Goal: Task Accomplishment & Management: Manage account settings

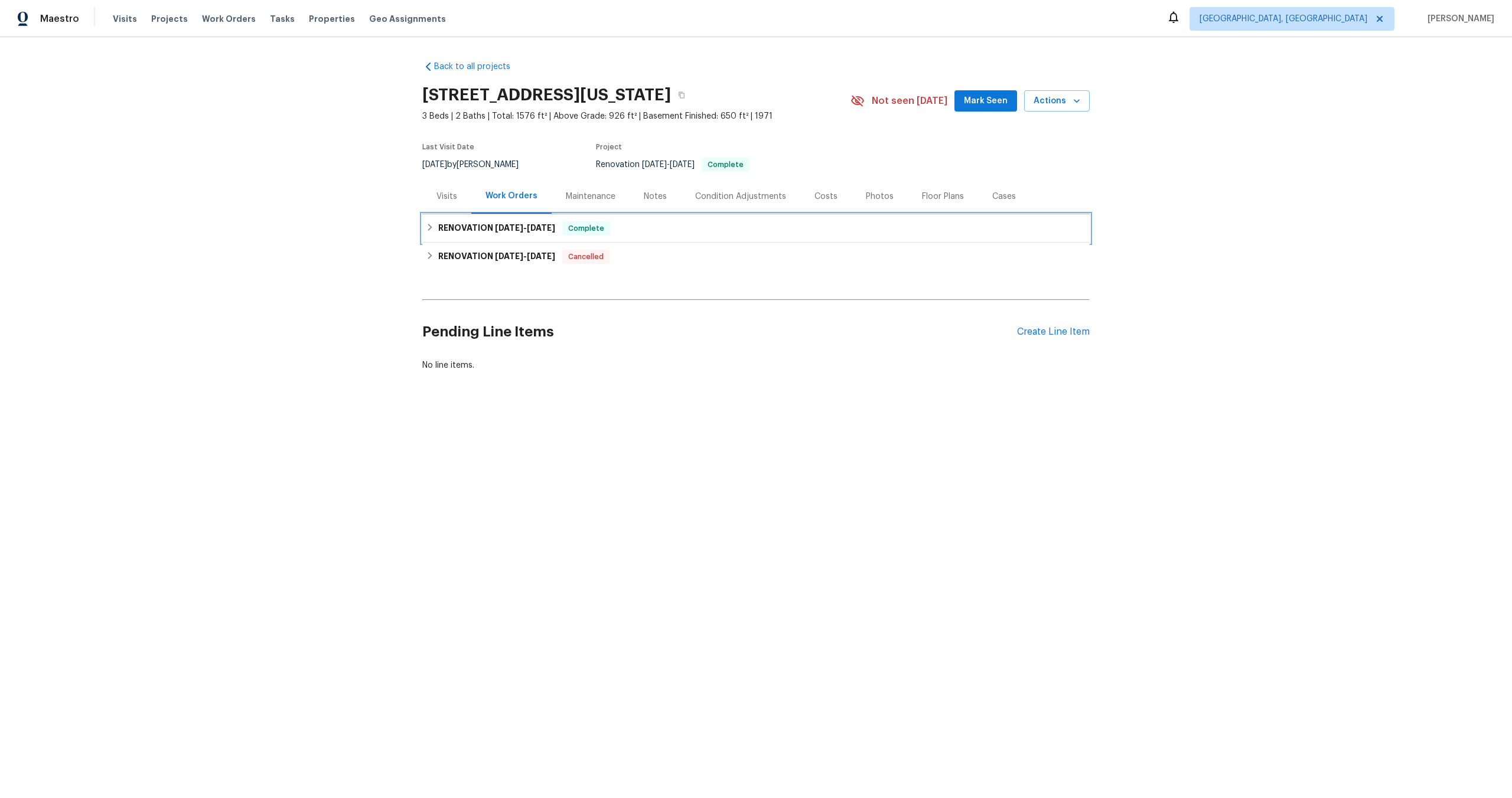
click at [656, 236] on div "RENOVATION 9/16/25 - 10/6/25 Complete" at bounding box center [756, 229] width 668 height 28
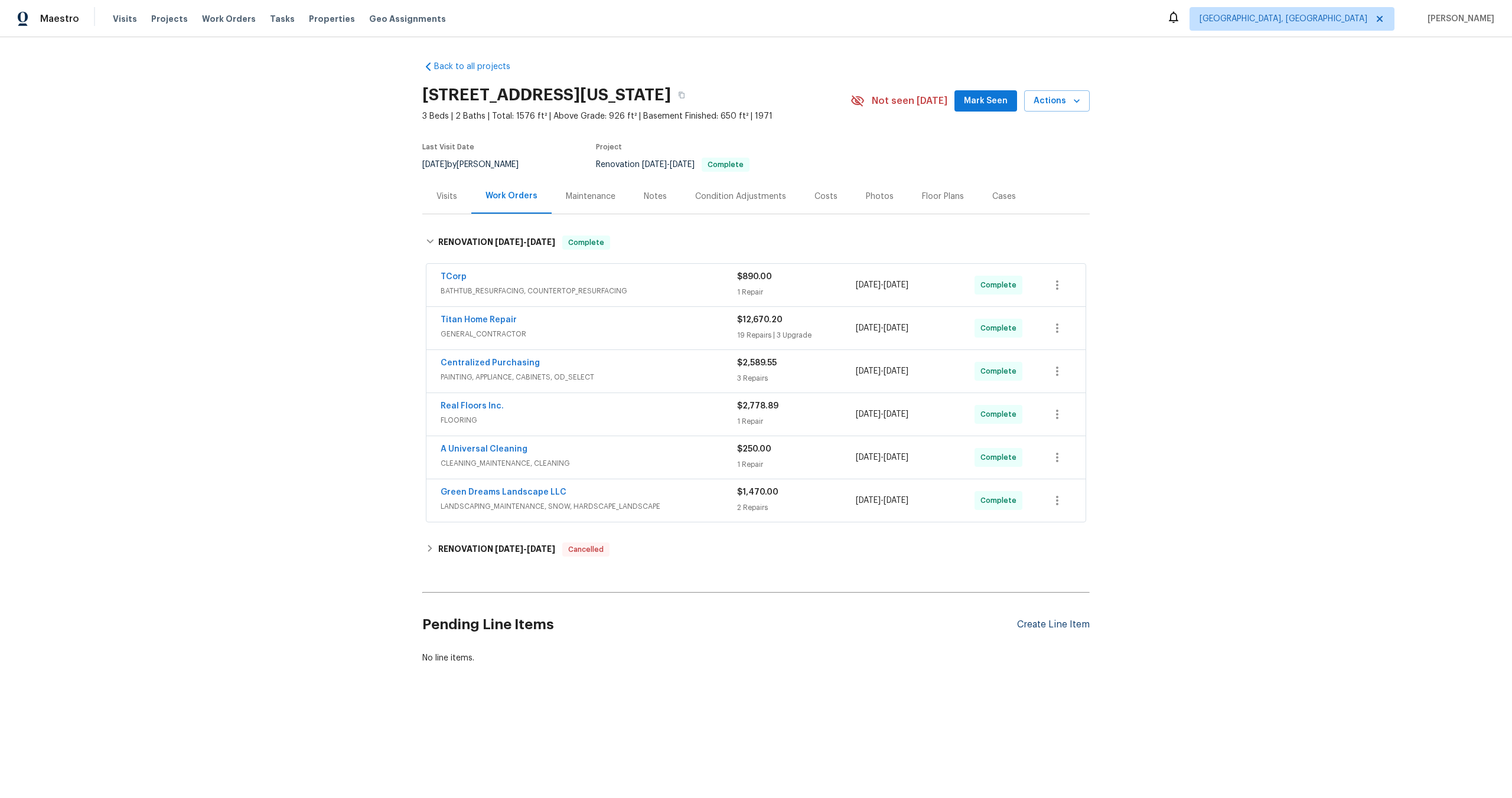
click at [1060, 621] on div "Create Line Item" at bounding box center [1053, 625] width 72 height 11
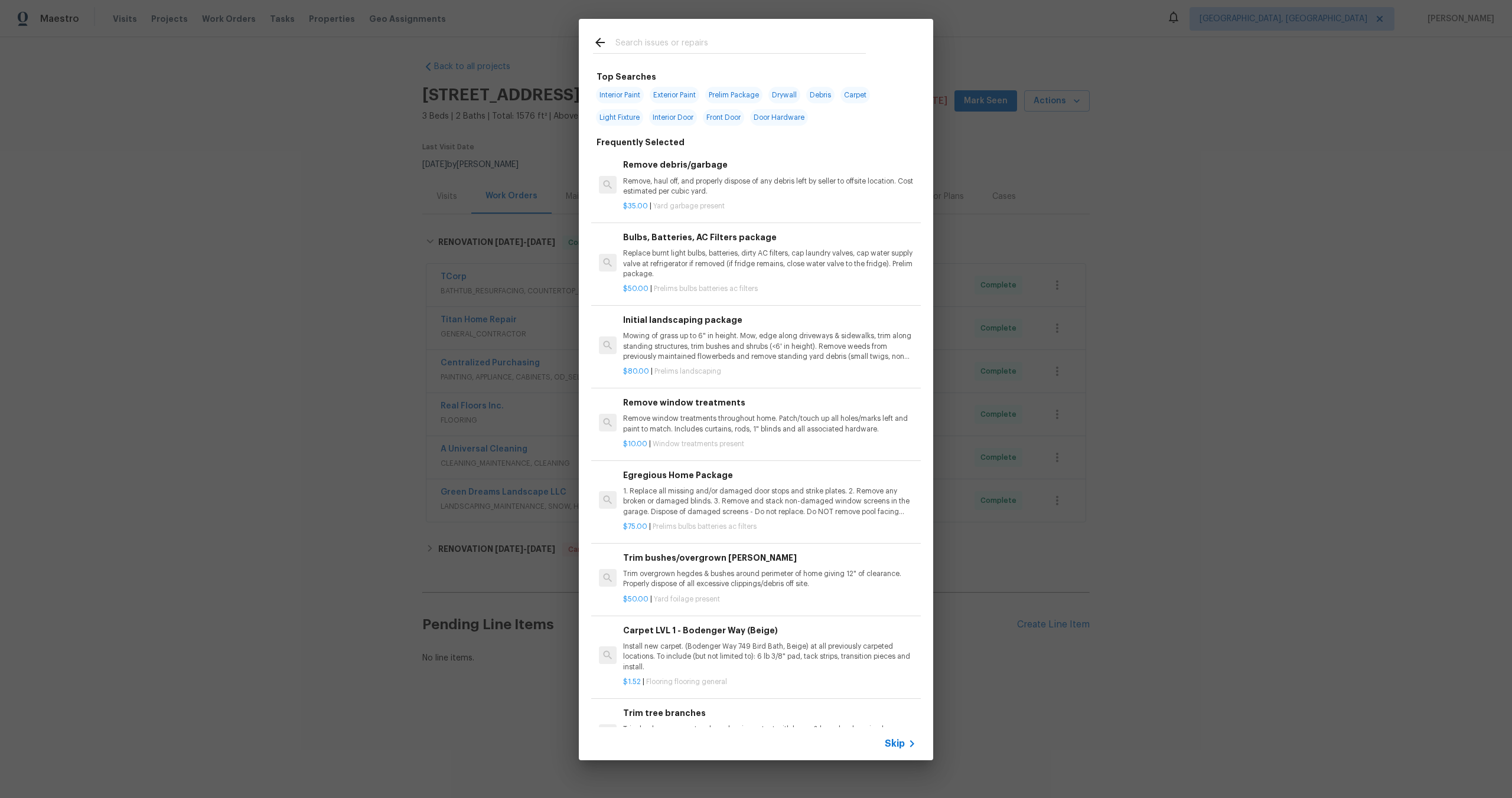
click at [902, 744] on span "Skip" at bounding box center [895, 744] width 20 height 12
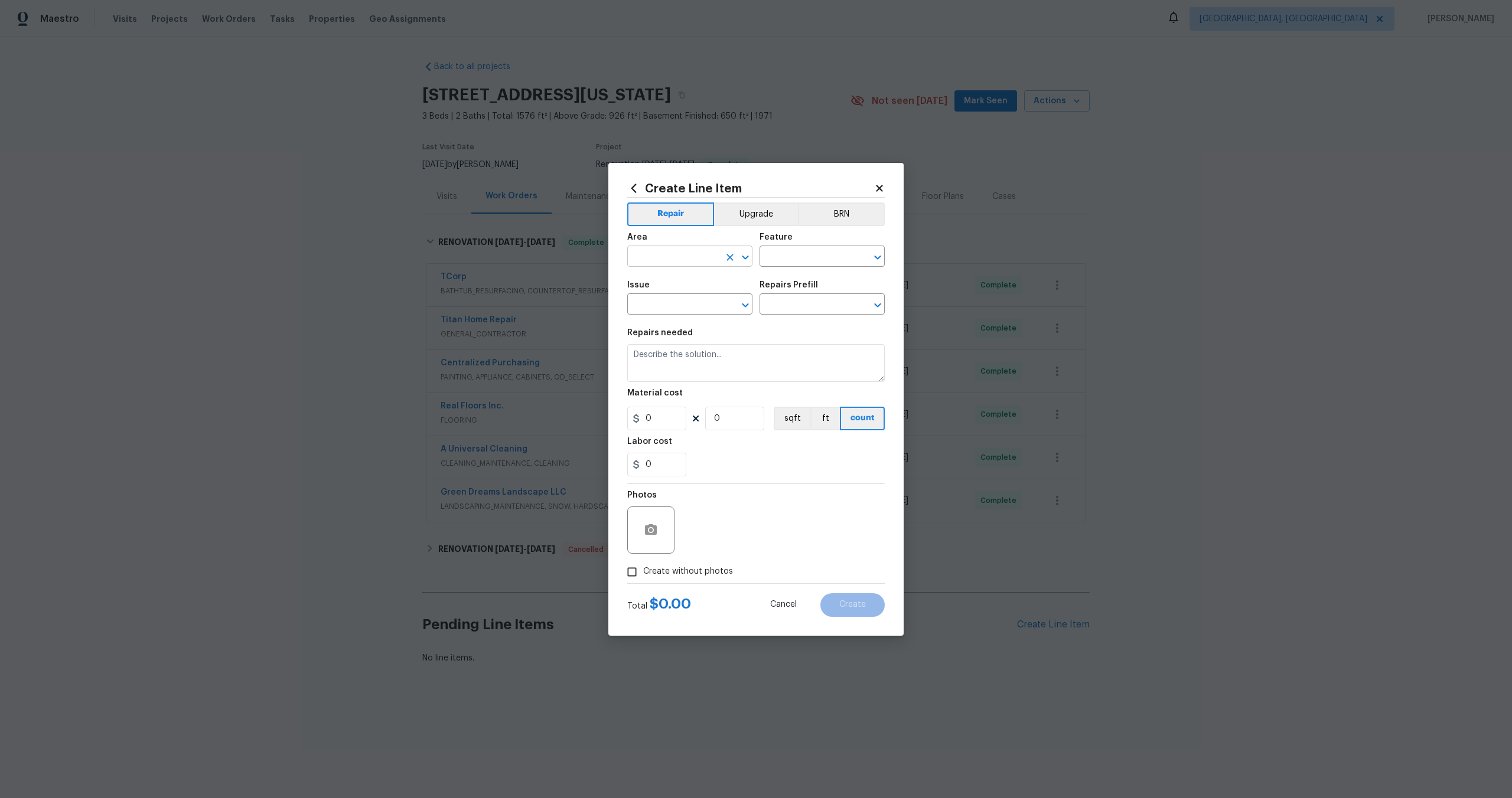
click at [693, 259] on input "text" at bounding box center [673, 258] width 92 height 19
click at [678, 302] on li "Interior Overall" at bounding box center [689, 303] width 125 height 19
type input "Interior Overall"
click at [806, 243] on div "Feature" at bounding box center [822, 241] width 125 height 16
click at [795, 264] on input "text" at bounding box center [805, 258] width 92 height 19
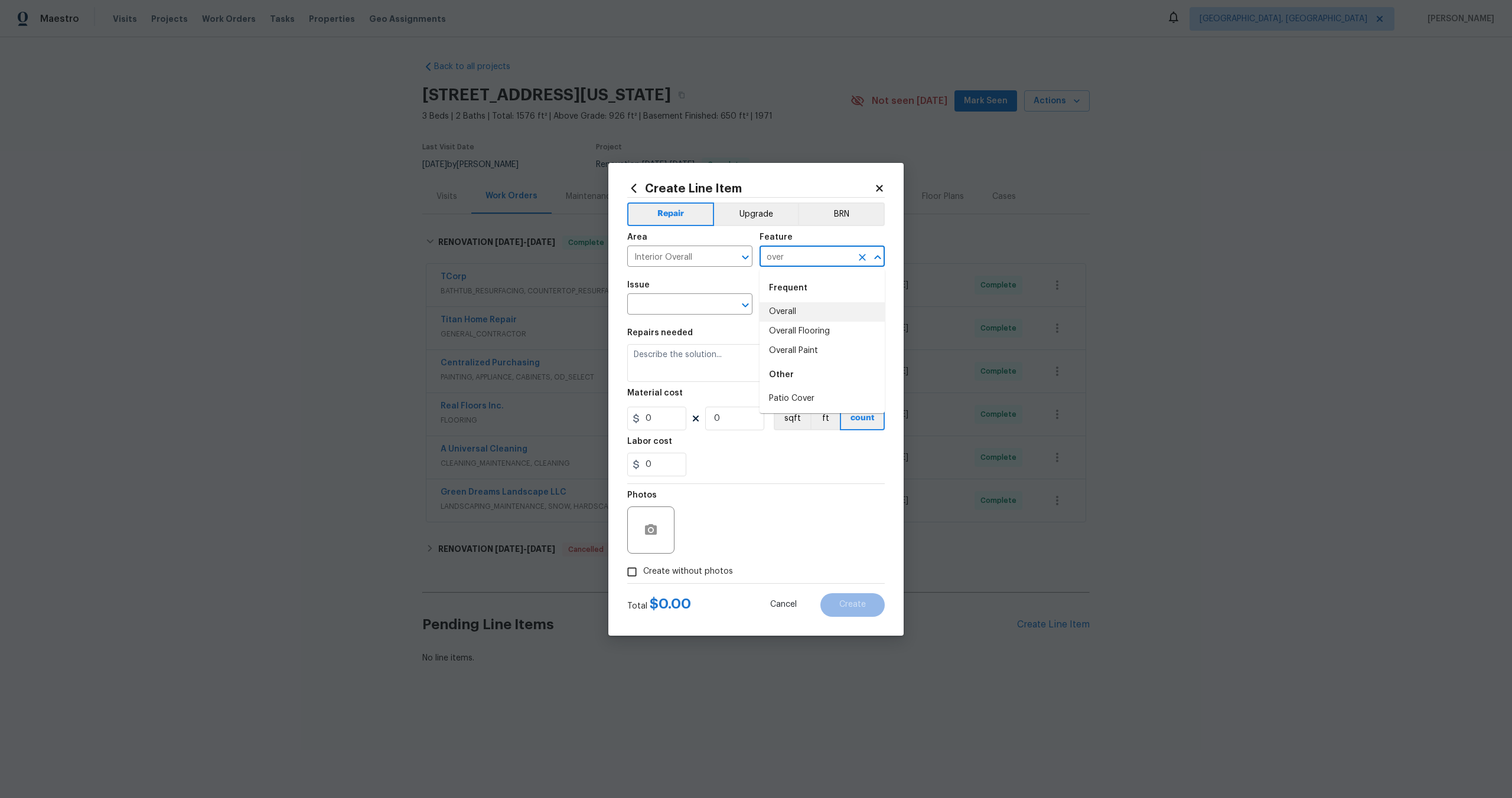
click at [791, 310] on li "Overall" at bounding box center [822, 312] width 125 height 19
type input "Overall"
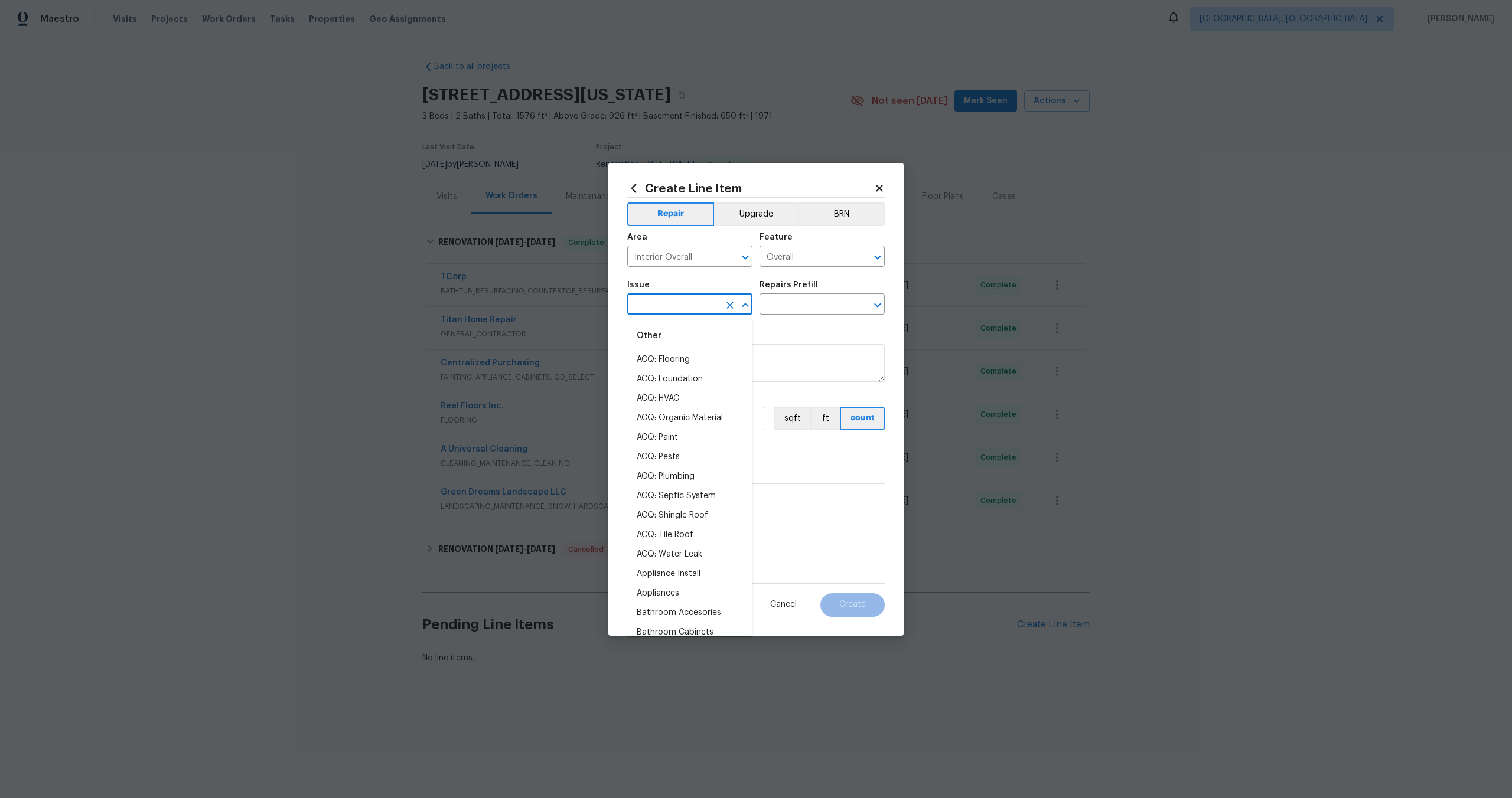
click at [663, 310] on input "text" at bounding box center [673, 306] width 92 height 19
click at [661, 360] on li "Photos" at bounding box center [689, 359] width 125 height 19
type input "Photos"
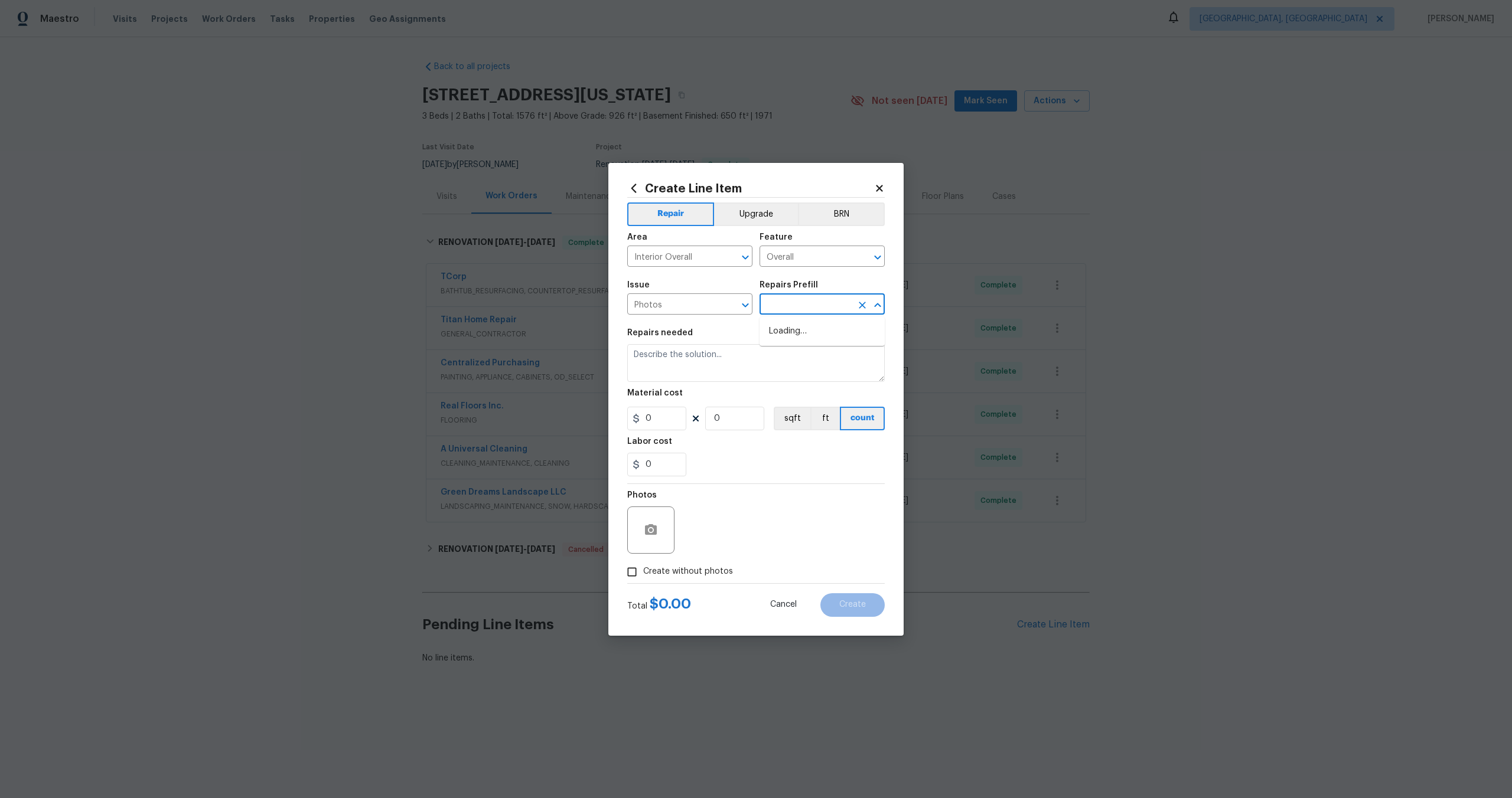
click at [798, 298] on input "text" at bounding box center [805, 306] width 92 height 19
click at [786, 320] on ul "3D Tour Capture $120.00" at bounding box center [822, 331] width 125 height 29
click at [786, 334] on li "3D Tour Capture $120.00" at bounding box center [822, 331] width 125 height 19
type input "3D Tour Capture $120.00"
type textarea "Capture 3D tour of home"
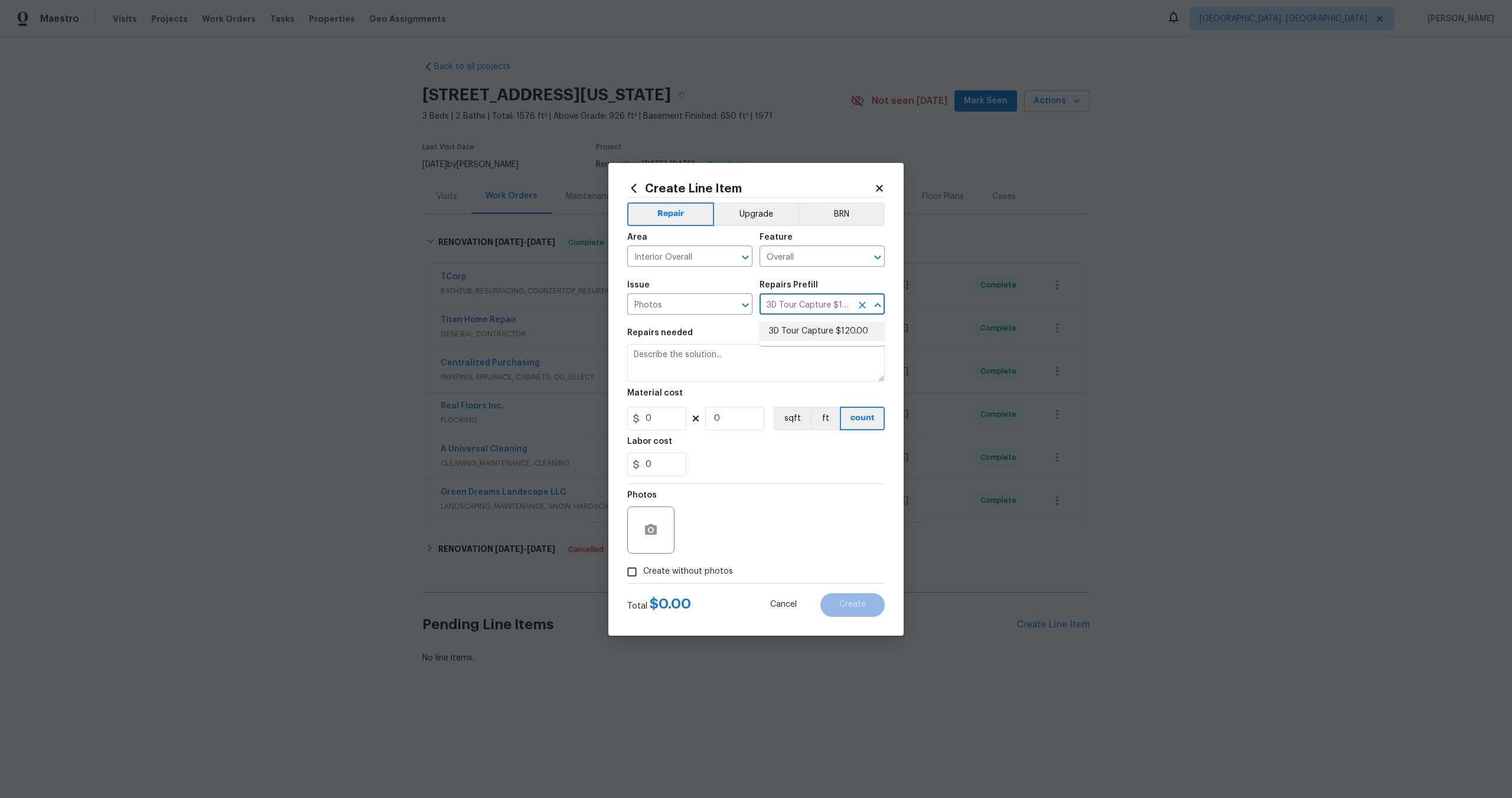
type input "1"
type input "120"
click at [633, 576] on input "Create without photos" at bounding box center [632, 572] width 23 height 23
checkbox input "true"
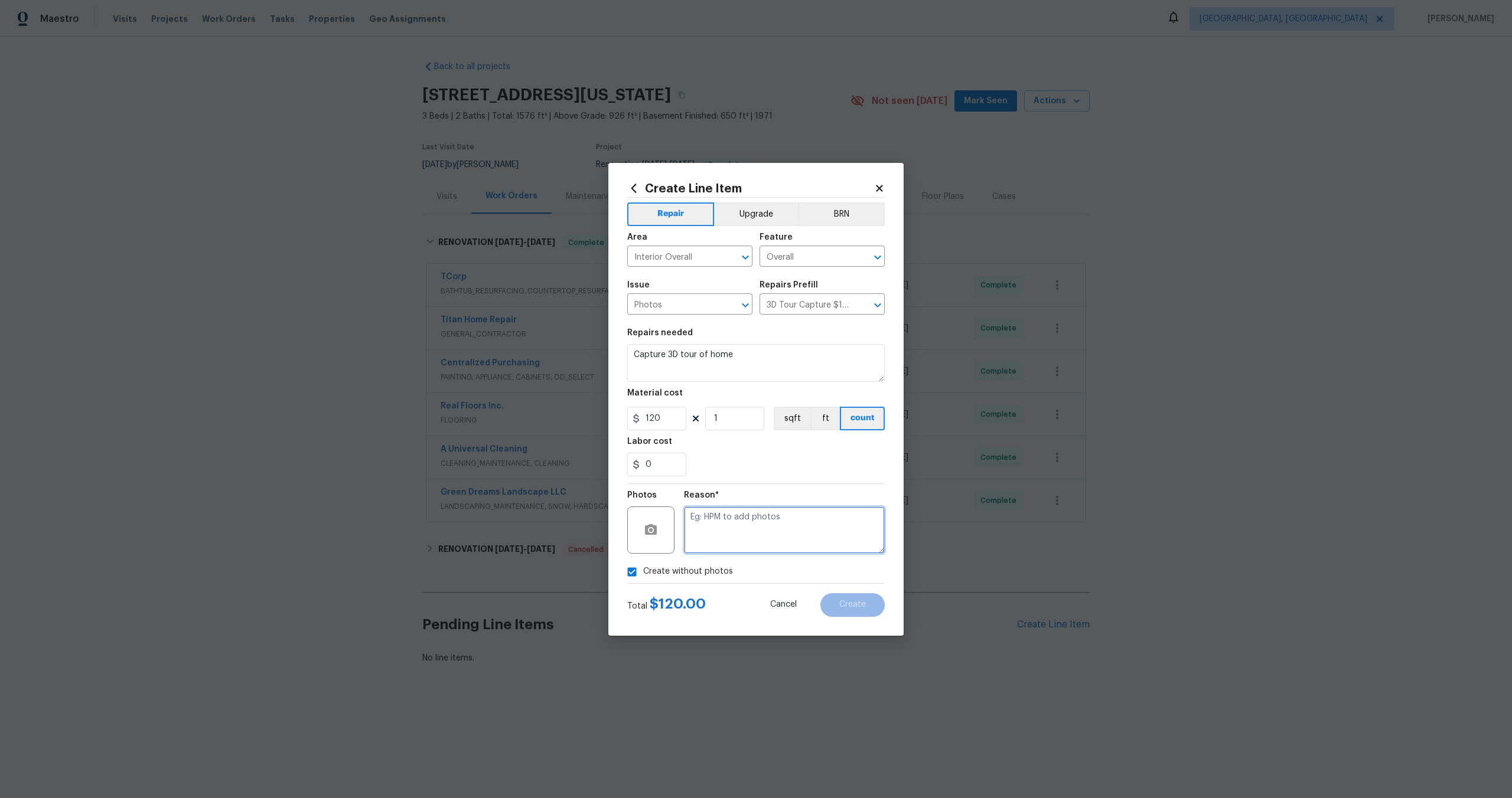
click at [721, 534] on textarea at bounding box center [784, 530] width 201 height 47
type textarea "."
click at [849, 604] on span "Create" at bounding box center [853, 604] width 26 height 9
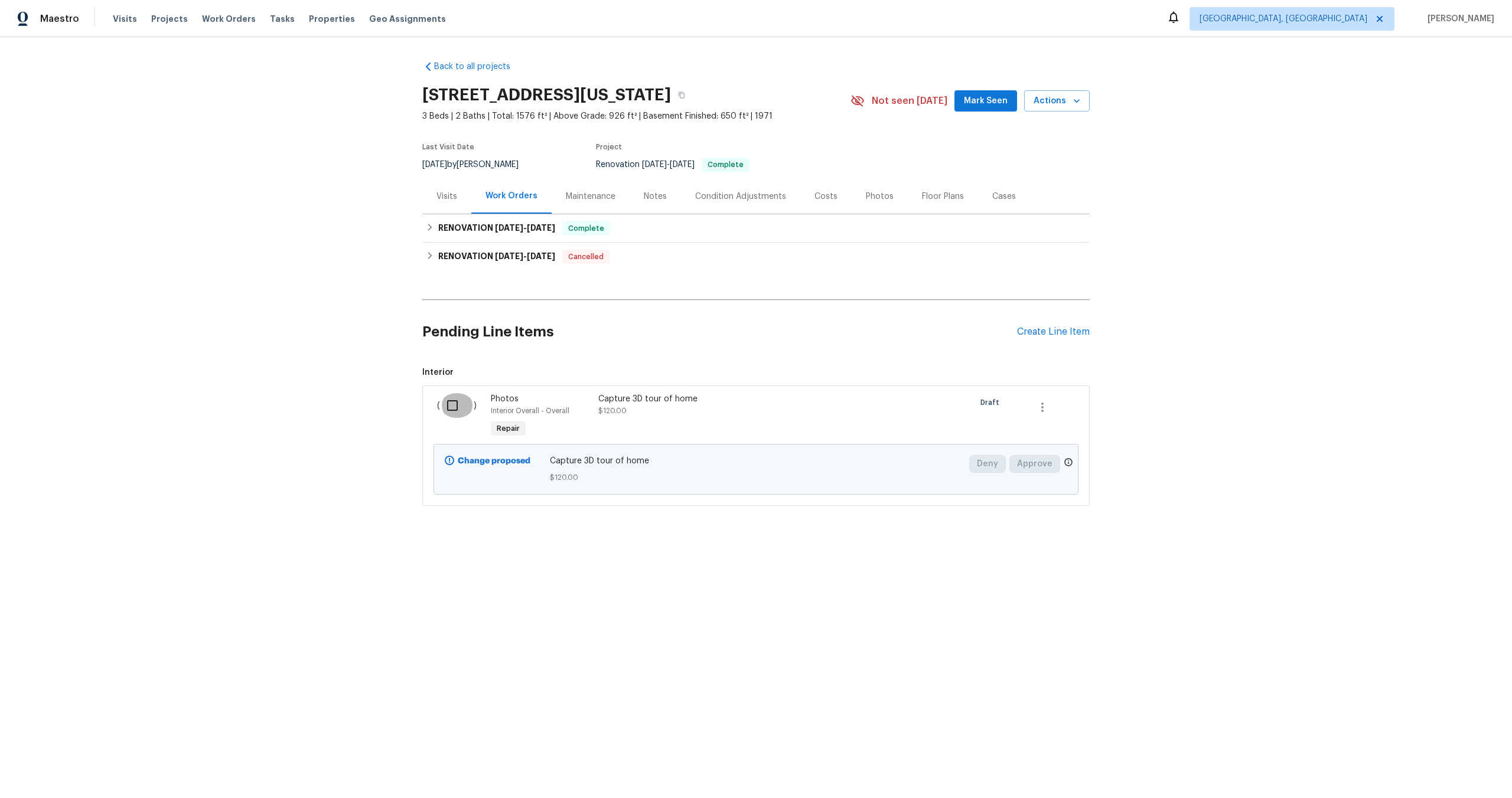
click at [451, 409] on input "checkbox" at bounding box center [457, 406] width 33 height 25
click at [1460, 772] on span "Create Work Order" at bounding box center [1444, 768] width 79 height 15
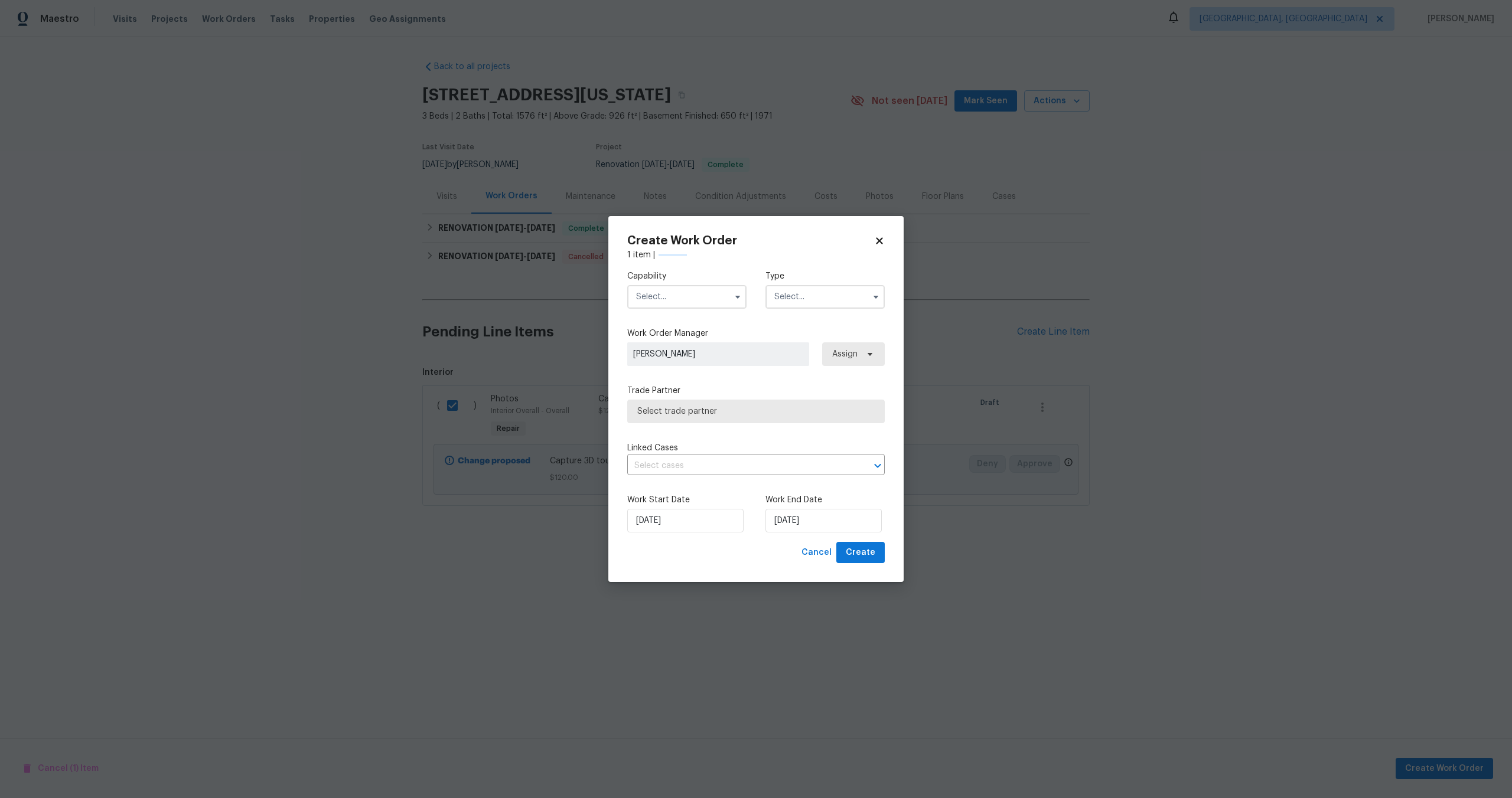
checkbox input "false"
click at [689, 306] on input "text" at bounding box center [686, 297] width 119 height 23
click at [684, 383] on span "Photography" at bounding box center [665, 385] width 51 height 9
type input "Photography"
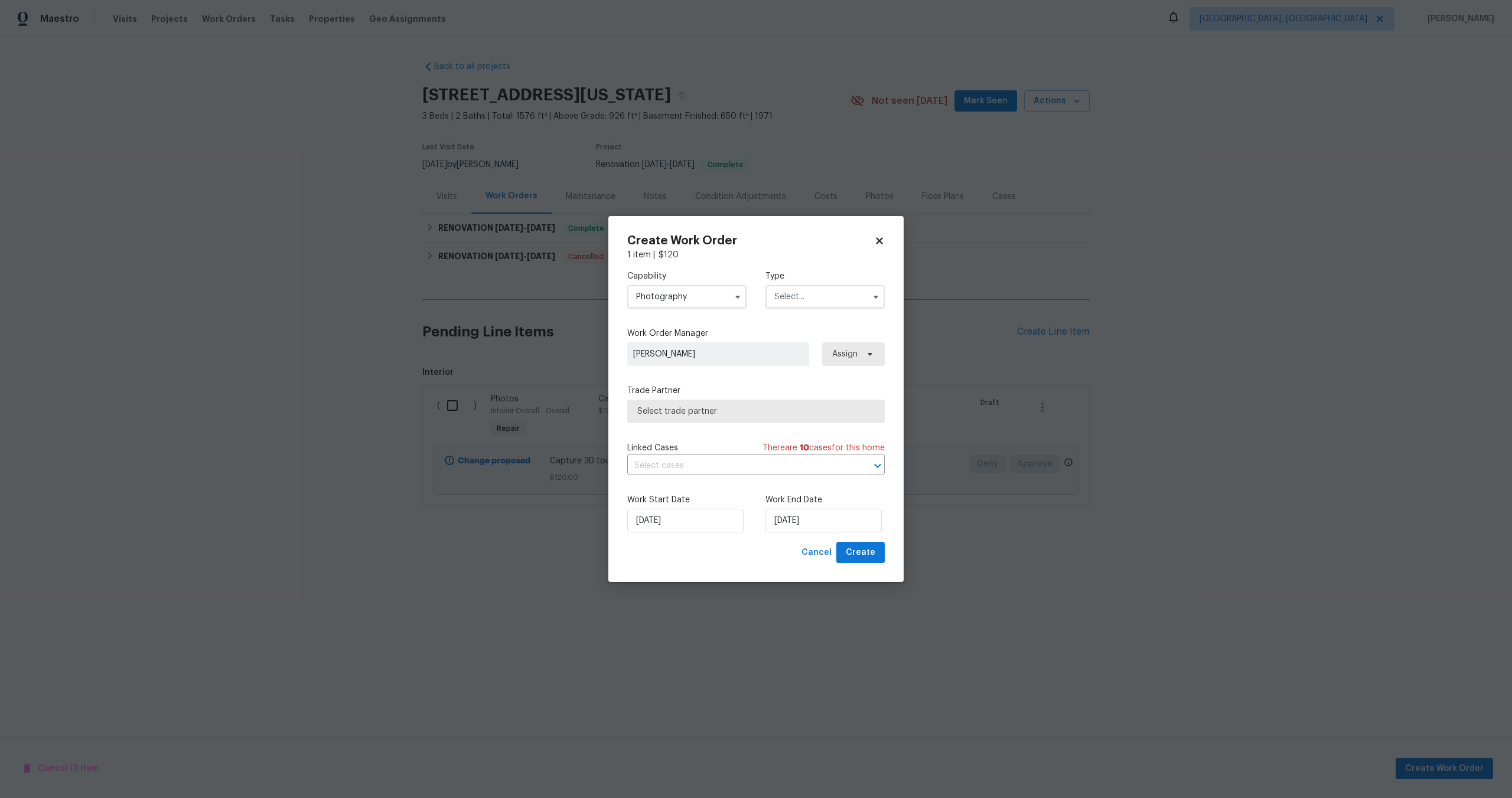
click at [802, 300] on input "text" at bounding box center [825, 297] width 119 height 23
click at [791, 327] on span "Other" at bounding box center [790, 330] width 23 height 9
type input "Other"
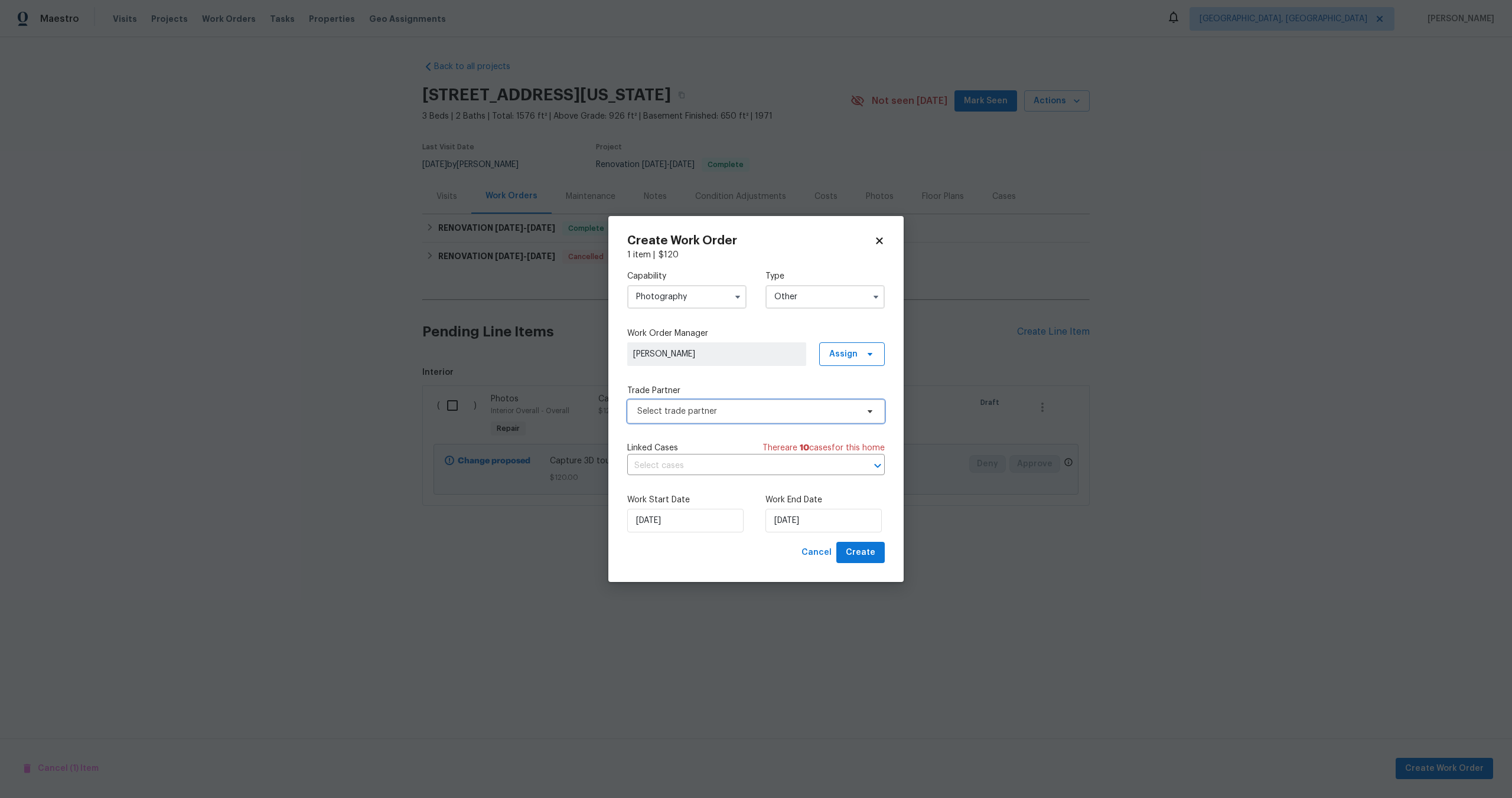
click at [722, 408] on span "Select trade partner" at bounding box center [747, 411] width 220 height 12
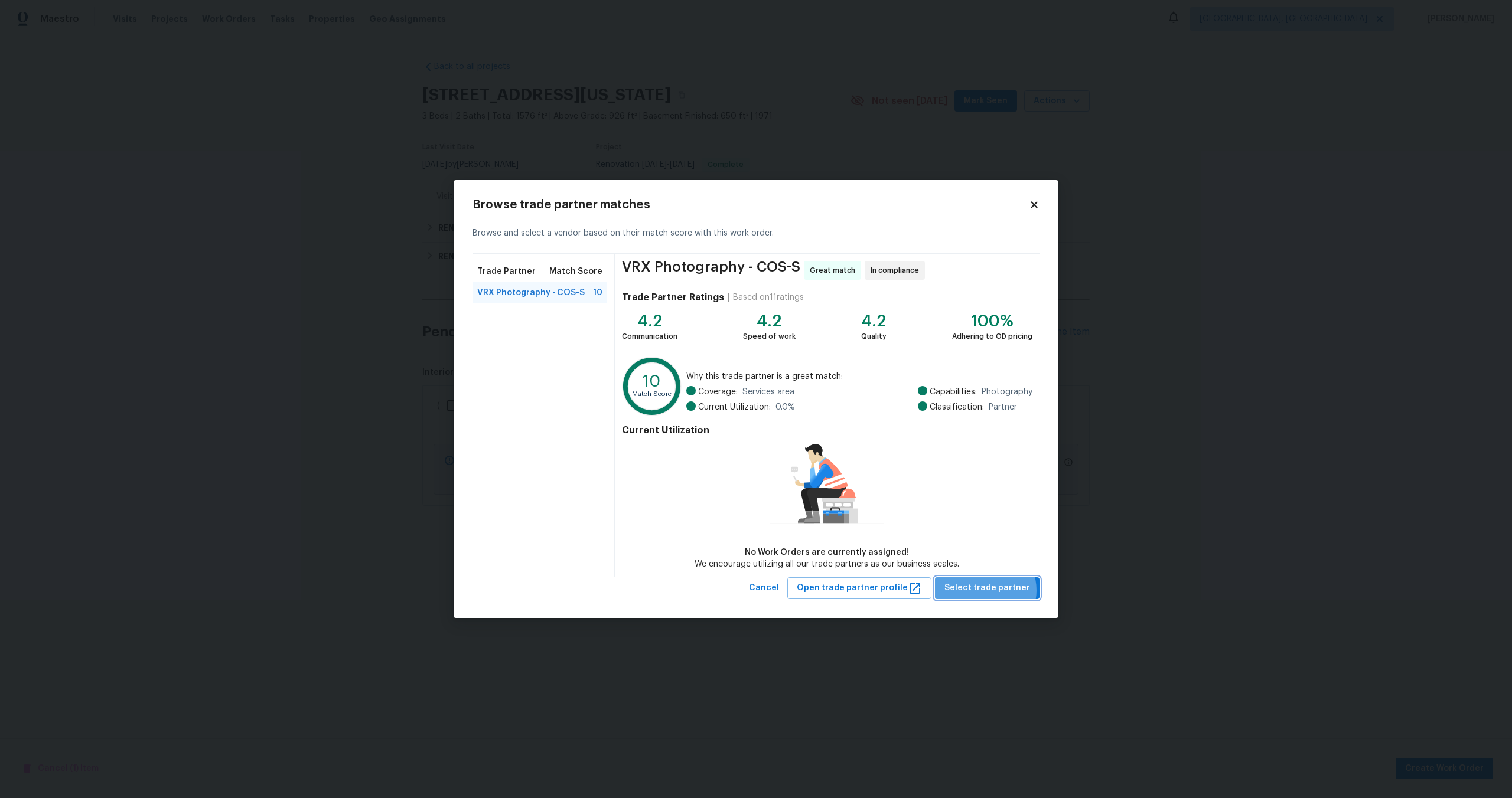
click at [991, 590] on span "Select trade partner" at bounding box center [988, 588] width 86 height 15
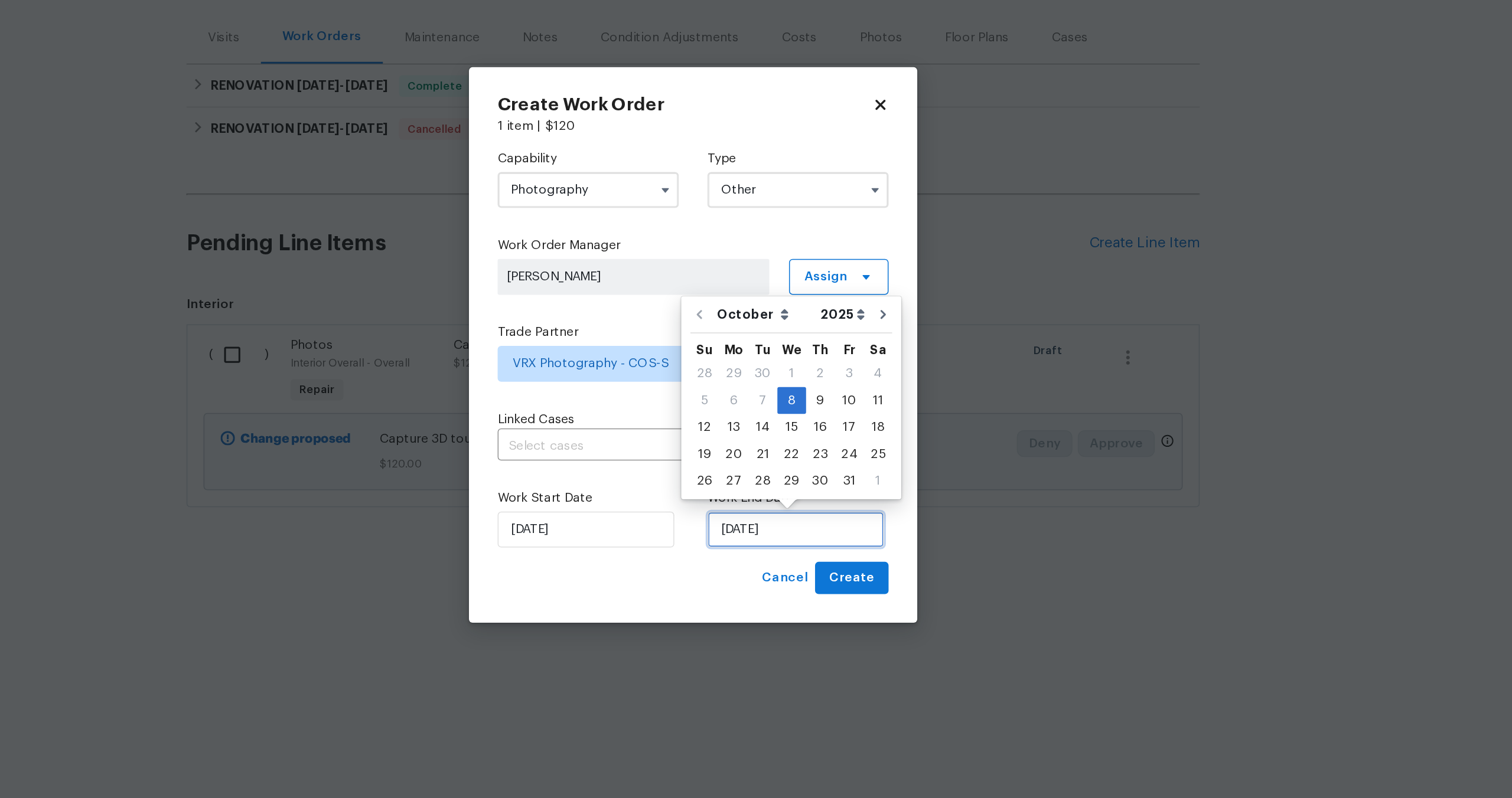
click at [822, 523] on input "08/10/2025" at bounding box center [824, 520] width 117 height 23
click at [858, 429] on div "10" at bounding box center [859, 436] width 19 height 16
type input "10/10/2025"
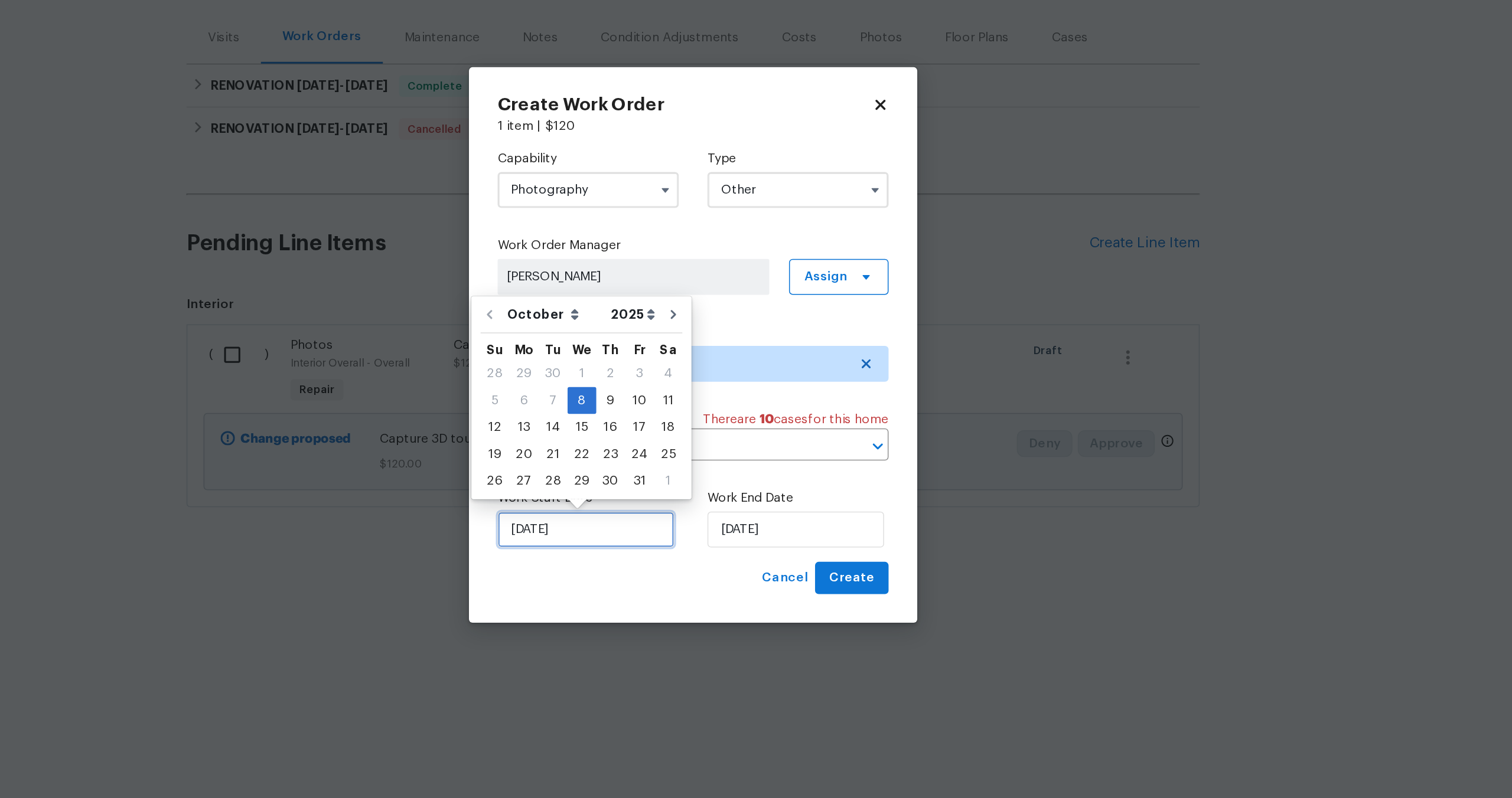
click at [702, 521] on input "08/10/2025" at bounding box center [686, 520] width 117 height 23
click at [701, 436] on div "9" at bounding box center [702, 436] width 19 height 16
type input "09/10/2025"
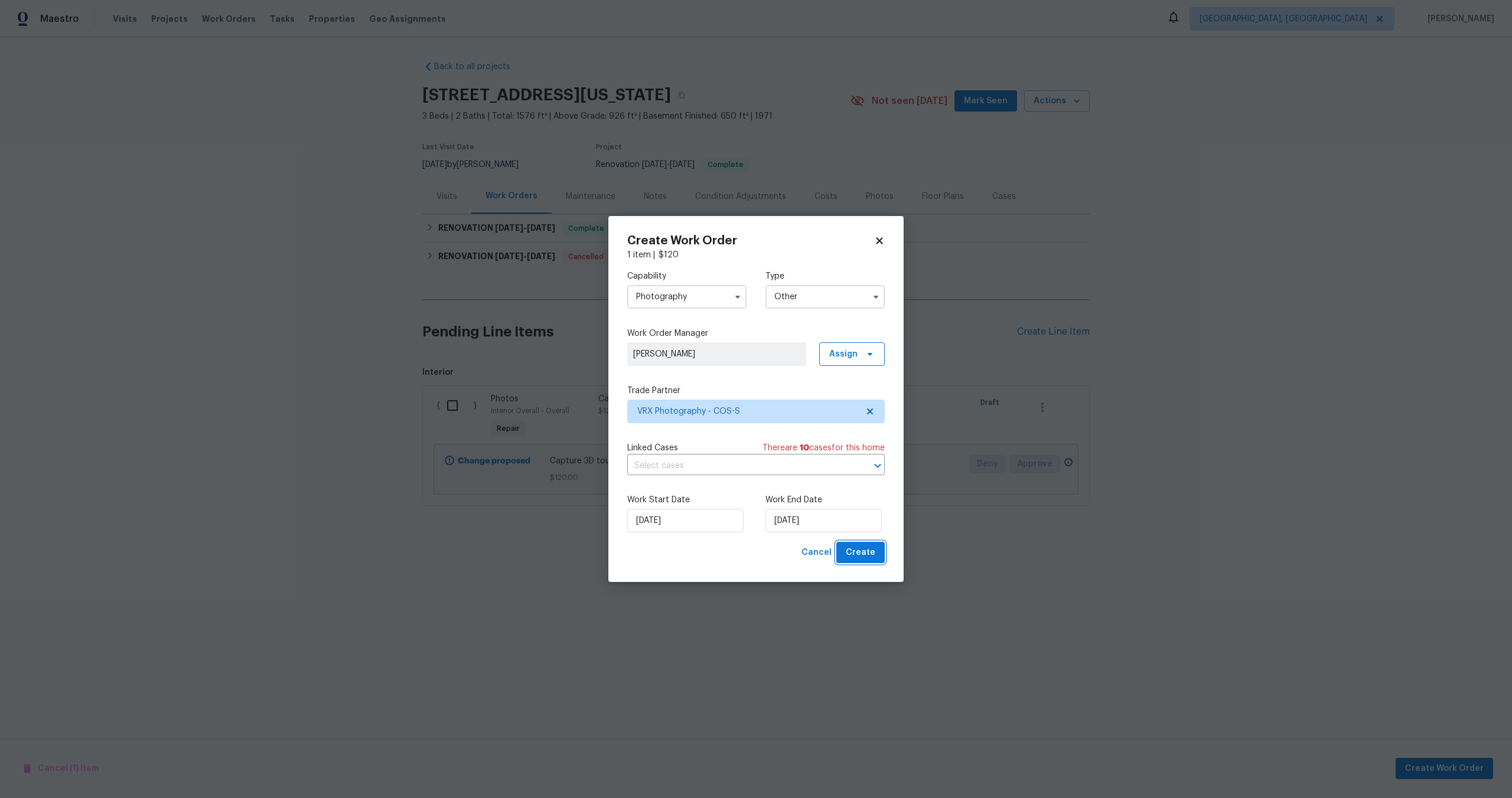
click at [873, 553] on span "Create" at bounding box center [861, 552] width 30 height 15
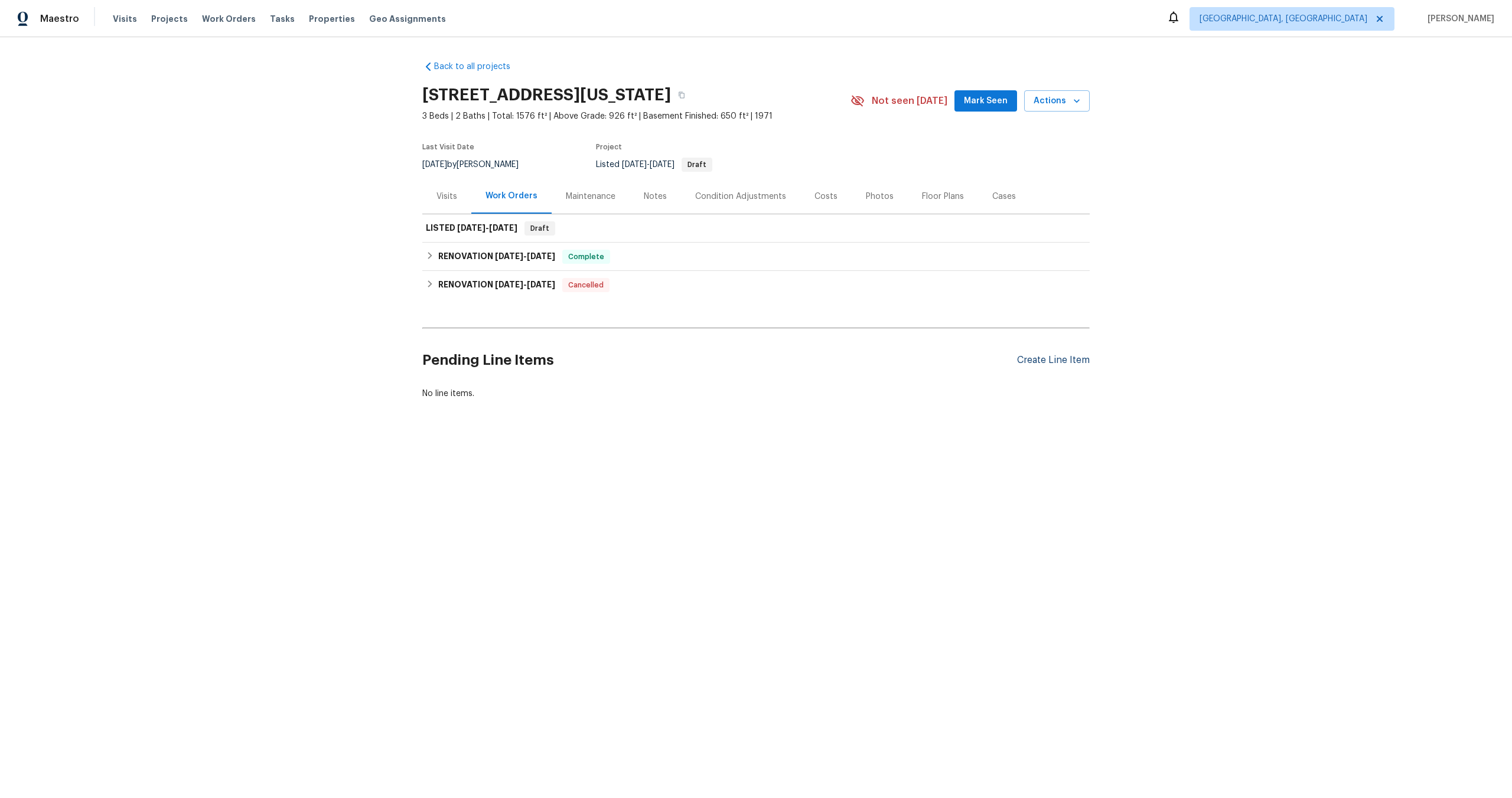
click at [1048, 359] on div "Create Line Item" at bounding box center [1053, 360] width 72 height 11
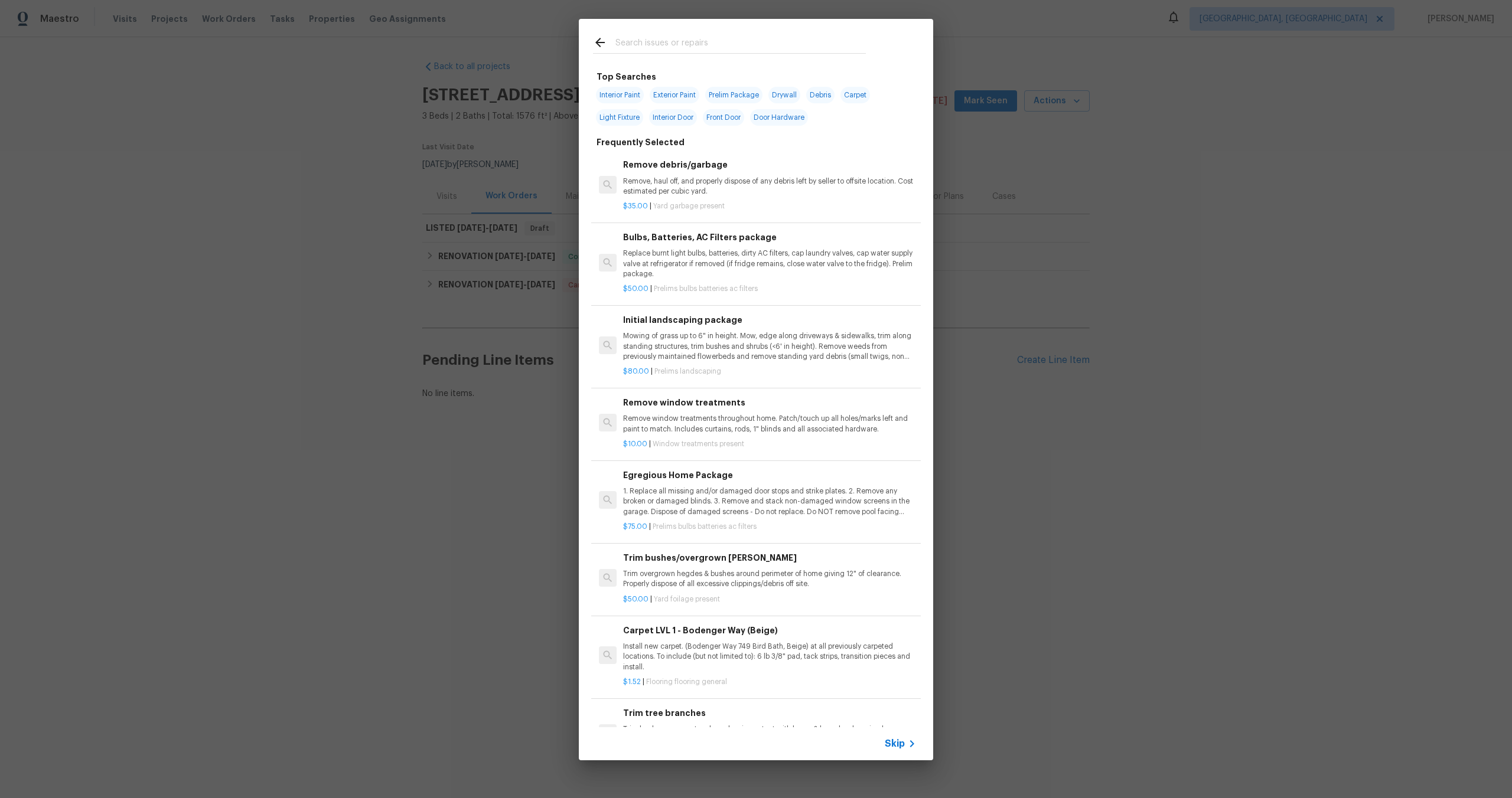
click at [898, 742] on span "Skip" at bounding box center [895, 744] width 20 height 12
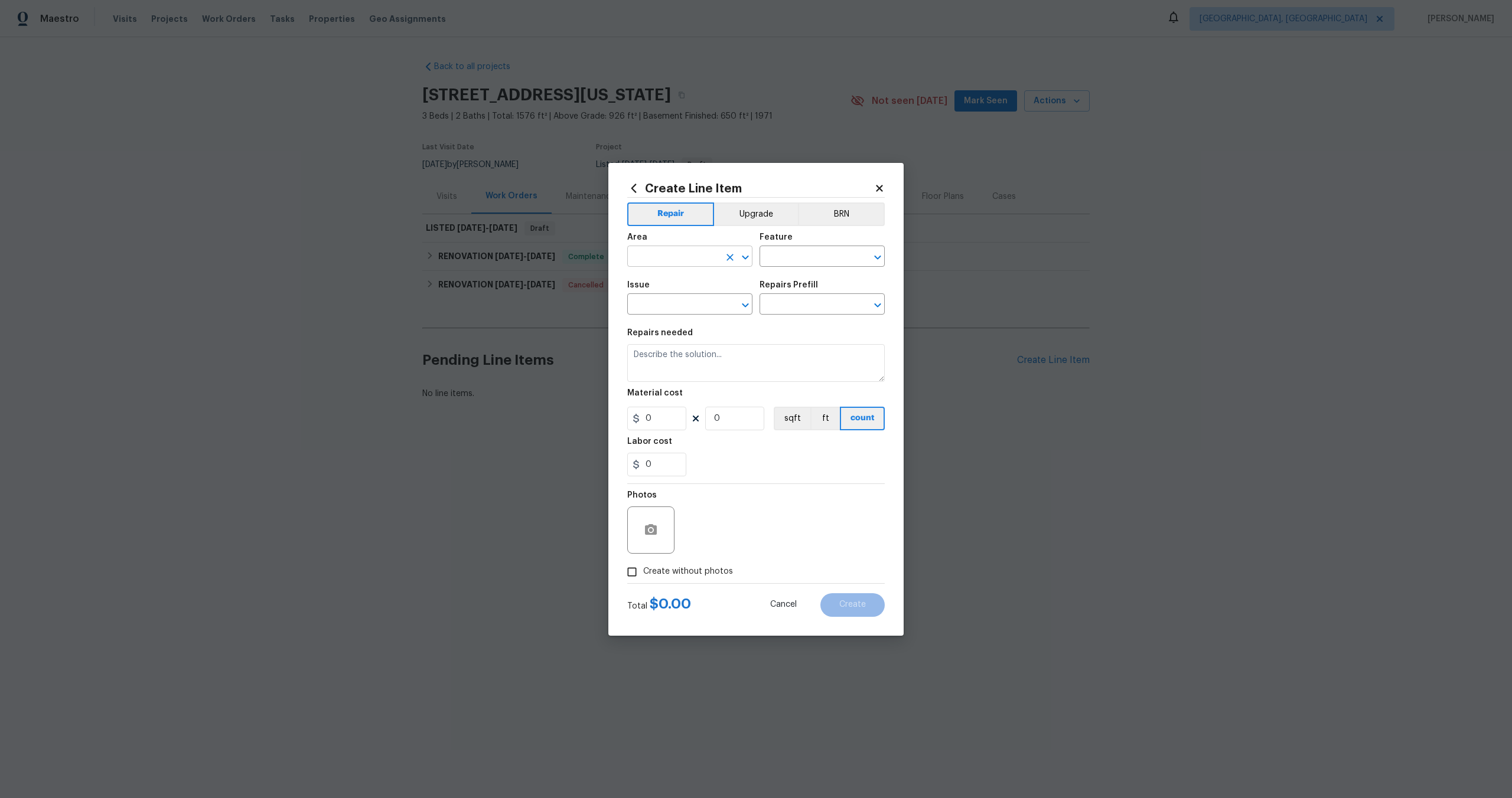
click at [668, 254] on input "text" at bounding box center [673, 258] width 92 height 19
click at [667, 298] on li "Interior Overall" at bounding box center [689, 303] width 125 height 19
type input "Interior Overall"
click at [811, 268] on div "Area Interior Overall ​ Feature ​" at bounding box center [756, 250] width 258 height 47
click at [811, 258] on input "text" at bounding box center [805, 258] width 92 height 19
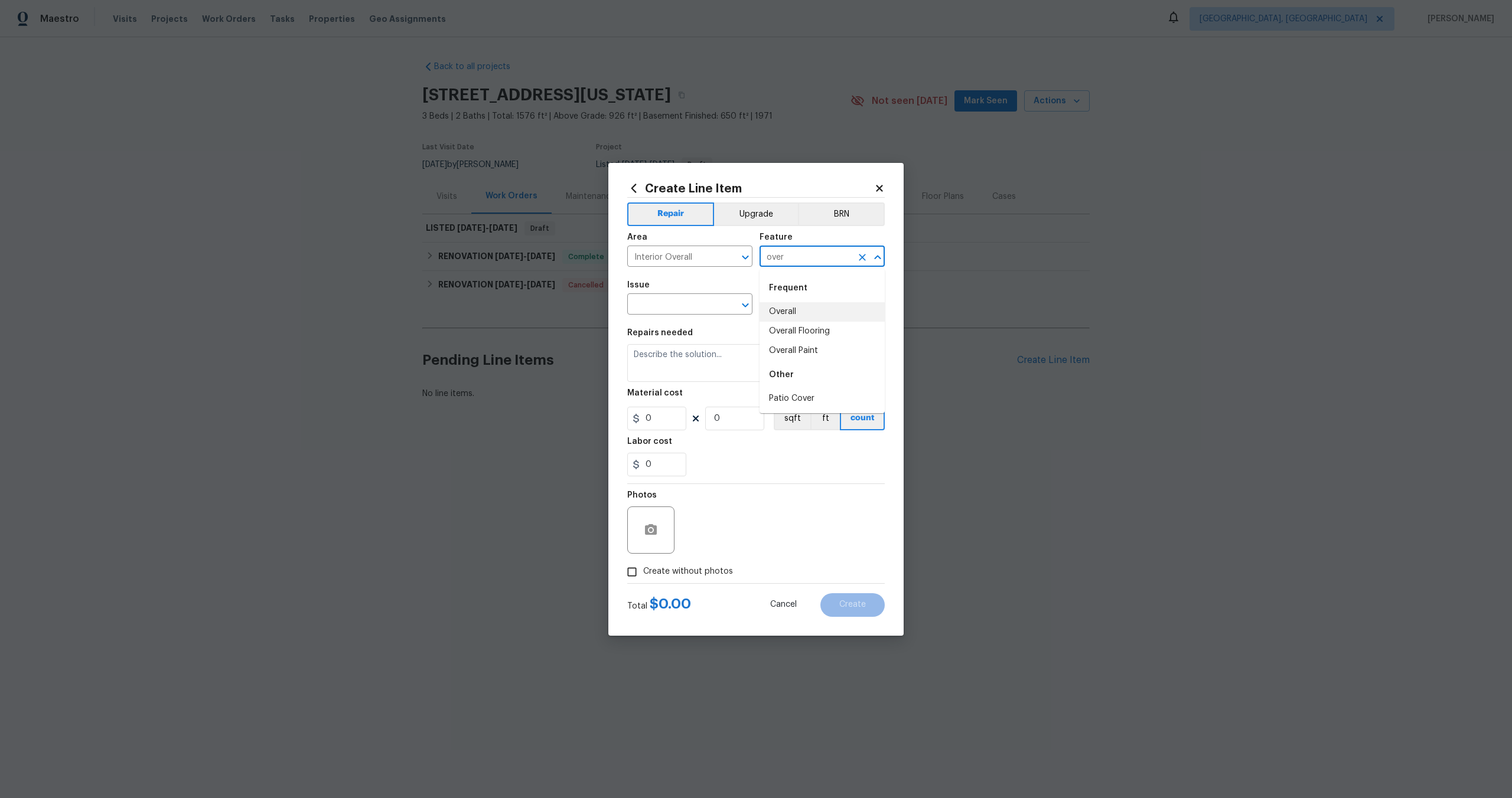
click at [802, 313] on li "Overall" at bounding box center [822, 312] width 125 height 19
type input "Overall"
click at [707, 364] on textarea at bounding box center [756, 363] width 258 height 38
click at [703, 293] on div "Issue" at bounding box center [689, 289] width 125 height 16
click at [704, 300] on input "text" at bounding box center [673, 306] width 92 height 19
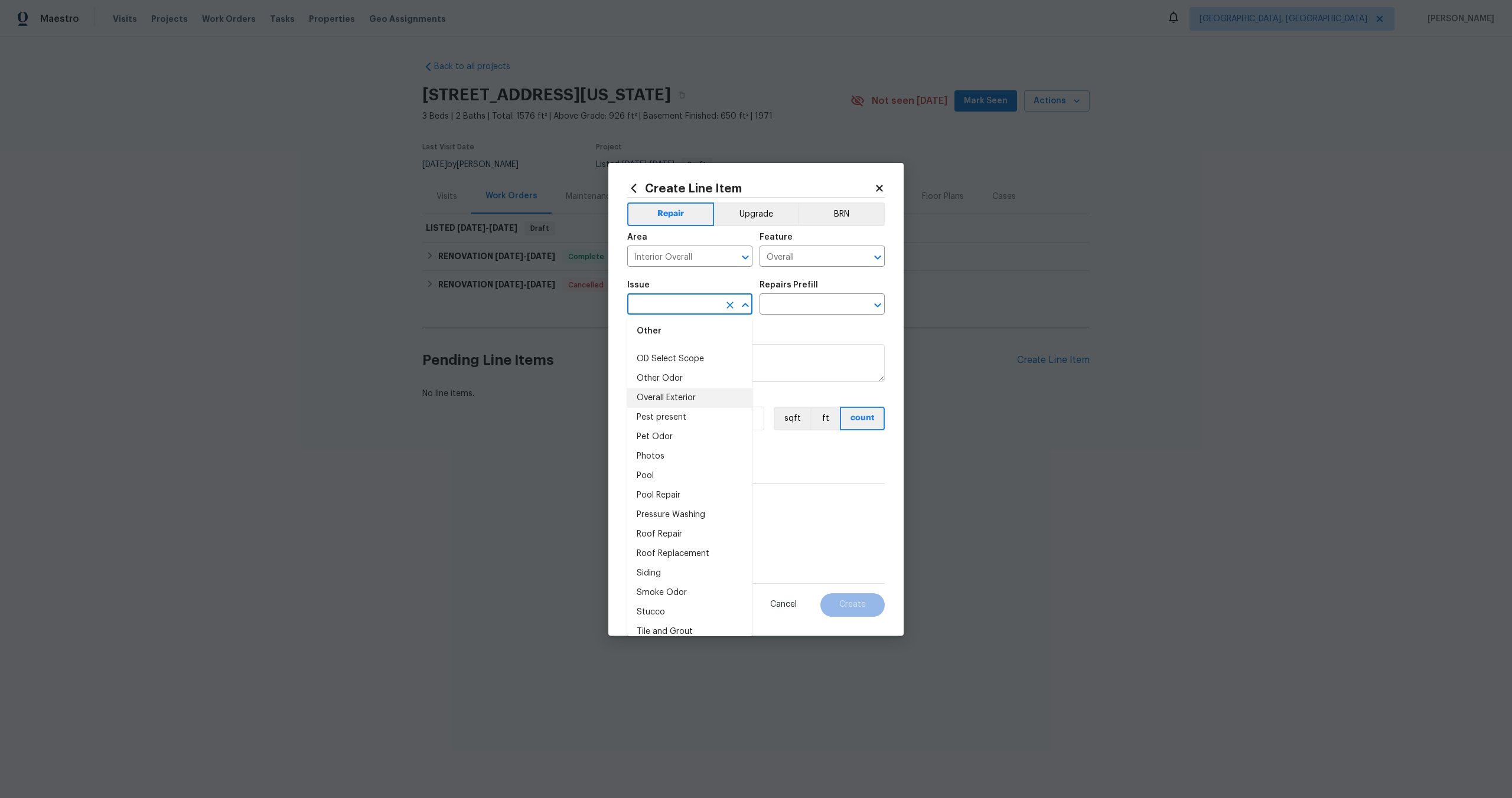
scroll to position [1568, 0]
click at [668, 310] on input "text" at bounding box center [673, 306] width 92 height 19
click at [663, 357] on li "Photos" at bounding box center [689, 359] width 125 height 19
type input "Photos"
click at [795, 310] on input "text" at bounding box center [805, 306] width 92 height 19
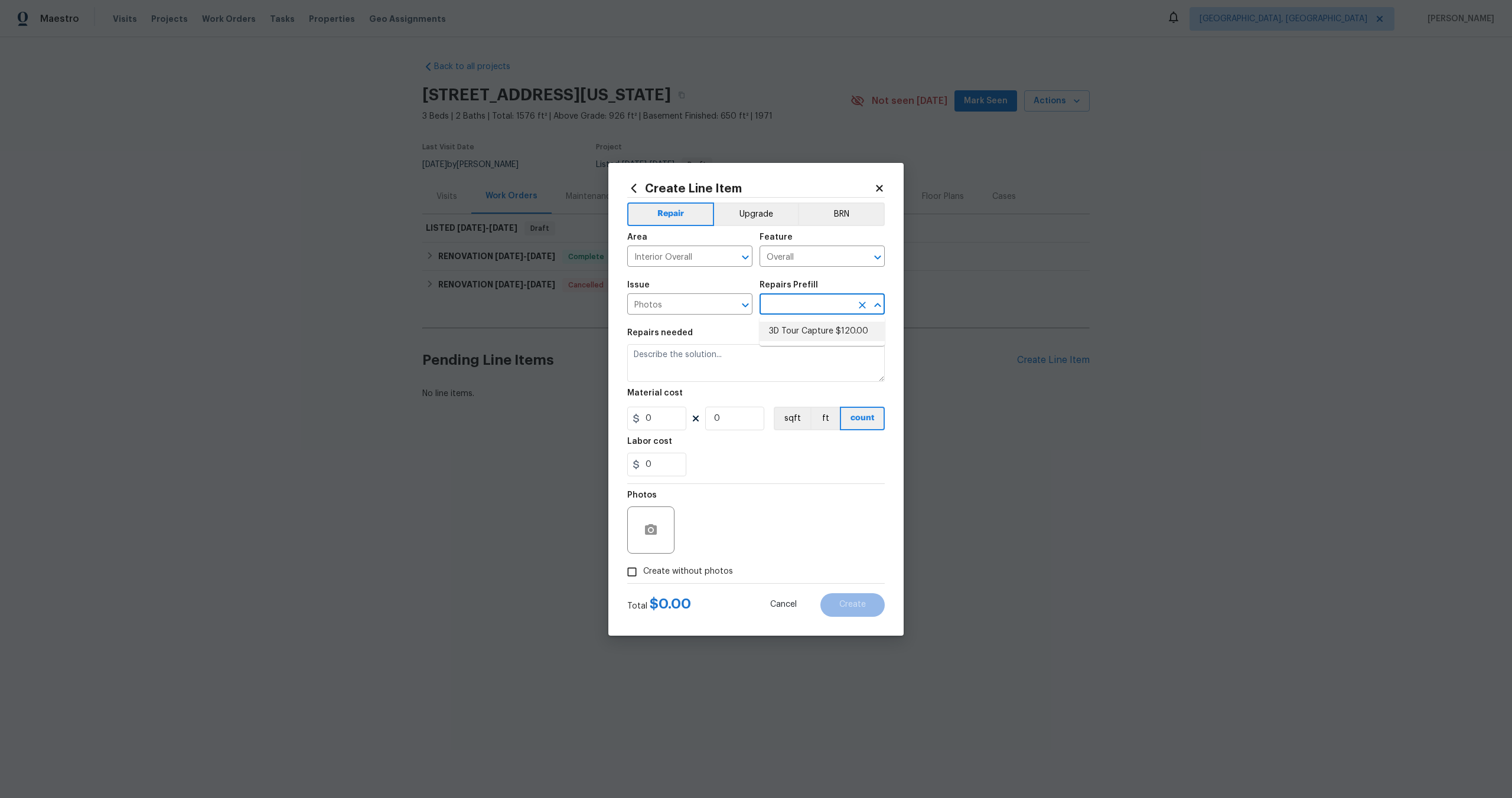
click at [791, 331] on li "3D Tour Capture $120.00" at bounding box center [822, 331] width 125 height 19
type input "3D Tour Capture $120.00"
type textarea "Capture 3D tour of home"
type input "1"
type input "120"
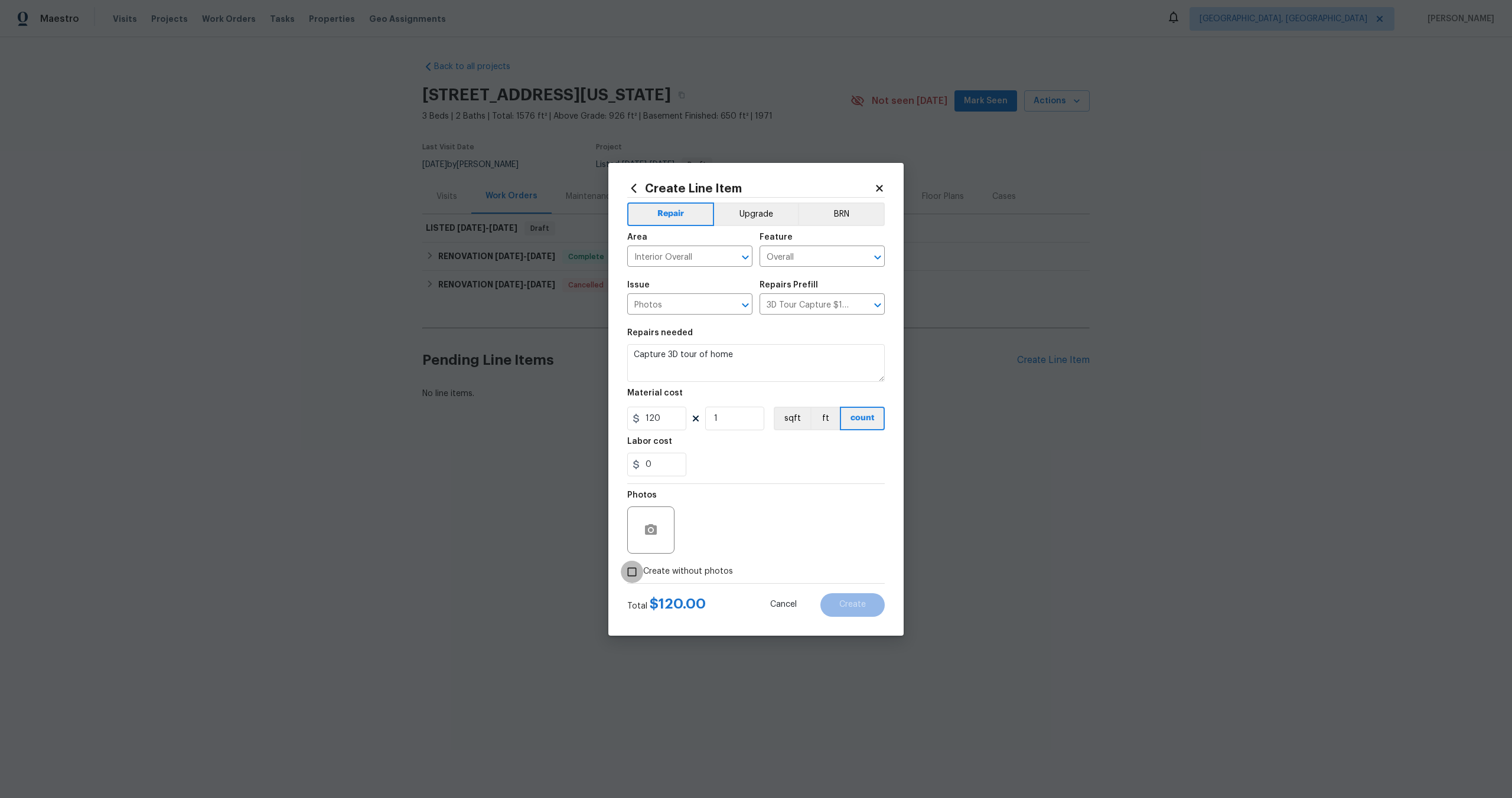
click at [635, 572] on input "Create without photos" at bounding box center [632, 572] width 23 height 23
checkbox input "true"
click at [756, 529] on textarea at bounding box center [784, 530] width 201 height 47
type textarea "."
click at [847, 609] on span "Create" at bounding box center [853, 604] width 26 height 9
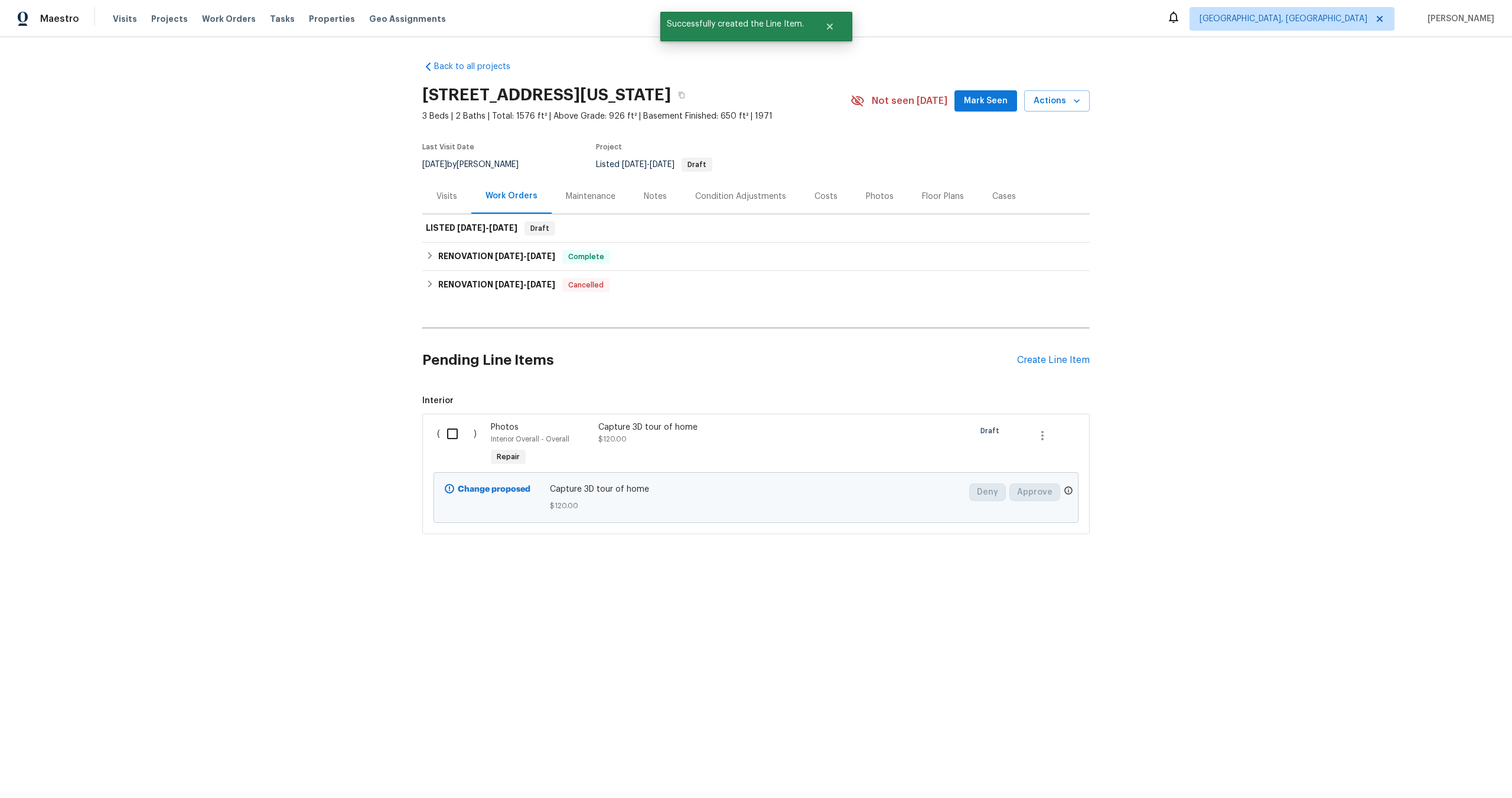
click at [451, 429] on input "checkbox" at bounding box center [457, 434] width 33 height 25
checkbox input "true"
click at [1458, 769] on span "Create Work Order" at bounding box center [1444, 768] width 79 height 15
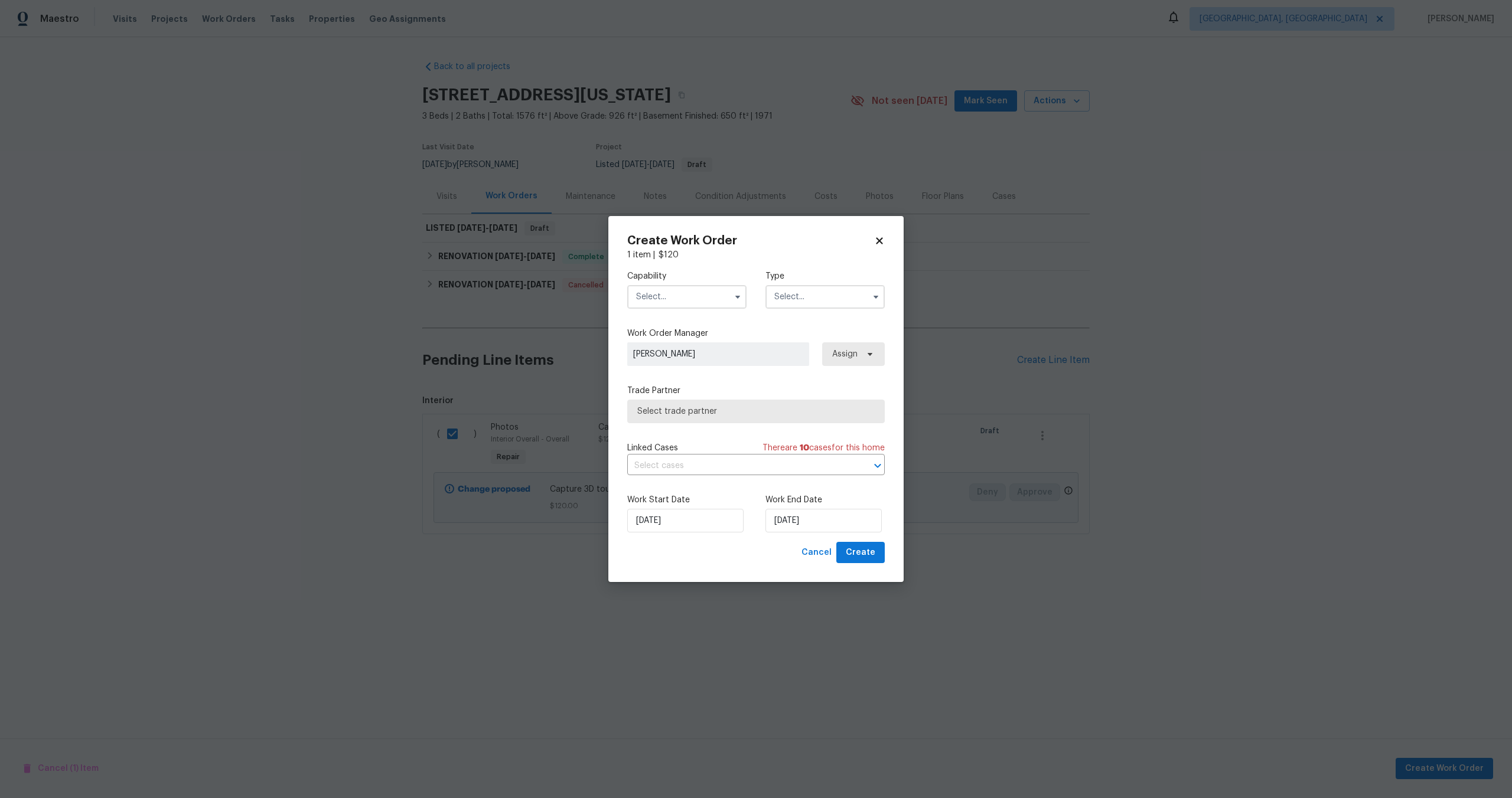
click at [682, 296] on input "text" at bounding box center [686, 297] width 119 height 23
click at [665, 344] on span "Photography" at bounding box center [665, 344] width 51 height 9
type input "Photography"
click at [809, 302] on input "text" at bounding box center [825, 297] width 119 height 23
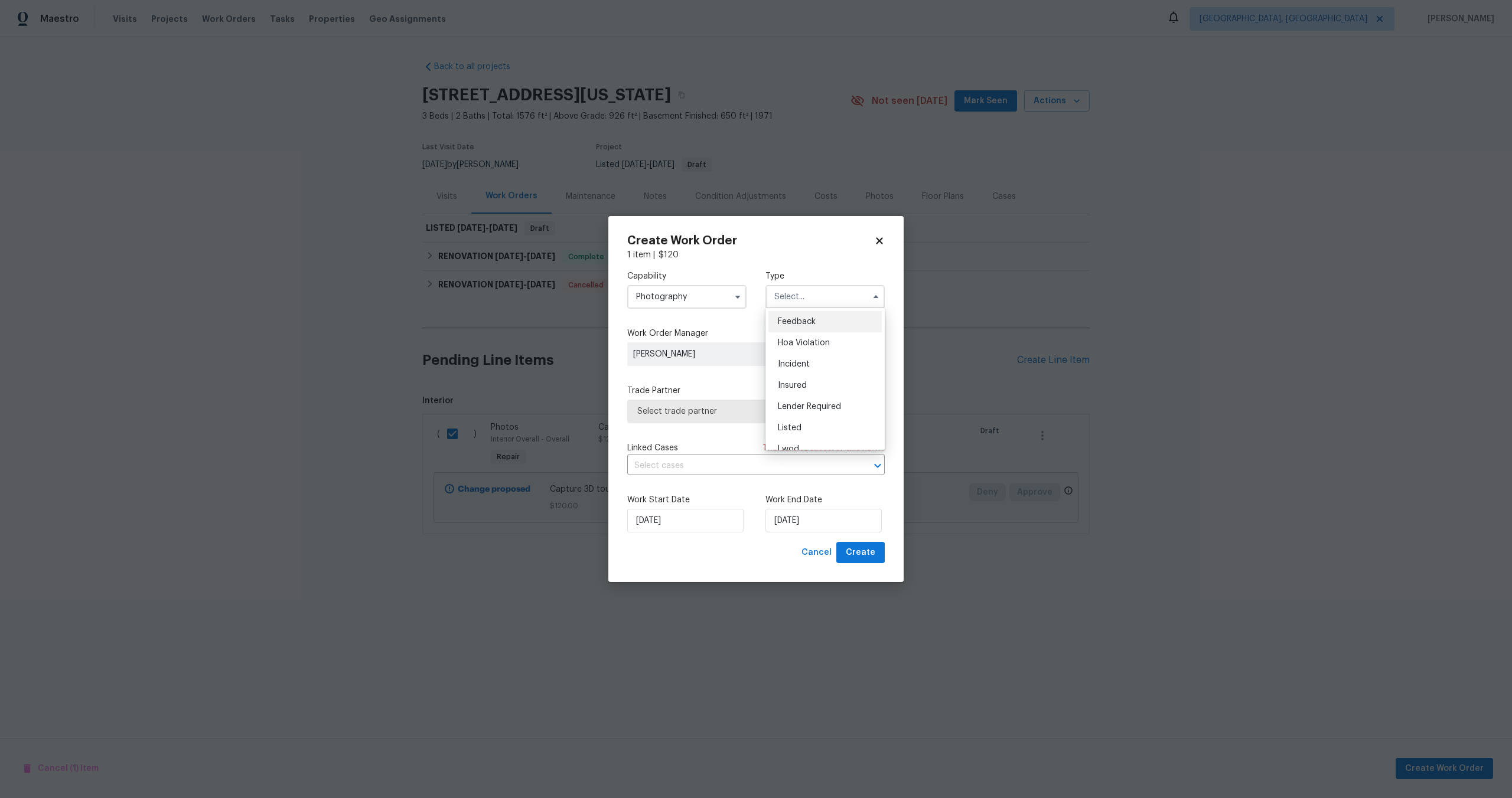
scroll to position [141, 0]
click at [805, 330] on div "Other" at bounding box center [826, 330] width 114 height 21
type input "Other"
click at [711, 418] on span "Select trade partner" at bounding box center [756, 411] width 258 height 23
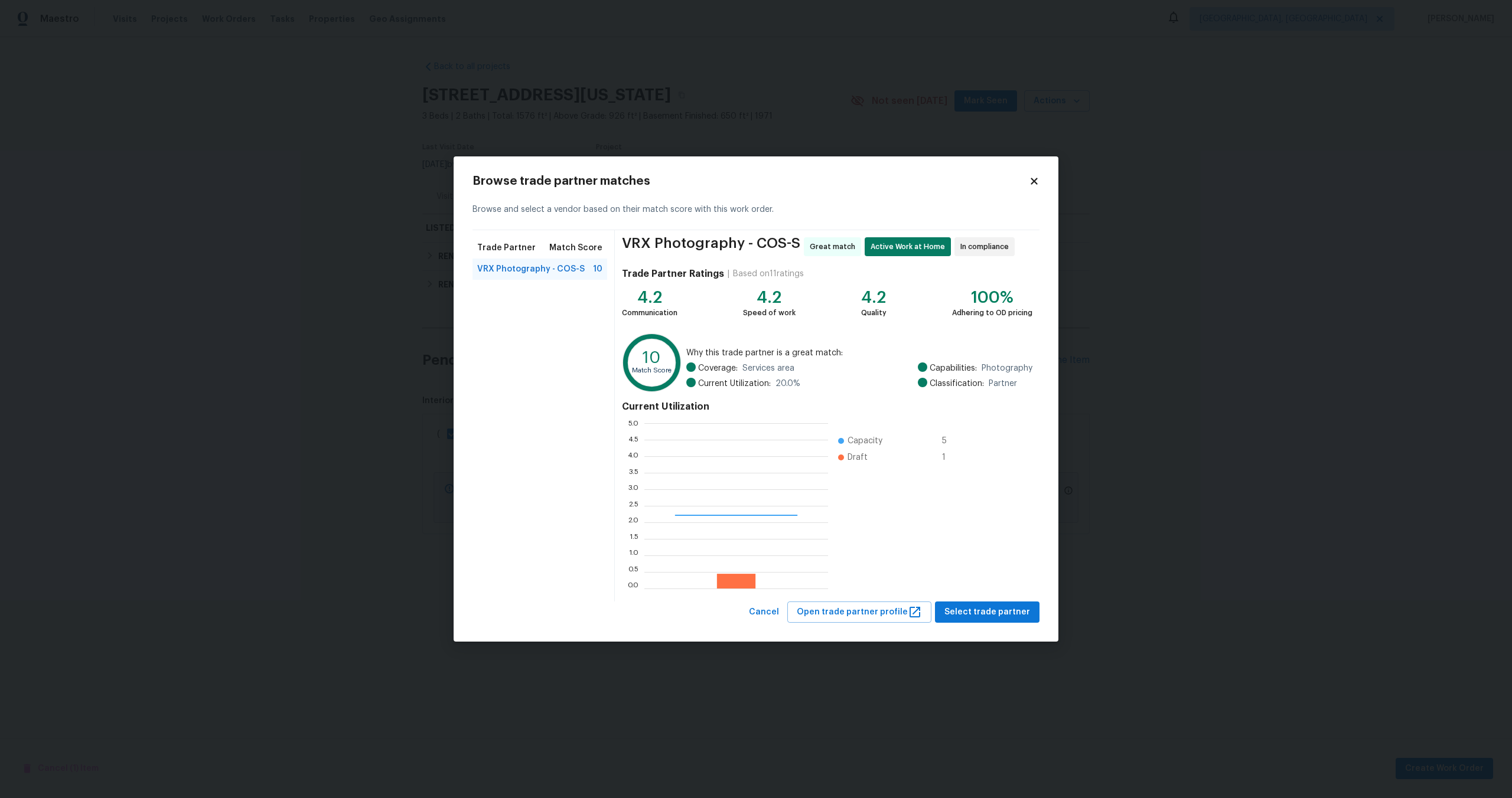
scroll to position [166, 184]
click at [985, 621] on button "Select trade partner" at bounding box center [988, 613] width 104 height 22
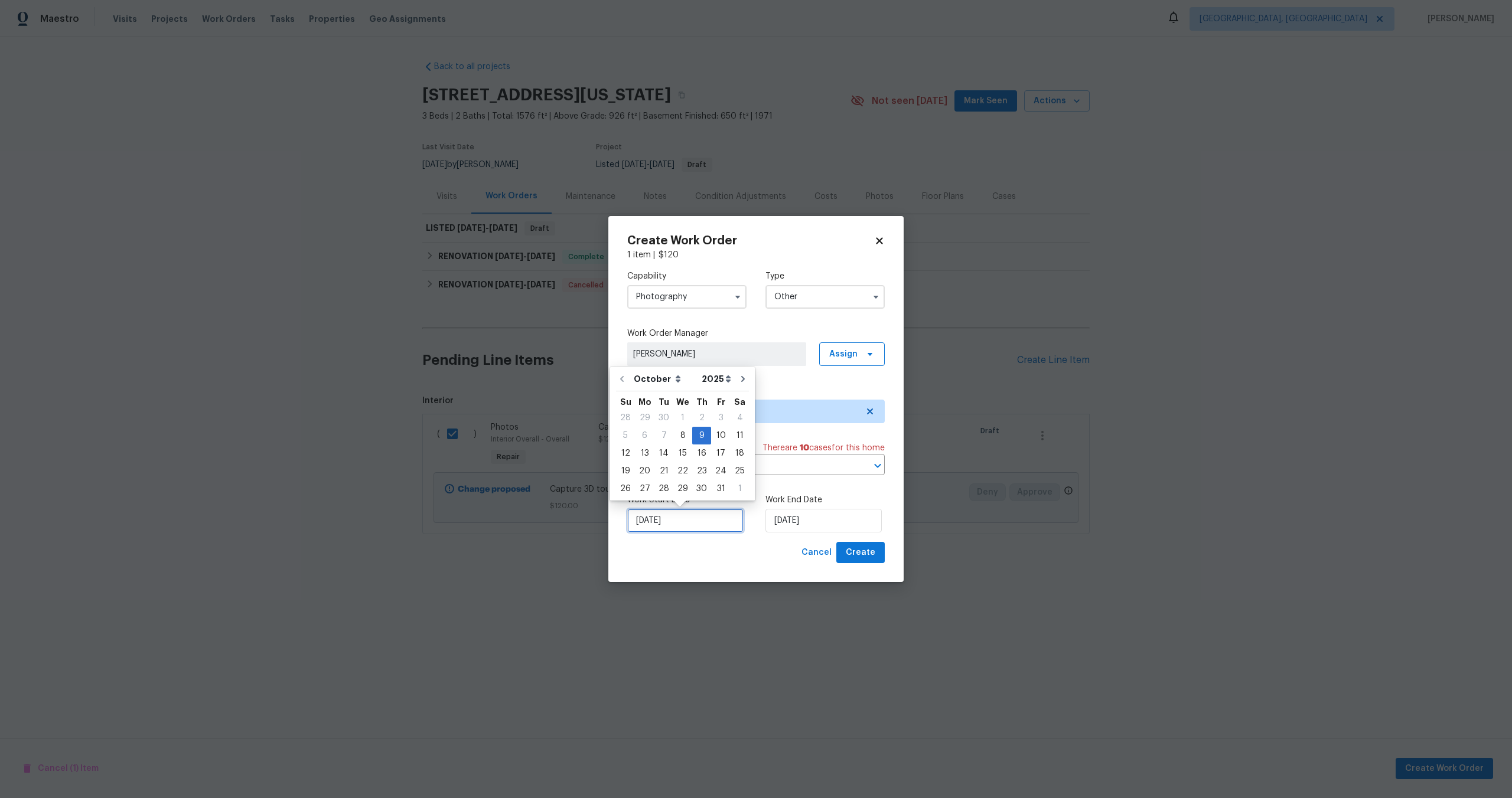
click at [695, 520] on input "09/10/2025" at bounding box center [686, 520] width 117 height 23
click at [811, 516] on input "09/10/2025" at bounding box center [824, 520] width 117 height 23
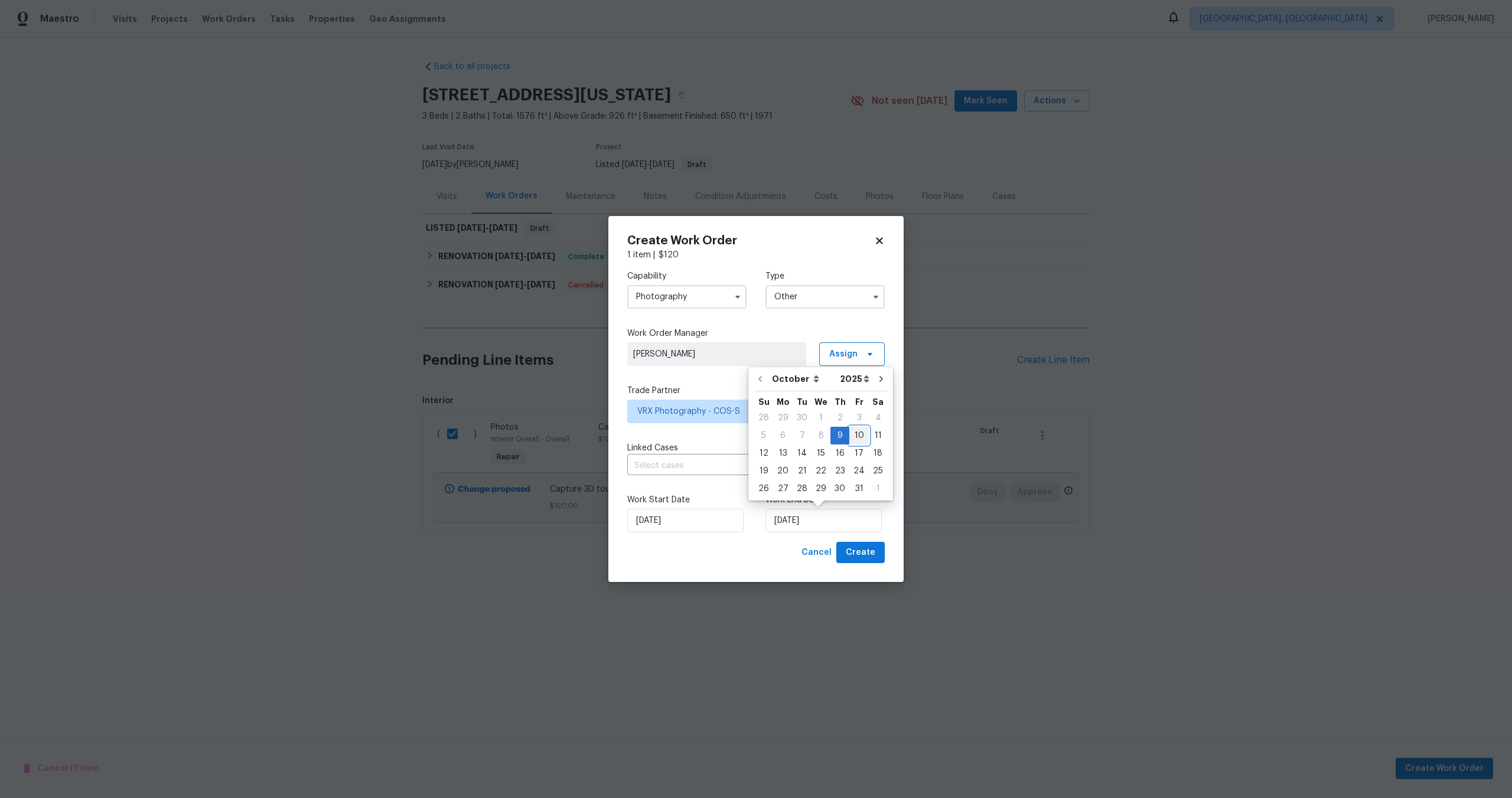
click at [855, 432] on div "10" at bounding box center [859, 436] width 19 height 16
type input "[DATE]"
click at [865, 554] on span "Create" at bounding box center [861, 552] width 30 height 15
checkbox input "false"
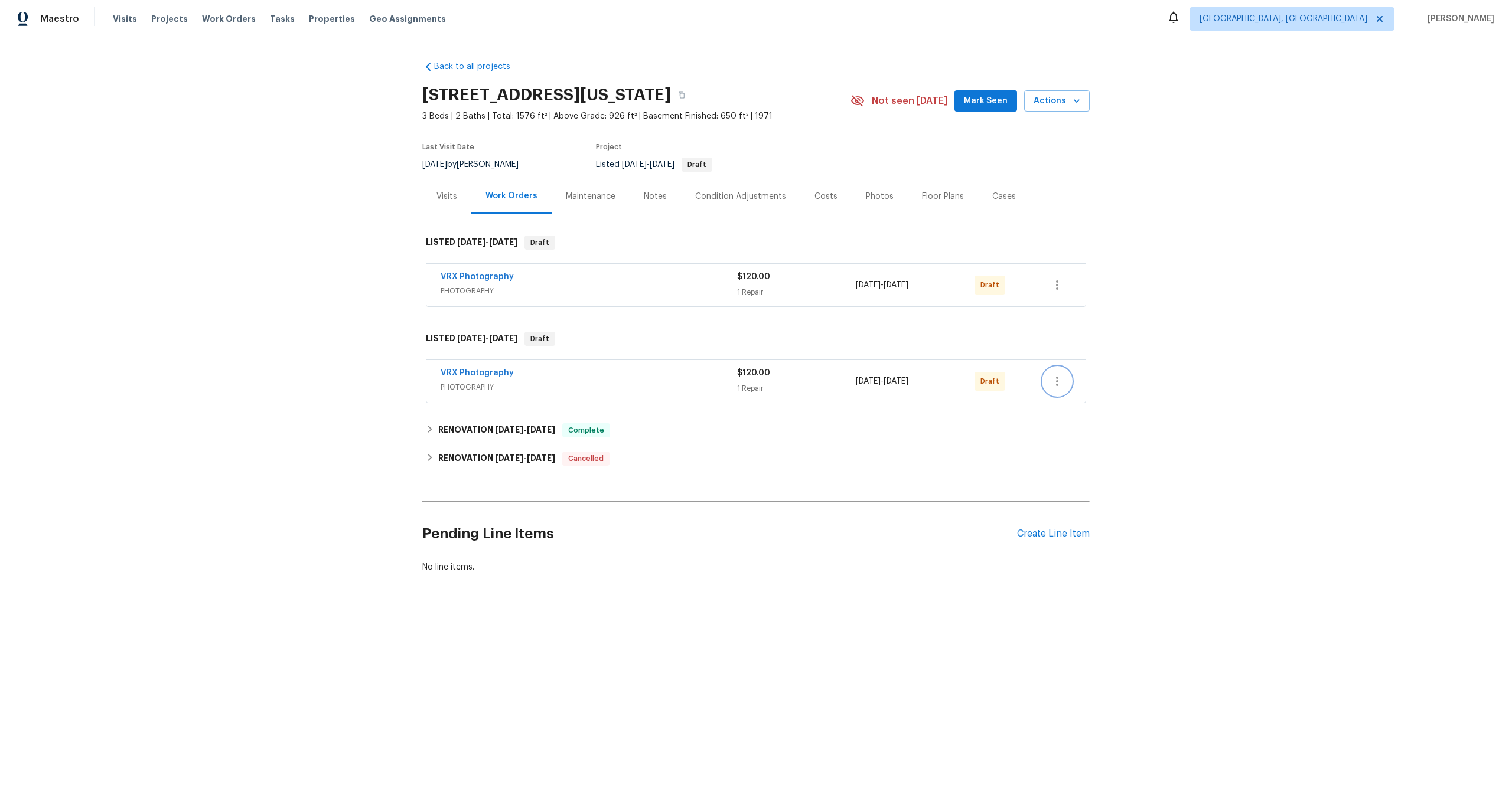
click at [1057, 376] on icon "button" at bounding box center [1057, 381] width 2 height 9
click at [1064, 450] on li "Delete" at bounding box center [1107, 459] width 128 height 19
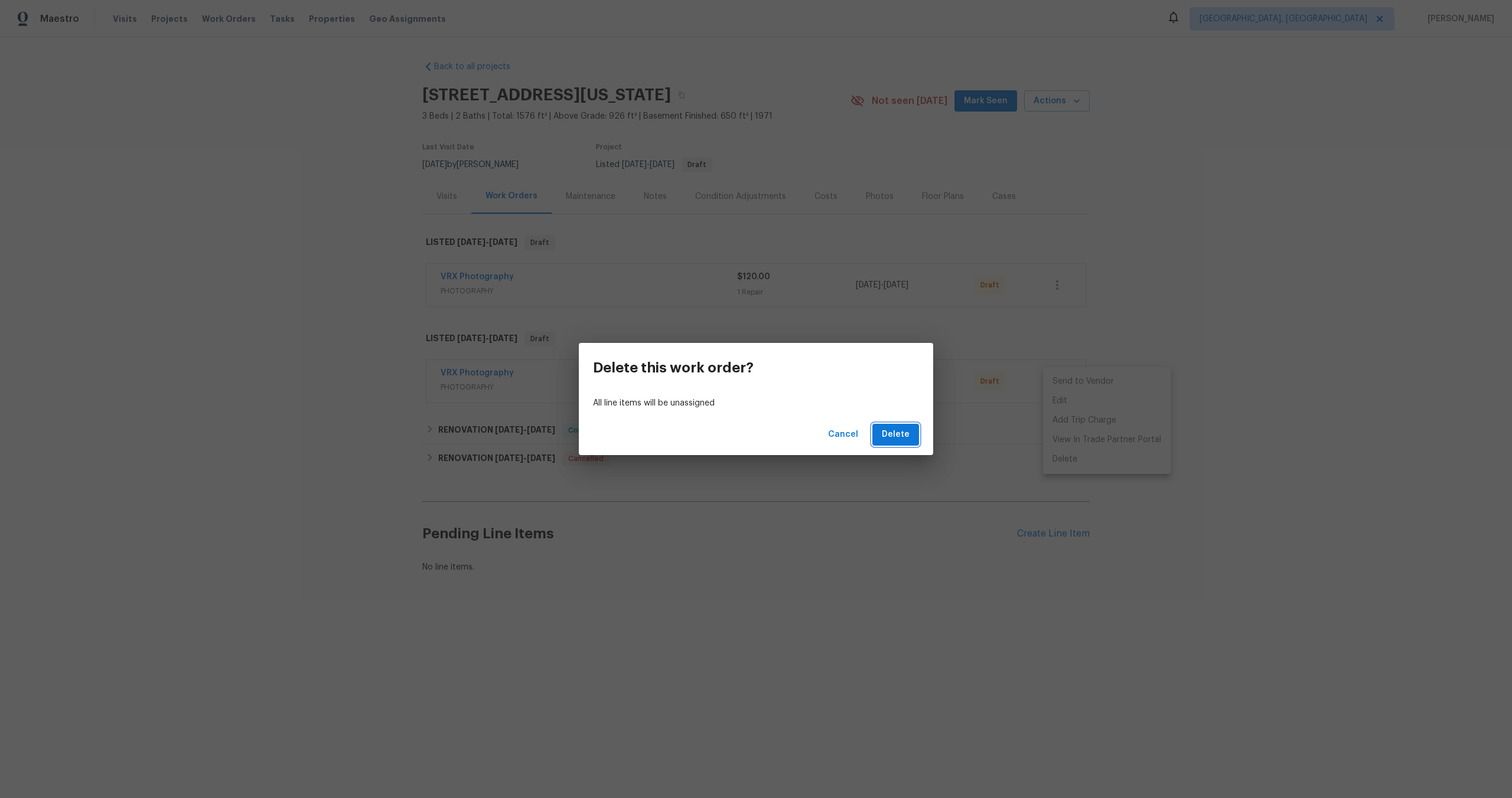
click at [901, 431] on span "Delete" at bounding box center [896, 435] width 28 height 15
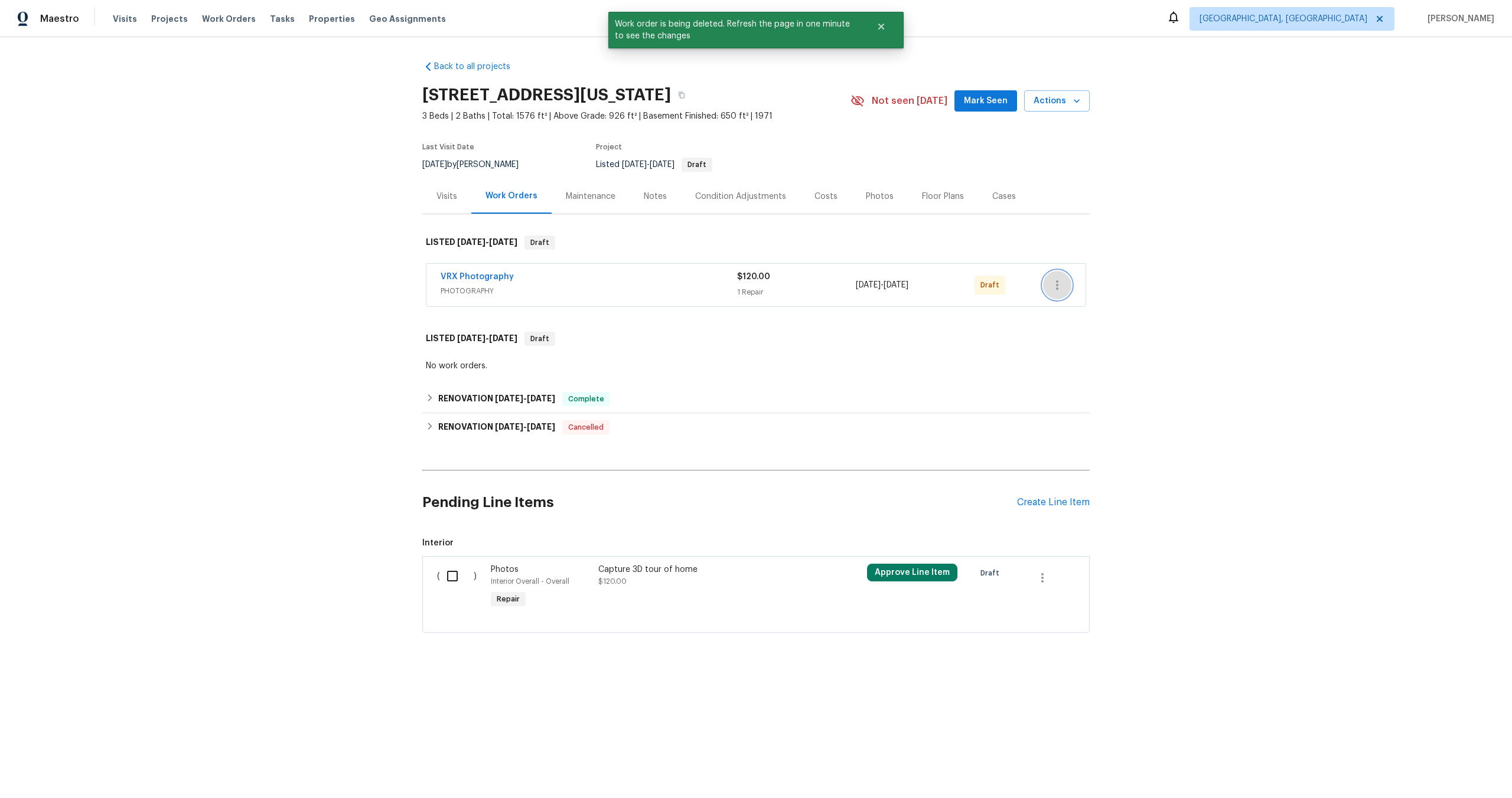
click at [1059, 282] on icon "button" at bounding box center [1058, 285] width 14 height 14
click at [1059, 283] on li "Send to Vendor" at bounding box center [1107, 285] width 128 height 19
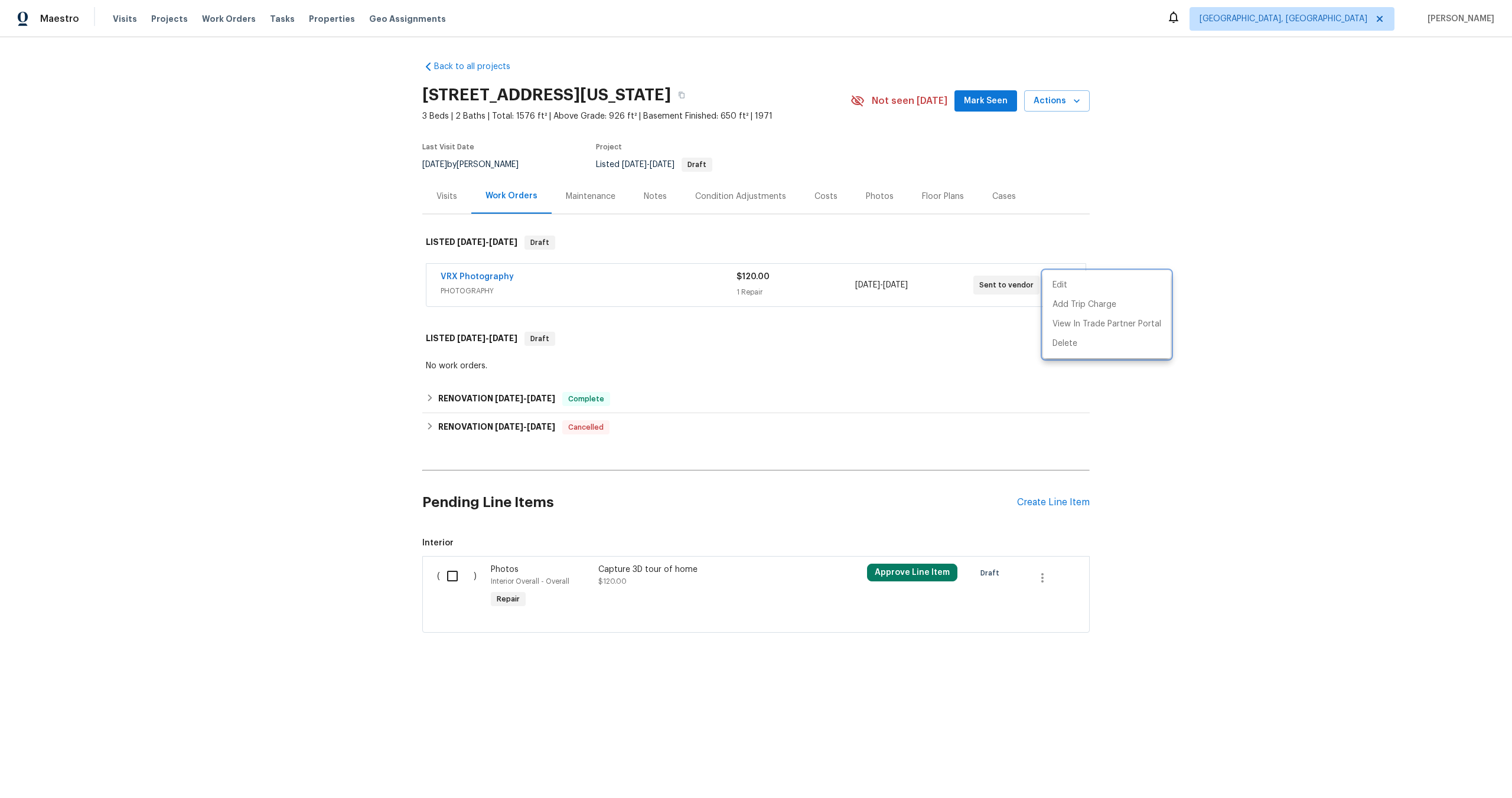
click at [1044, 583] on div at bounding box center [756, 399] width 1512 height 798
click at [1044, 579] on icon "button" at bounding box center [1043, 578] width 14 height 14
click at [1045, 579] on li "Cancel" at bounding box center [1051, 577] width 45 height 19
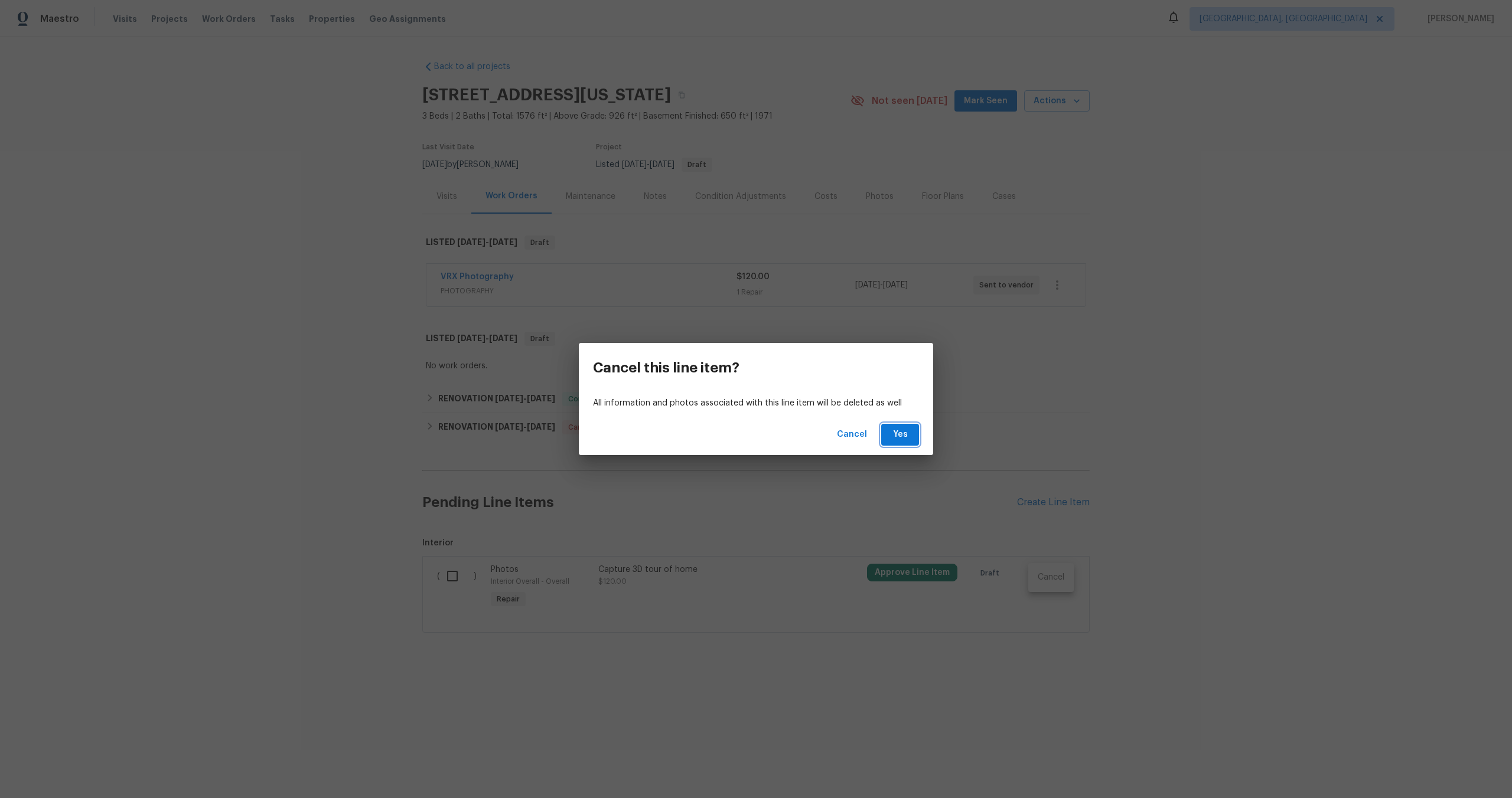
click at [907, 426] on button "Yes" at bounding box center [900, 435] width 38 height 22
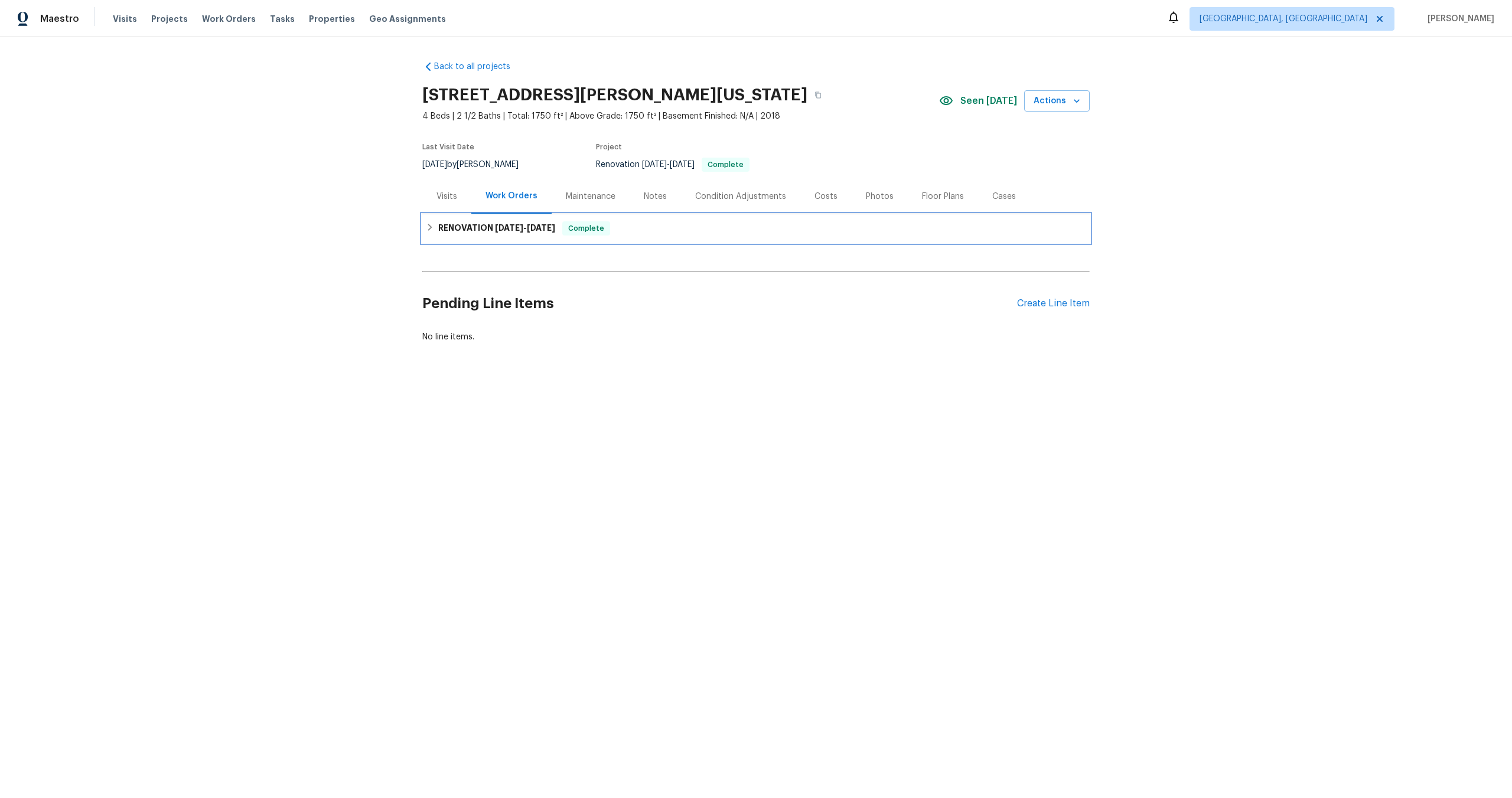
click at [642, 224] on div "RENOVATION [DATE] - [DATE] Complete" at bounding box center [756, 229] width 661 height 14
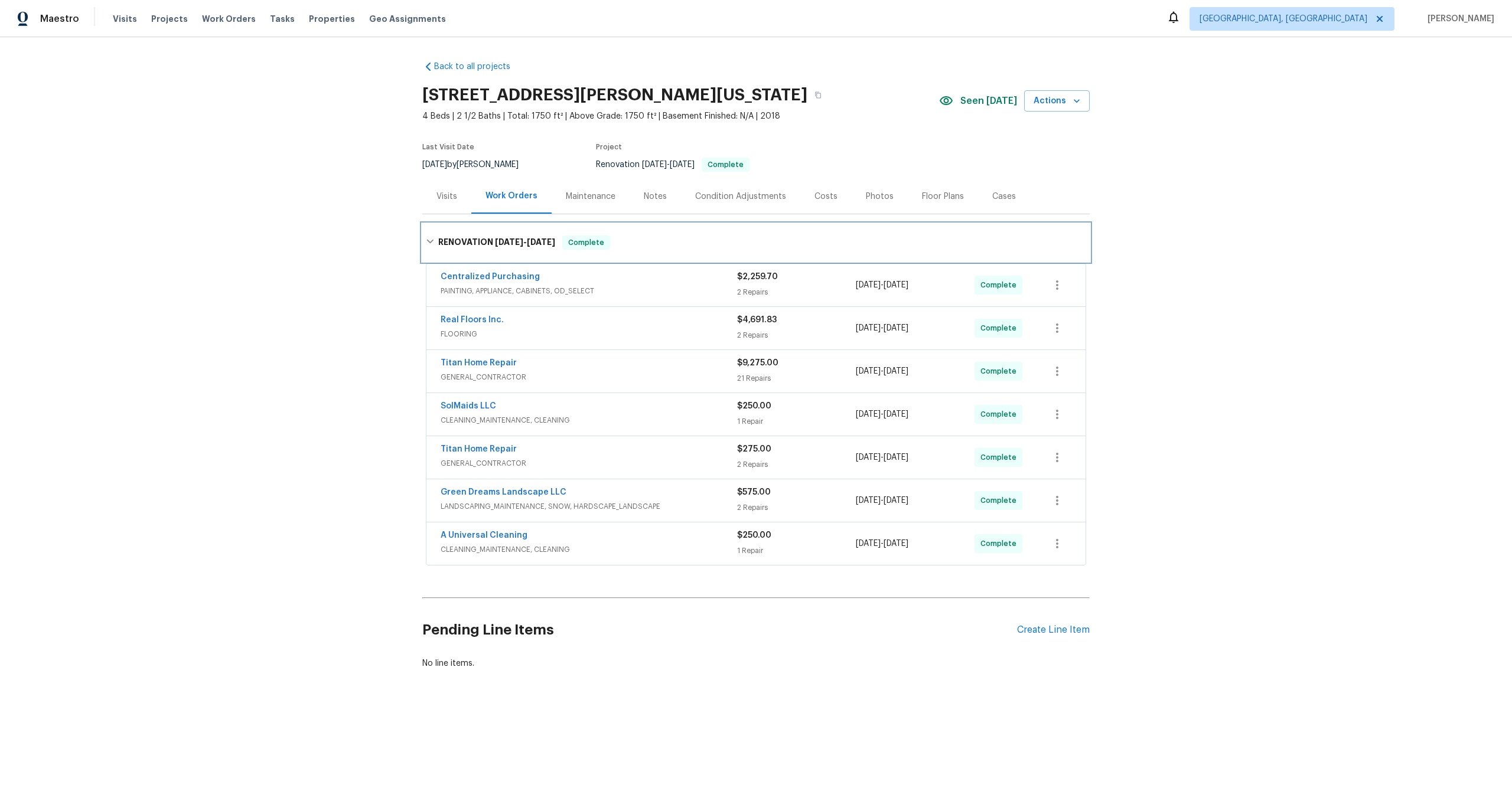
click at [642, 224] on div "RENOVATION [DATE] - [DATE] Complete" at bounding box center [756, 243] width 668 height 38
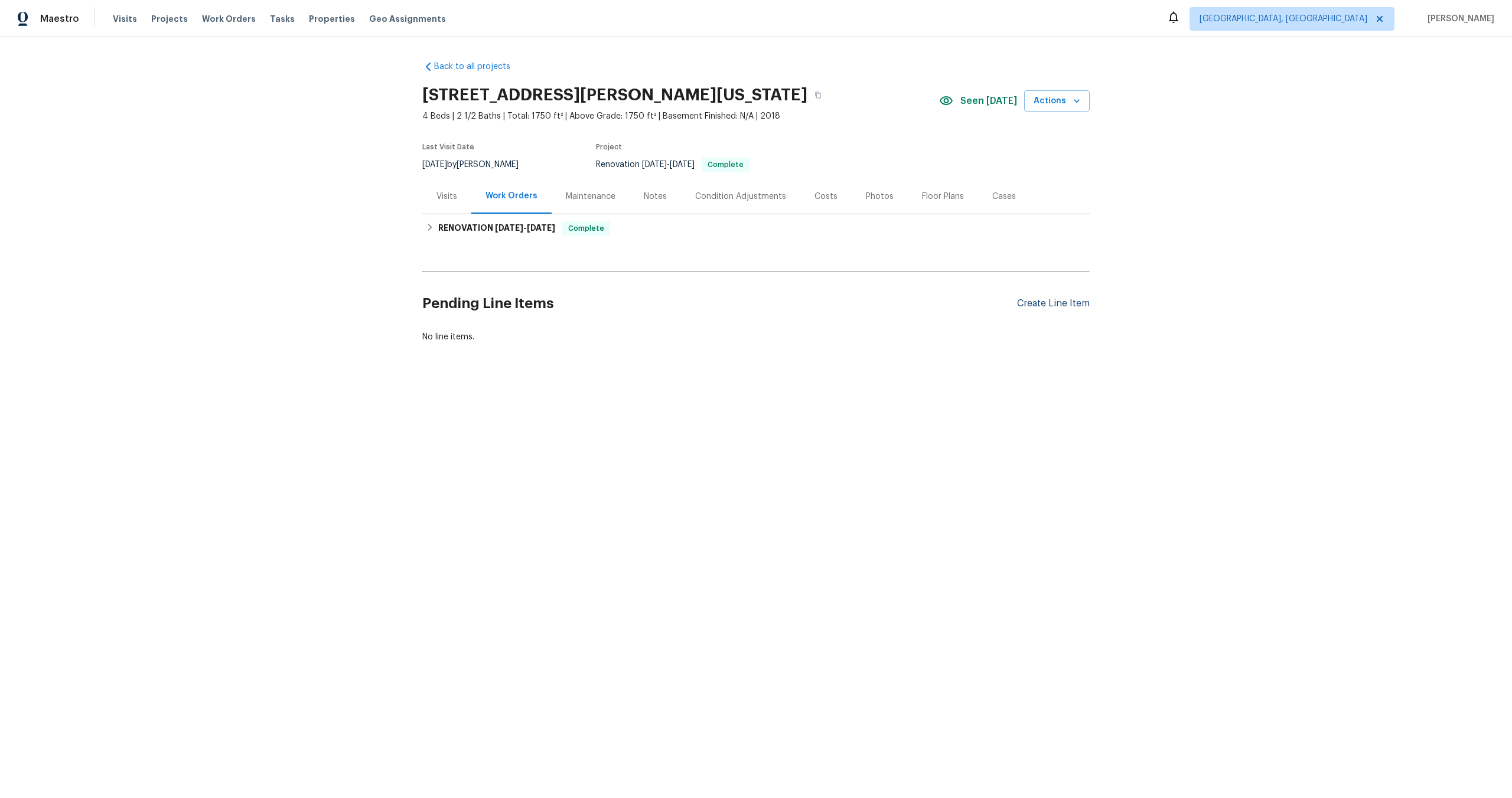
click at [1036, 306] on div "Create Line Item" at bounding box center [1053, 303] width 72 height 11
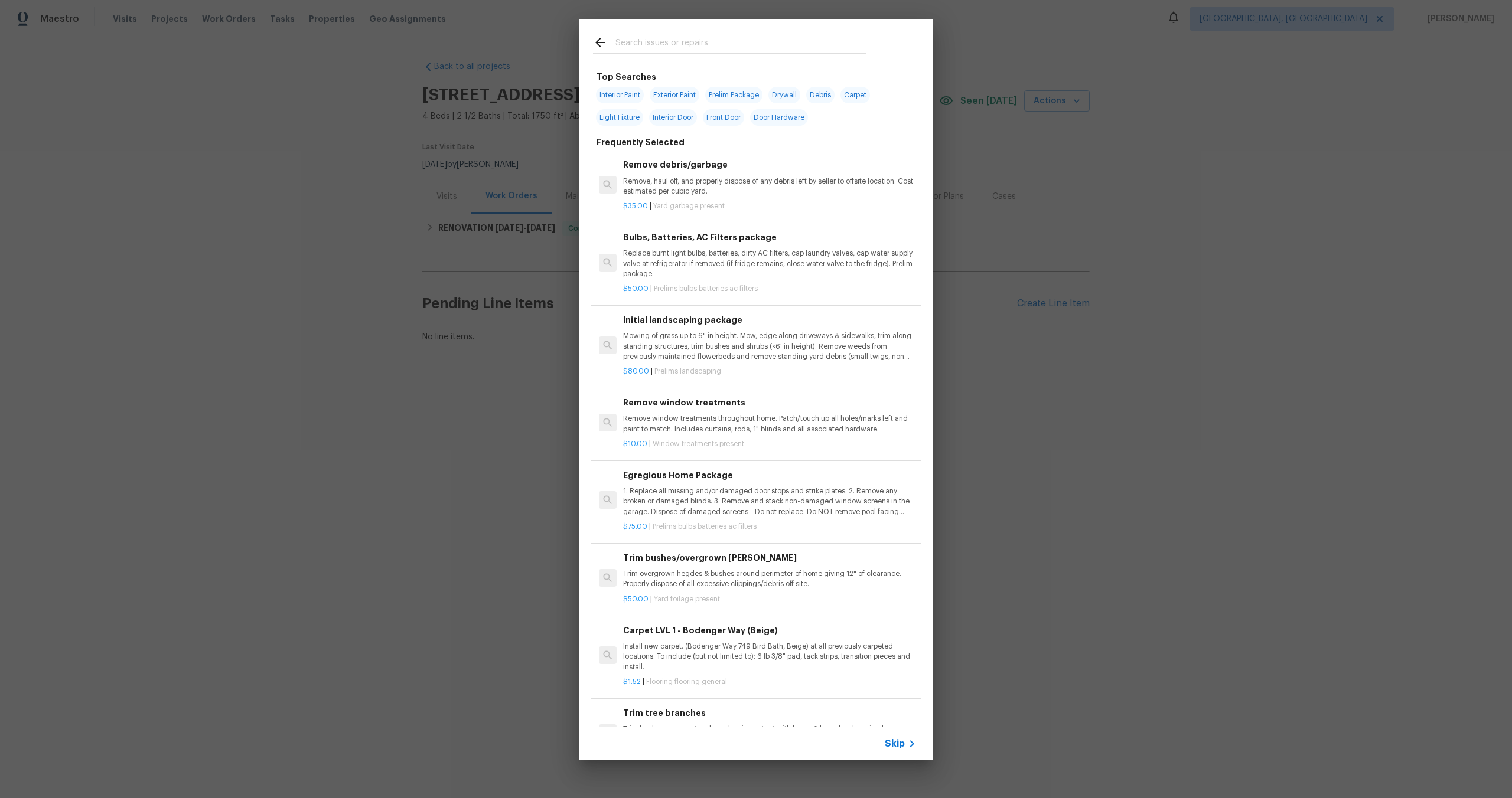
click at [893, 733] on div "Skip" at bounding box center [756, 744] width 354 height 33
click at [893, 742] on span "Skip" at bounding box center [895, 744] width 20 height 12
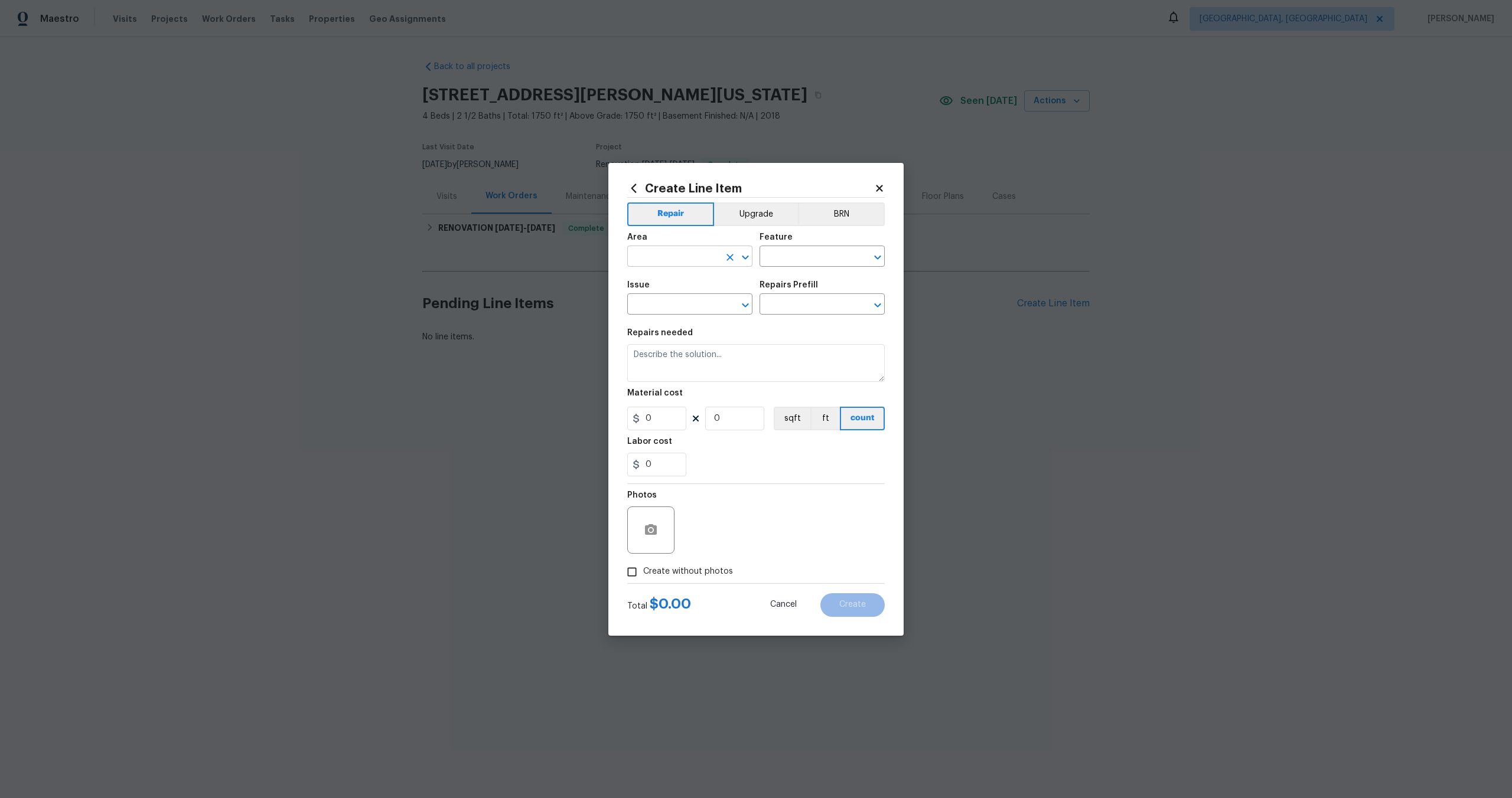
click at [690, 258] on input "text" at bounding box center [673, 258] width 92 height 19
click at [686, 302] on li "Interior Overall" at bounding box center [689, 303] width 125 height 19
type input "Interior Overall"
click at [805, 264] on input "text" at bounding box center [805, 258] width 92 height 19
click at [799, 306] on li "Overall" at bounding box center [822, 312] width 125 height 19
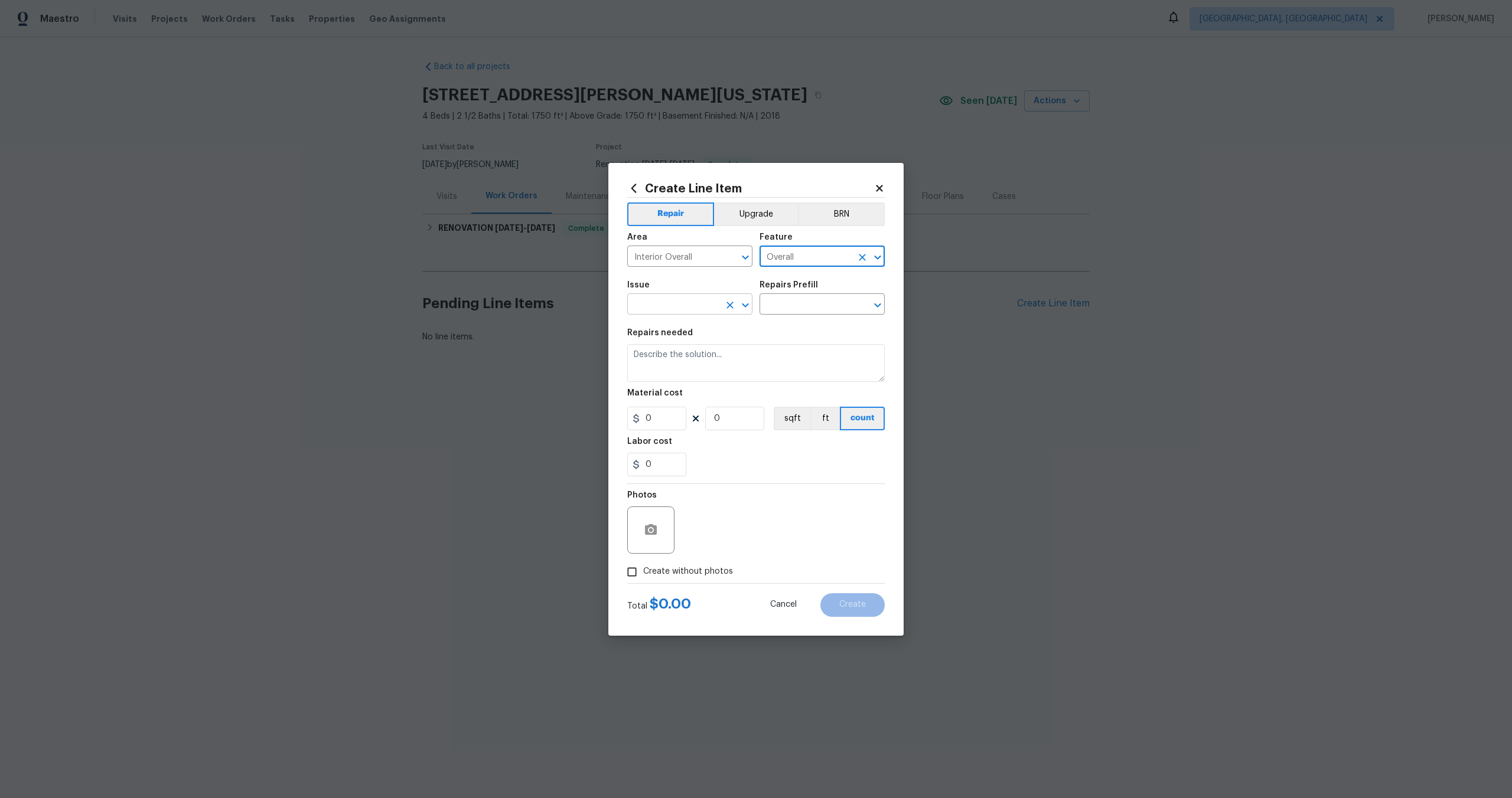
type input "Overall"
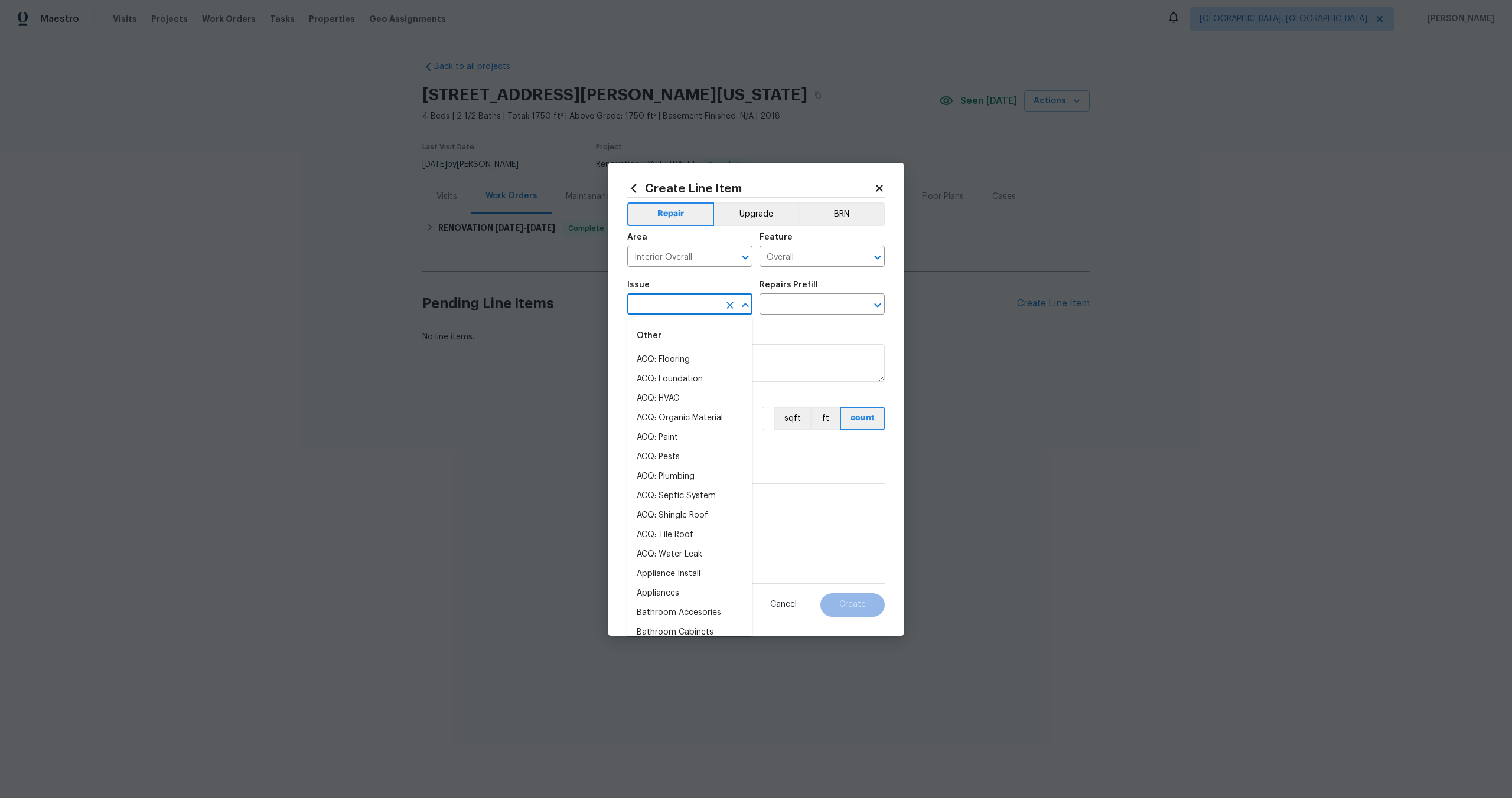
click at [710, 306] on input "text" at bounding box center [673, 306] width 92 height 19
click at [670, 357] on li "Photos" at bounding box center [689, 359] width 125 height 19
type input "Photos"
click at [795, 315] on div "Issue Photos ​ Repairs Prefill ​" at bounding box center [756, 297] width 258 height 47
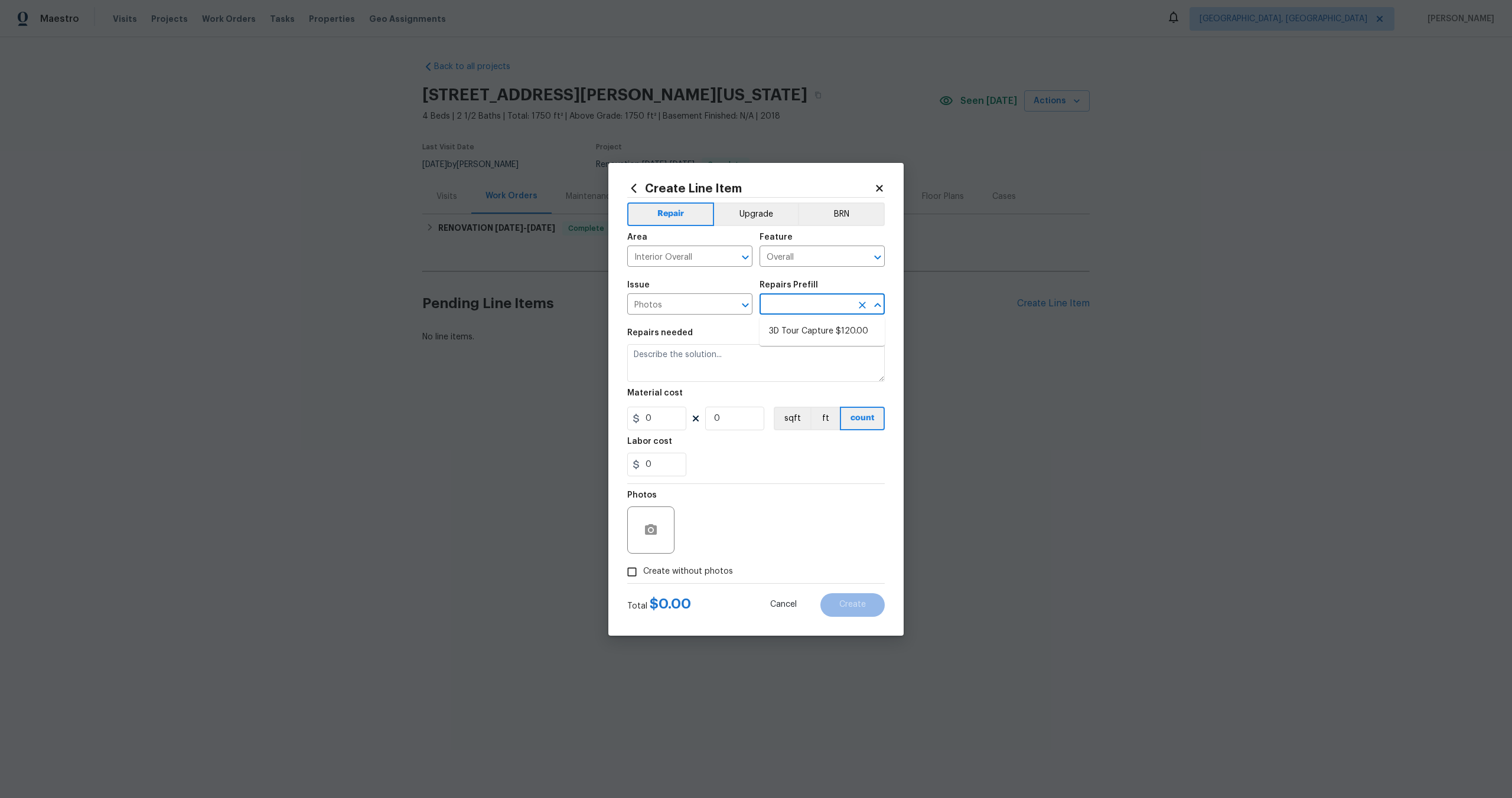
click at [795, 311] on input "text" at bounding box center [805, 306] width 92 height 19
click at [795, 324] on li "3D Tour Capture $120.00" at bounding box center [822, 331] width 125 height 19
type input "3D Tour Capture $120.00"
type textarea "Capture 3D tour of home"
type input "1"
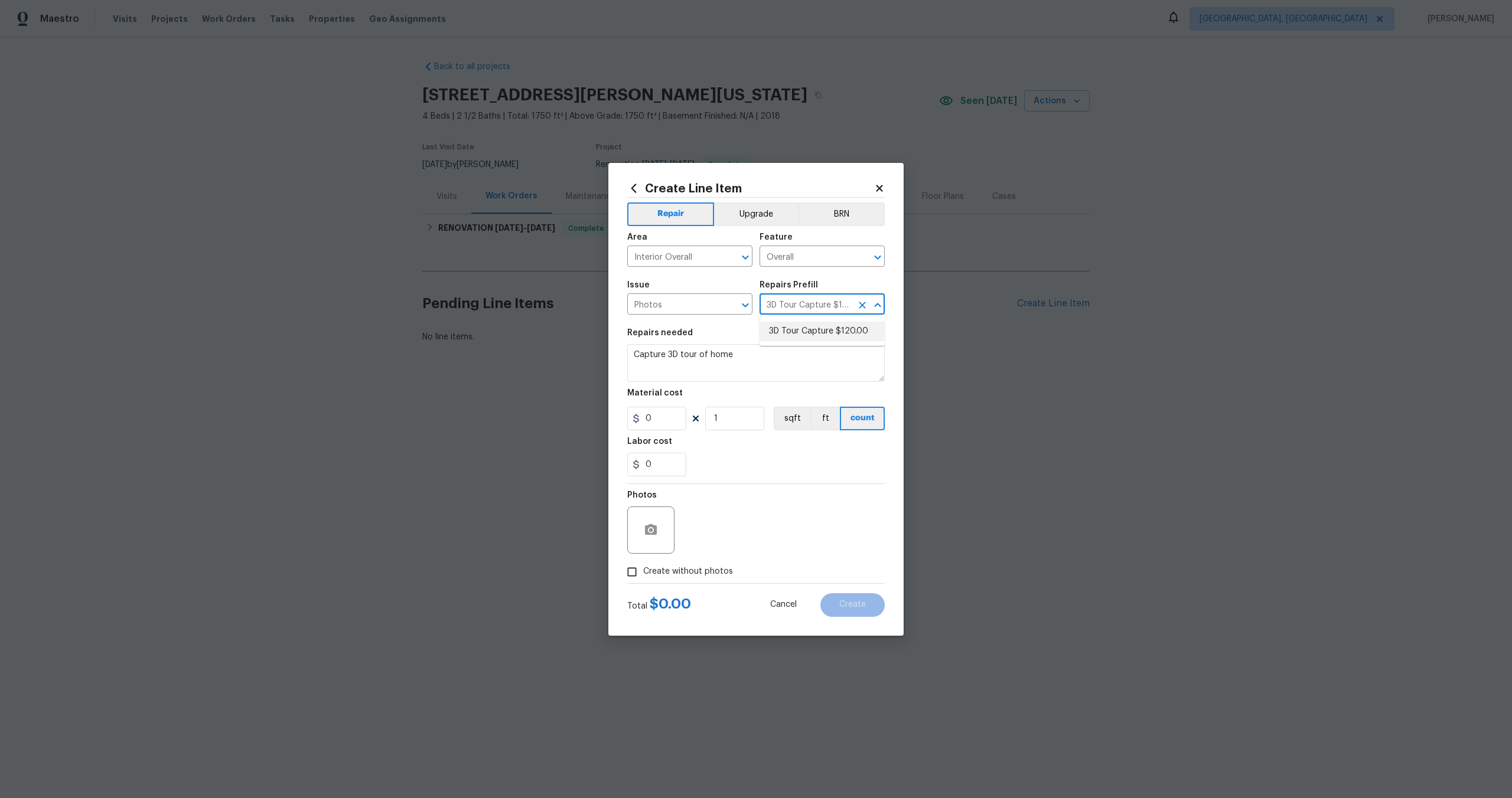
type input "120"
click at [637, 565] on input "Create without photos" at bounding box center [632, 572] width 23 height 23
checkbox input "true"
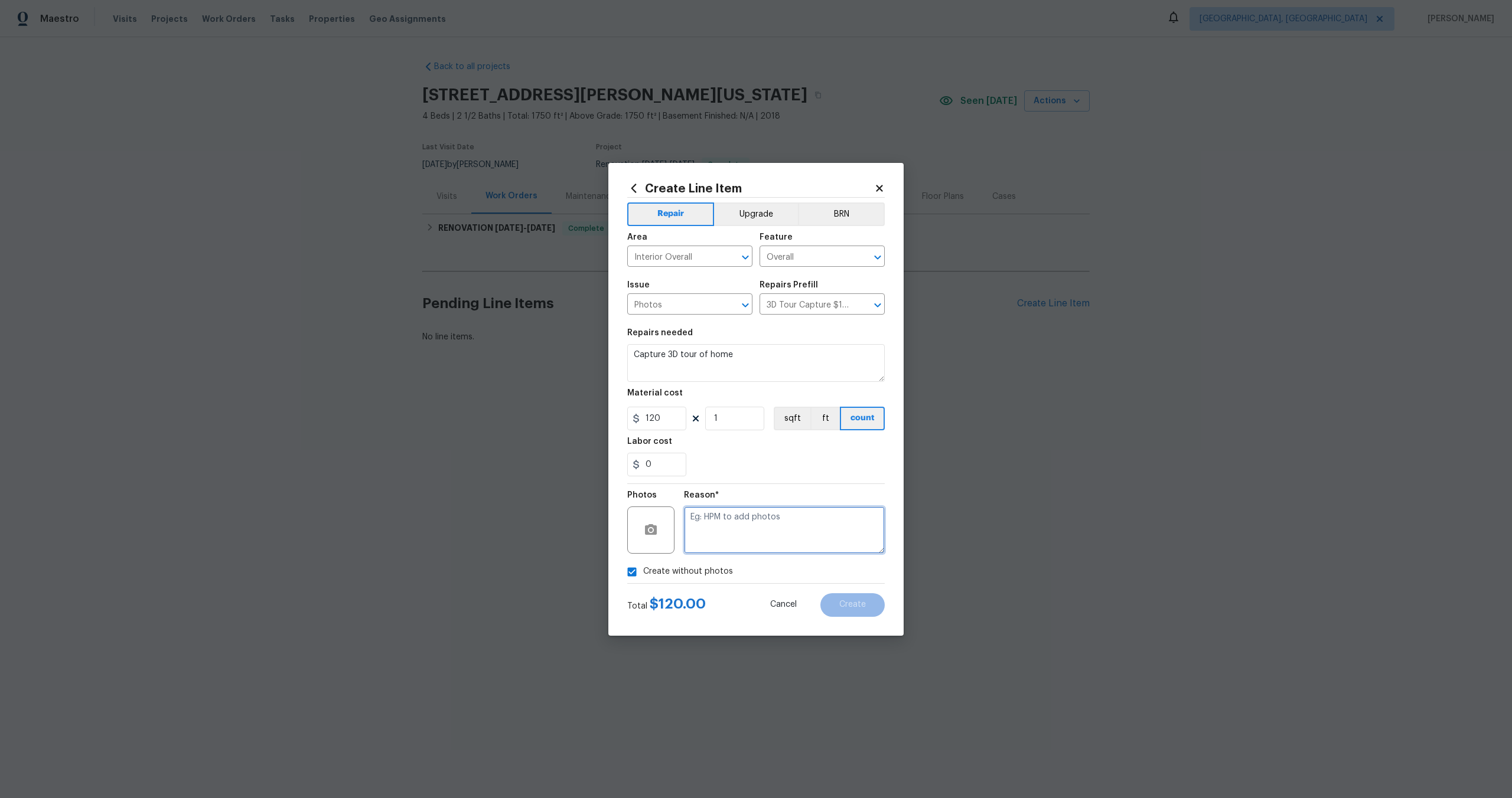
click at [734, 526] on textarea at bounding box center [784, 530] width 201 height 47
type textarea "."
click at [867, 600] on button "Create" at bounding box center [852, 605] width 65 height 23
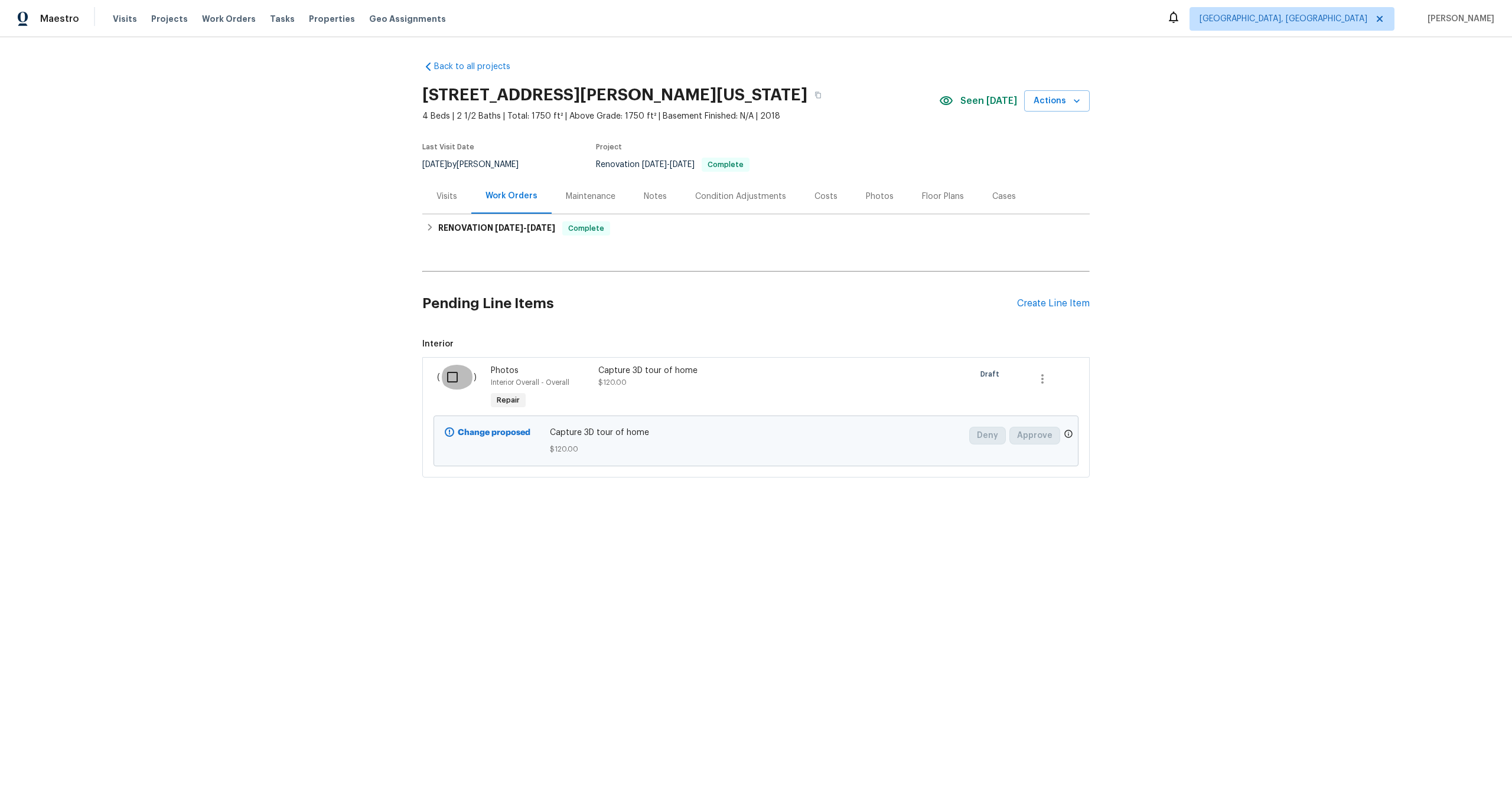
click at [447, 378] on input "checkbox" at bounding box center [457, 377] width 33 height 25
checkbox input "true"
click at [1456, 773] on span "Create Work Order" at bounding box center [1444, 768] width 79 height 15
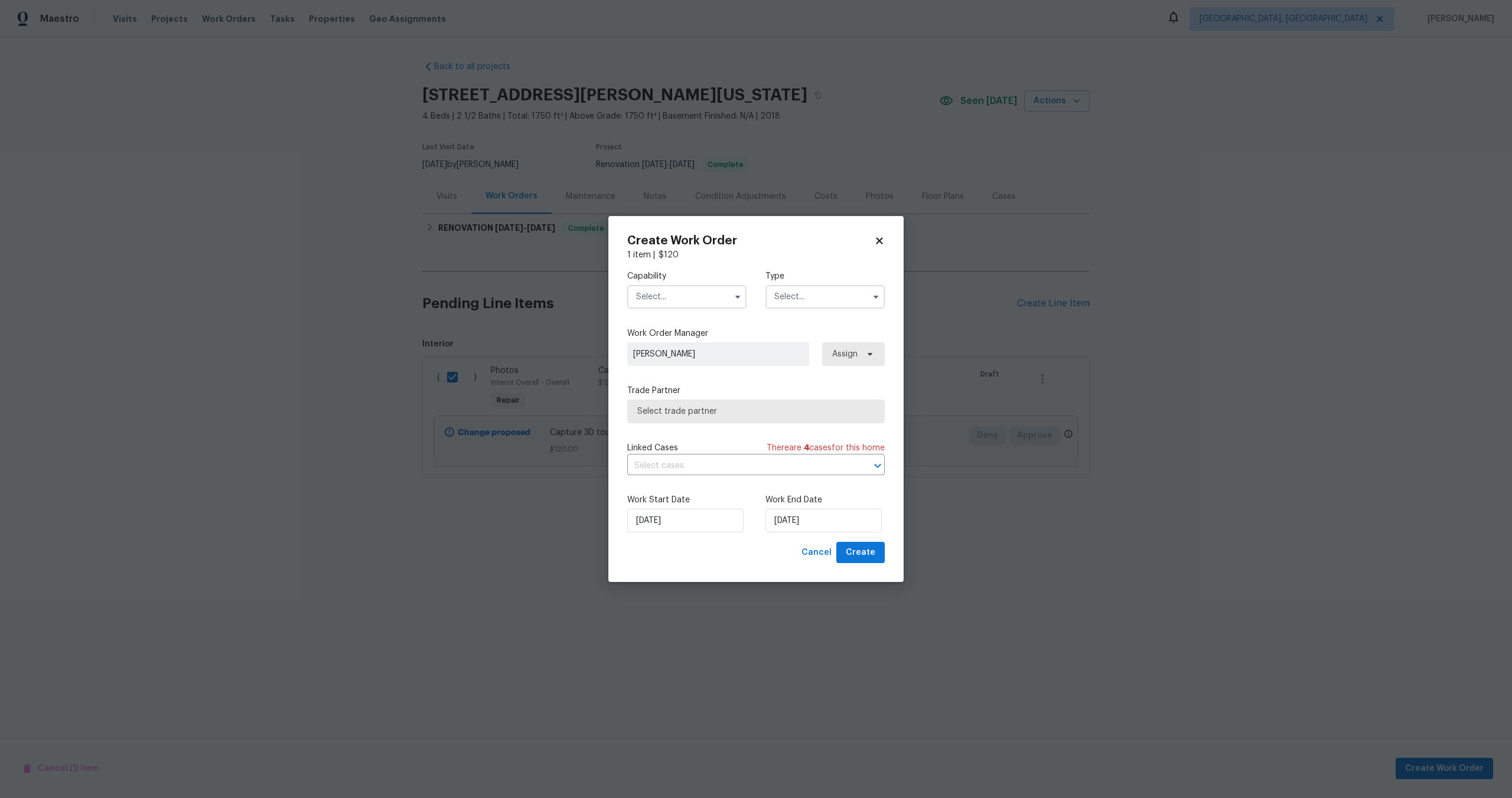
click at [670, 296] on input "text" at bounding box center [686, 297] width 119 height 23
click at [679, 345] on span "Photography" at bounding box center [665, 346] width 51 height 9
type input "Photography"
click at [823, 283] on div "Type" at bounding box center [825, 289] width 119 height 38
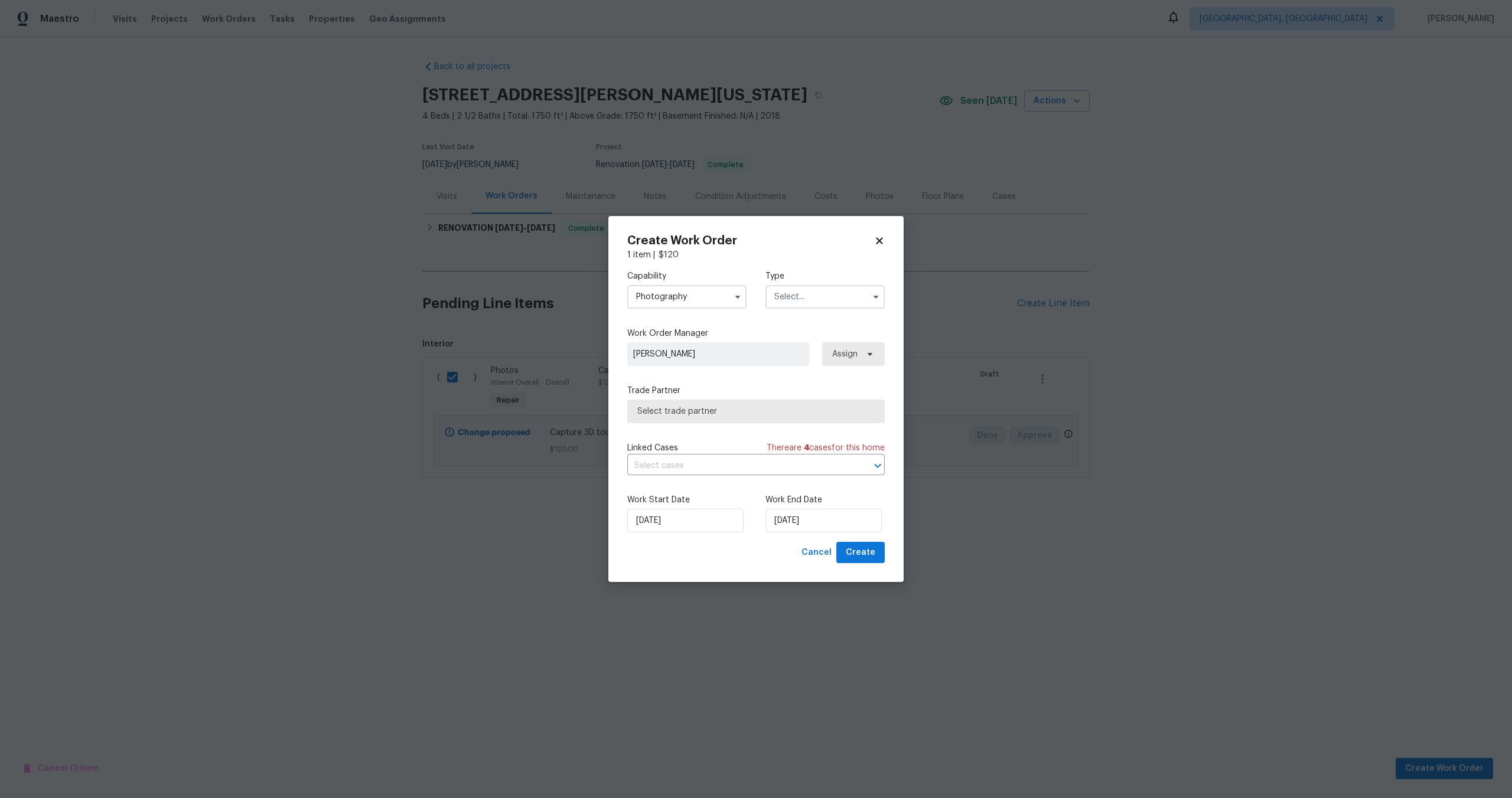
click at [818, 299] on input "text" at bounding box center [825, 297] width 119 height 23
click at [797, 332] on span "Other" at bounding box center [790, 330] width 23 height 9
type input "Other"
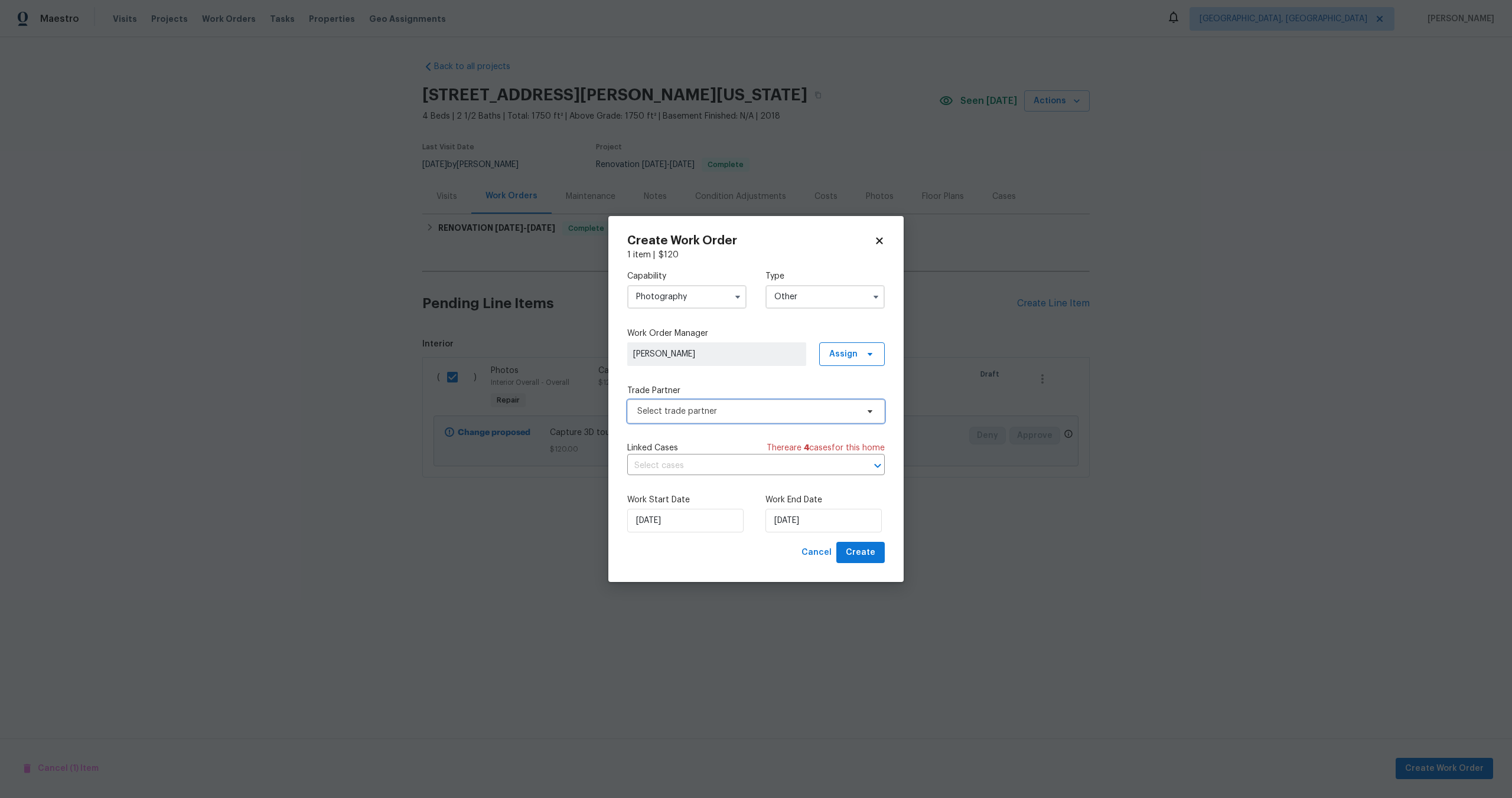
click at [714, 422] on span "Select trade partner" at bounding box center [756, 411] width 258 height 23
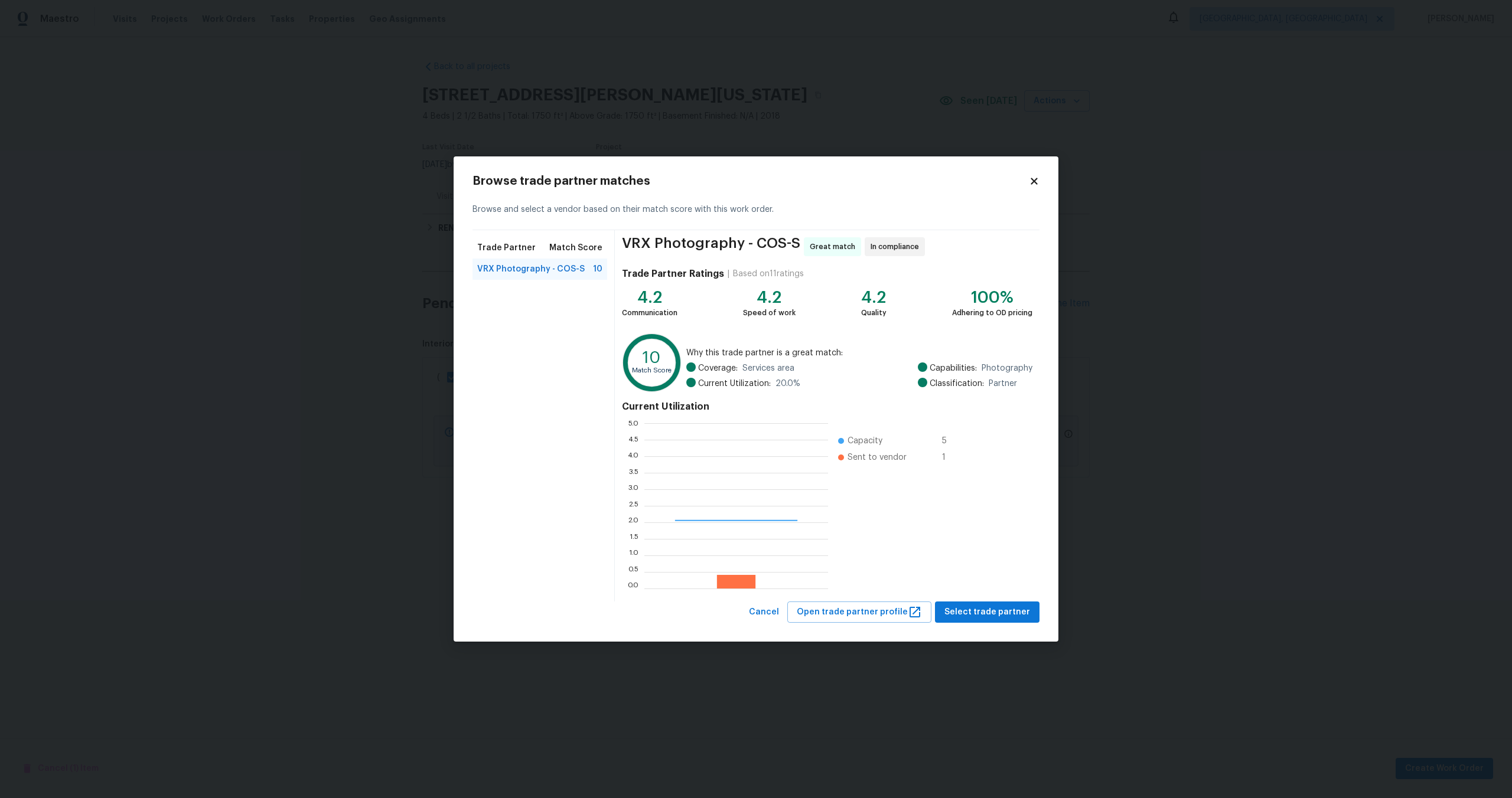
scroll to position [166, 184]
click at [1006, 611] on span "Select trade partner" at bounding box center [988, 612] width 86 height 15
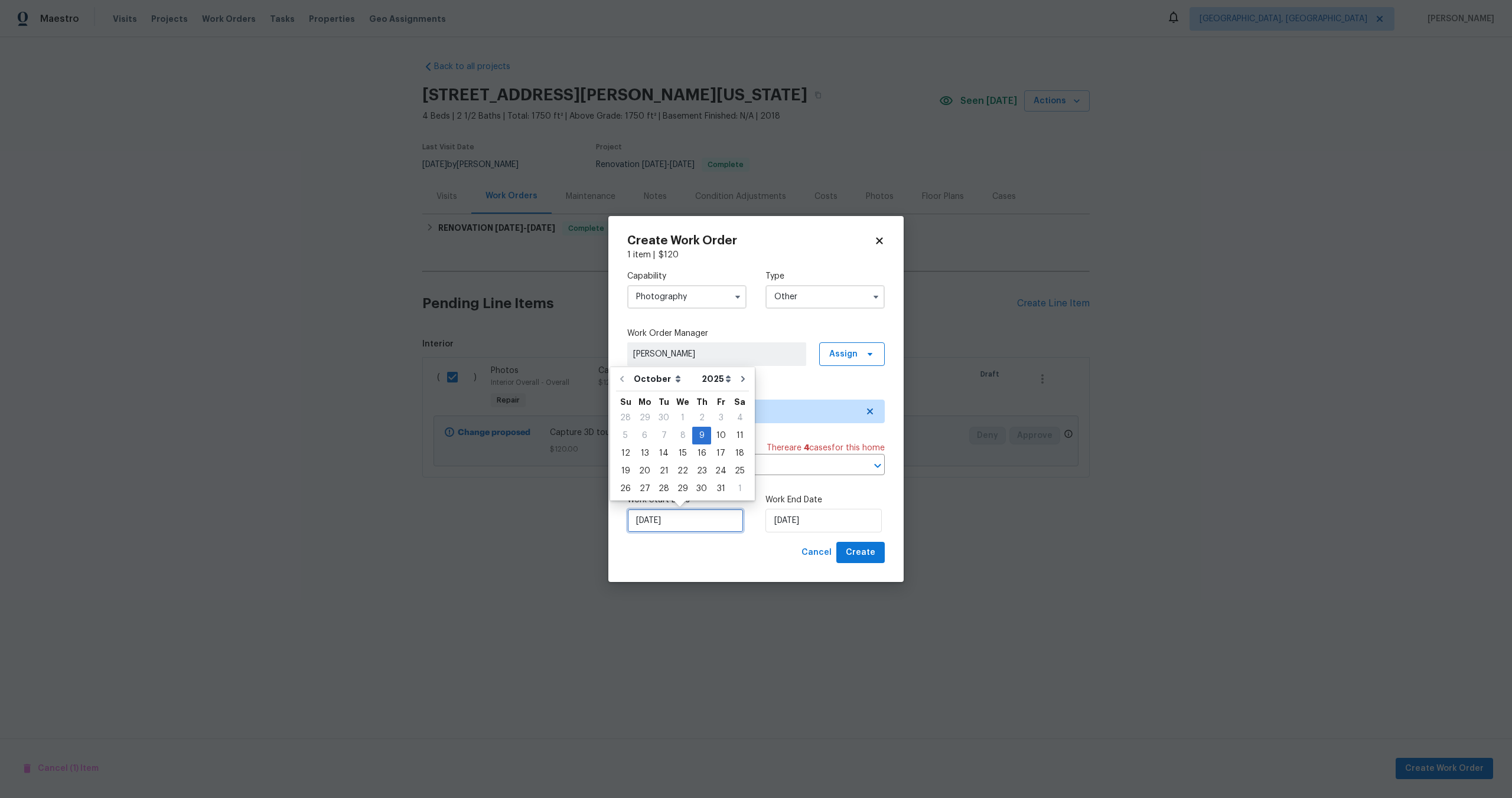
click at [704, 519] on input "09/10/2025" at bounding box center [686, 520] width 117 height 23
click at [699, 437] on div "9" at bounding box center [702, 436] width 19 height 16
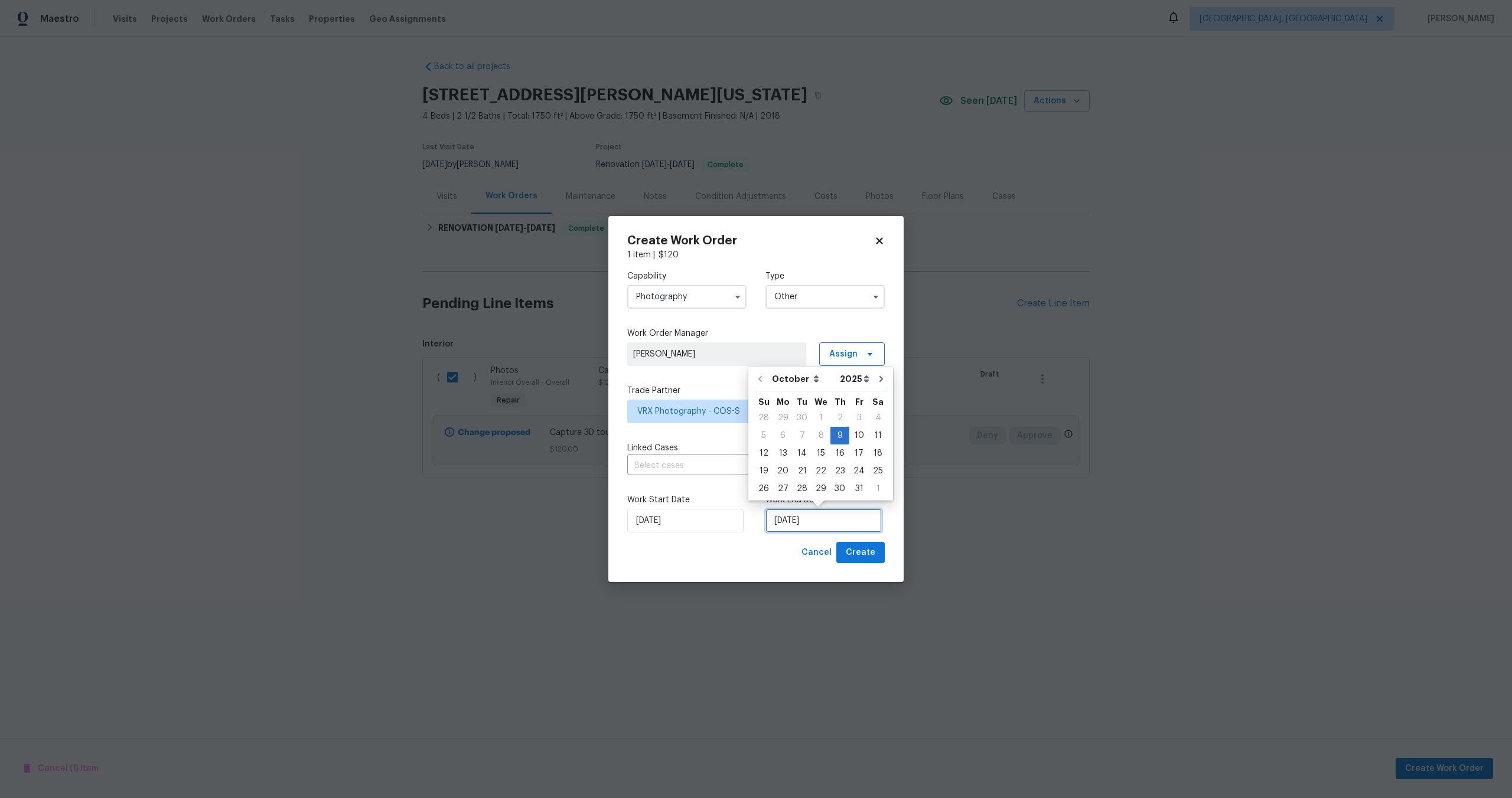
click at [826, 520] on input "09/10/2025" at bounding box center [824, 520] width 117 height 23
click at [858, 437] on div "10" at bounding box center [859, 436] width 19 height 16
type input "10/10/2025"
click at [867, 555] on span "Create" at bounding box center [861, 552] width 30 height 15
checkbox input "false"
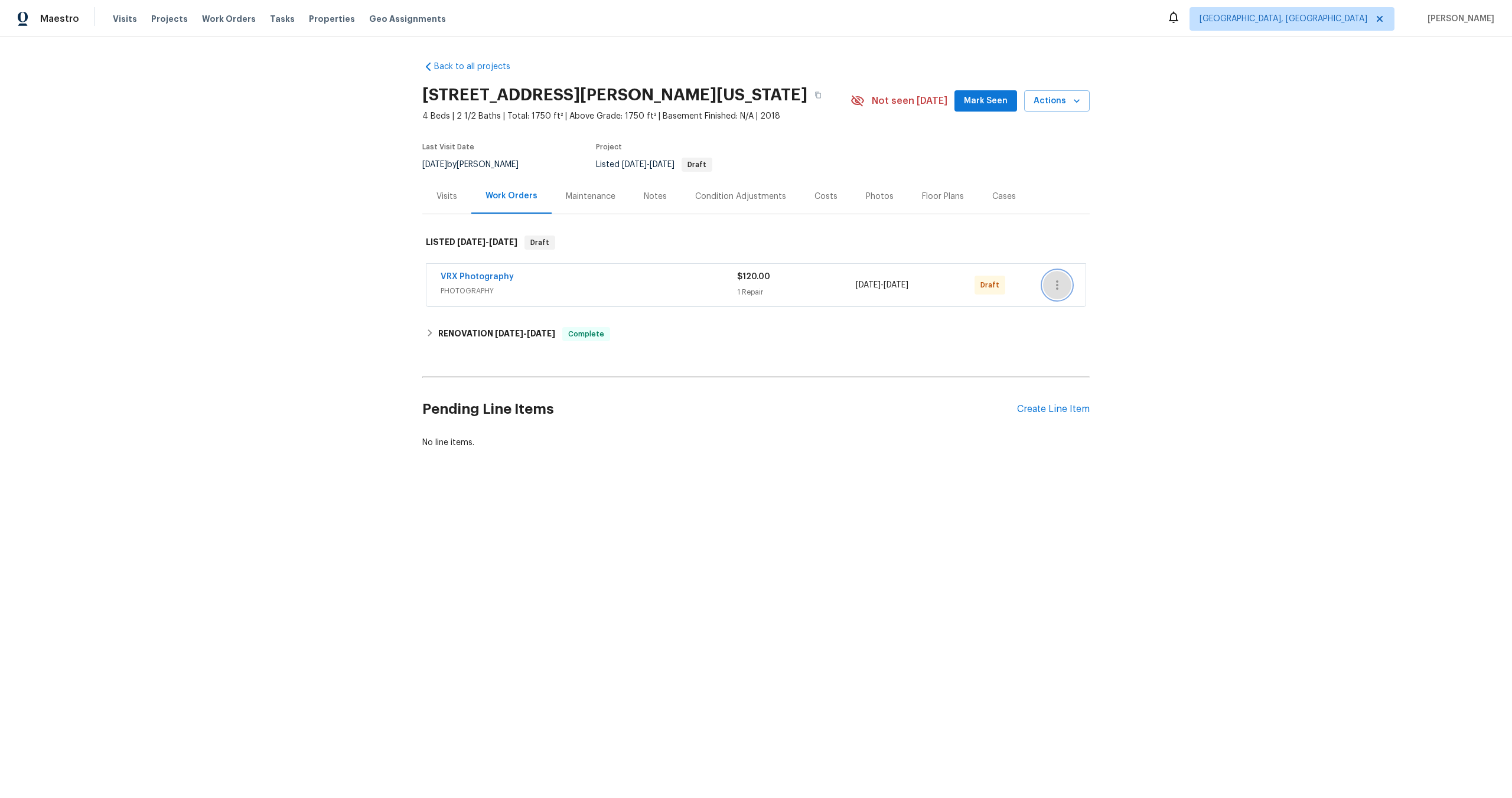
click at [1054, 288] on icon "button" at bounding box center [1058, 285] width 14 height 14
click at [1054, 288] on li "Send to Vendor" at bounding box center [1109, 285] width 132 height 19
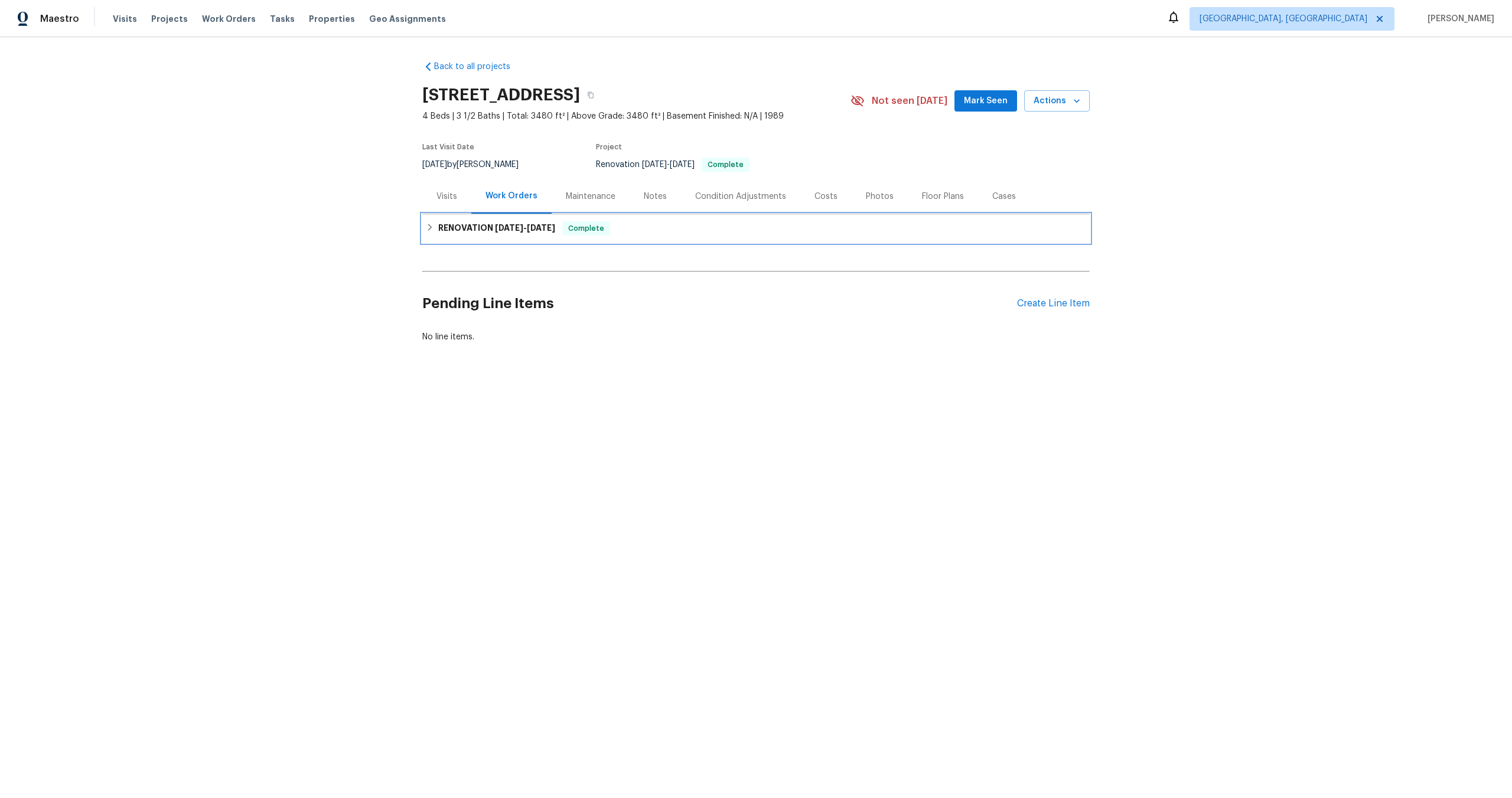
click at [678, 222] on div "RENOVATION [DATE] - [DATE] Complete" at bounding box center [756, 229] width 661 height 14
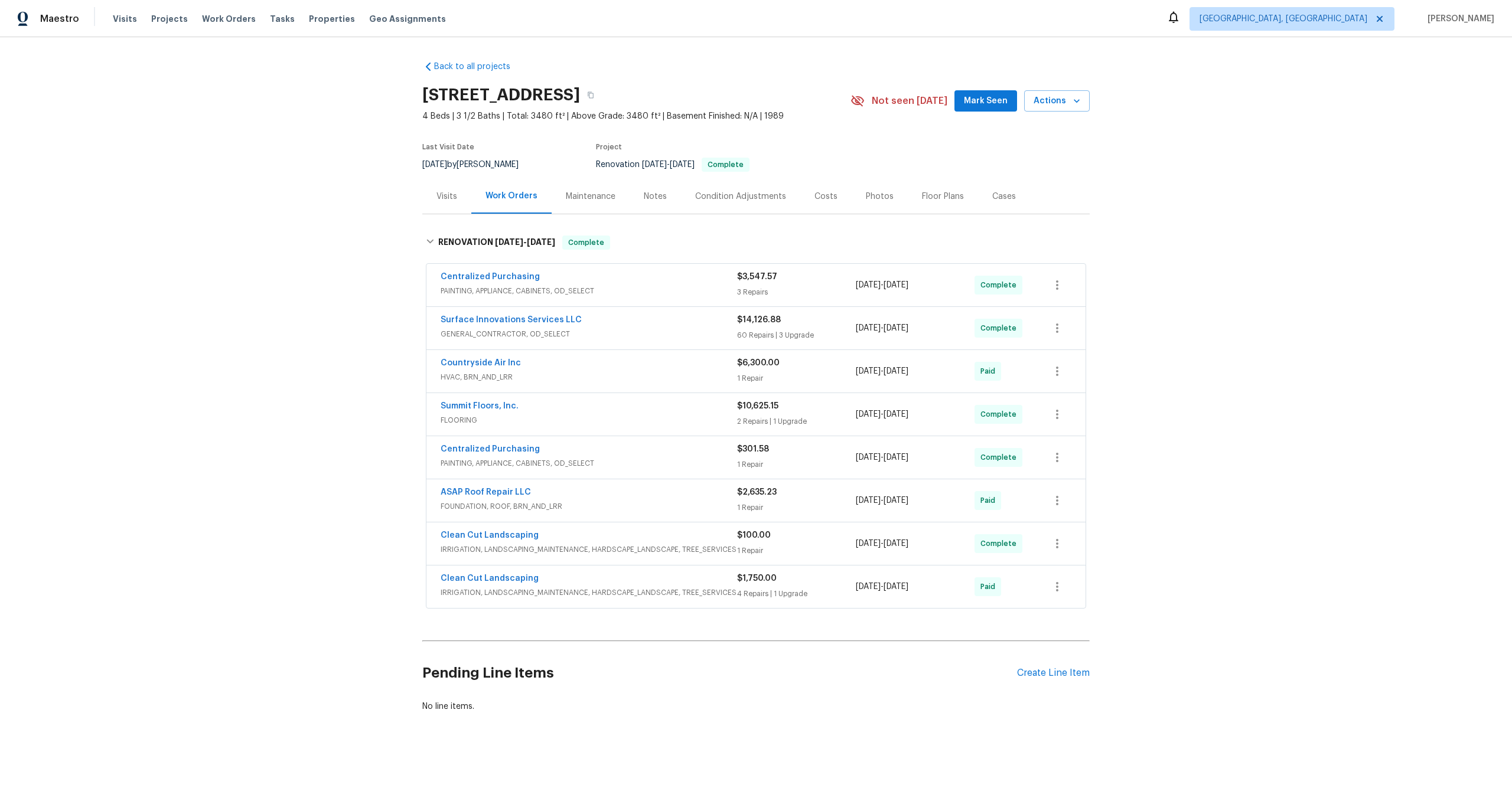
click at [1057, 667] on div "Pending Line Items Create Line Item" at bounding box center [756, 673] width 668 height 55
click at [1055, 673] on div "Create Line Item" at bounding box center [1053, 674] width 72 height 11
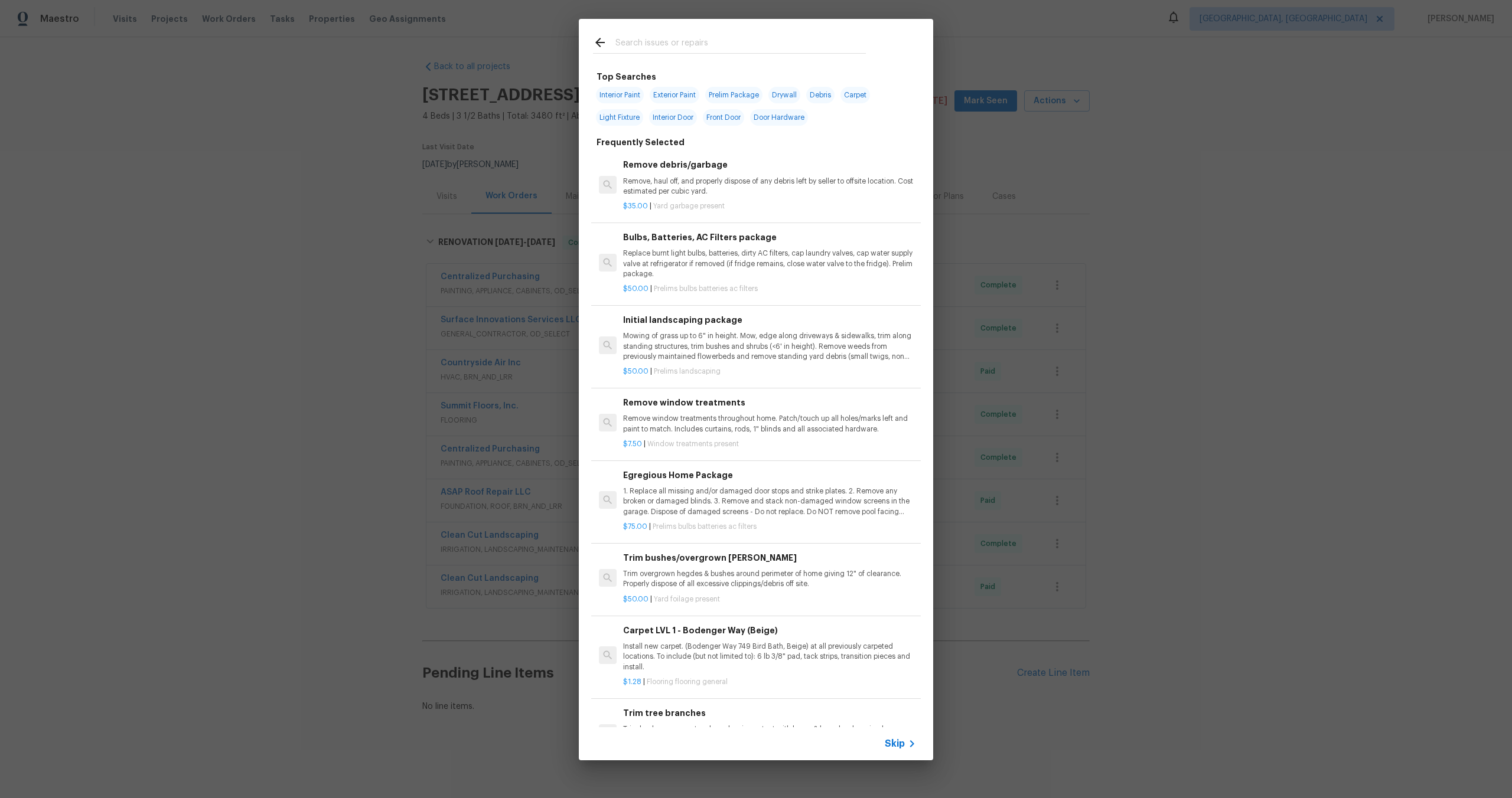
click at [900, 747] on span "Skip" at bounding box center [895, 744] width 20 height 12
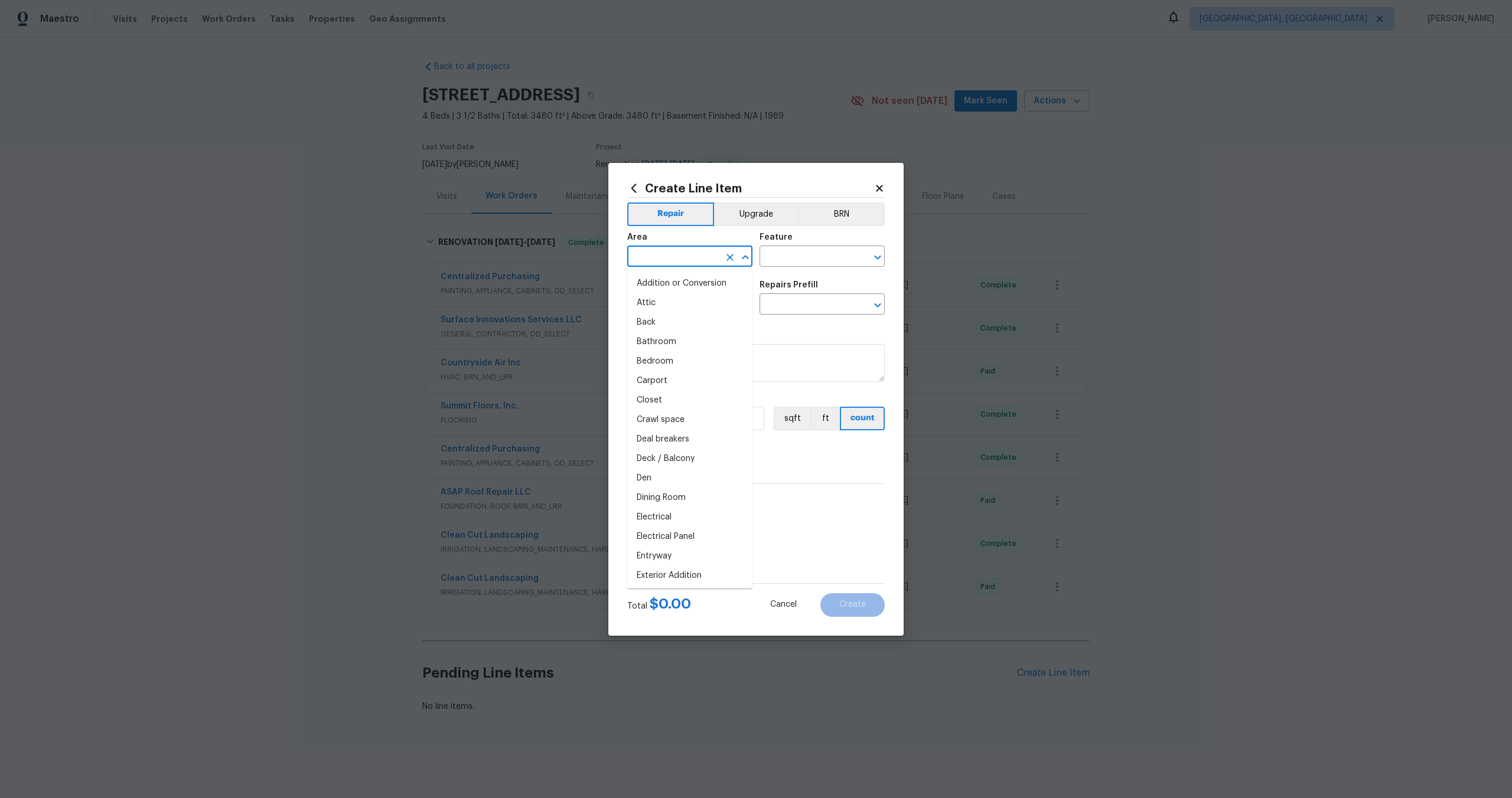
click at [700, 254] on input "text" at bounding box center [673, 258] width 92 height 19
click at [683, 303] on li "Interior Overall" at bounding box center [689, 303] width 125 height 19
type input "Interior Overall"
click at [779, 268] on div "Area Interior Overall ​ Feature ​" at bounding box center [756, 250] width 258 height 47
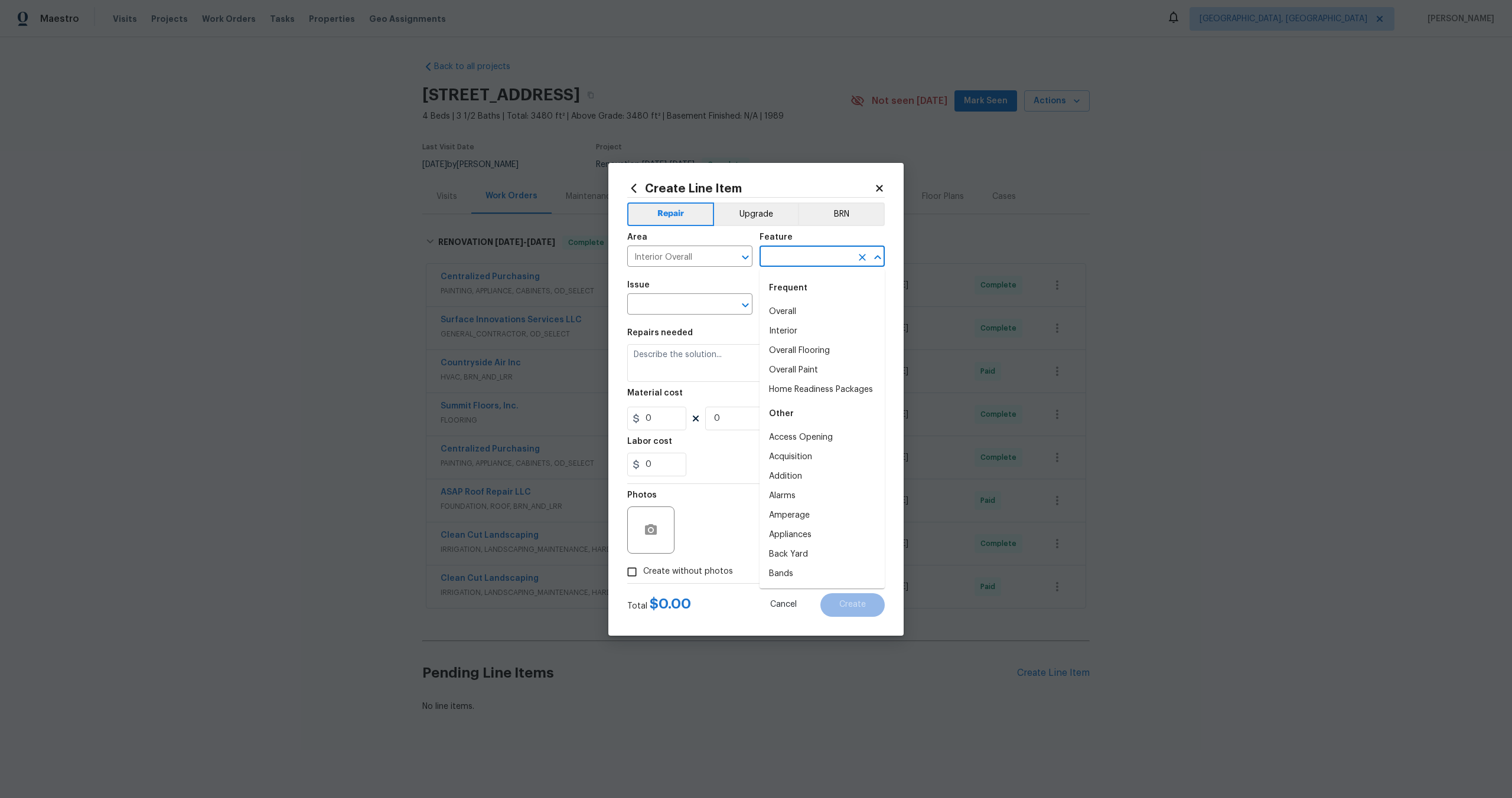
click at [793, 253] on input "text" at bounding box center [805, 258] width 92 height 19
click at [786, 314] on li "Overall" at bounding box center [822, 312] width 125 height 19
type input "Overall"
click at [627, 298] on input "text" at bounding box center [673, 306] width 92 height 19
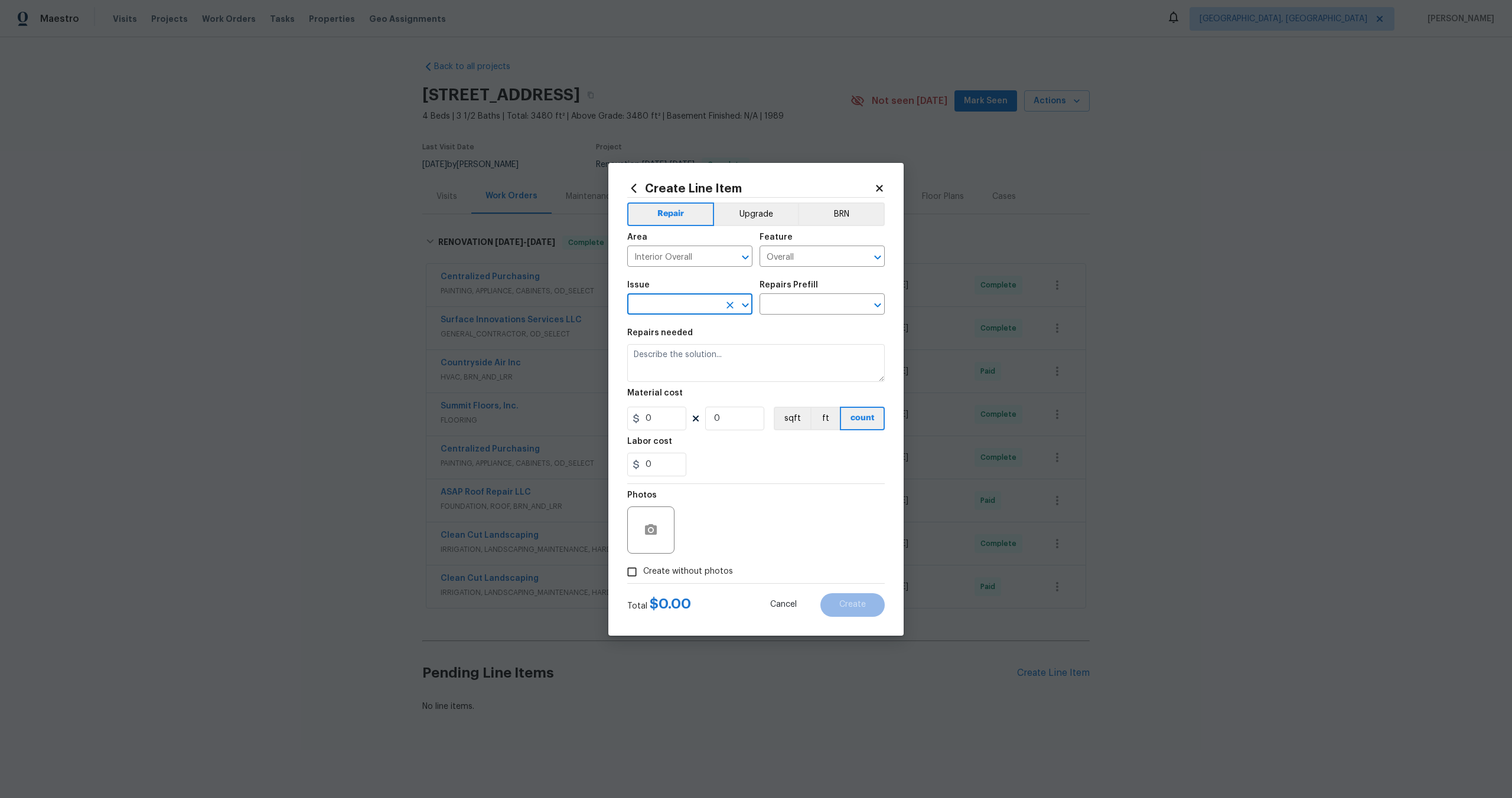
click at [654, 301] on input "text" at bounding box center [673, 306] width 92 height 19
click at [650, 303] on input "text" at bounding box center [673, 306] width 92 height 19
click at [666, 359] on li "Photos" at bounding box center [689, 359] width 125 height 19
type input "Photos"
click at [791, 310] on input "text" at bounding box center [805, 306] width 92 height 19
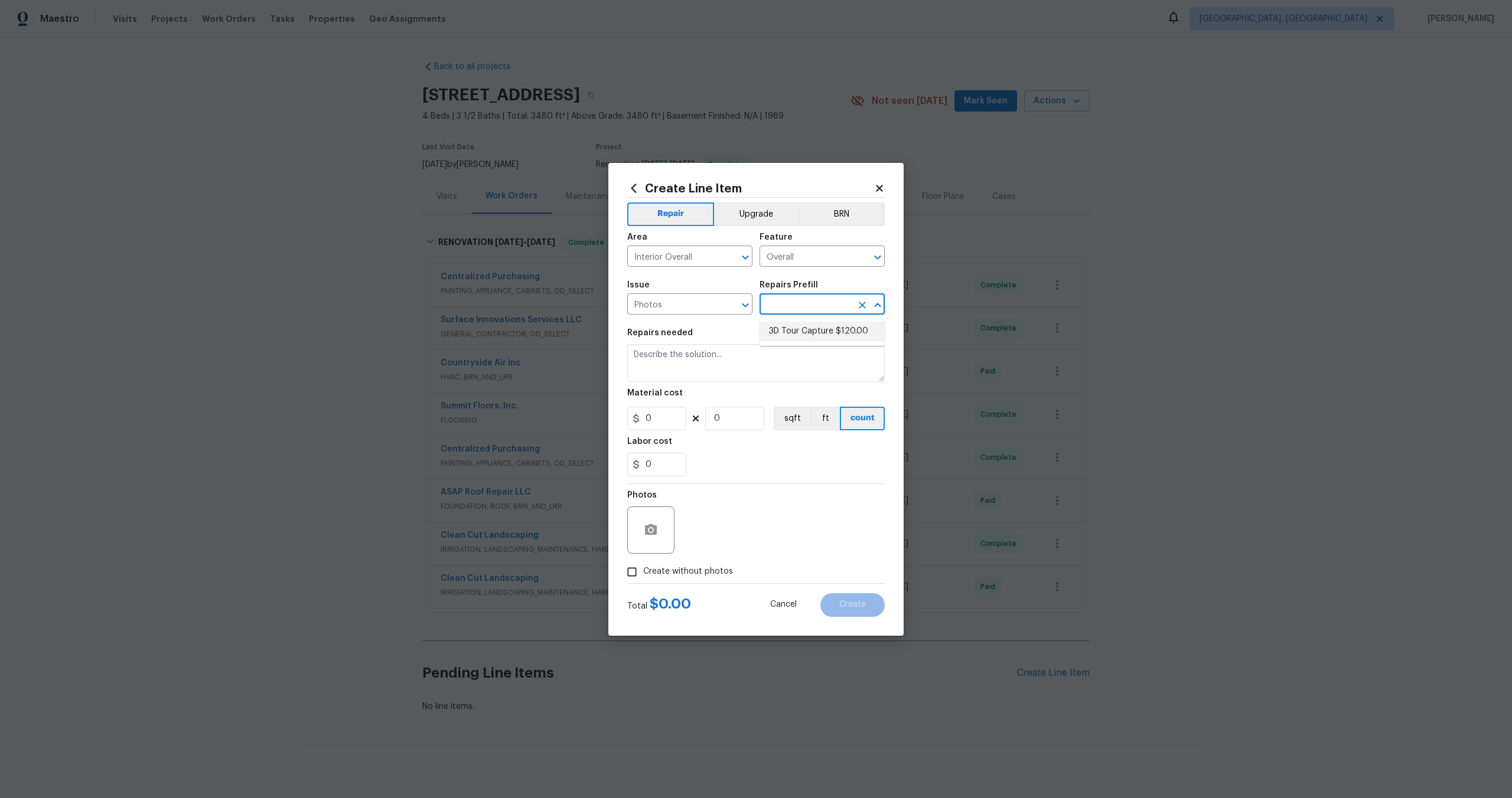
click at [788, 331] on li "3D Tour Capture $120.00" at bounding box center [822, 331] width 125 height 19
type input "3D Tour Capture $120.00"
type textarea "Capture 3D tour of home"
type input "1"
type input "120"
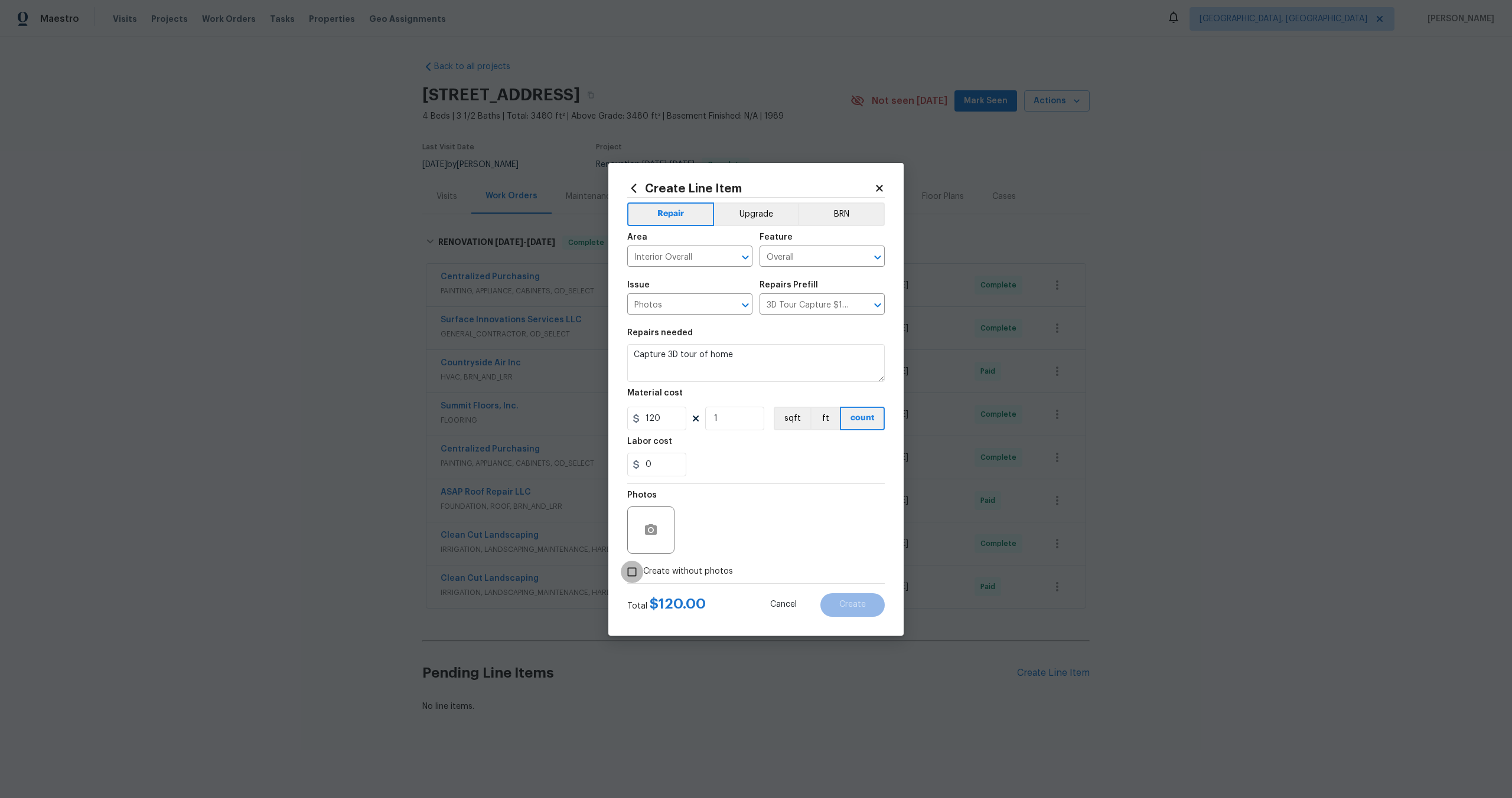
click at [634, 572] on input "Create without photos" at bounding box center [632, 572] width 23 height 23
checkbox input "true"
click at [744, 555] on div "Reason*" at bounding box center [784, 522] width 201 height 77
click at [744, 528] on textarea at bounding box center [784, 530] width 201 height 47
type textarea "."
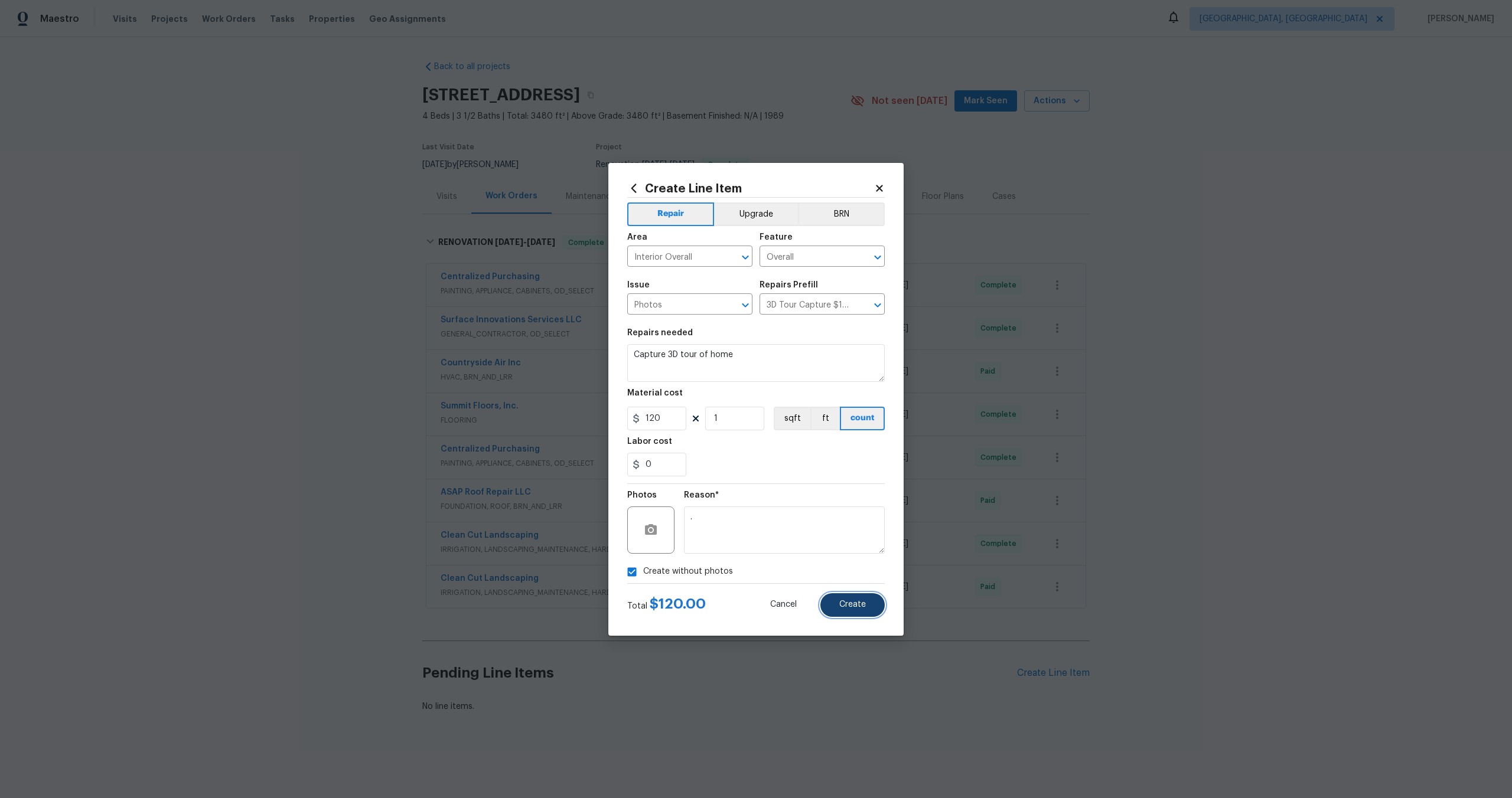
click at [855, 607] on span "Create" at bounding box center [853, 604] width 26 height 9
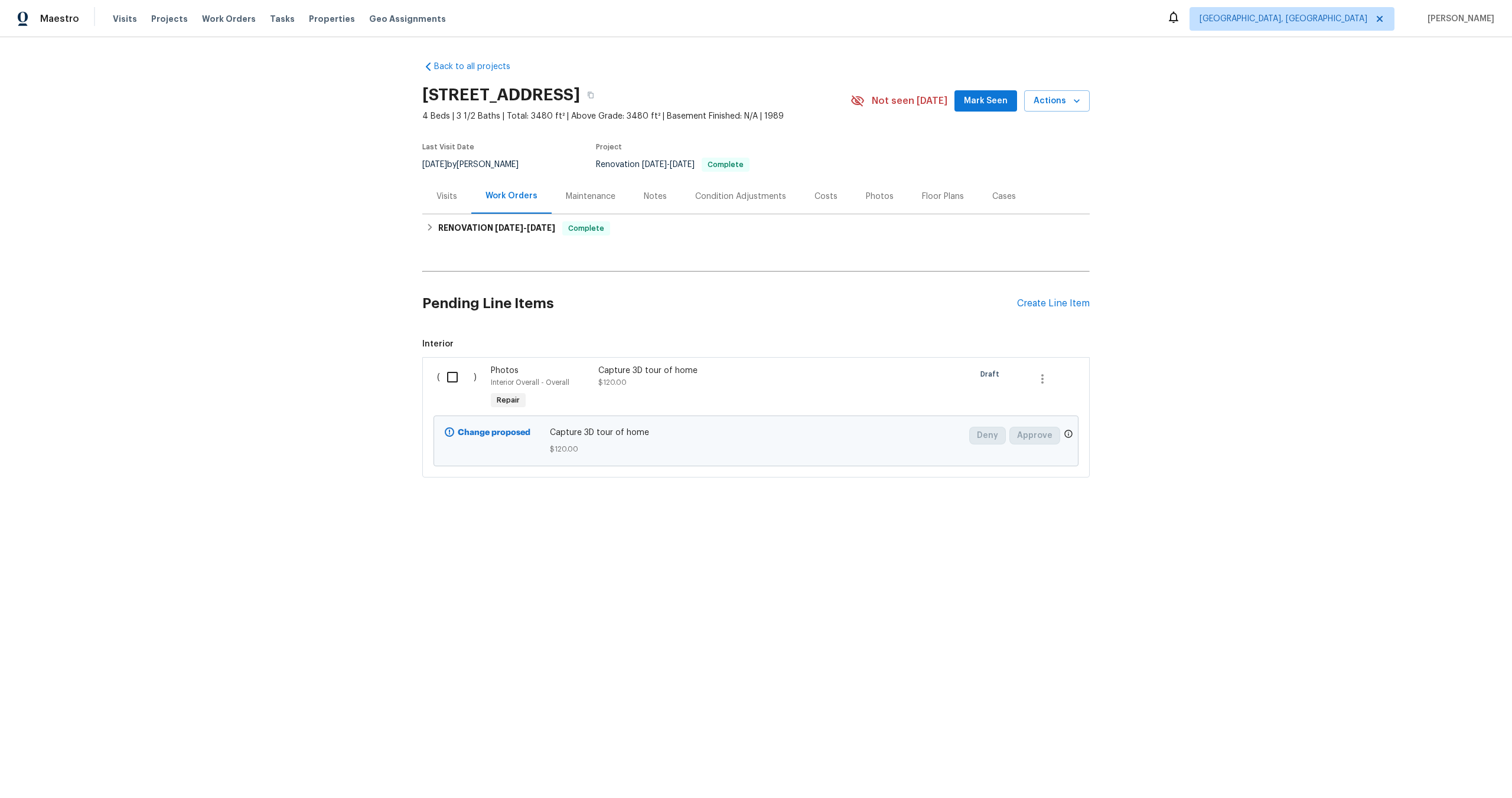
click at [451, 390] on div "( )" at bounding box center [460, 389] width 54 height 54
click at [452, 383] on input "checkbox" at bounding box center [457, 377] width 33 height 25
checkbox input "true"
click at [1438, 771] on span "Create Work Order" at bounding box center [1444, 768] width 79 height 15
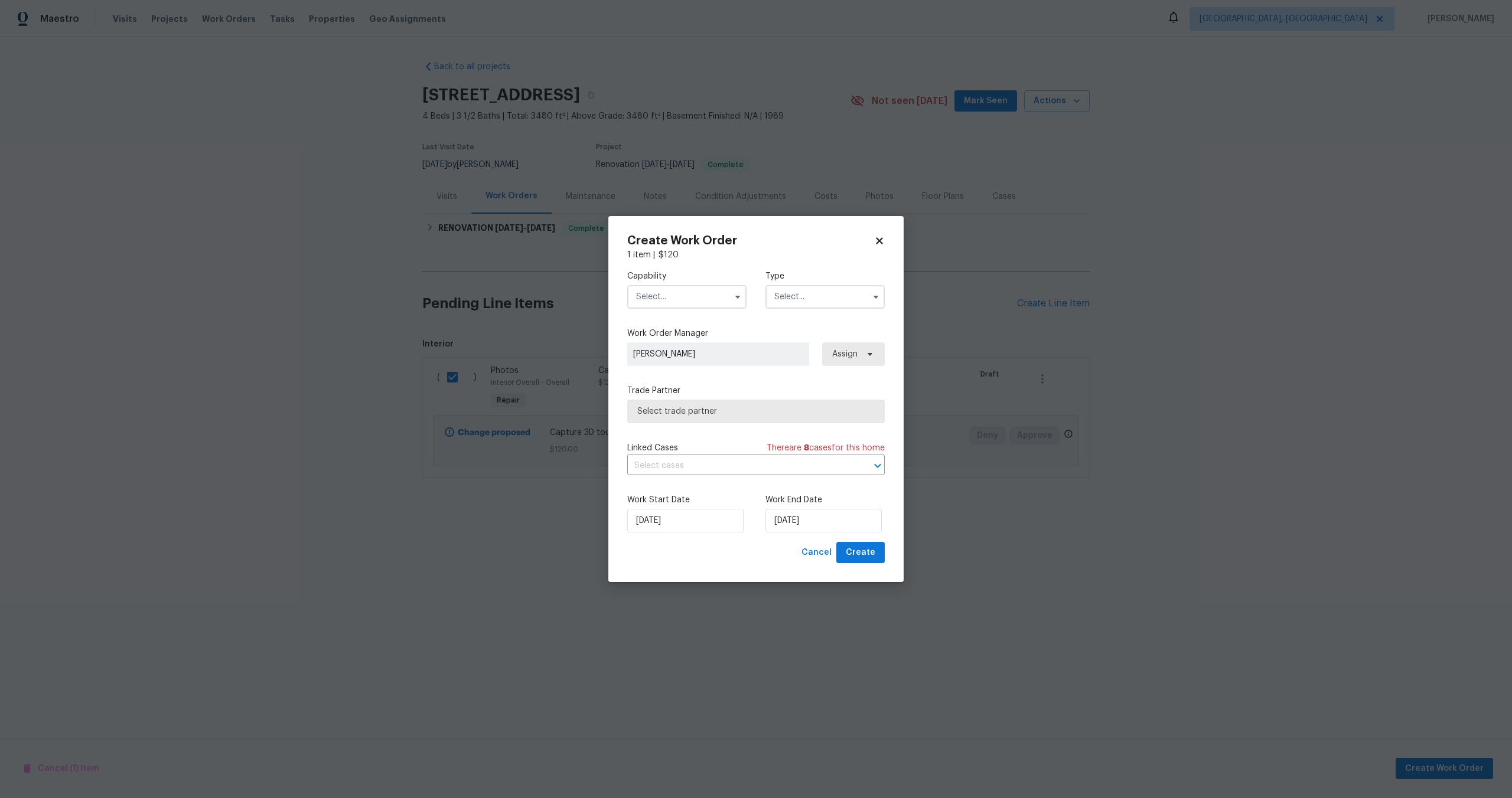
click at [695, 289] on input "text" at bounding box center [686, 297] width 119 height 23
click at [689, 362] on div "Photography" at bounding box center [687, 357] width 114 height 21
type input "Photography"
click at [810, 283] on div "Type" at bounding box center [825, 289] width 119 height 38
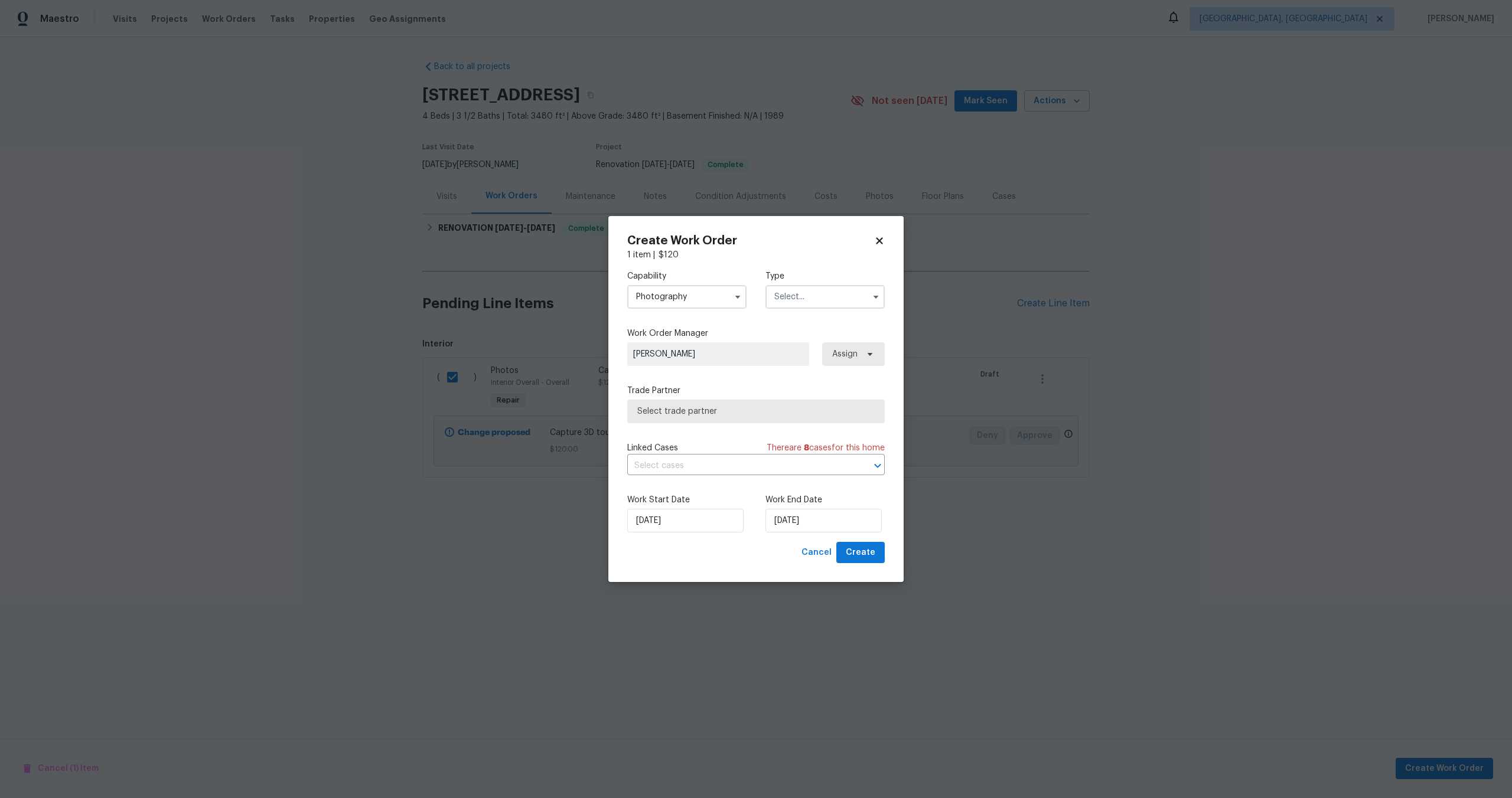
click at [809, 296] on input "text" at bounding box center [825, 297] width 119 height 23
click at [791, 332] on span "Other" at bounding box center [790, 330] width 23 height 9
type input "Other"
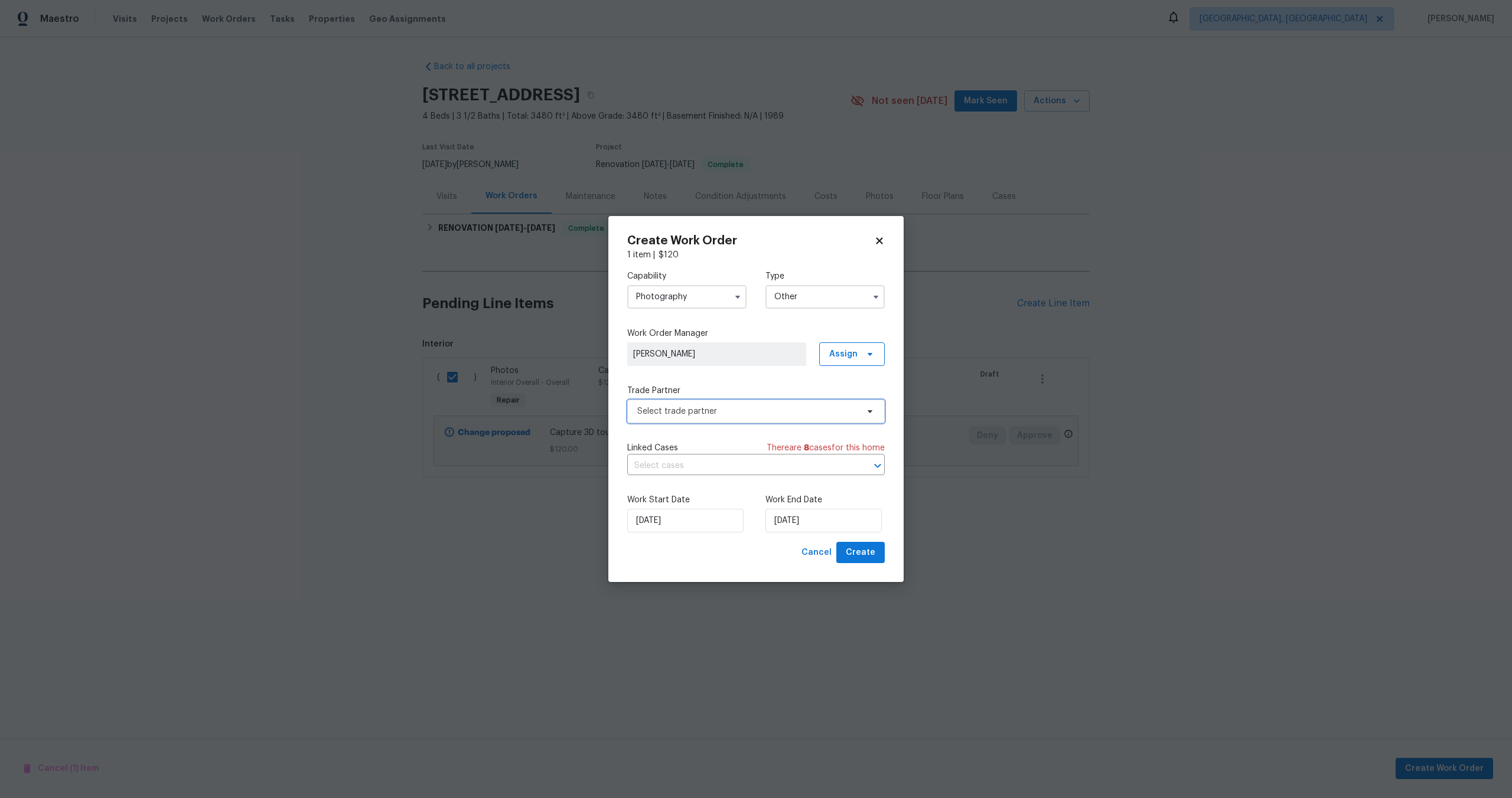
click at [738, 415] on span "Select trade partner" at bounding box center [747, 411] width 220 height 12
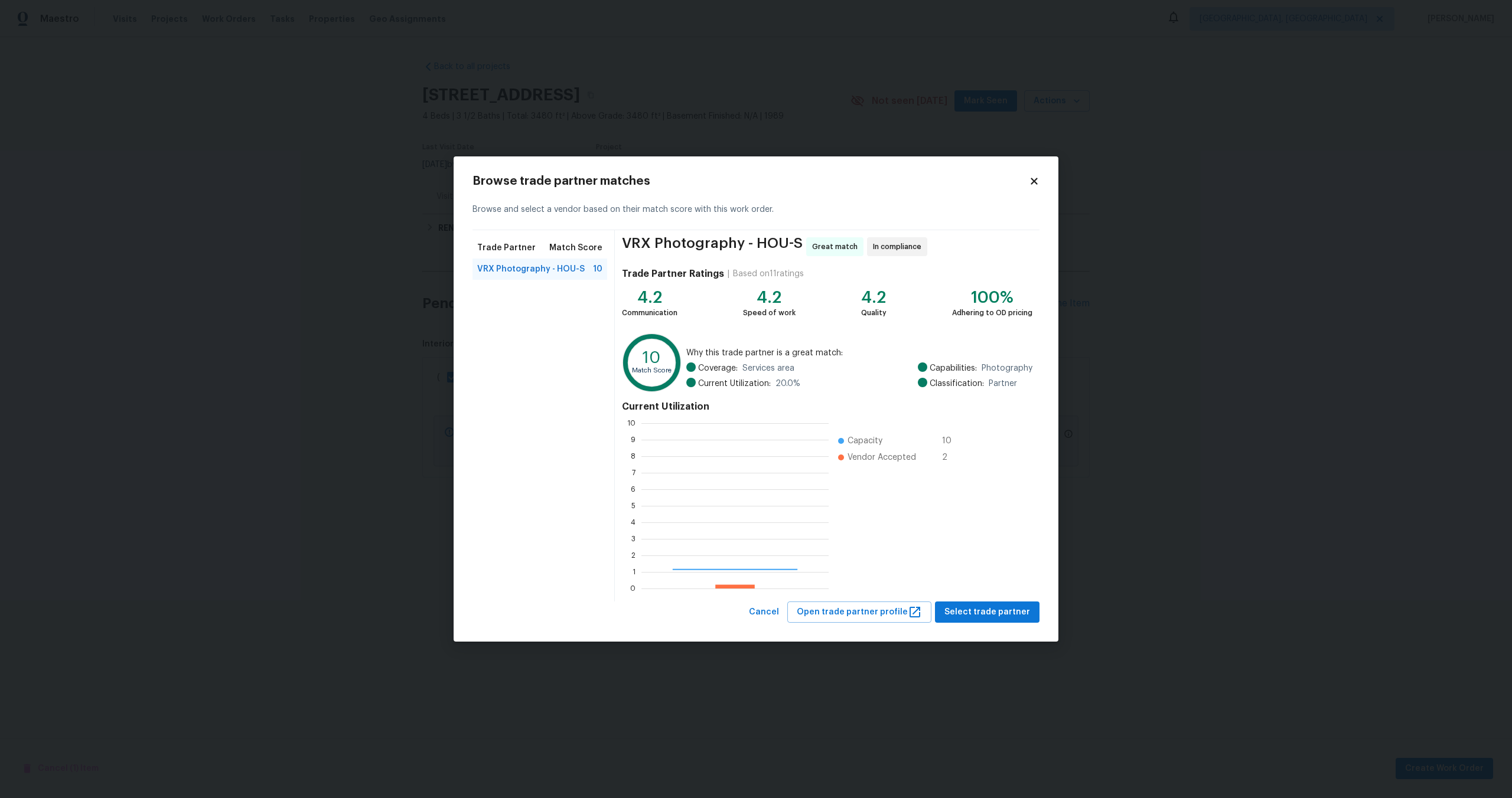
scroll to position [166, 188]
click at [984, 611] on span "Select trade partner" at bounding box center [988, 612] width 86 height 15
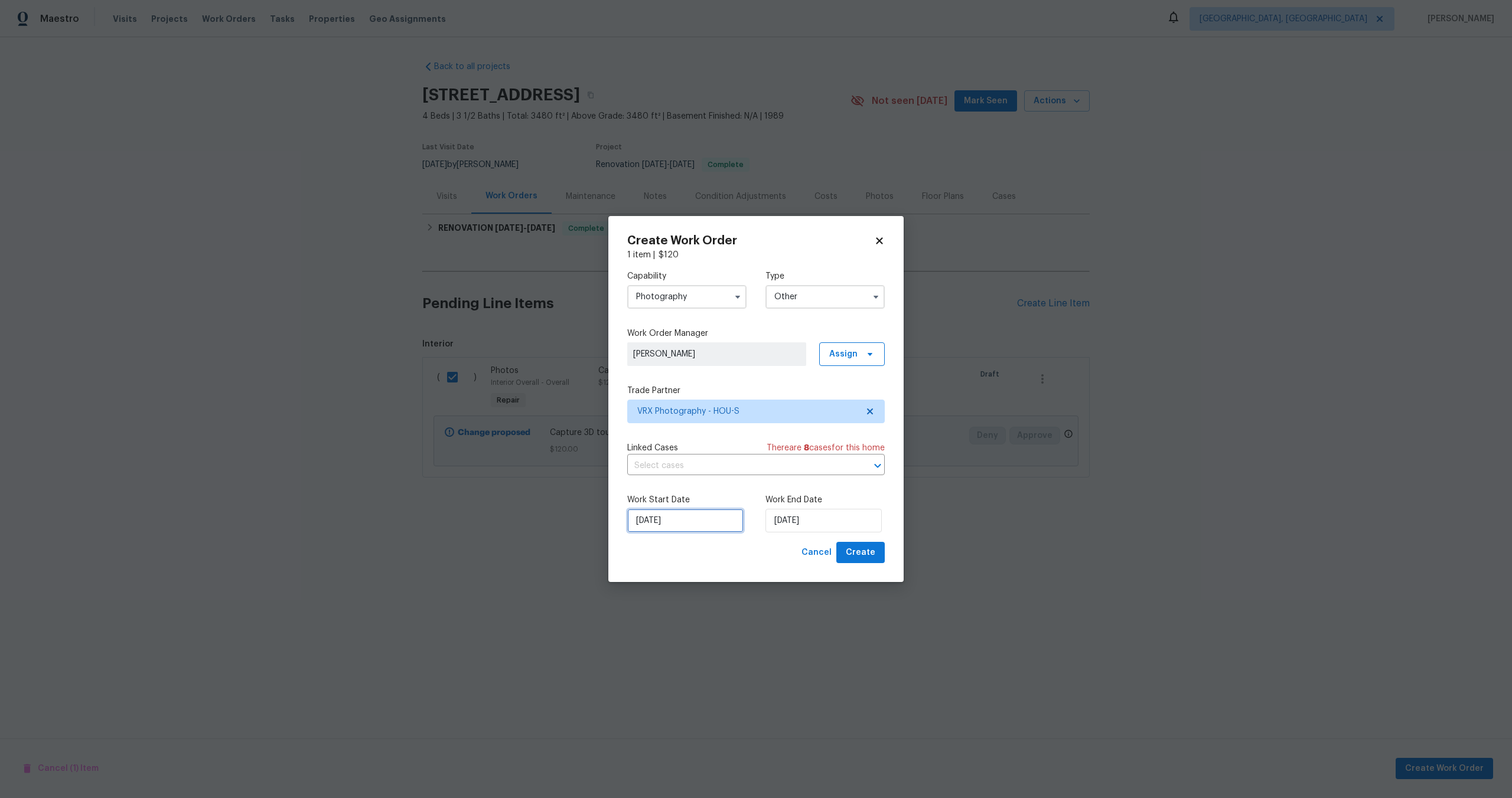
click at [707, 523] on input "09/10/2025" at bounding box center [686, 520] width 117 height 23
click at [821, 517] on input "09/10/2025" at bounding box center [824, 520] width 117 height 23
click at [858, 428] on div "10" at bounding box center [859, 436] width 19 height 16
type input "10/10/2025"
click at [870, 558] on span "Create" at bounding box center [861, 552] width 30 height 15
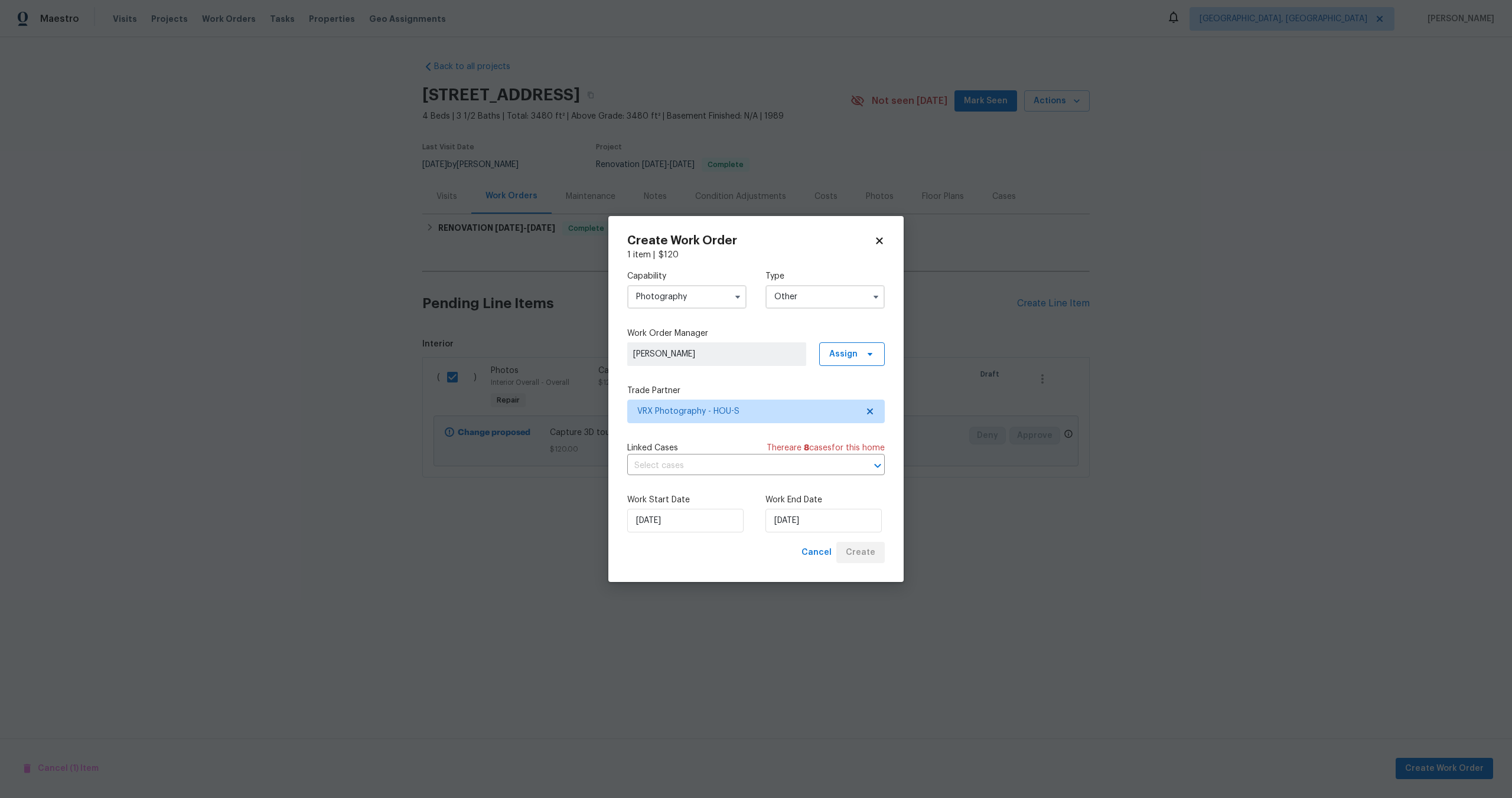
checkbox input "false"
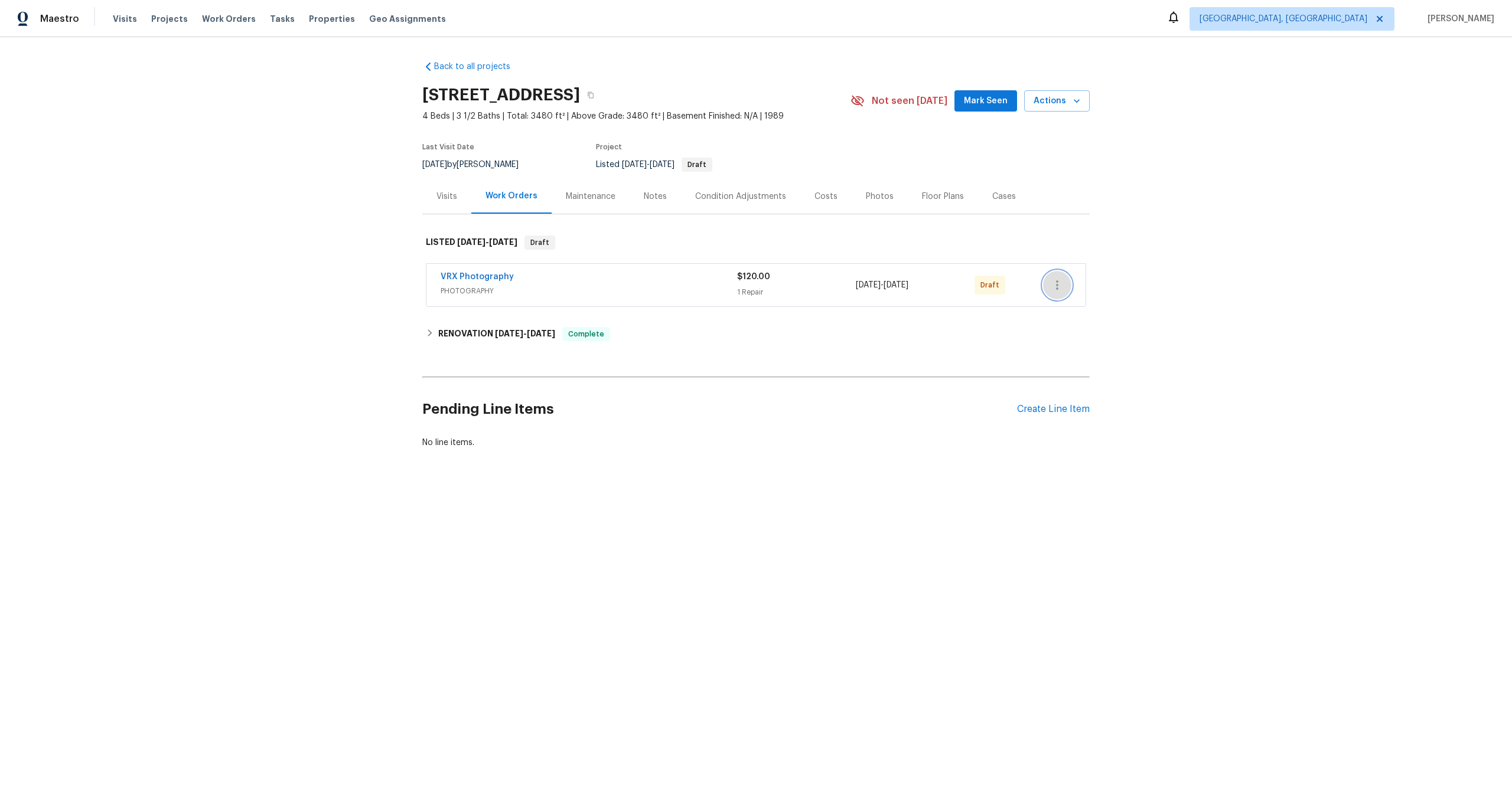
click at [1060, 287] on icon "button" at bounding box center [1058, 285] width 14 height 14
click at [1060, 287] on li "Send to Vendor" at bounding box center [1109, 285] width 132 height 19
click at [872, 421] on div at bounding box center [756, 399] width 1512 height 798
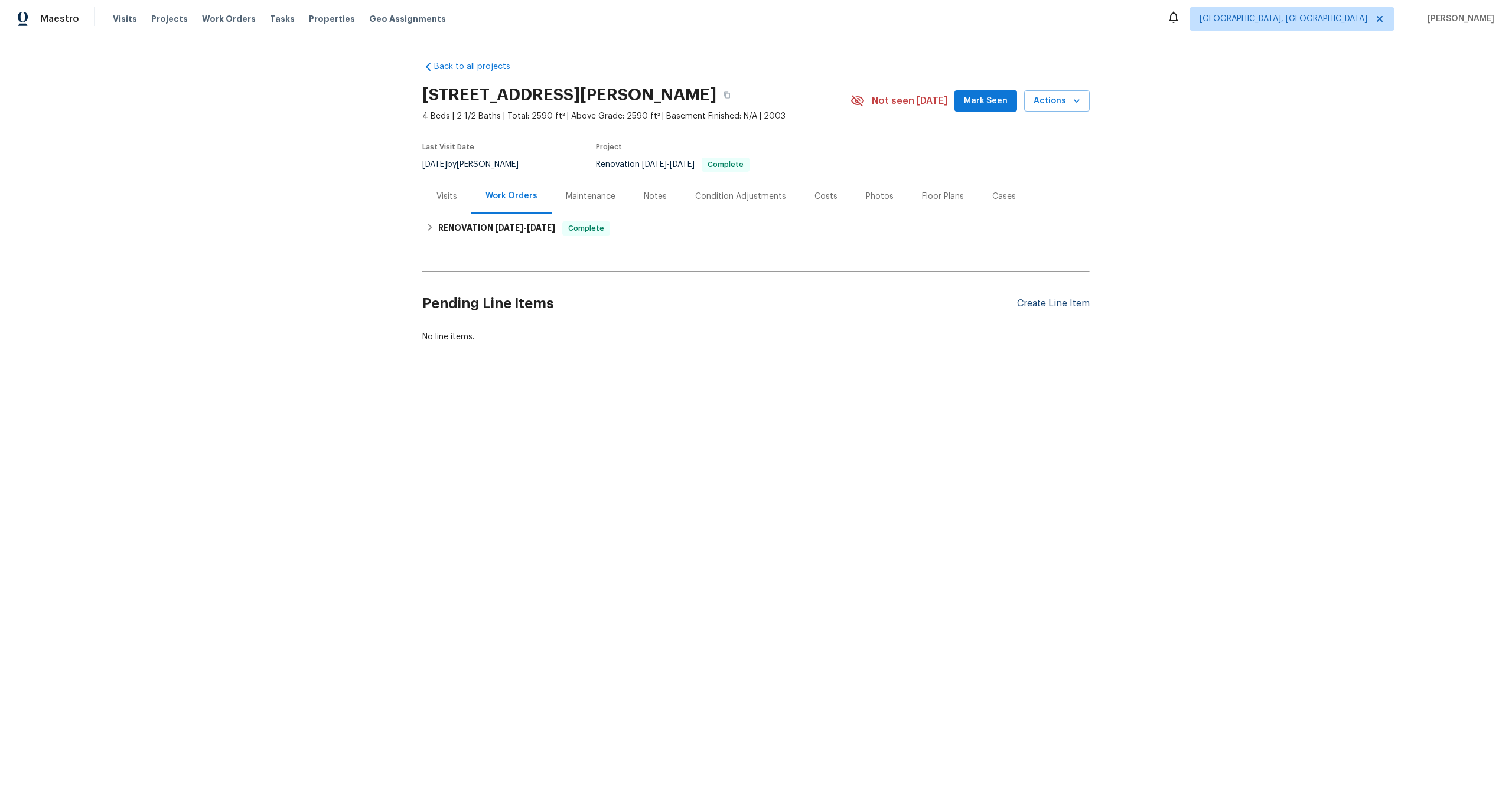
click at [1040, 300] on div "Create Line Item" at bounding box center [1053, 303] width 72 height 11
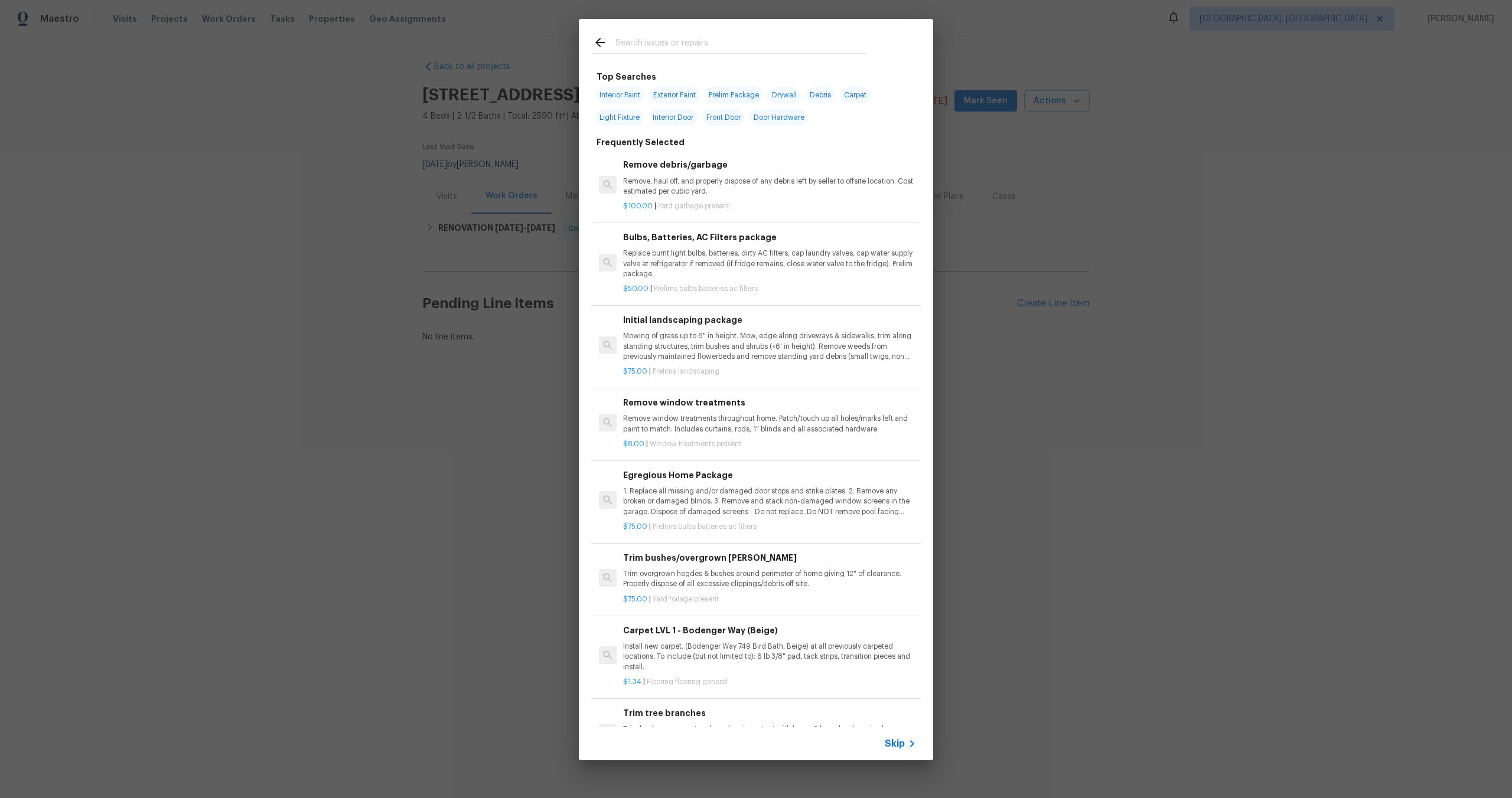
click at [887, 751] on div "Skip" at bounding box center [902, 744] width 34 height 14
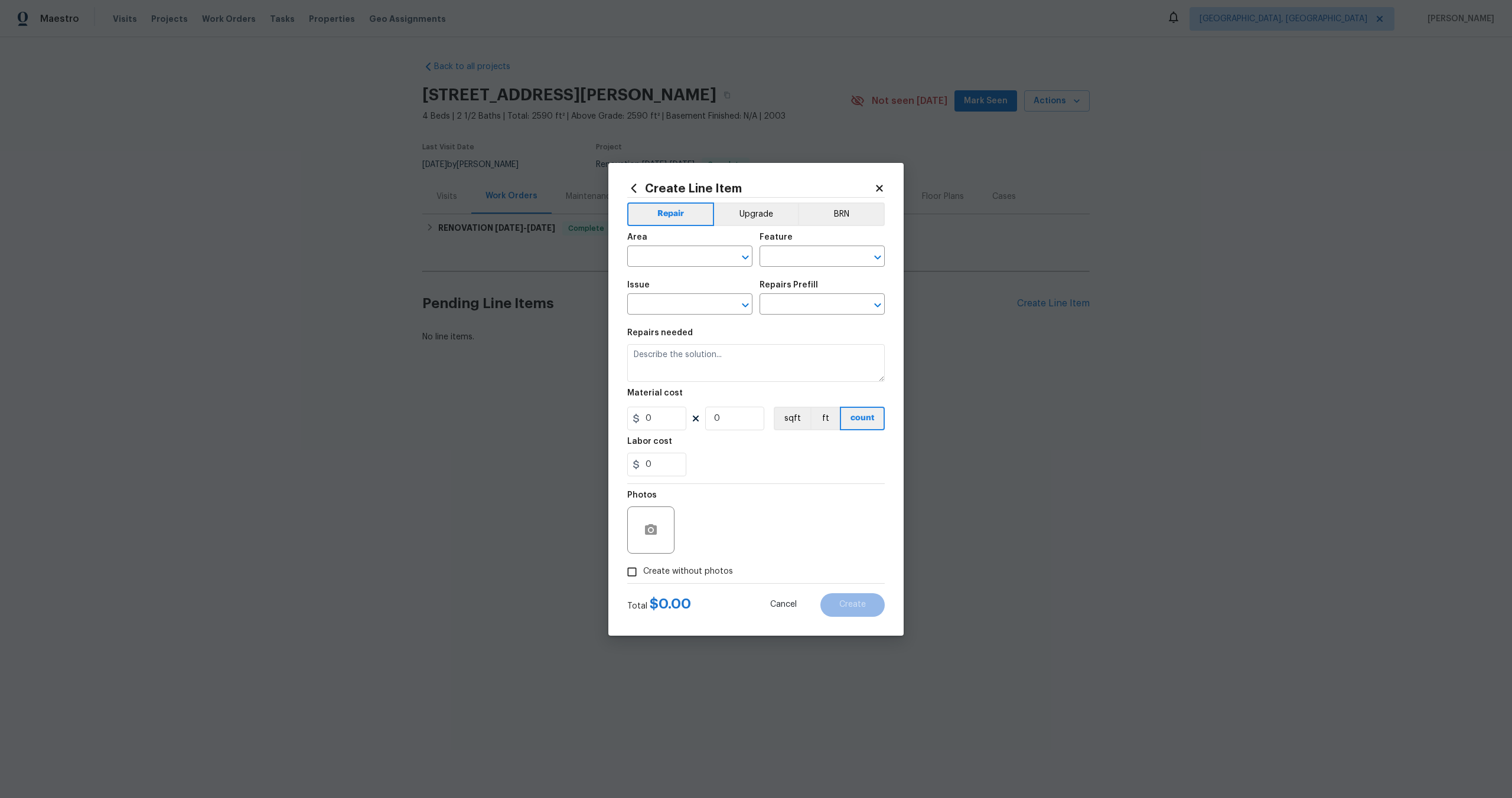
click at [690, 267] on span "Area ​" at bounding box center [689, 250] width 125 height 47
click at [690, 261] on input "text" at bounding box center [673, 258] width 92 height 19
click at [693, 305] on li "Interior Overall" at bounding box center [689, 303] width 125 height 19
type input "Interior Overall"
click at [775, 256] on input "text" at bounding box center [805, 258] width 92 height 19
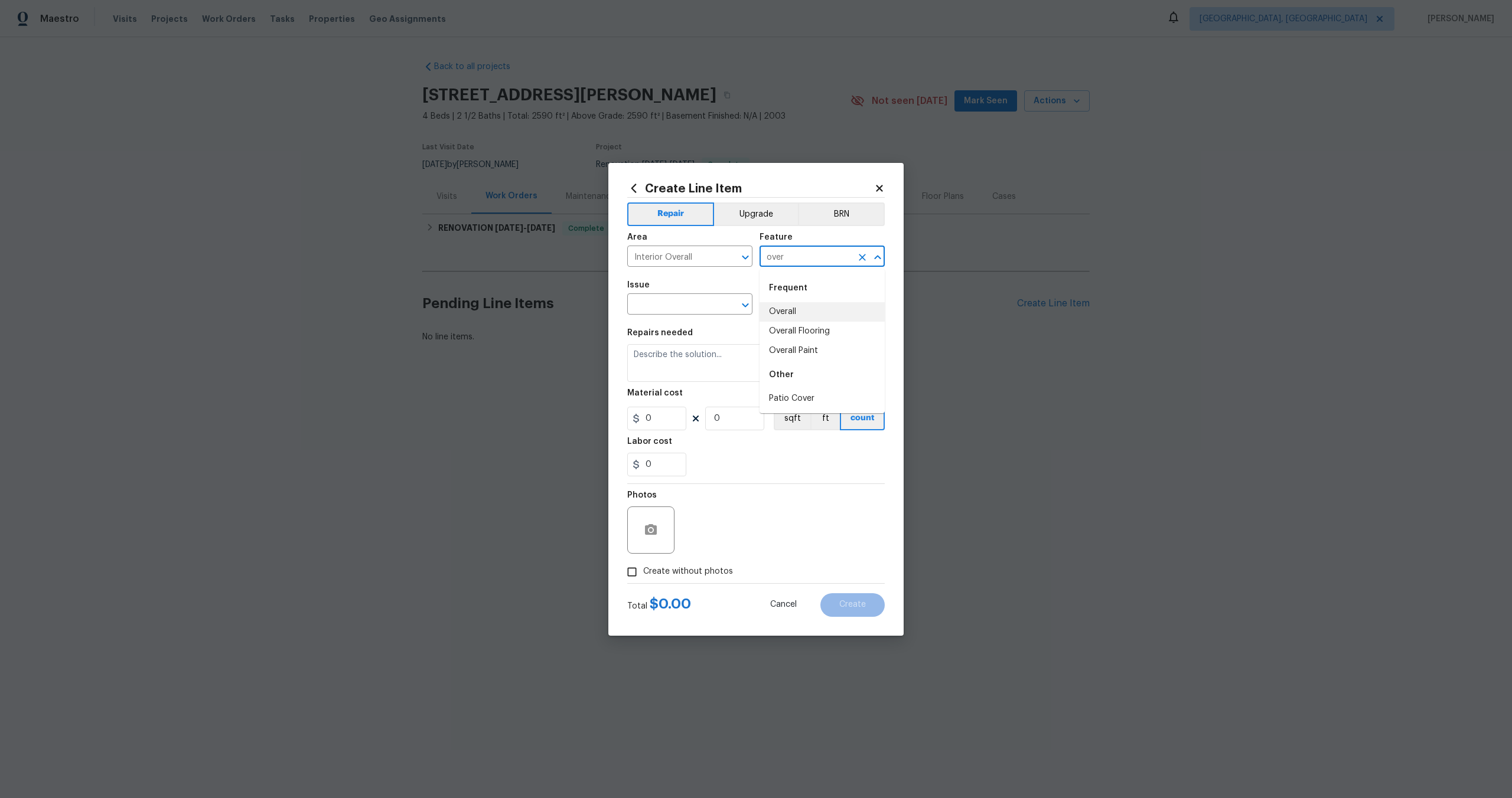
click at [793, 315] on li "Overall" at bounding box center [822, 312] width 125 height 19
type input "Overall"
click at [668, 309] on input "text" at bounding box center [673, 306] width 92 height 19
click at [664, 370] on ul "Other Photos" at bounding box center [689, 346] width 125 height 58
click at [669, 363] on li "Photos" at bounding box center [689, 359] width 125 height 19
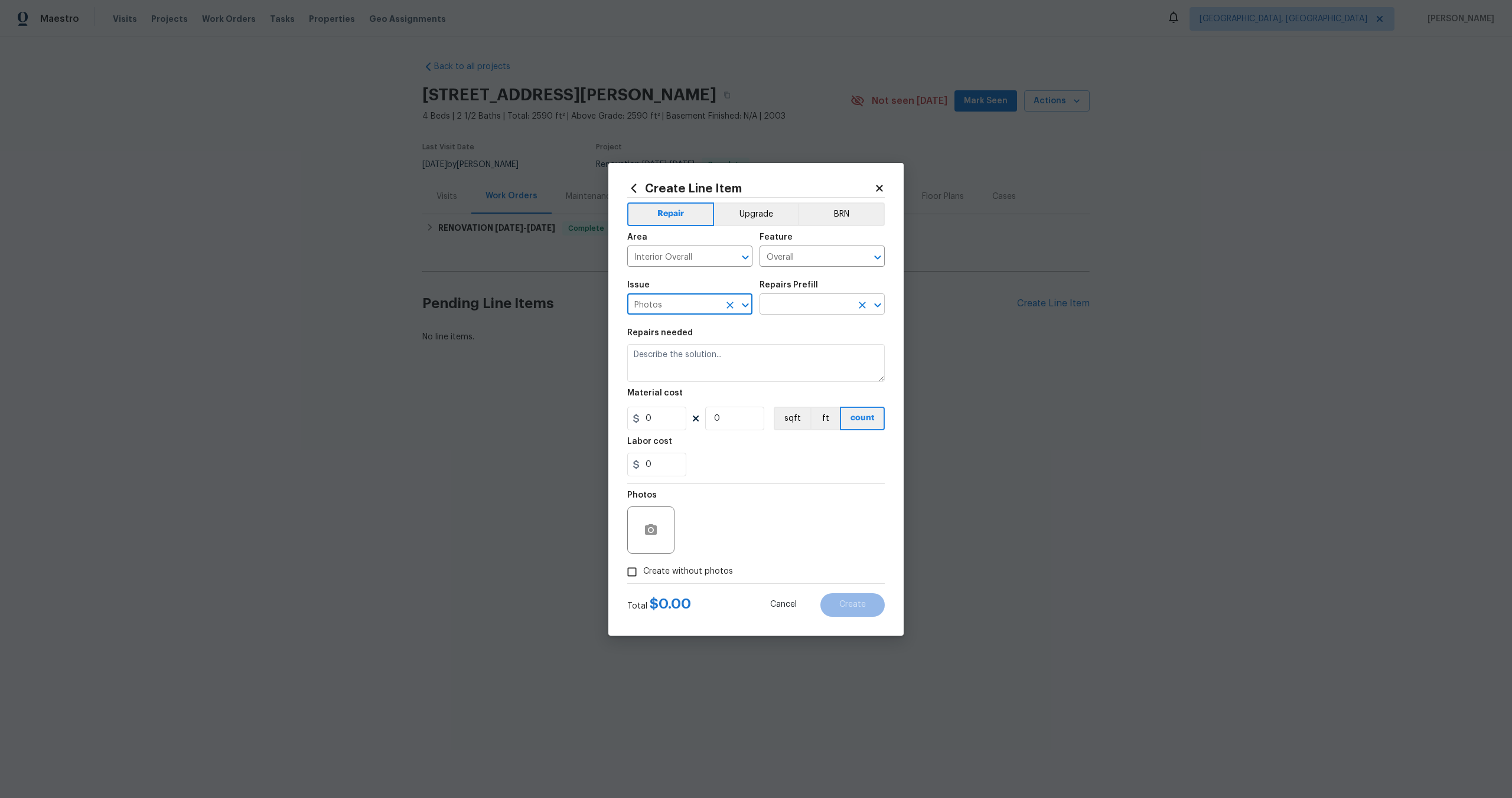
type input "Photos"
click at [805, 299] on input "text" at bounding box center [805, 306] width 92 height 19
click at [793, 334] on li "3D Tour Capture $120.00" at bounding box center [822, 331] width 125 height 19
type input "3D Tour Capture $120.00"
type textarea "Capture 3D tour of home"
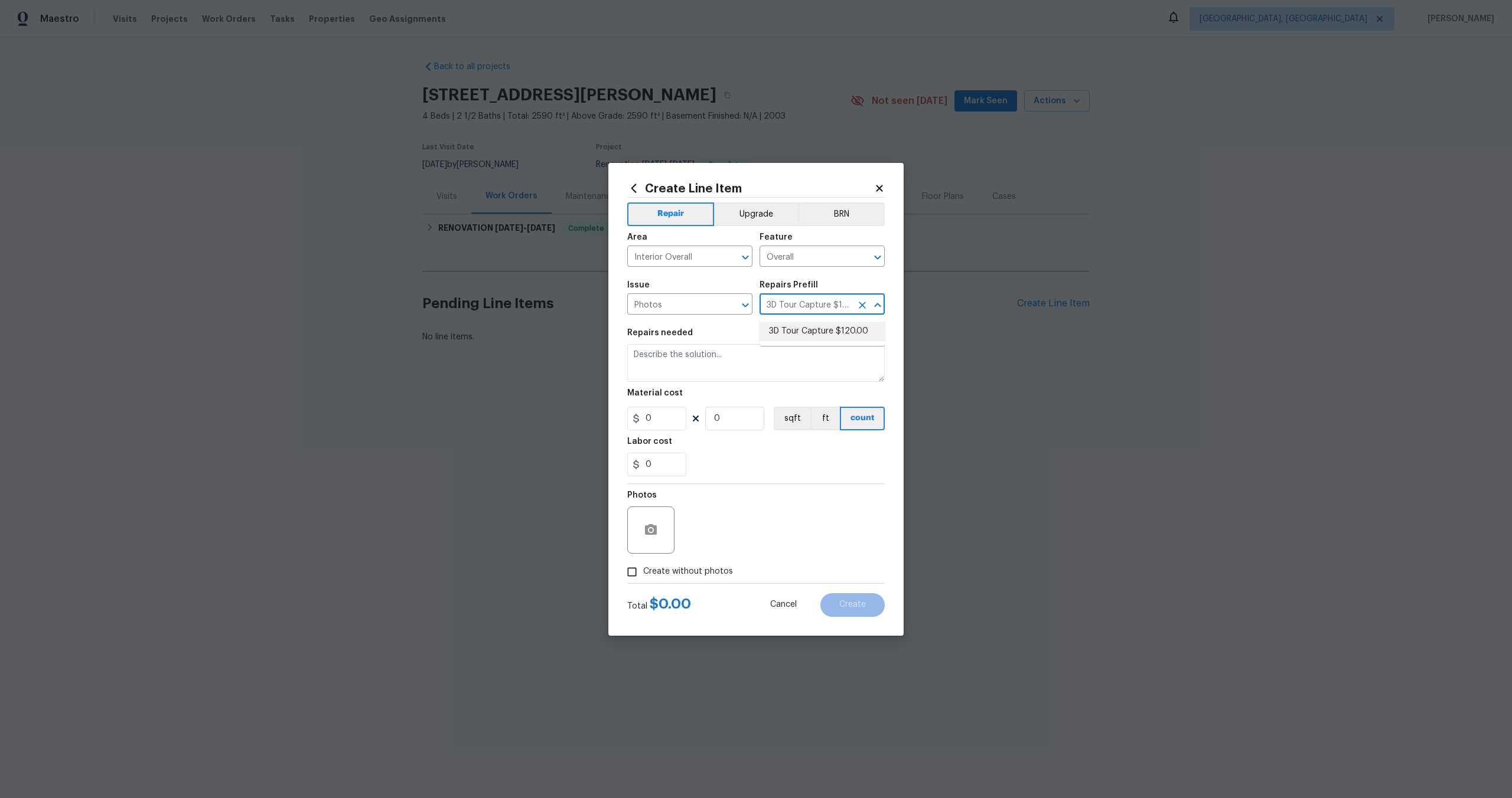
type input "120"
type input "1"
click at [637, 573] on input "Create without photos" at bounding box center [632, 572] width 23 height 23
checkbox input "true"
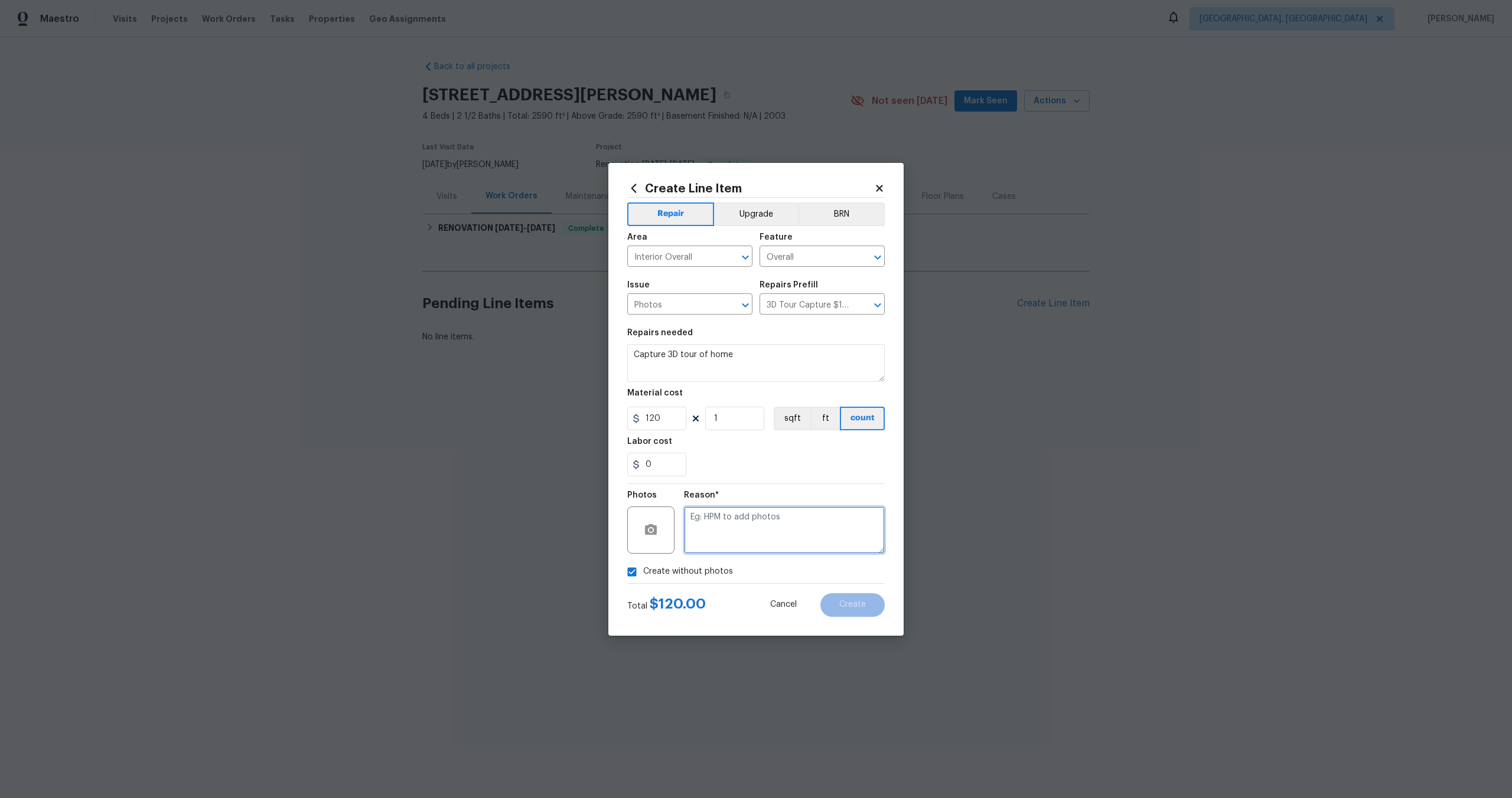
click at [720, 530] on textarea at bounding box center [784, 530] width 201 height 47
type textarea "."
click at [848, 600] on button "Create" at bounding box center [852, 605] width 65 height 23
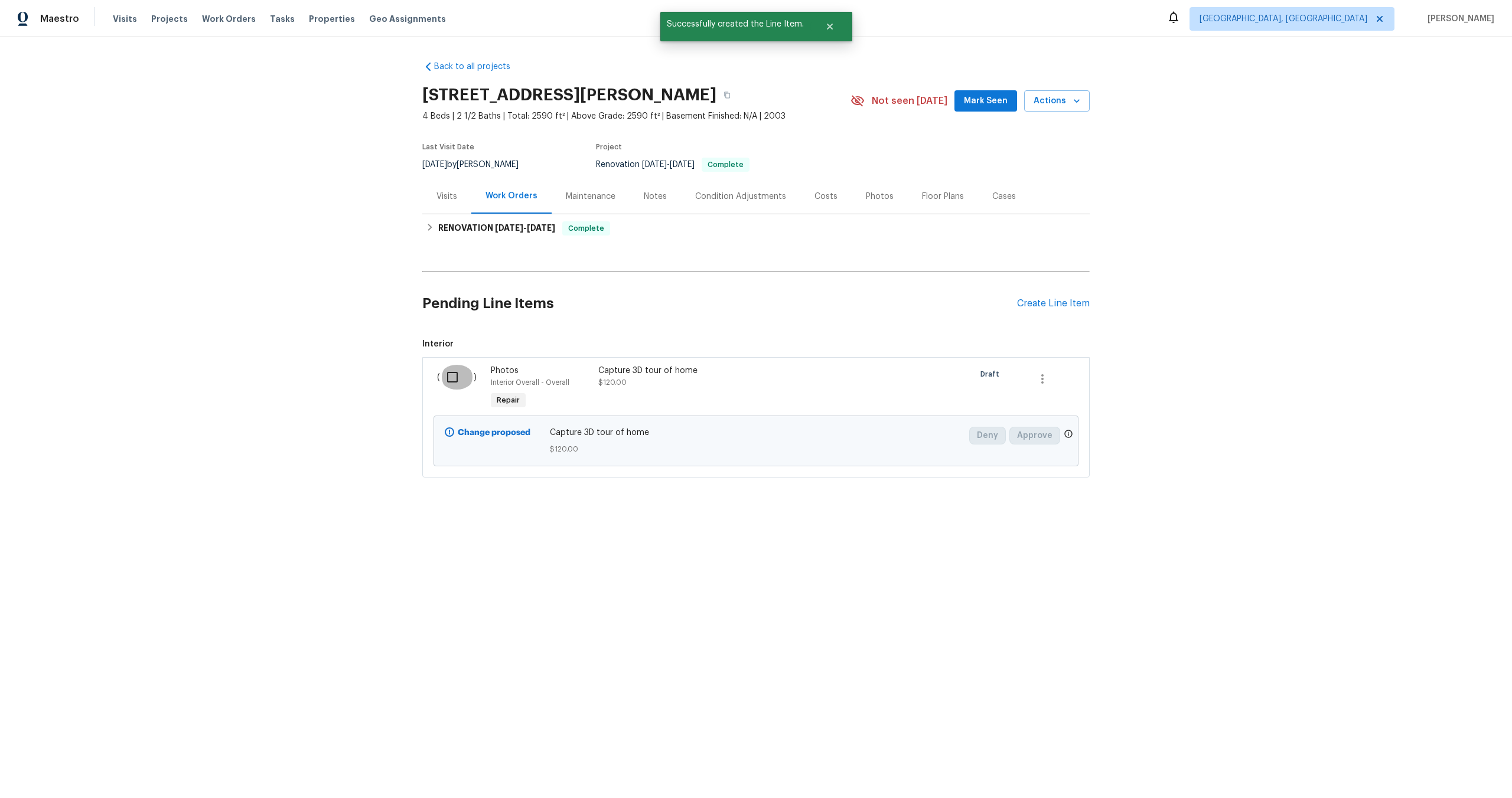
click at [458, 373] on input "checkbox" at bounding box center [457, 377] width 33 height 25
checkbox input "true"
click at [1436, 765] on span "Create Work Order" at bounding box center [1444, 768] width 79 height 15
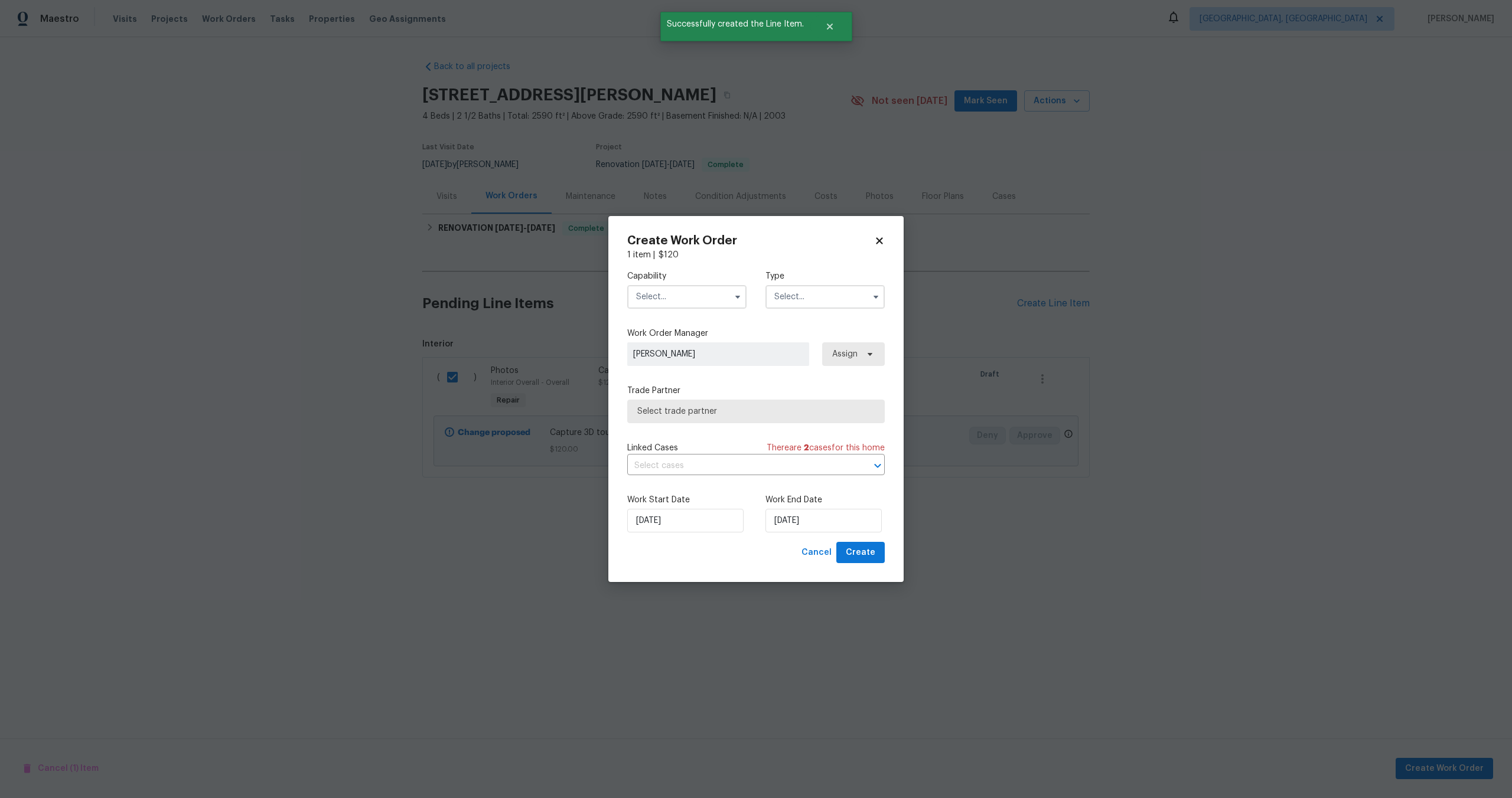
click at [690, 297] on input "text" at bounding box center [686, 297] width 119 height 23
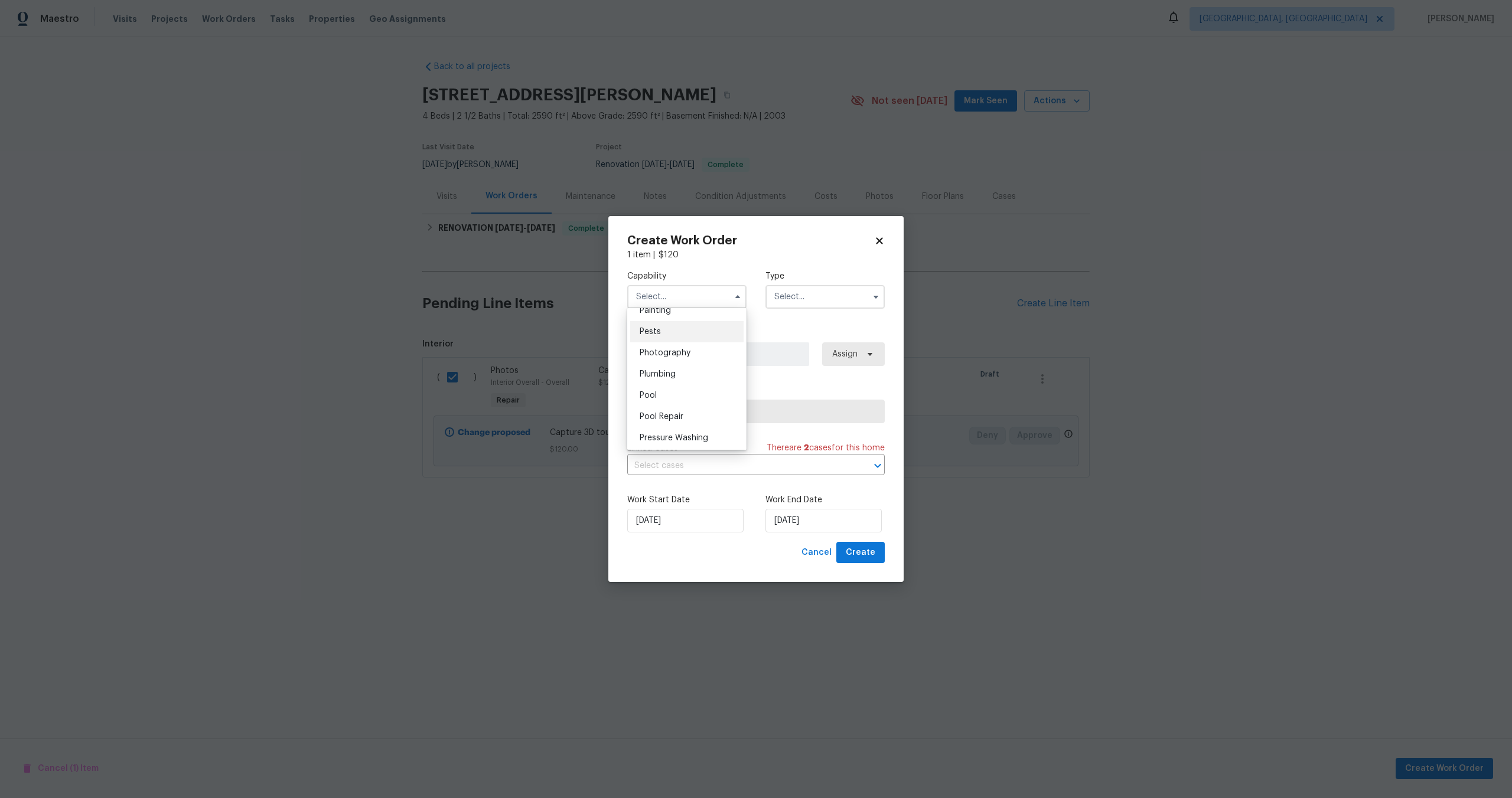
scroll to position [990, 0]
click at [672, 365] on span "Photography" at bounding box center [665, 366] width 51 height 9
type input "Photography"
click at [819, 290] on input "text" at bounding box center [825, 297] width 119 height 23
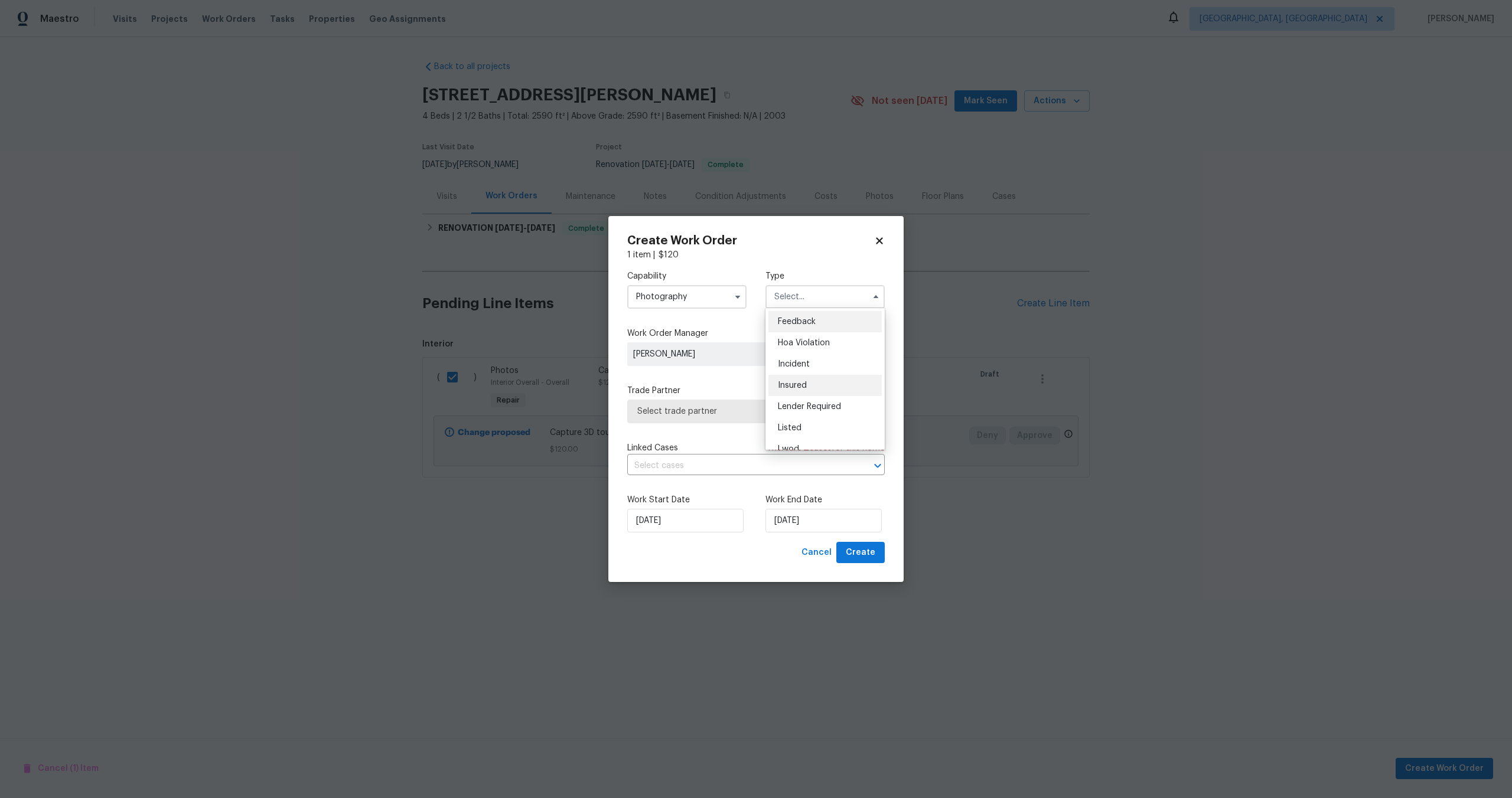
scroll to position [141, 0]
click at [798, 336] on div "Other" at bounding box center [826, 330] width 114 height 21
type input "Other"
click at [709, 414] on span "Select trade partner" at bounding box center [747, 411] width 220 height 12
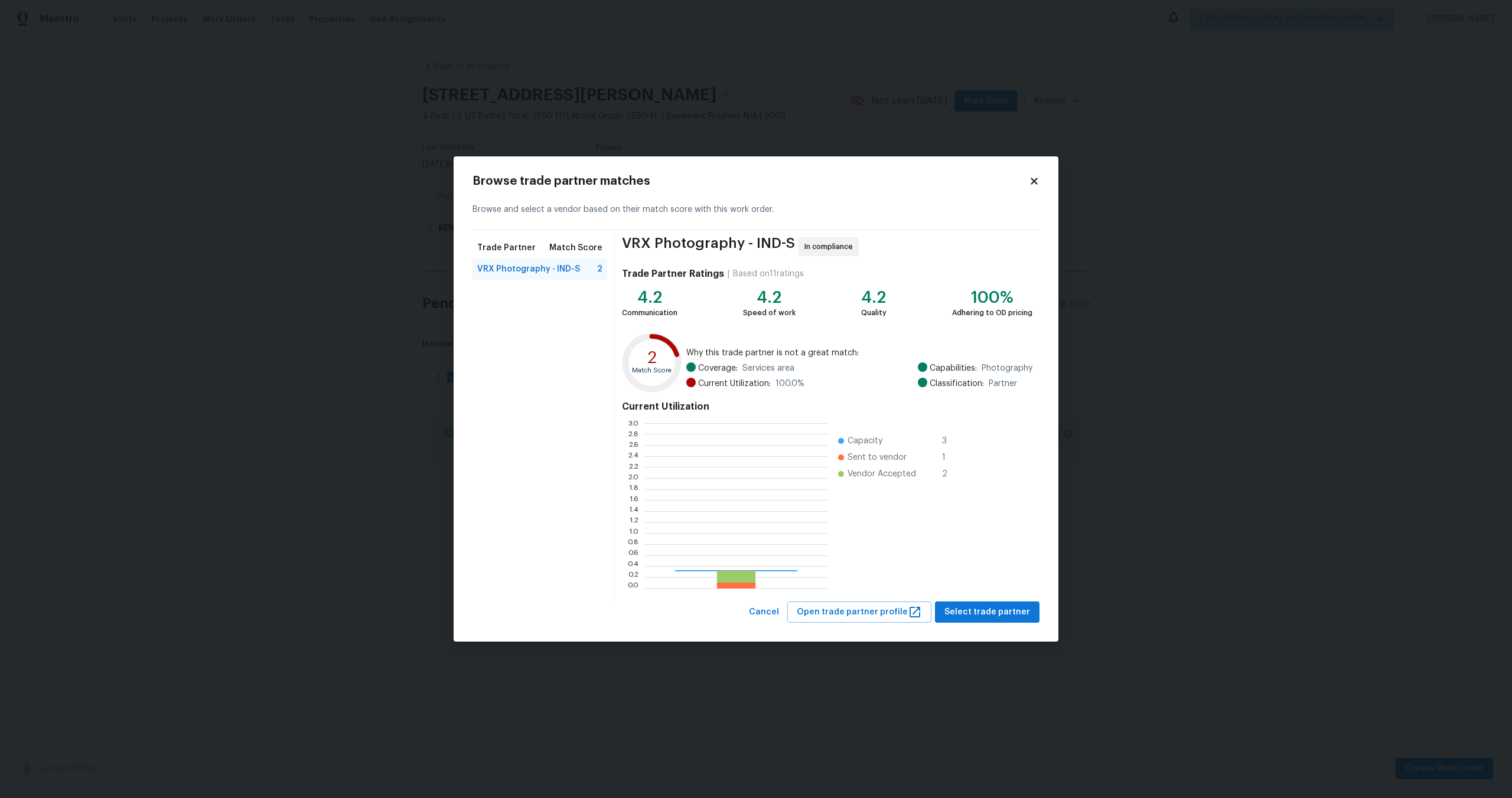
scroll to position [166, 184]
click at [990, 611] on span "Select trade partner" at bounding box center [988, 612] width 86 height 15
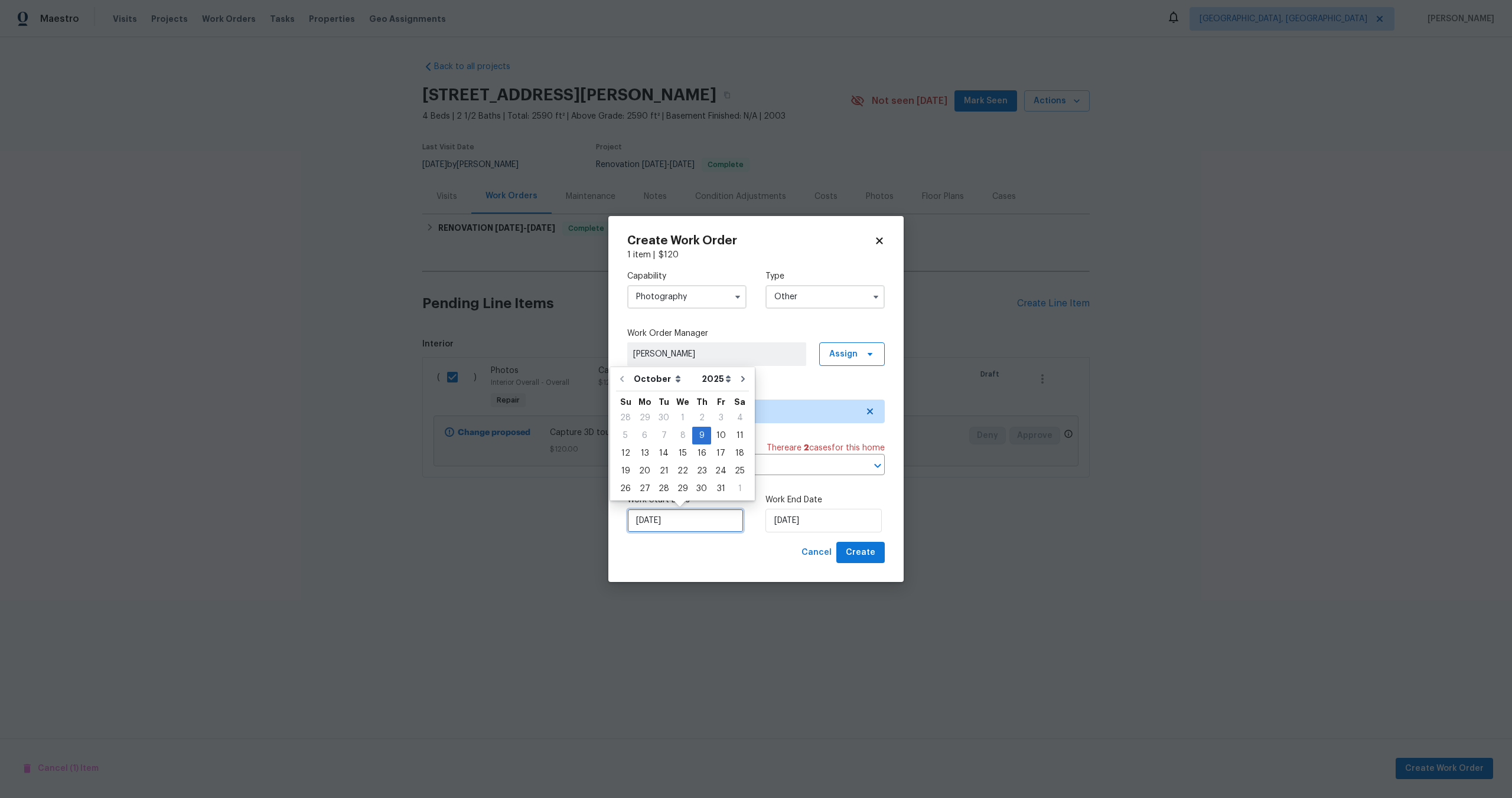
click at [705, 523] on input "09/10/2025" at bounding box center [686, 520] width 117 height 23
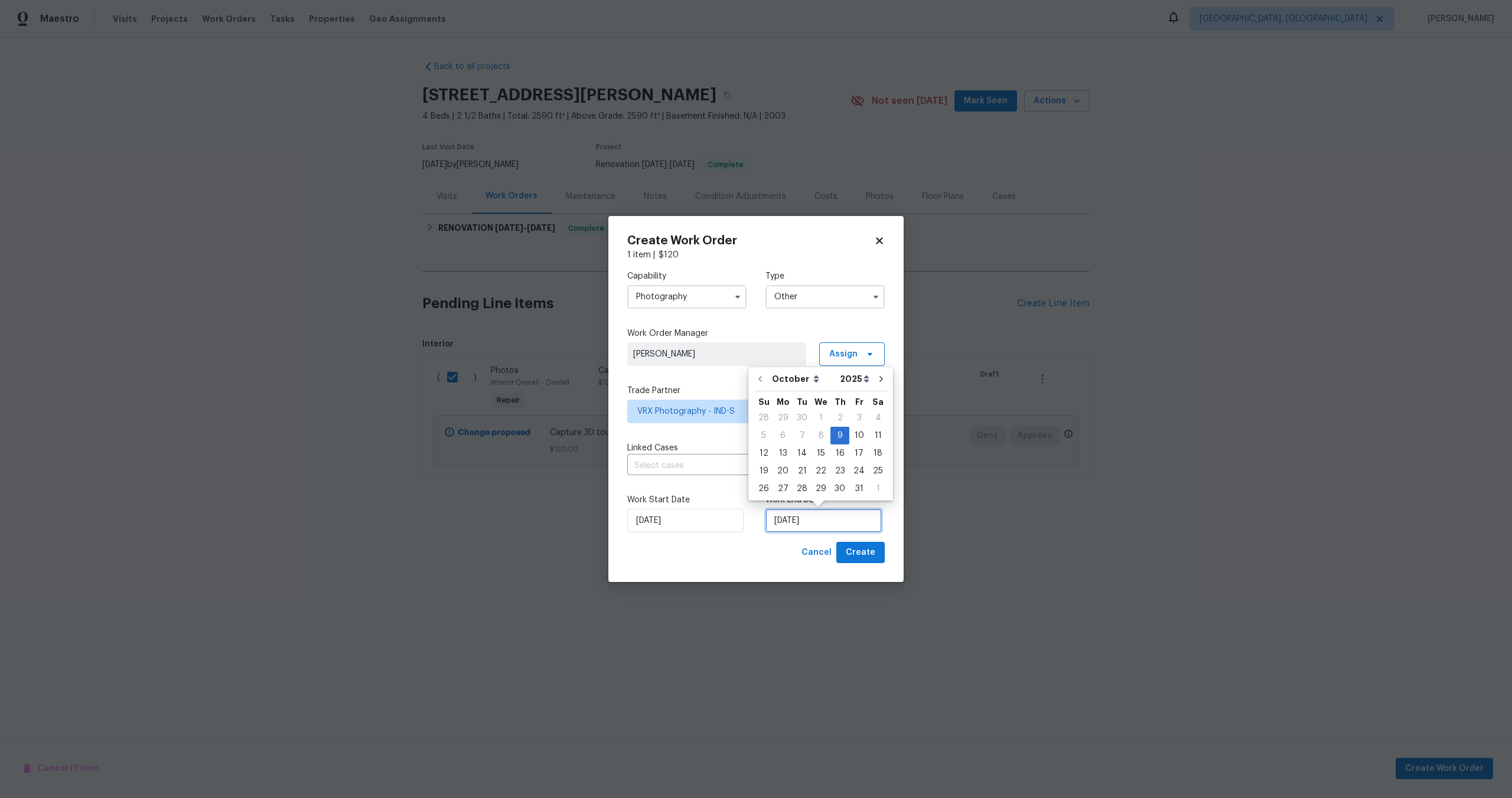
click at [823, 519] on input "09/10/2025" at bounding box center [824, 520] width 117 height 23
click at [860, 435] on div "10" at bounding box center [859, 436] width 19 height 16
type input "[DATE]"
click at [871, 553] on span "Create" at bounding box center [861, 552] width 30 height 15
checkbox input "false"
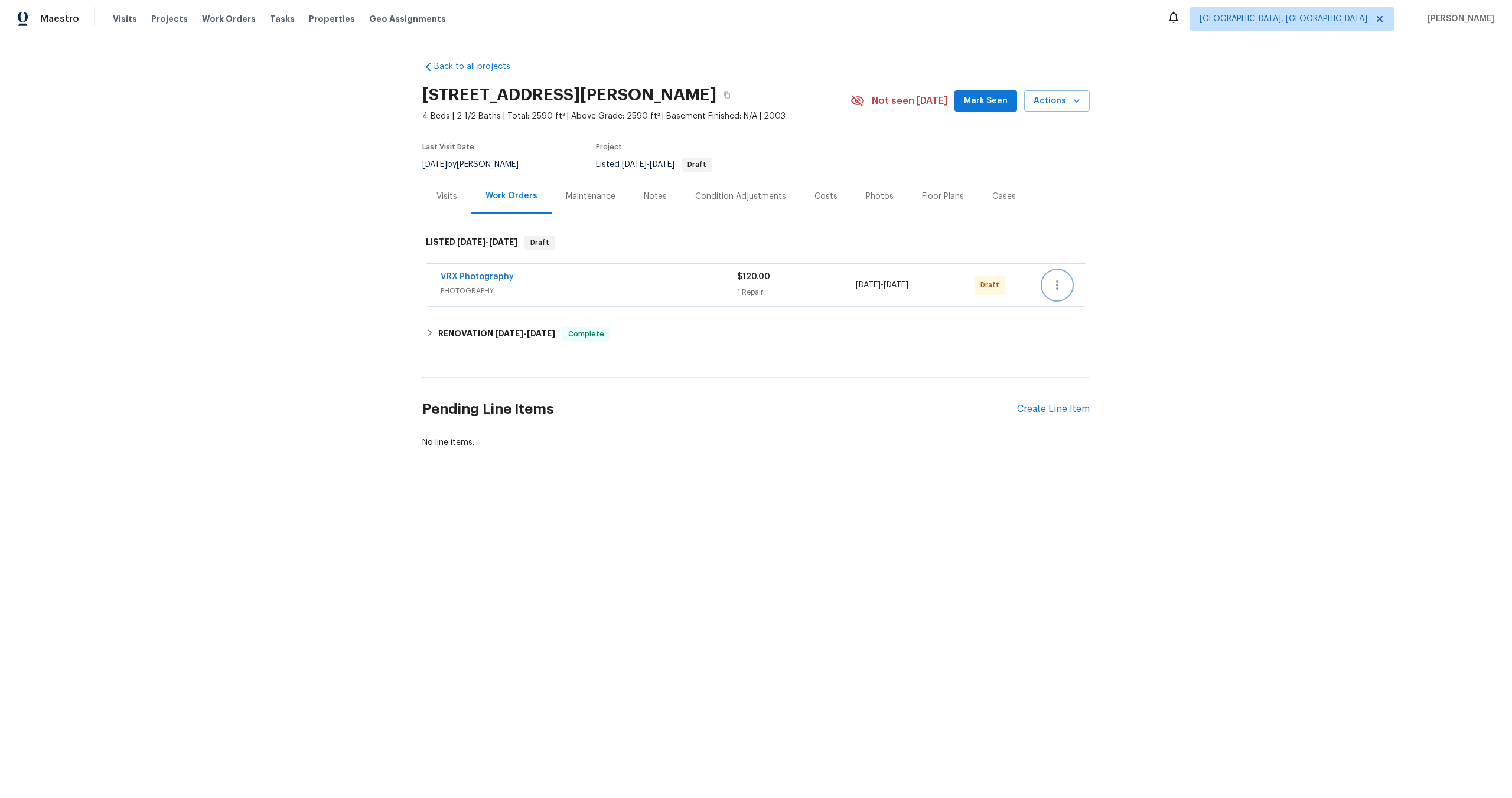
click at [1058, 286] on icon "button" at bounding box center [1058, 285] width 14 height 14
click at [1058, 286] on li "Send to Vendor" at bounding box center [1109, 285] width 132 height 19
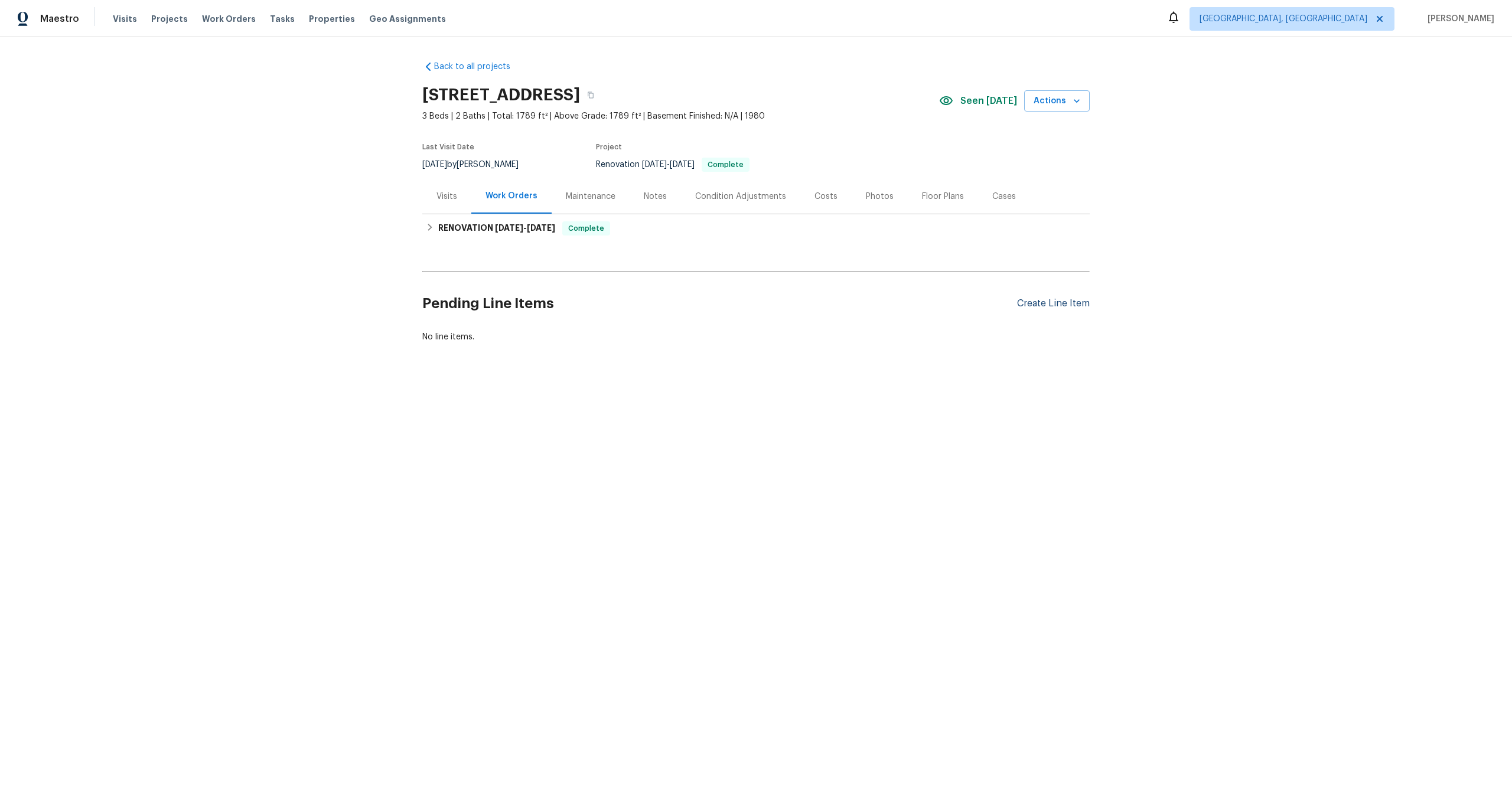
click at [1051, 304] on div "Create Line Item" at bounding box center [1053, 303] width 72 height 11
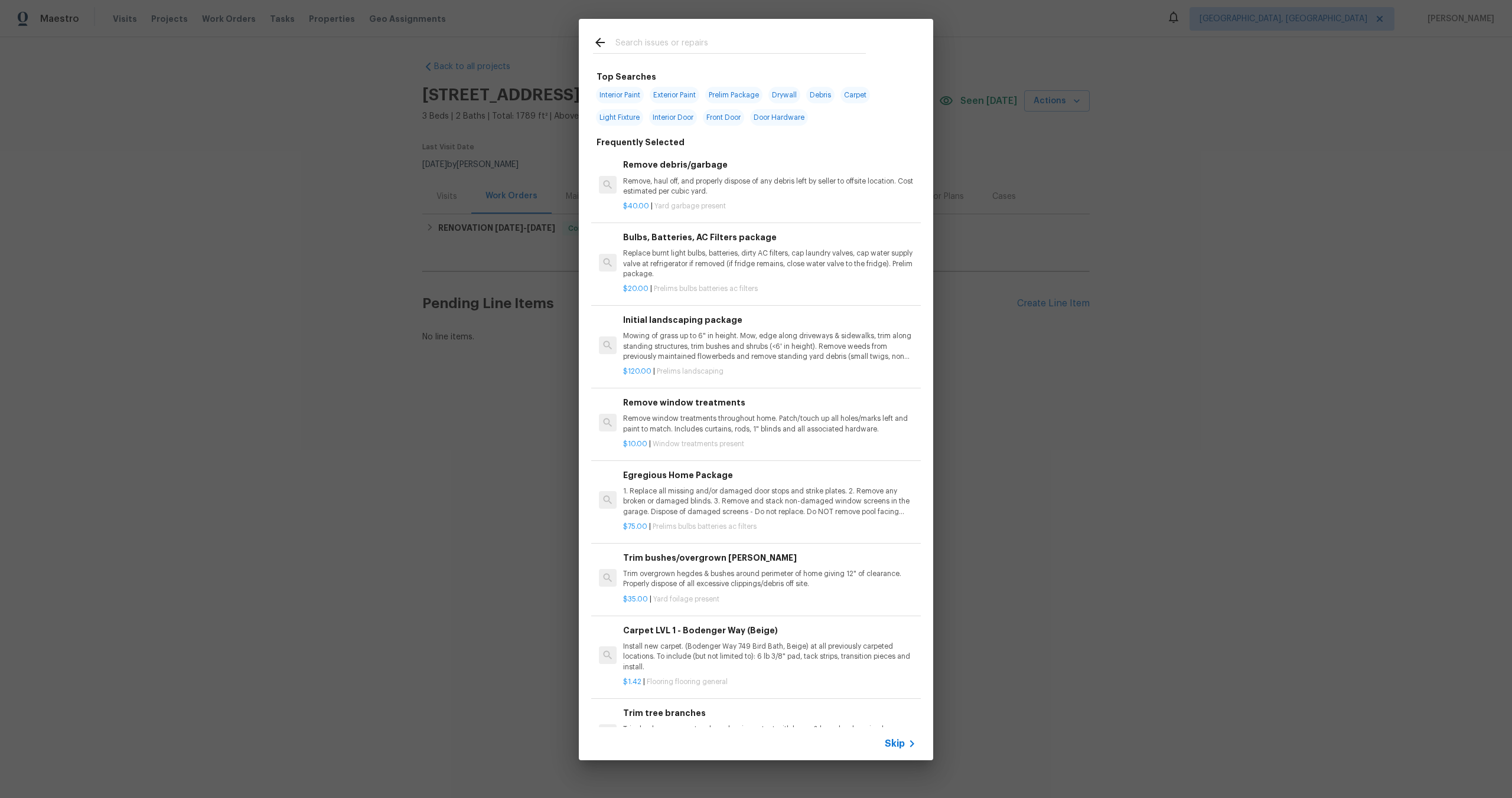
click at [896, 747] on span "Skip" at bounding box center [895, 744] width 20 height 12
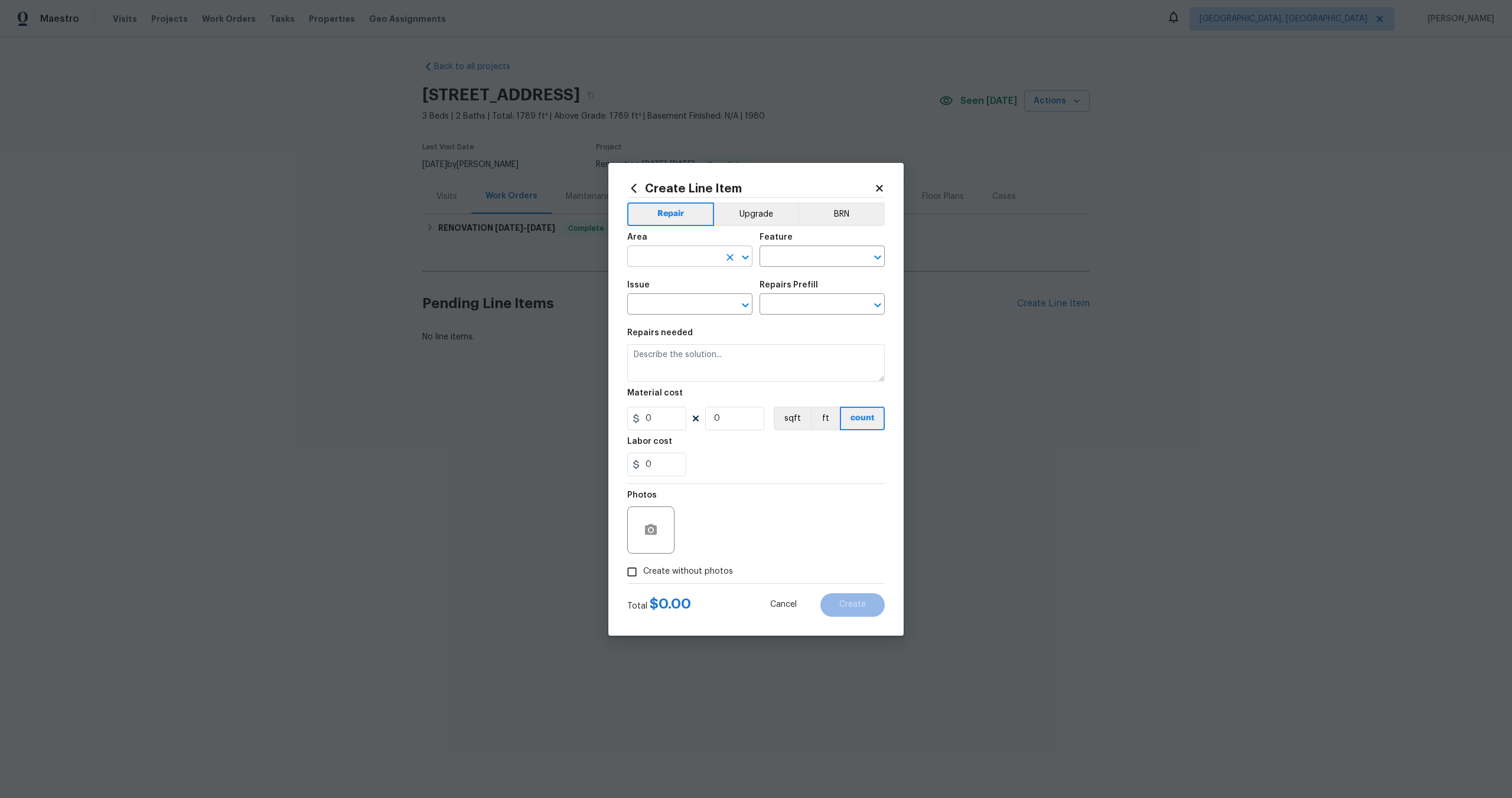
click at [682, 262] on input "text" at bounding box center [673, 258] width 92 height 19
click at [679, 300] on li "Interior Overall" at bounding box center [689, 303] width 125 height 19
type input "Interior Overall"
click at [801, 254] on input "text" at bounding box center [805, 258] width 92 height 19
click at [788, 317] on li "Overall" at bounding box center [822, 312] width 125 height 19
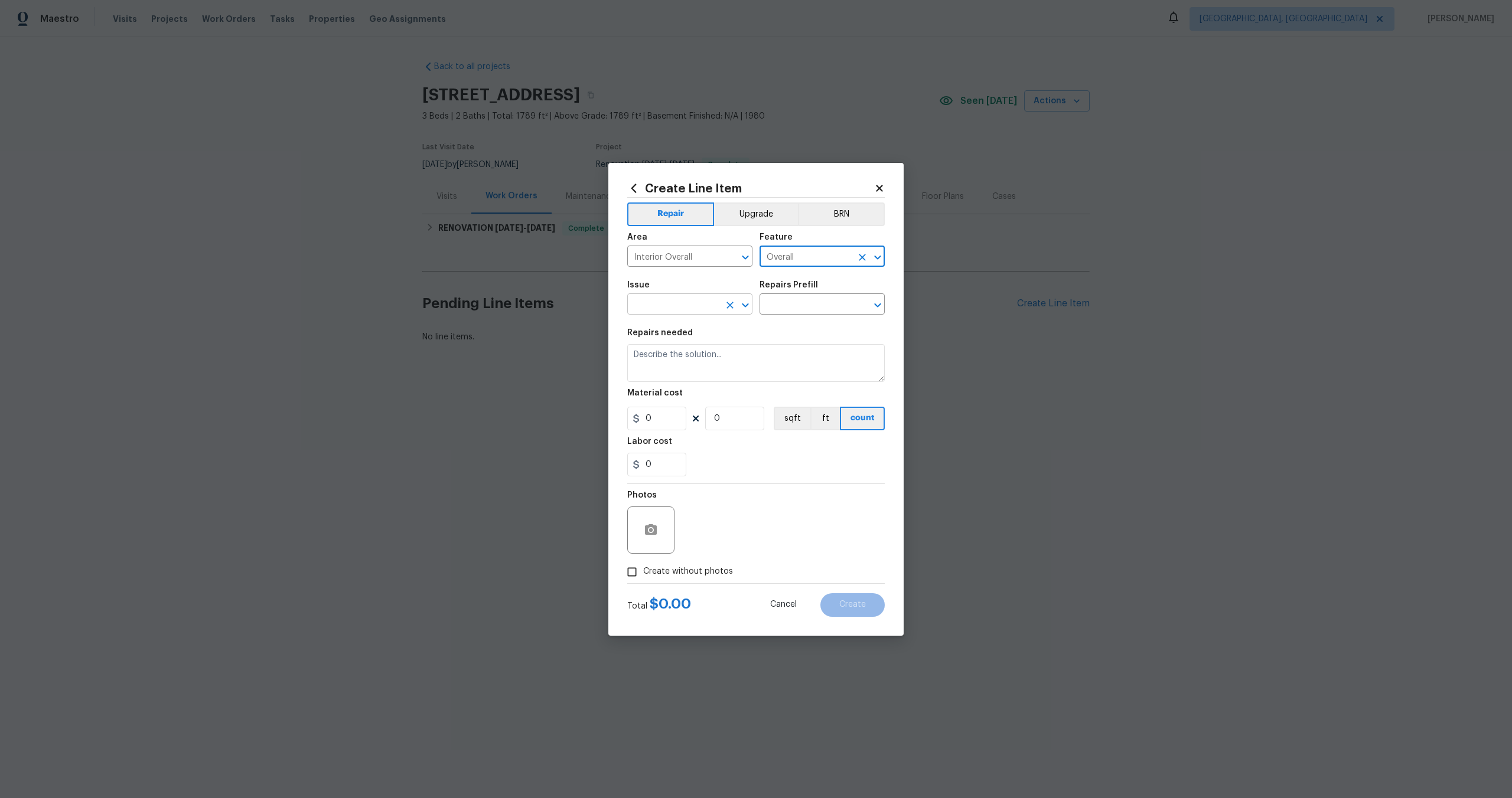
type input "Overall"
click at [654, 305] on input "text" at bounding box center [673, 306] width 92 height 19
click at [656, 359] on li "Photos" at bounding box center [689, 359] width 125 height 19
type input "Photos"
click at [798, 308] on input "text" at bounding box center [805, 306] width 92 height 19
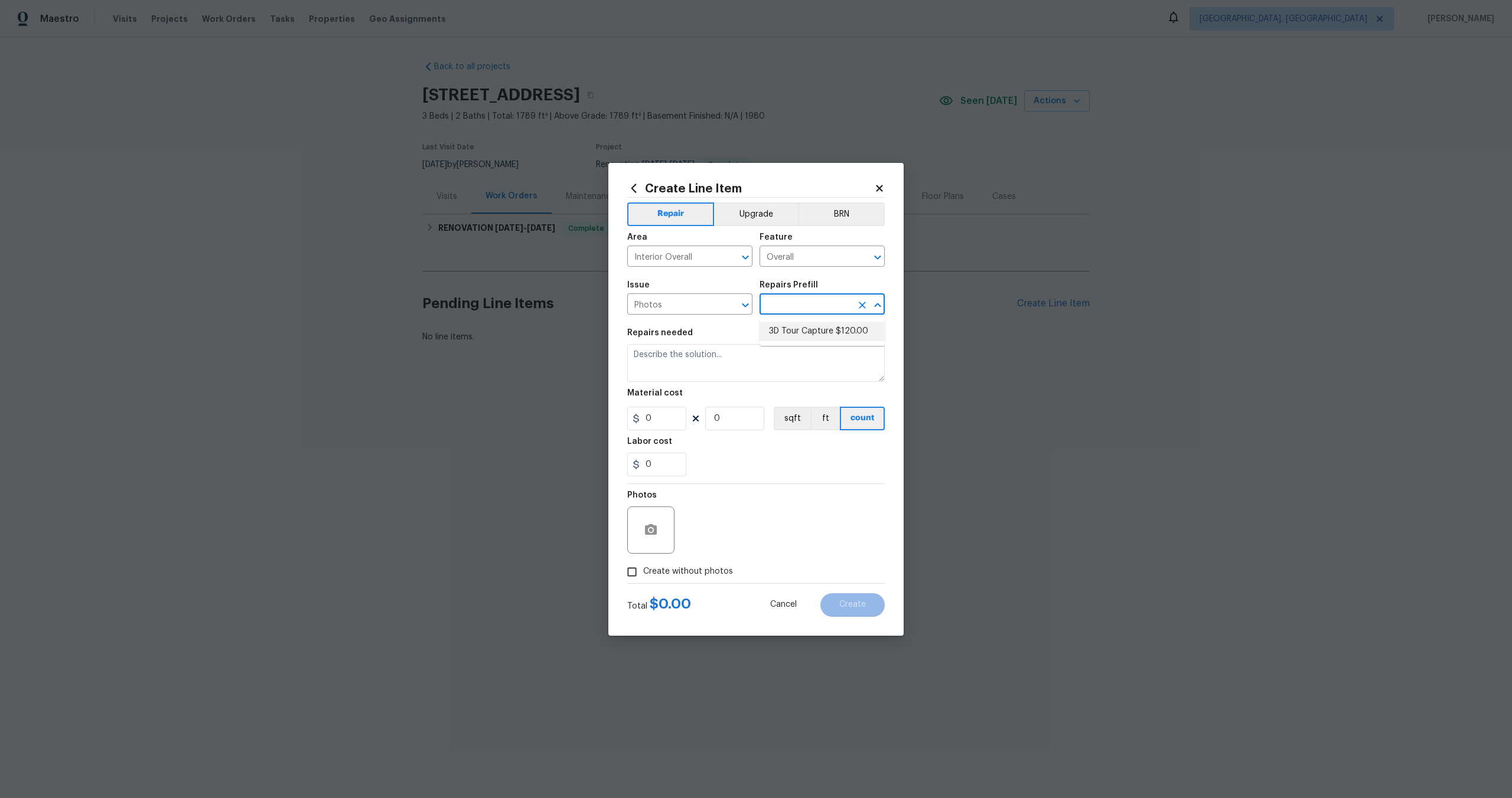
click at [796, 331] on li "3D Tour Capture $120.00" at bounding box center [822, 331] width 125 height 19
type input "3D Tour Capture $120.00"
type textarea "Capture 3D tour of home"
type input "1"
type input "120"
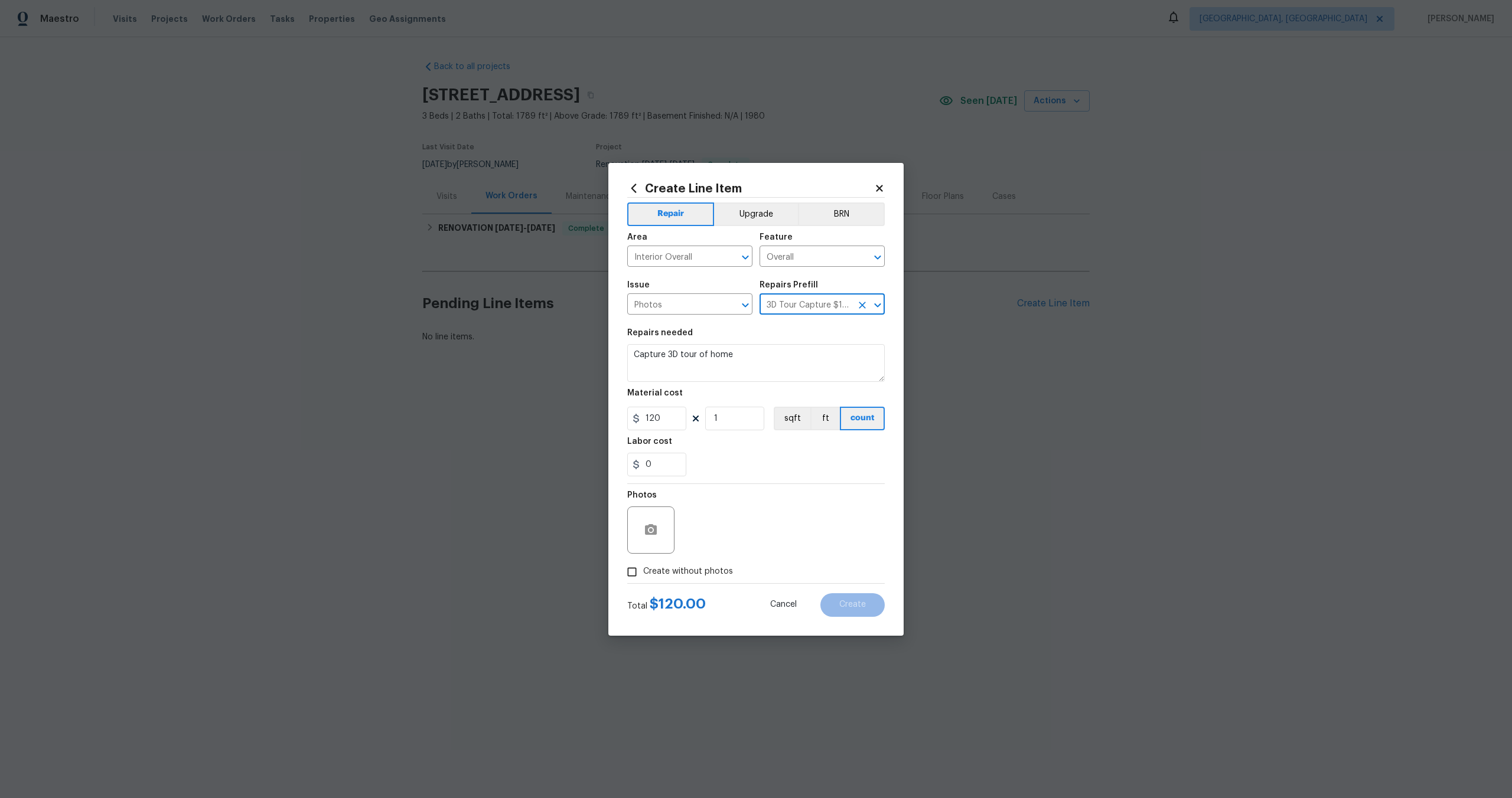
click at [639, 561] on input "Create without photos" at bounding box center [632, 572] width 23 height 23
checkbox input "true"
click at [743, 530] on textarea at bounding box center [784, 530] width 201 height 47
type textarea "."
click at [854, 592] on div "Total $ 120.00 Cancel Create" at bounding box center [756, 600] width 258 height 33
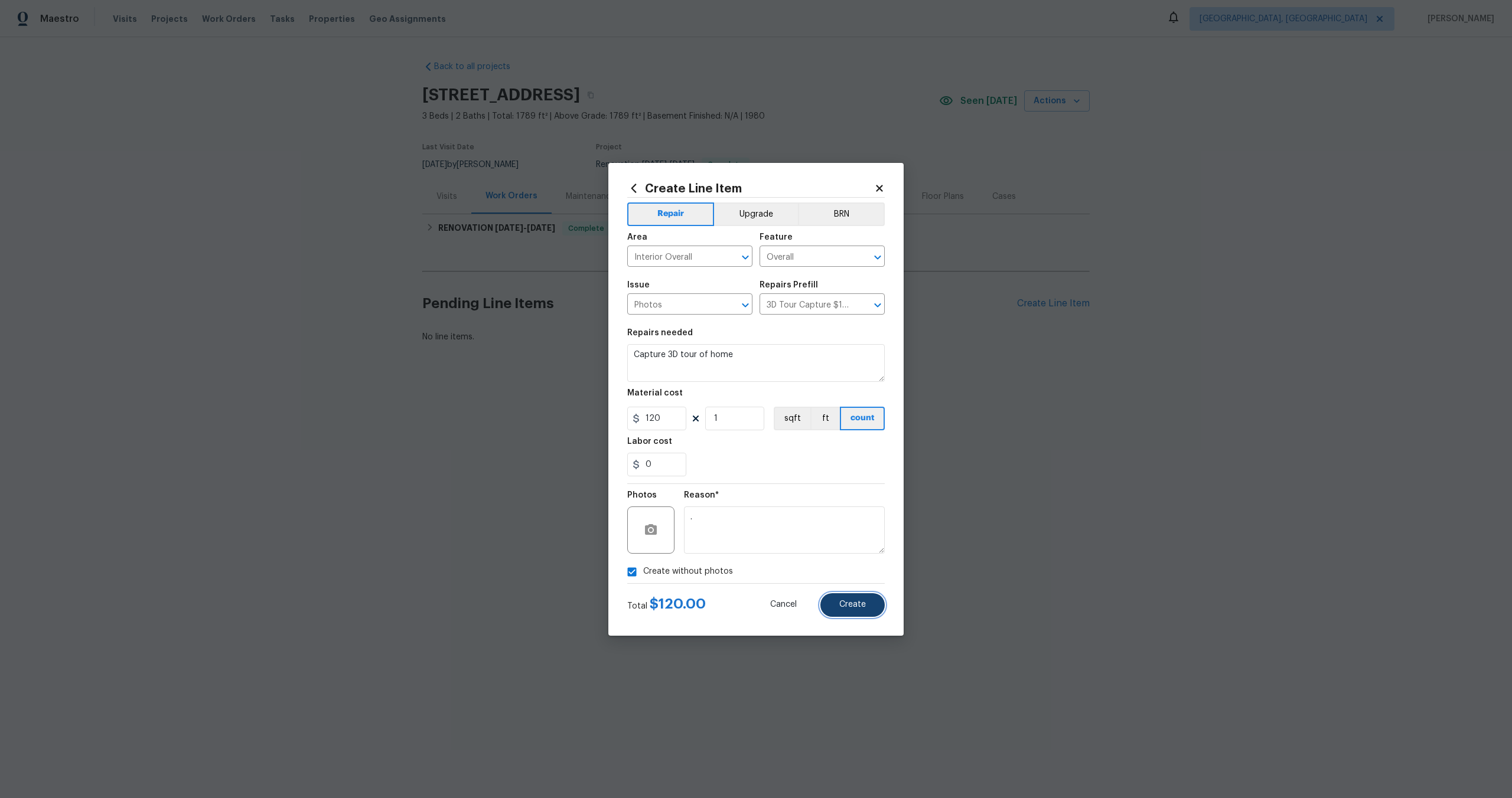
click at [860, 609] on span "Create" at bounding box center [853, 604] width 26 height 9
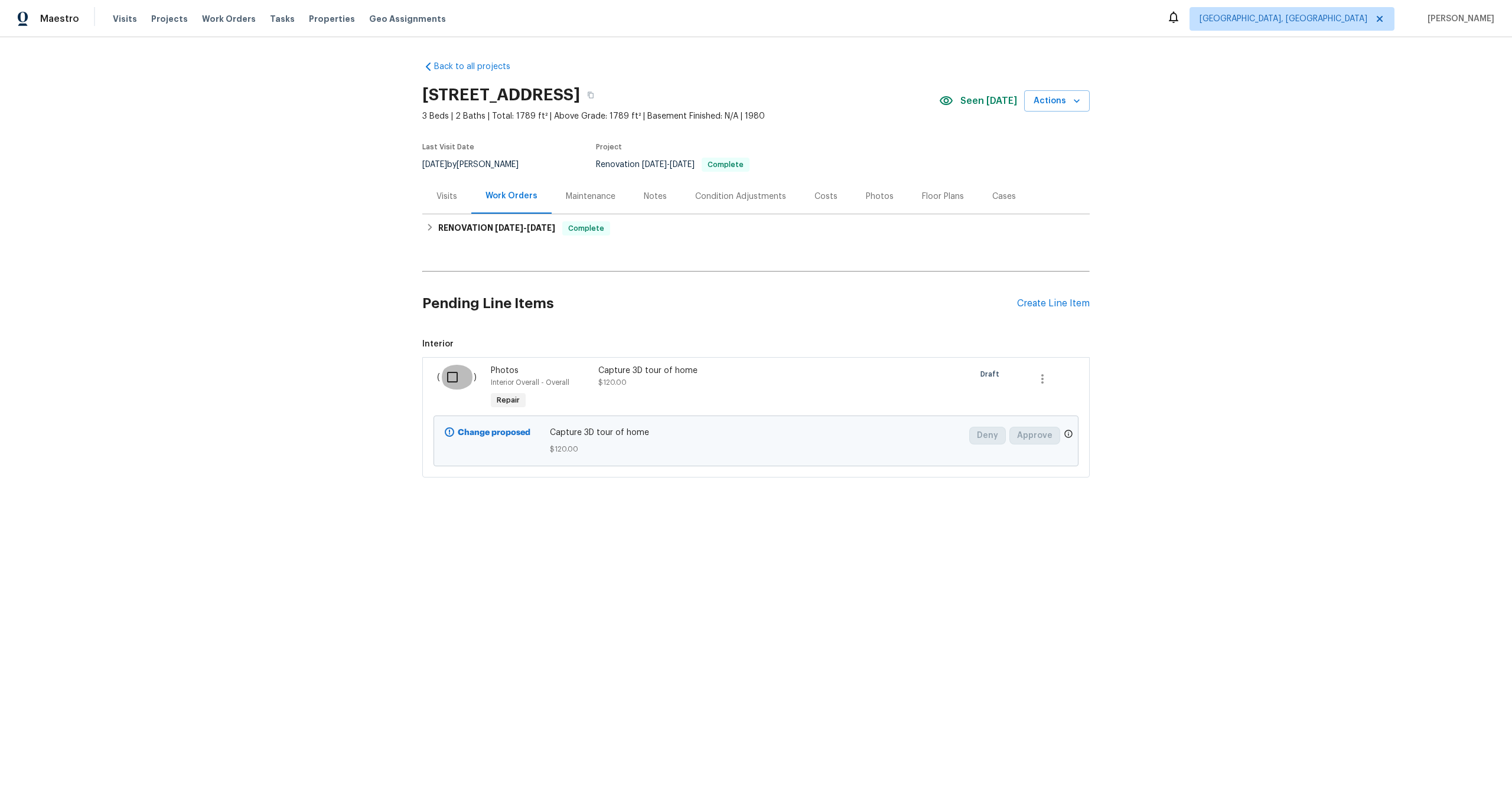
click at [457, 376] on input "checkbox" at bounding box center [457, 377] width 33 height 25
checkbox input "true"
click at [1448, 775] on span "Create Work Order" at bounding box center [1444, 768] width 79 height 15
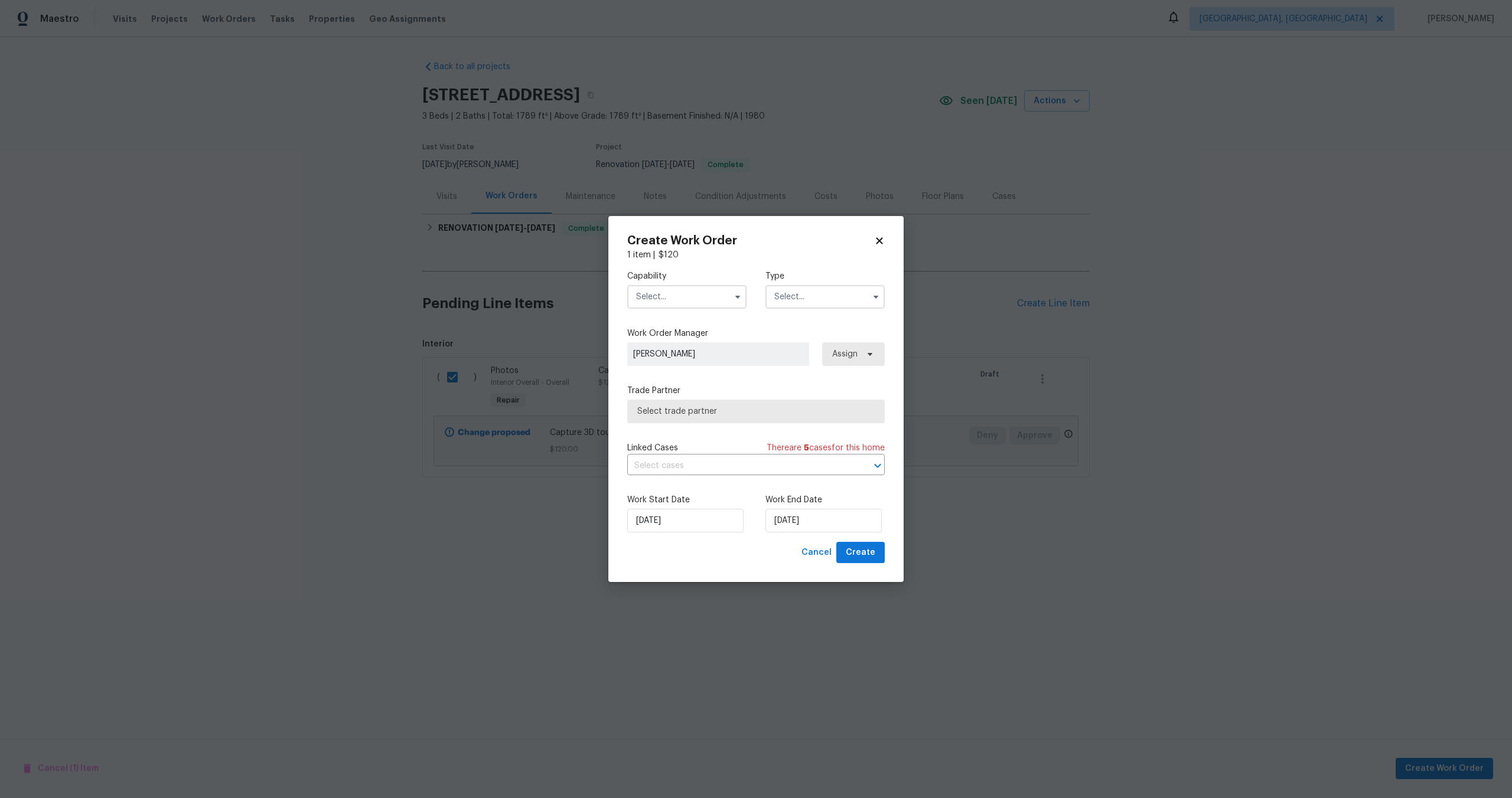
click at [668, 296] on input "text" at bounding box center [686, 297] width 119 height 23
click at [672, 373] on div "Photography" at bounding box center [687, 380] width 114 height 21
type input "Photography"
click at [802, 293] on input "text" at bounding box center [825, 297] width 119 height 23
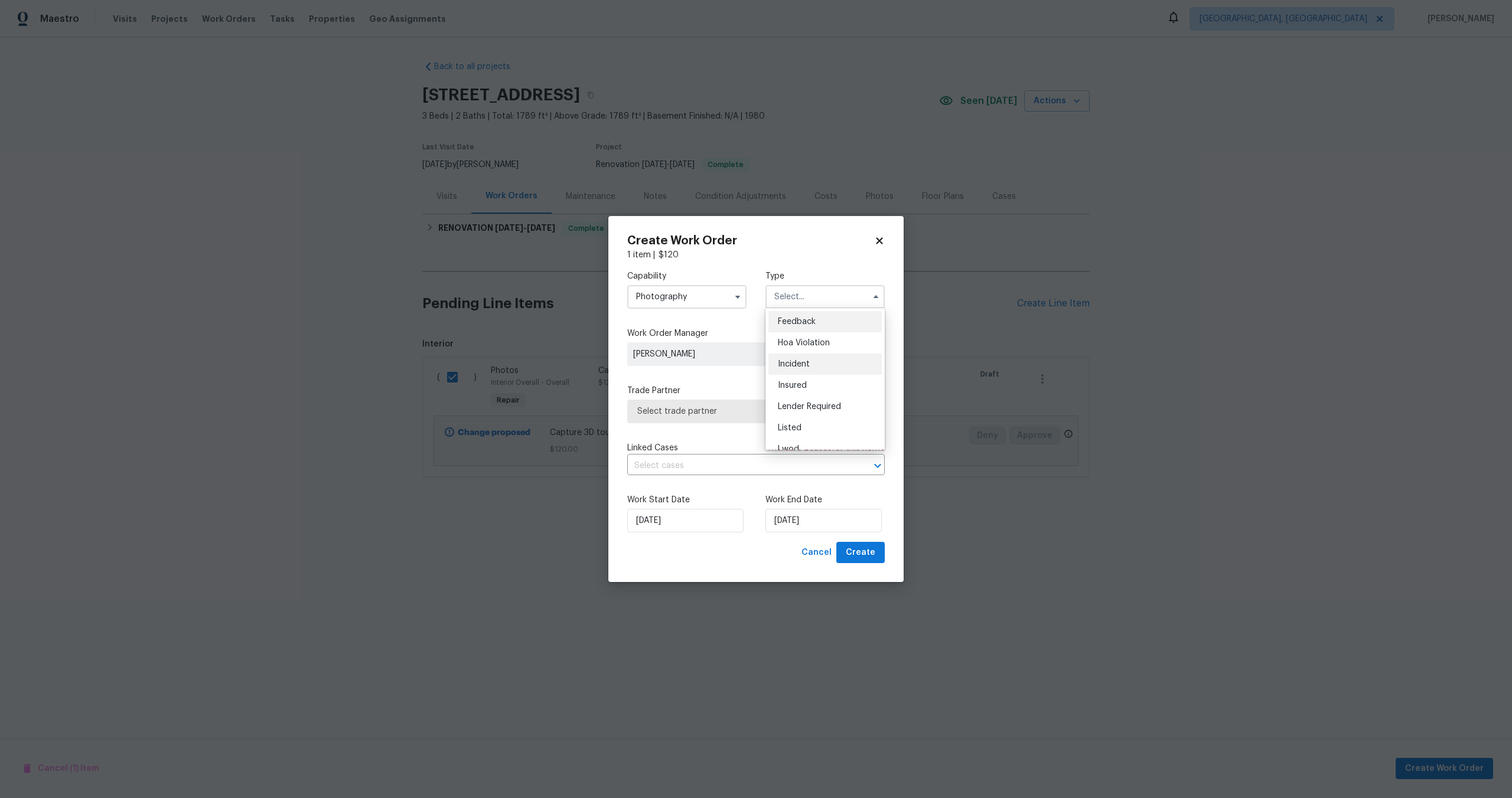
scroll to position [141, 0]
click at [796, 331] on span "Other" at bounding box center [790, 330] width 23 height 9
type input "Other"
click at [697, 411] on span "Select trade partner" at bounding box center [747, 411] width 220 height 12
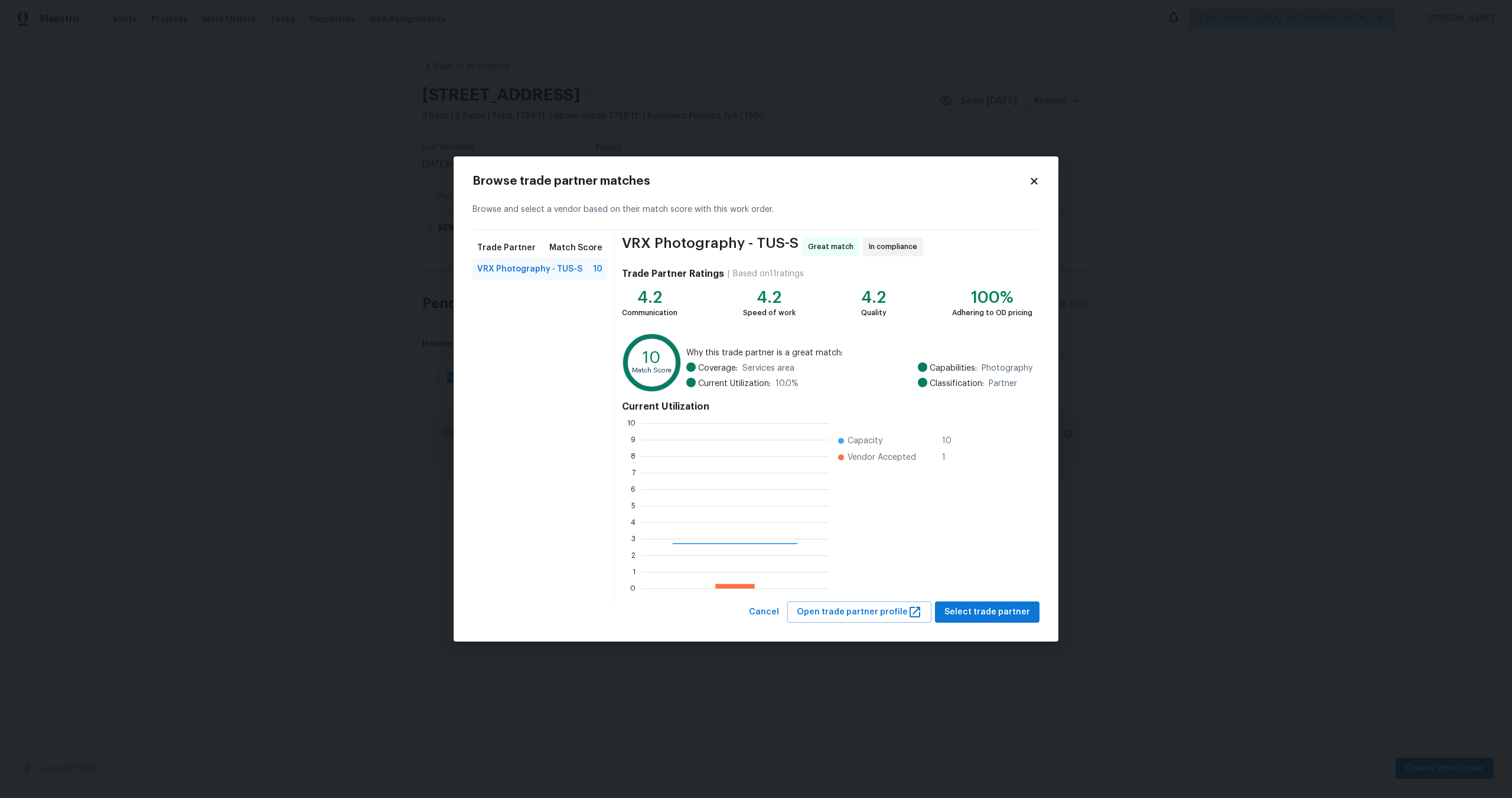
scroll to position [166, 188]
click at [1006, 605] on span "Select trade partner" at bounding box center [988, 612] width 86 height 15
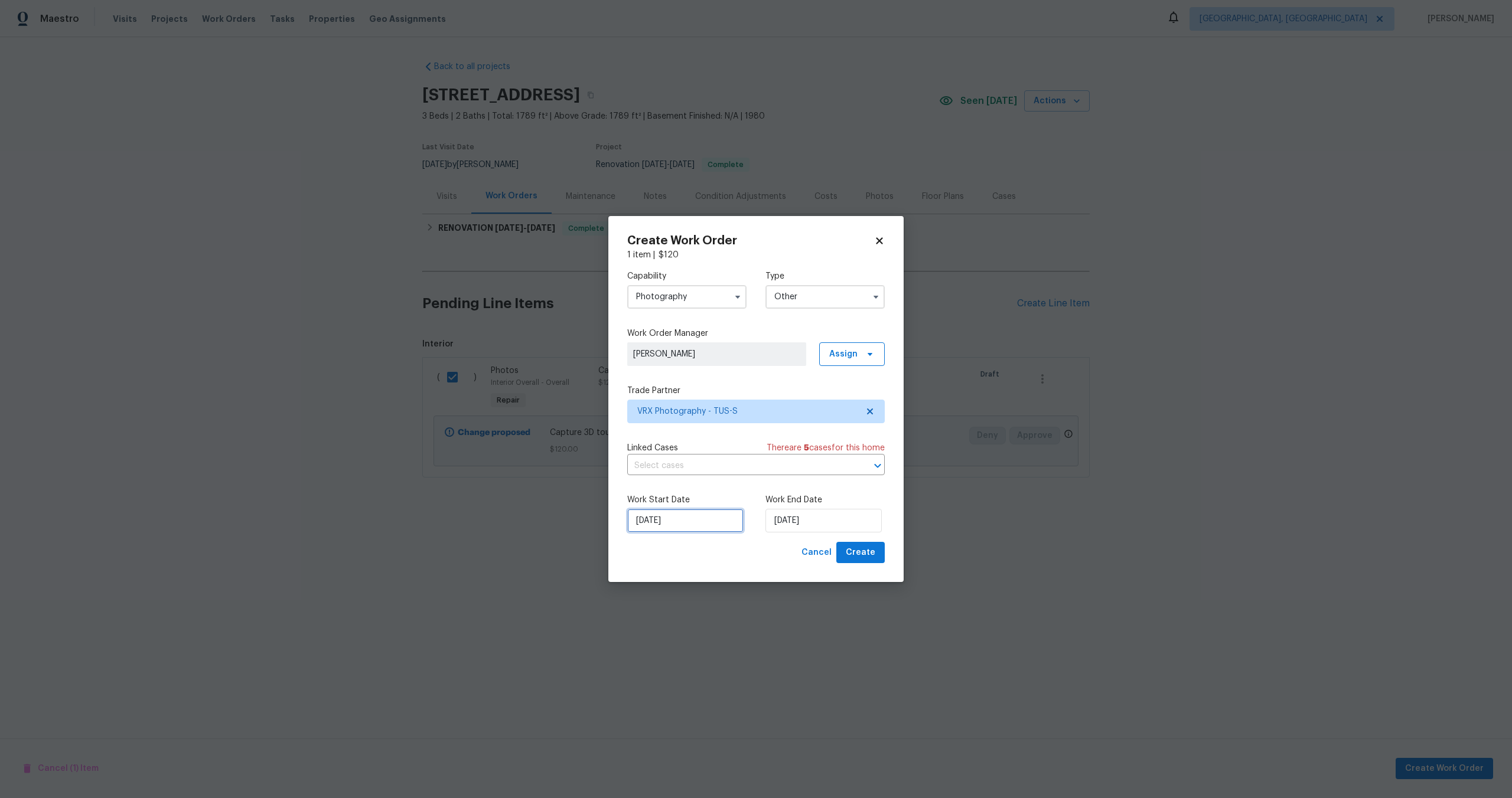
click at [724, 521] on input "09/10/2025" at bounding box center [686, 520] width 117 height 23
click at [825, 521] on input "09/10/2025" at bounding box center [824, 520] width 117 height 23
click at [856, 432] on div "10" at bounding box center [859, 436] width 19 height 16
type input "10/10/2025"
click at [865, 558] on span "Create" at bounding box center [861, 552] width 30 height 15
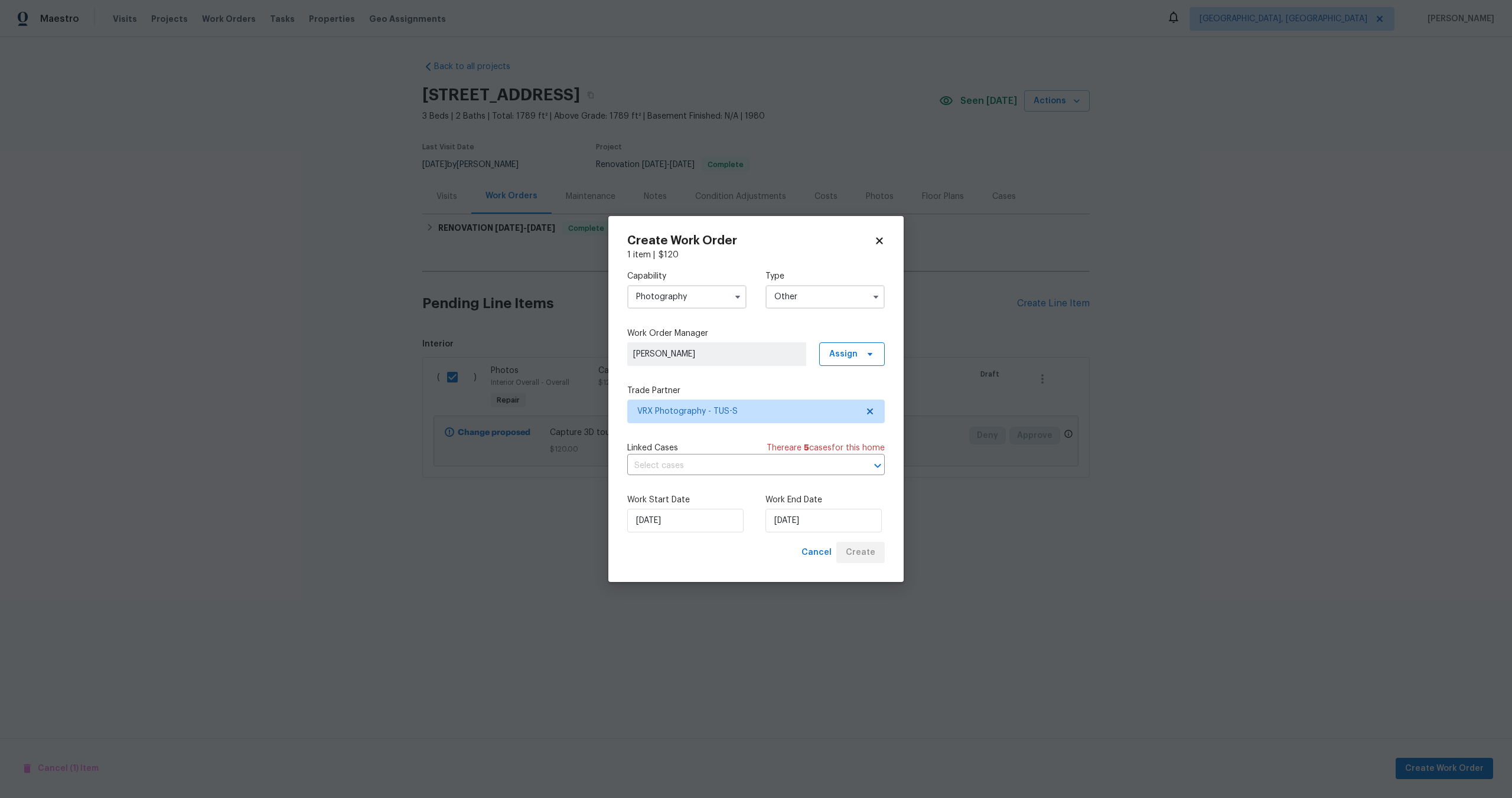
checkbox input "false"
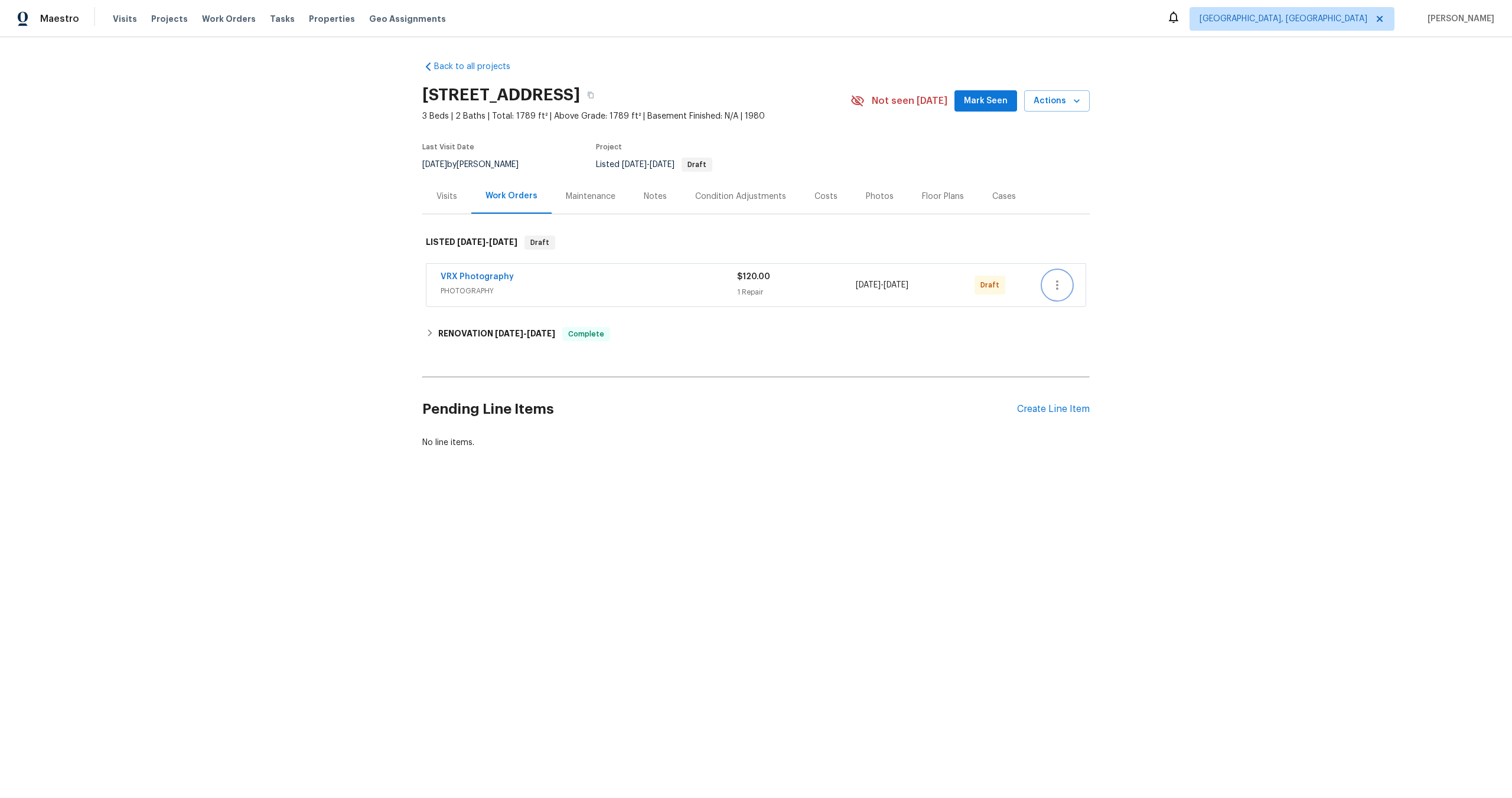
click at [1061, 289] on icon "button" at bounding box center [1058, 285] width 14 height 14
click at [1061, 288] on li "Send to Vendor" at bounding box center [1109, 285] width 132 height 19
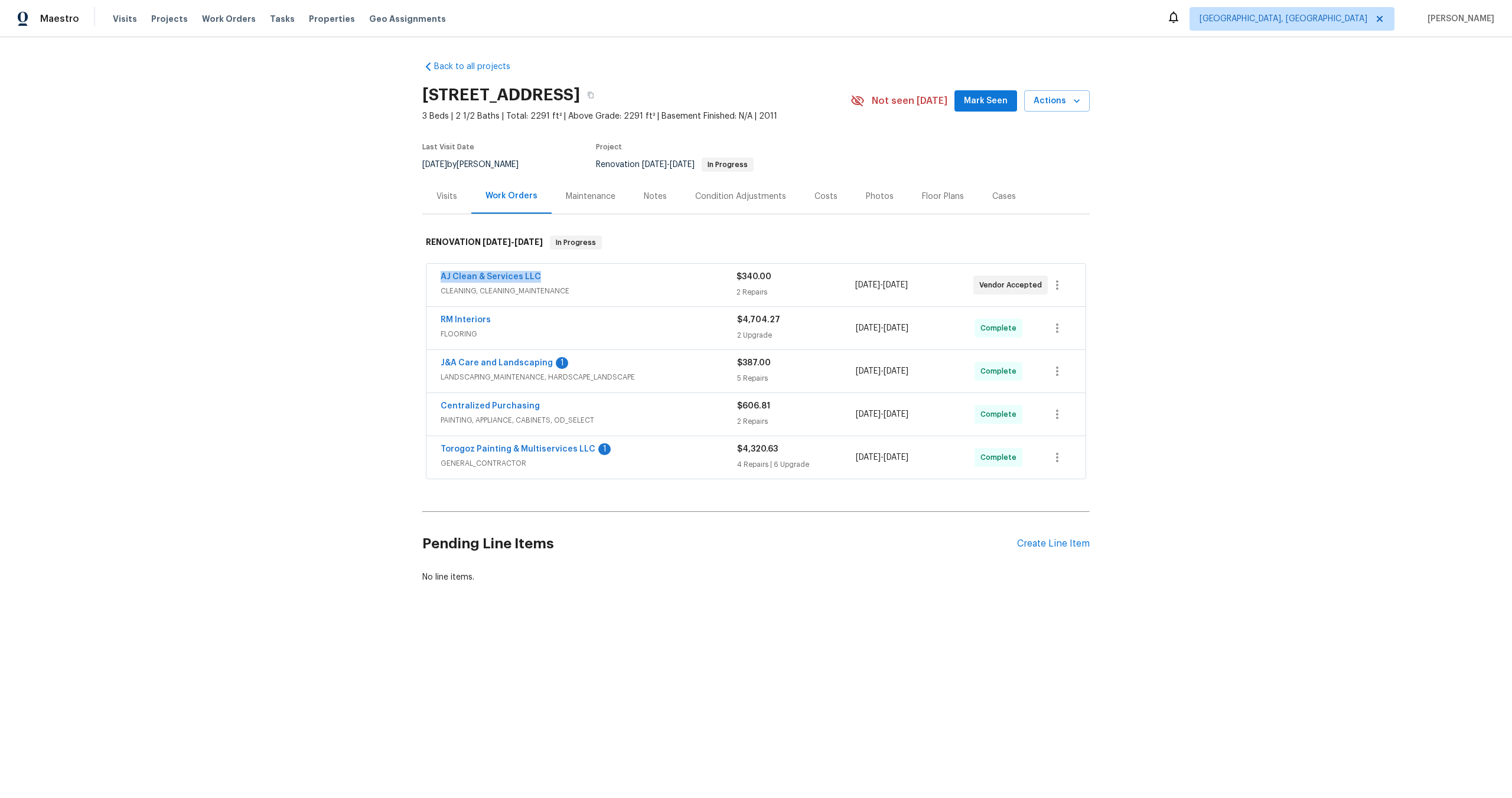
drag, startPoint x: 551, startPoint y: 278, endPoint x: 388, endPoint y: 281, distance: 163.0
click at [388, 281] on div "Back to all projects [STREET_ADDRESS] 3 Beds | 2 1/2 Baths | Total: 2291 ft² | …" at bounding box center [756, 350] width 1512 height 626
copy link "AJ Clean & Services LLC"
click at [306, 287] on div "Back to all projects [STREET_ADDRESS] 3 Beds | 2 1/2 Baths | Total: 2291 ft² | …" at bounding box center [756, 350] width 1512 height 626
drag, startPoint x: 542, startPoint y: 275, endPoint x: 372, endPoint y: 276, distance: 170.0
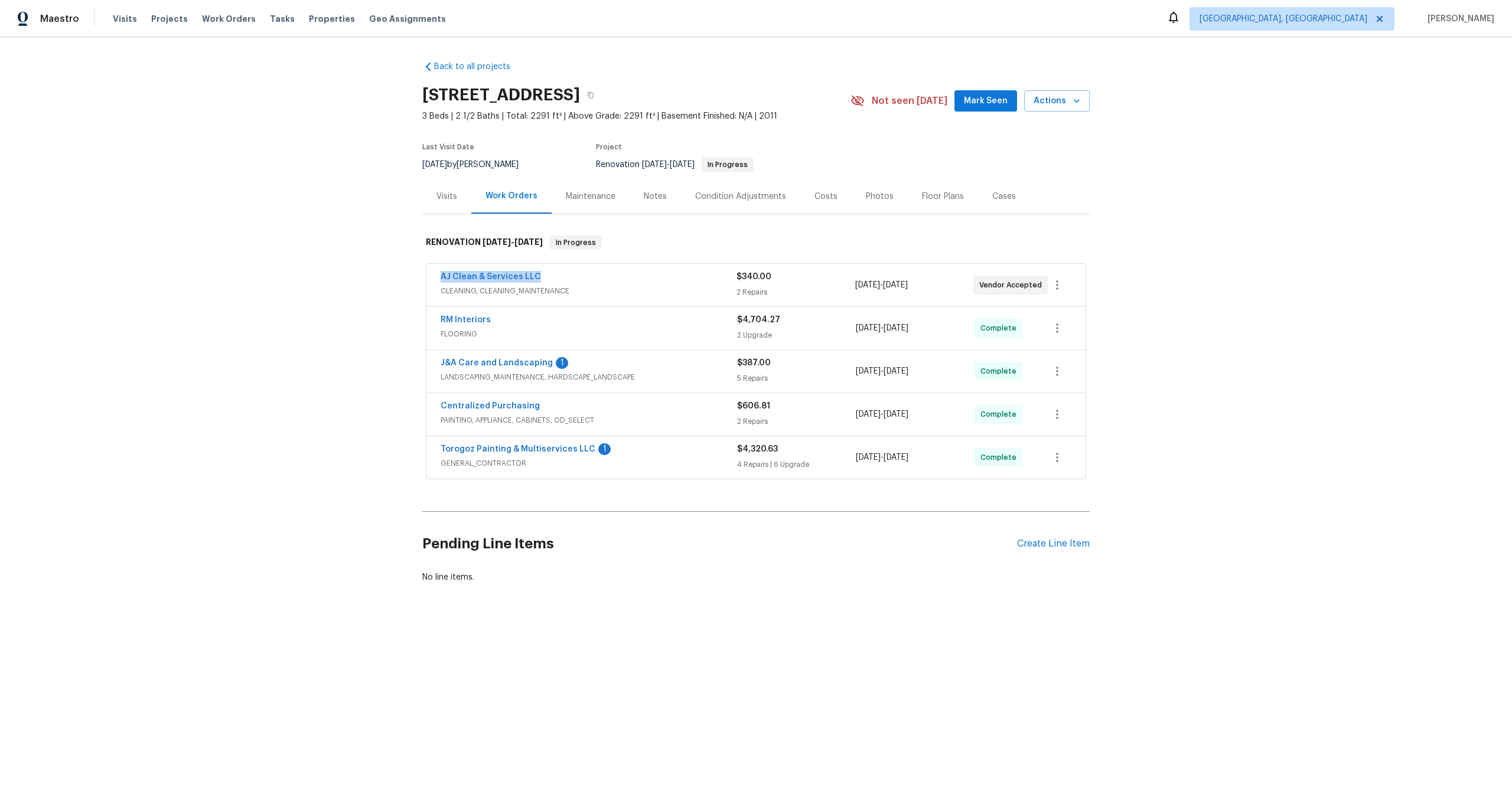
click at [373, 276] on div "Back to all projects [STREET_ADDRESS] 3 Beds | 2 1/2 Baths | Total: 2291 ft² | …" at bounding box center [756, 350] width 1512 height 626
copy link "AJ Clean & Services LLC"
click at [594, 93] on icon "button" at bounding box center [591, 95] width 6 height 6
click at [602, 98] on button "button" at bounding box center [590, 95] width 21 height 21
drag, startPoint x: 371, startPoint y: 296, endPoint x: 488, endPoint y: 290, distance: 117.2
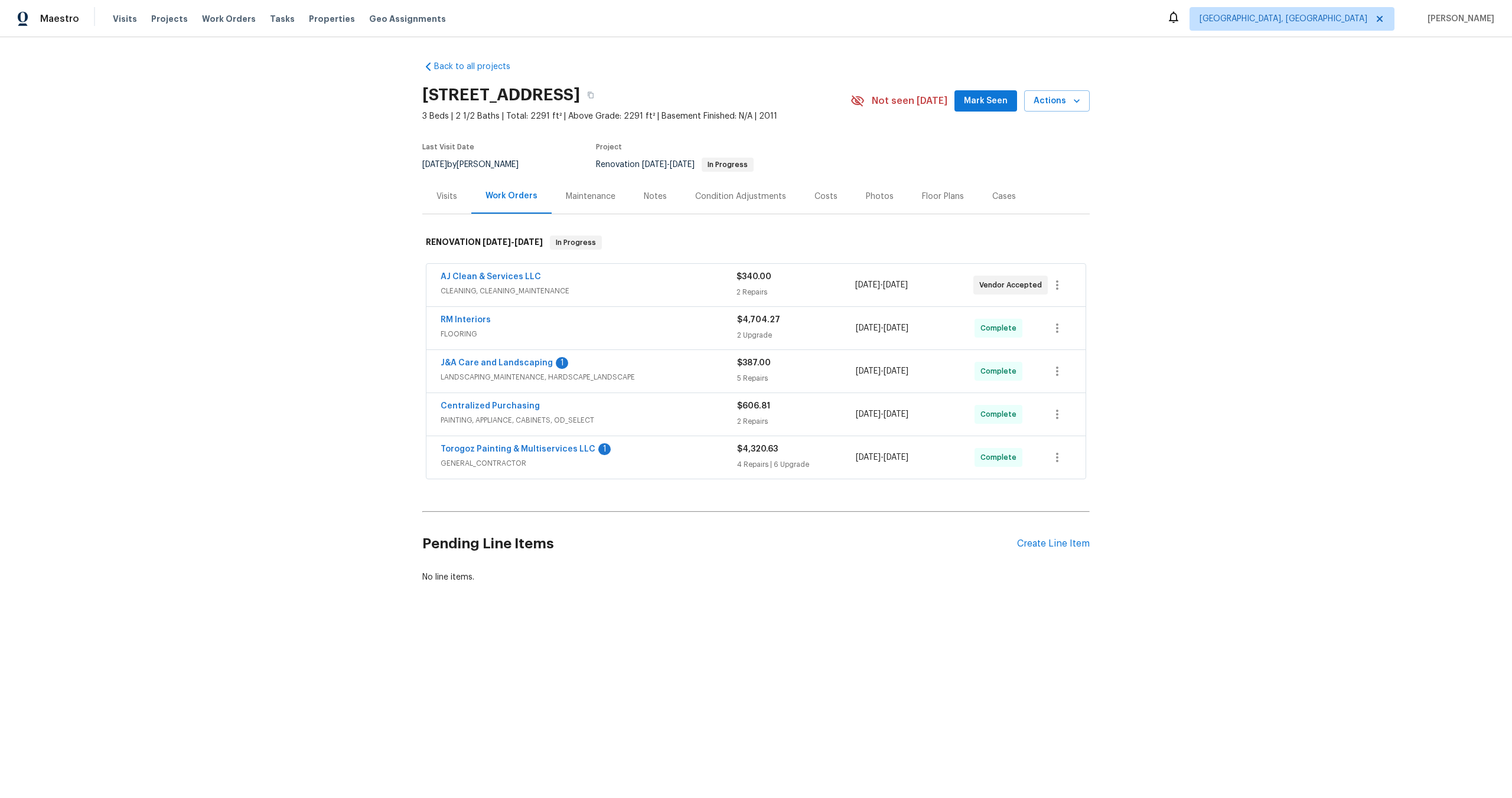
click at [371, 296] on div "Back to all projects [STREET_ADDRESS] 3 Beds | 2 1/2 Baths | Total: 2291 ft² | …" at bounding box center [756, 350] width 1512 height 626
drag, startPoint x: 542, startPoint y: 275, endPoint x: 389, endPoint y: 277, distance: 153.0
click at [389, 277] on div "Back to all projects [STREET_ADDRESS] 3 Beds | 2 1/2 Baths | Total: 2291 ft² | …" at bounding box center [756, 350] width 1512 height 626
copy link "AJ Clean & Services LLC"
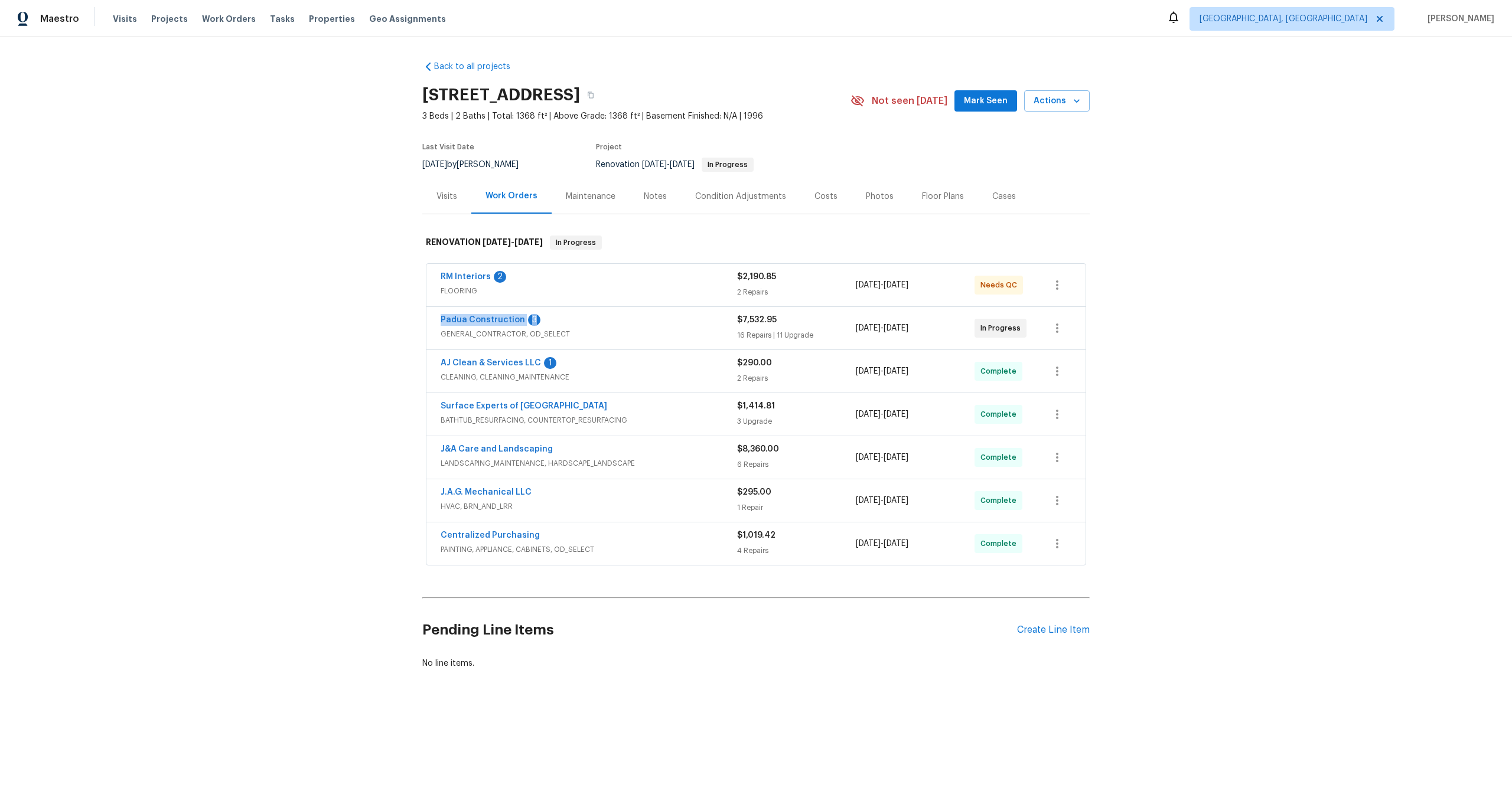
drag, startPoint x: 553, startPoint y: 324, endPoint x: 423, endPoint y: 325, distance: 130.0
click at [423, 325] on div "RM Interiors 2 FLOORING $2,190.85 2 Repairs 10/1/2025 - 10/8/2025 Needs QC Padu…" at bounding box center [756, 415] width 668 height 308
copy div "Padua Construction 3"
drag, startPoint x: 1018, startPoint y: 264, endPoint x: 1038, endPoint y: 315, distance: 54.8
click at [1038, 315] on div "RM Interiors 2 FLOORING $2,190.85 2 Repairs 10/1/2025 - 10/8/2025 Needs QC Padu…" at bounding box center [756, 415] width 661 height 302
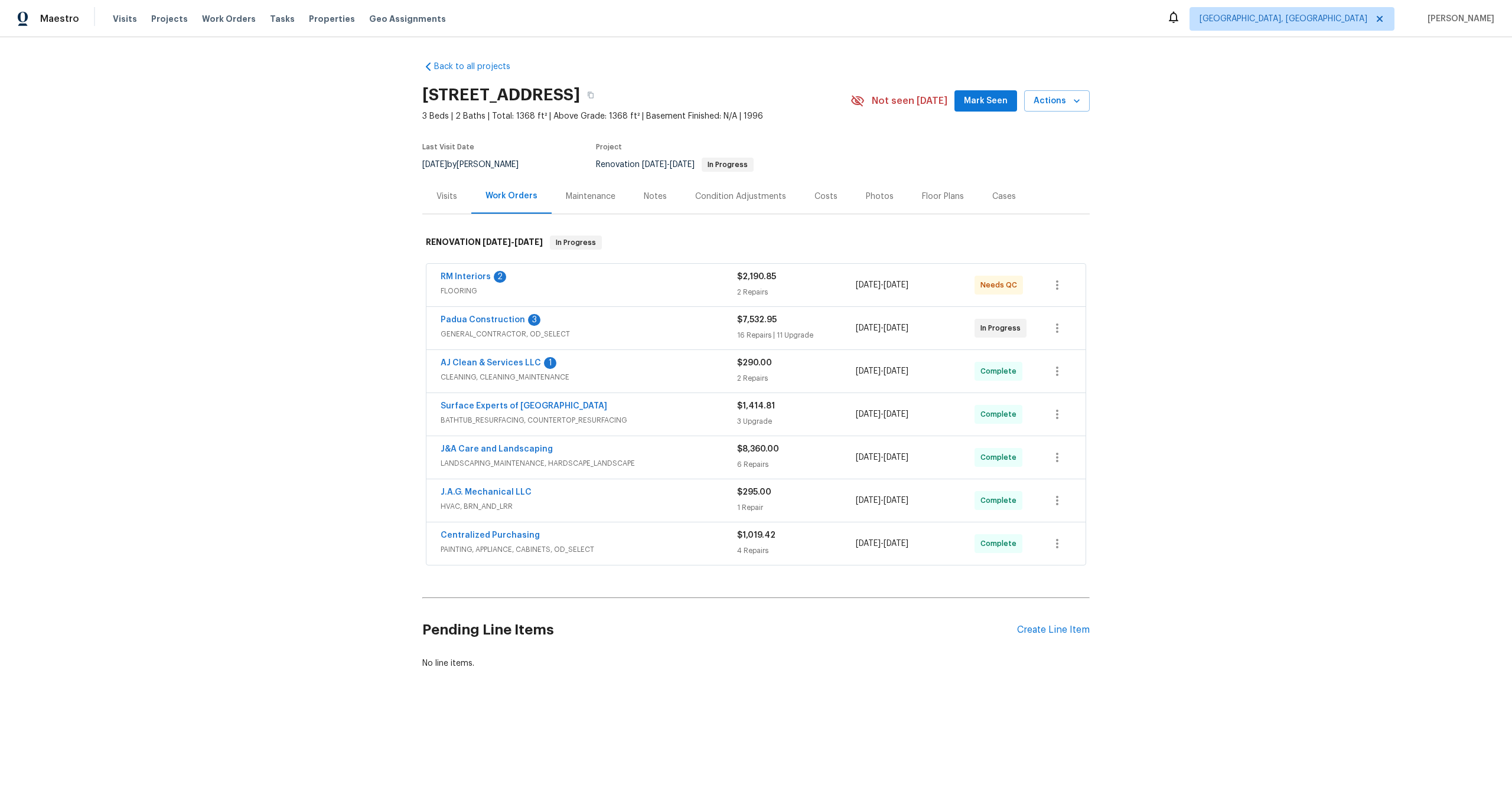
click at [1093, 325] on div "Back to all projects 1042 Ball Park Rd, Thomasville, NC 27360 3 Beds | 2 Baths …" at bounding box center [756, 394] width 1512 height 712
copy div "Padua Construction 3"
drag, startPoint x: 542, startPoint y: 317, endPoint x: 417, endPoint y: 317, distance: 125.0
click at [417, 317] on div "Back to all projects 1042 Ball Park Rd, Thomasville, NC 27360 3 Beds | 2 Baths …" at bounding box center [756, 394] width 1512 height 712
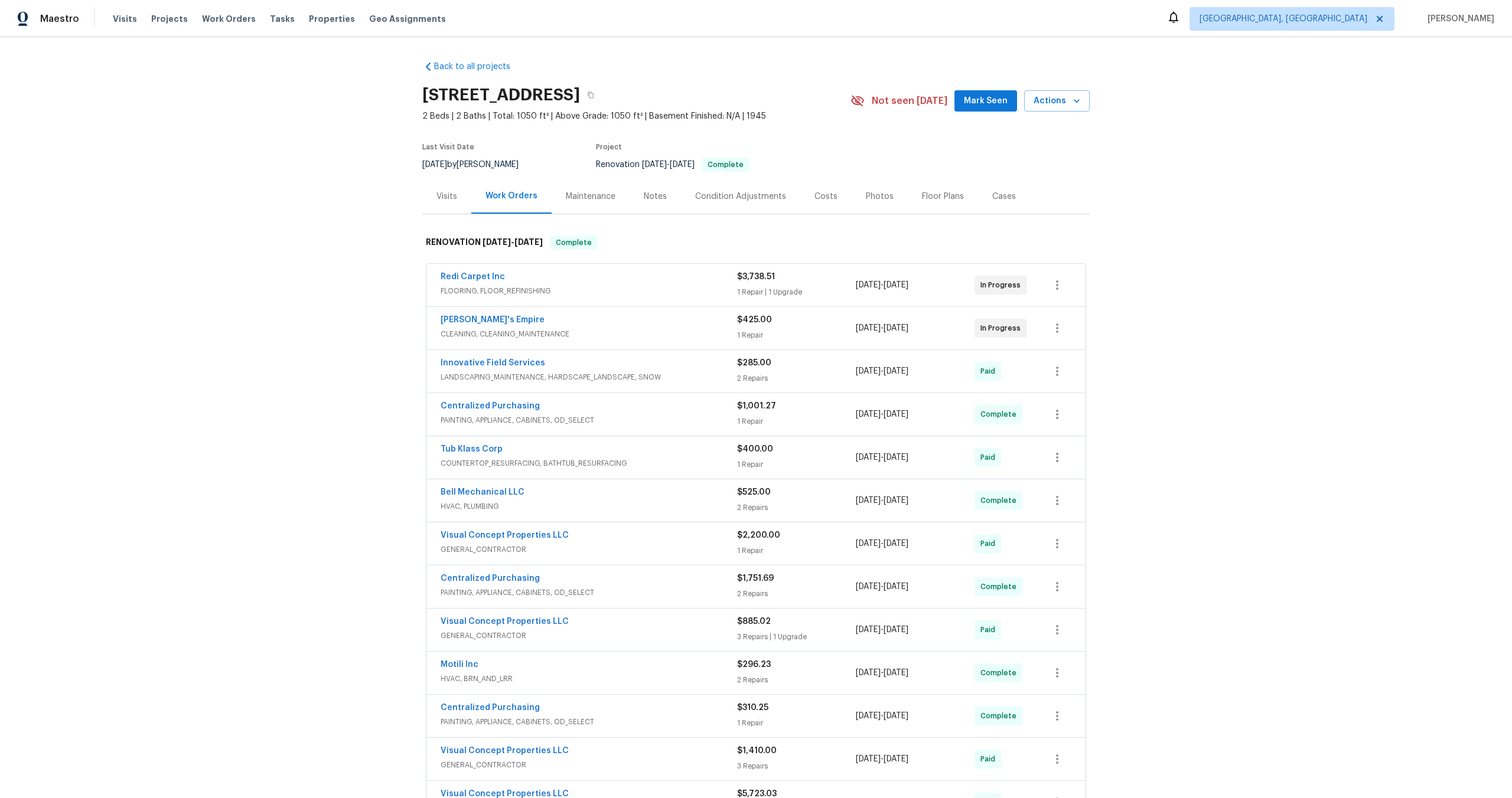
click at [607, 196] on div "Maintenance" at bounding box center [591, 196] width 50 height 12
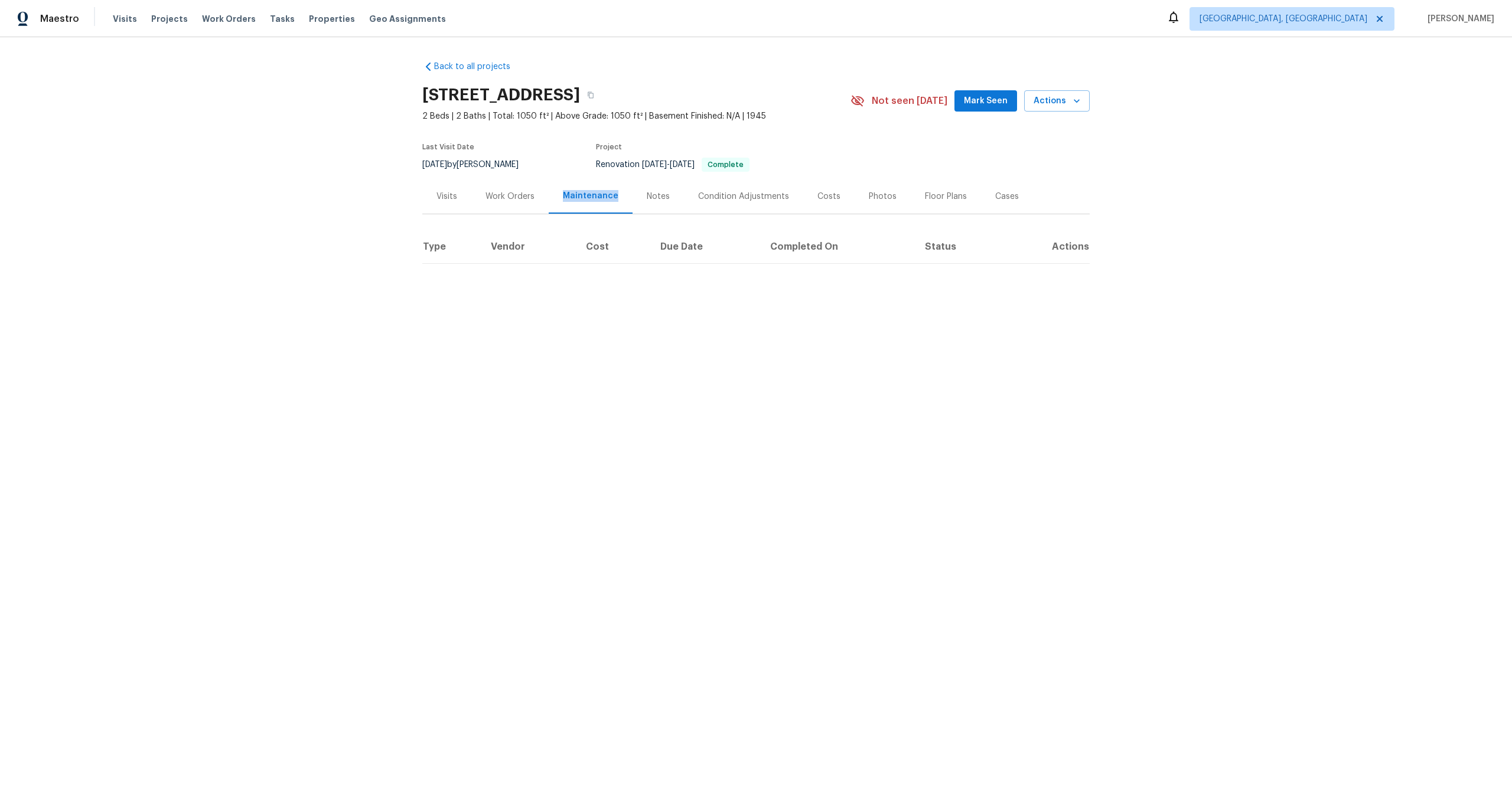
click at [607, 196] on div "Maintenance" at bounding box center [590, 195] width 55 height 12
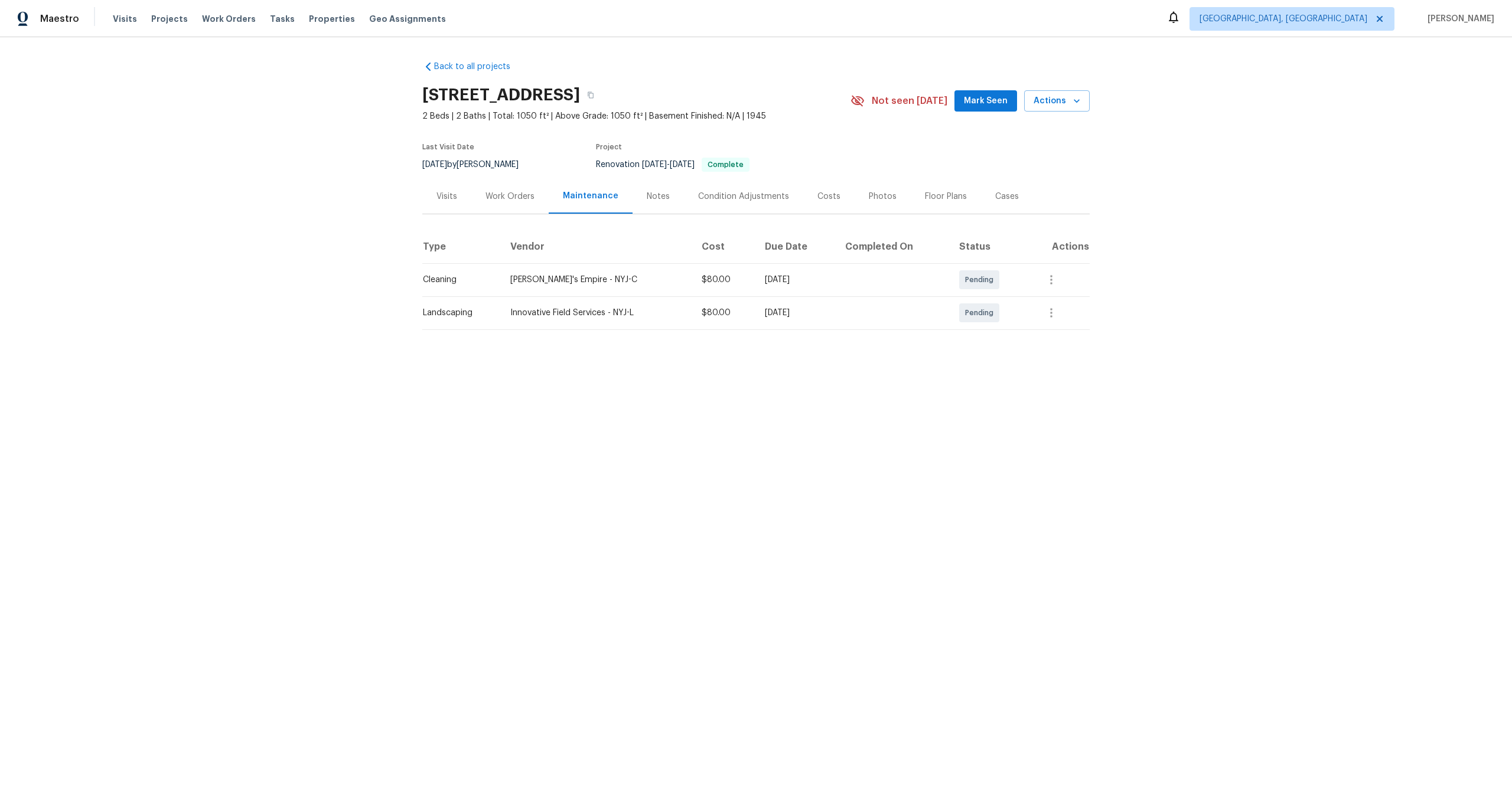
click at [904, 348] on div "Back to all projects [STREET_ADDRESS] 2 Beds | 2 Baths | Total: 1050 ft² | Abov…" at bounding box center [756, 219] width 1512 height 364
click at [446, 196] on div "Visits" at bounding box center [447, 196] width 21 height 12
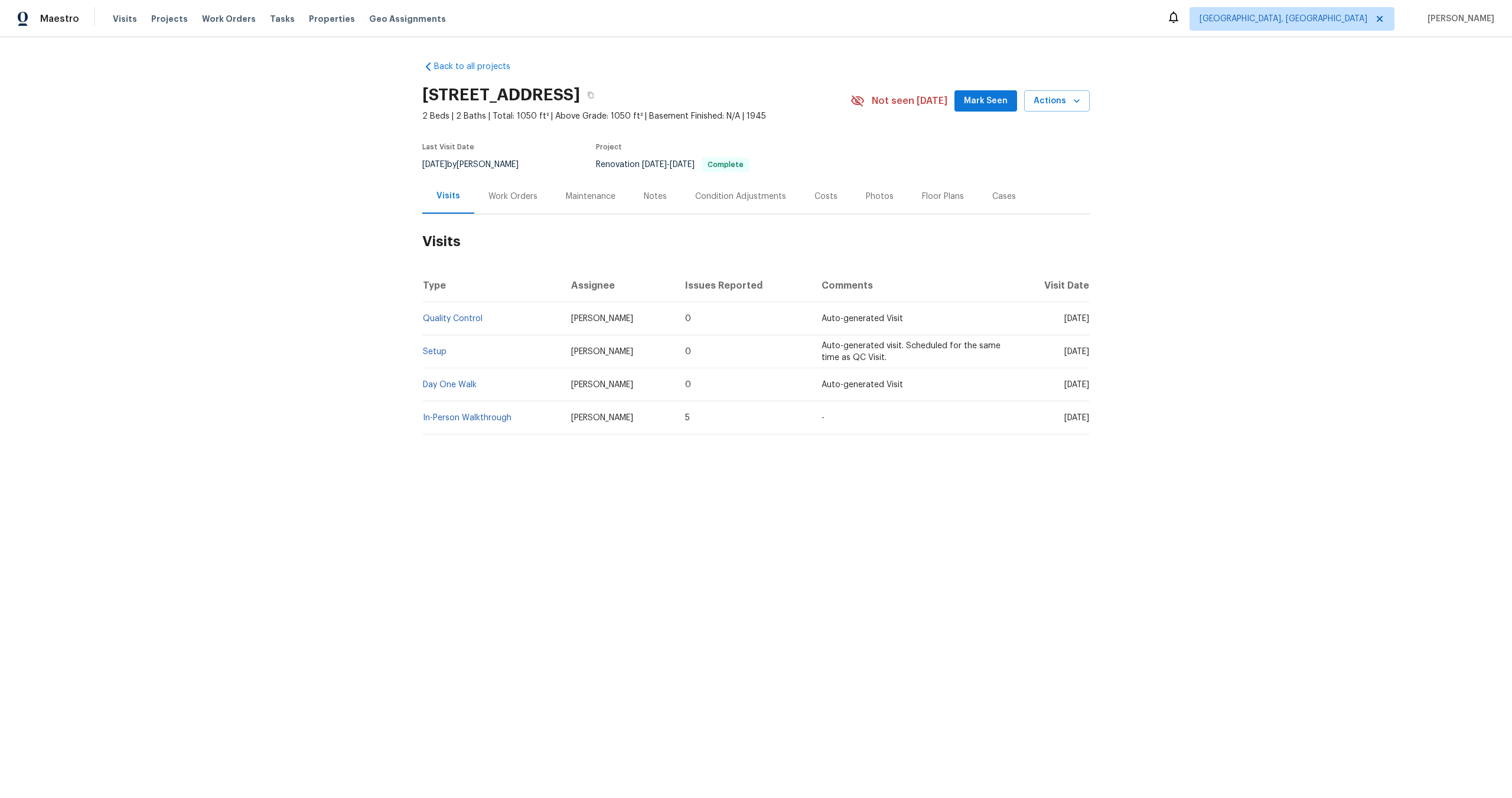
click at [489, 195] on div "Work Orders" at bounding box center [513, 196] width 49 height 12
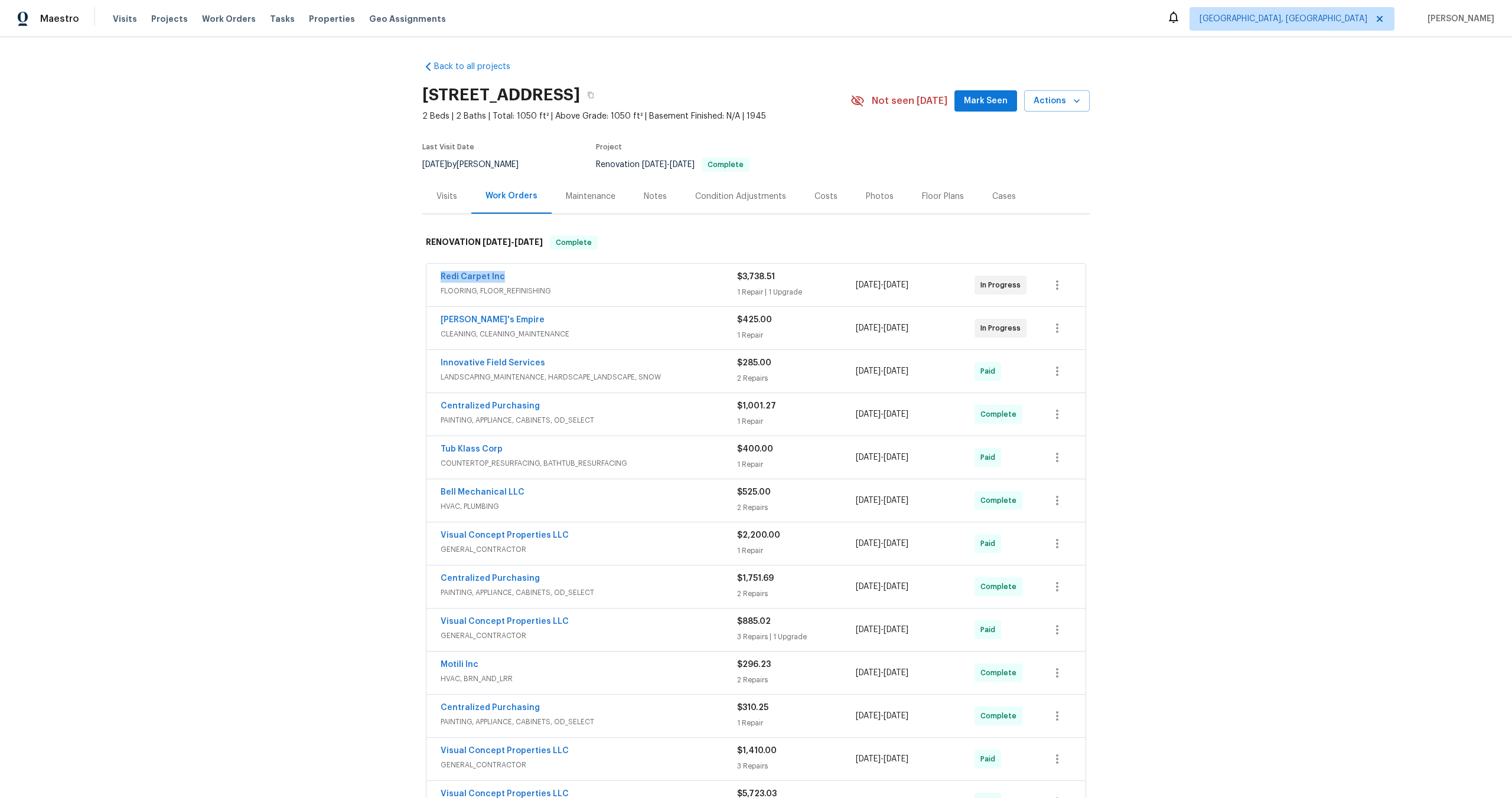
drag, startPoint x: 507, startPoint y: 278, endPoint x: 423, endPoint y: 278, distance: 84.0
click at [423, 278] on div "Redi Carpet Inc FLOORING, FLOOR_REFINISHING $3,738.51 1 Repair | 1 Upgrade [DAT…" at bounding box center [756, 565] width 668 height 609
copy link "Redi Carpet Inc"
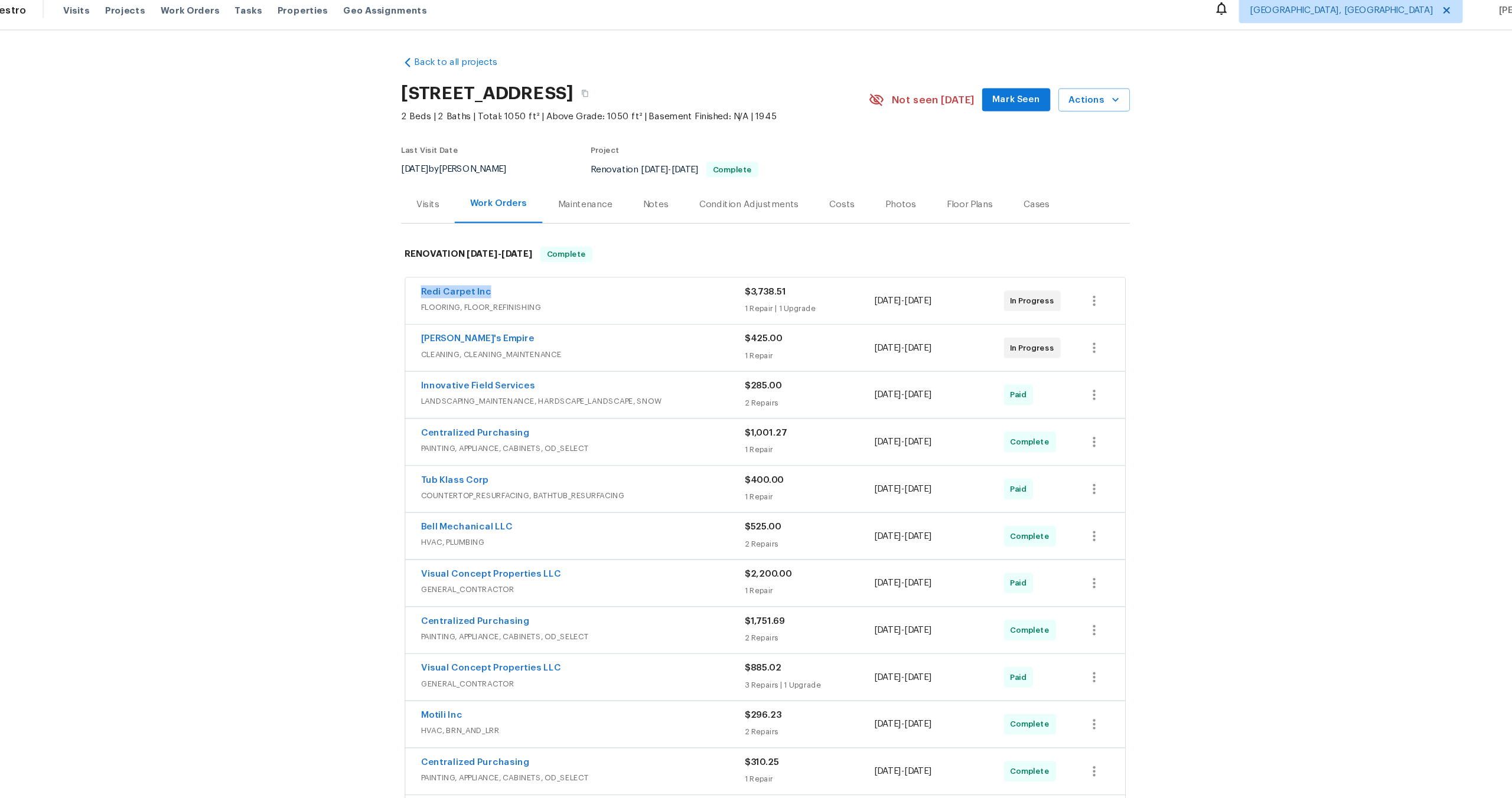
scroll to position [3, 0]
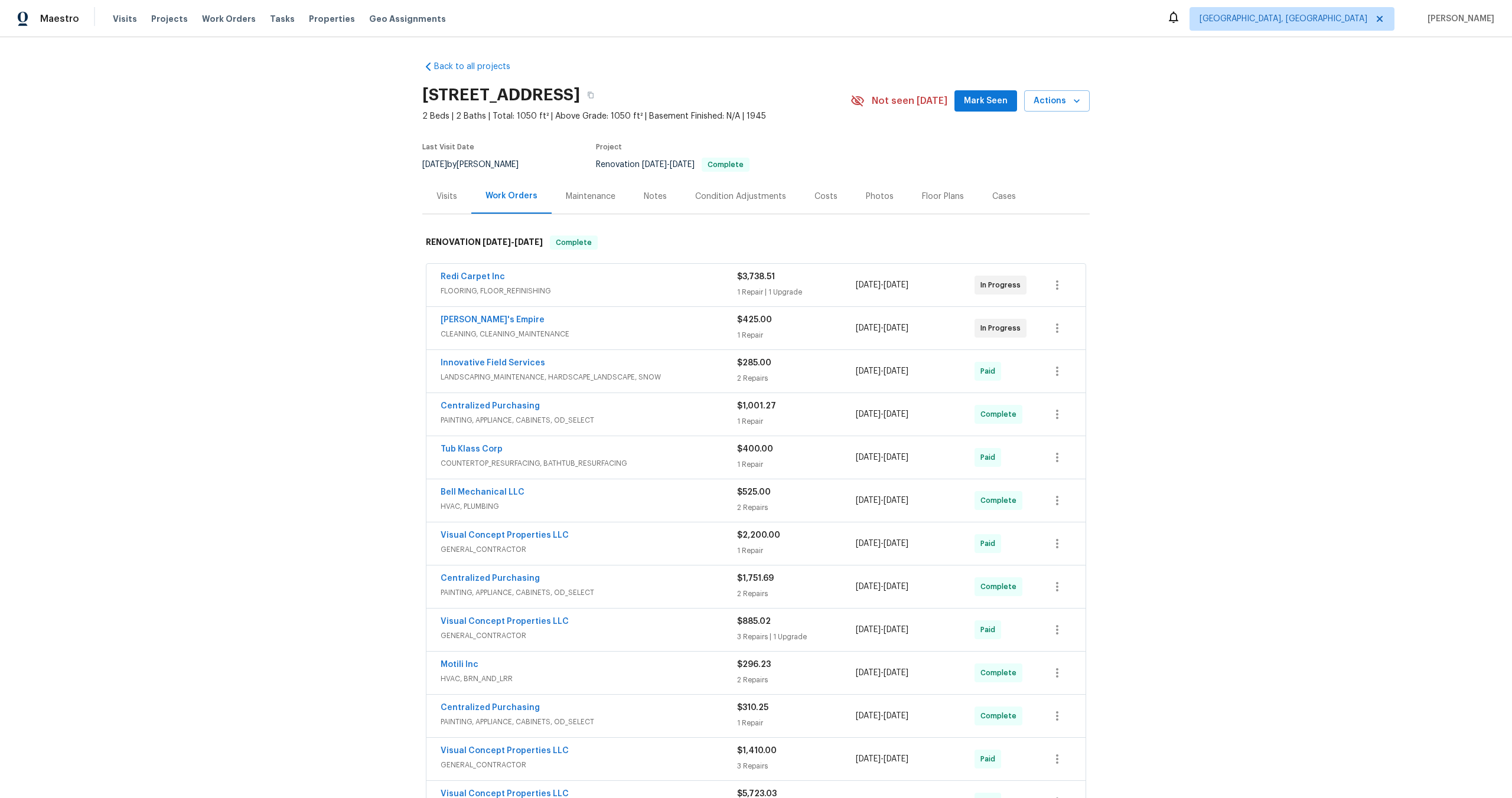
scroll to position [11, 0]
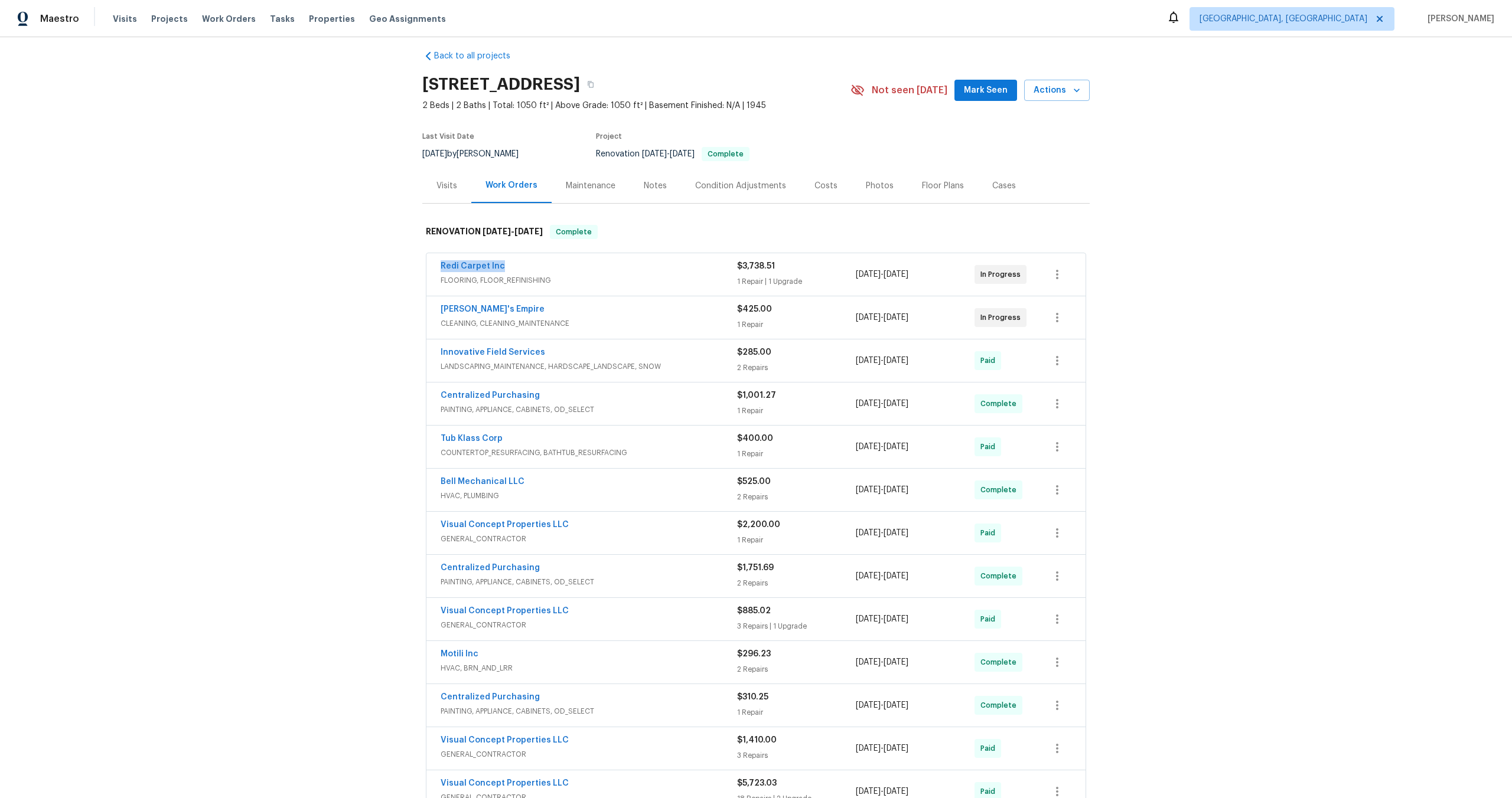
drag, startPoint x: 509, startPoint y: 264, endPoint x: 408, endPoint y: 263, distance: 101.0
click at [408, 264] on div "Back to all projects [STREET_ADDRESS] 2 Beds | 2 Baths | Total: 1050 ft² | Abov…" at bounding box center [756, 418] width 1512 height 761
copy link "Redi Carpet Inc"
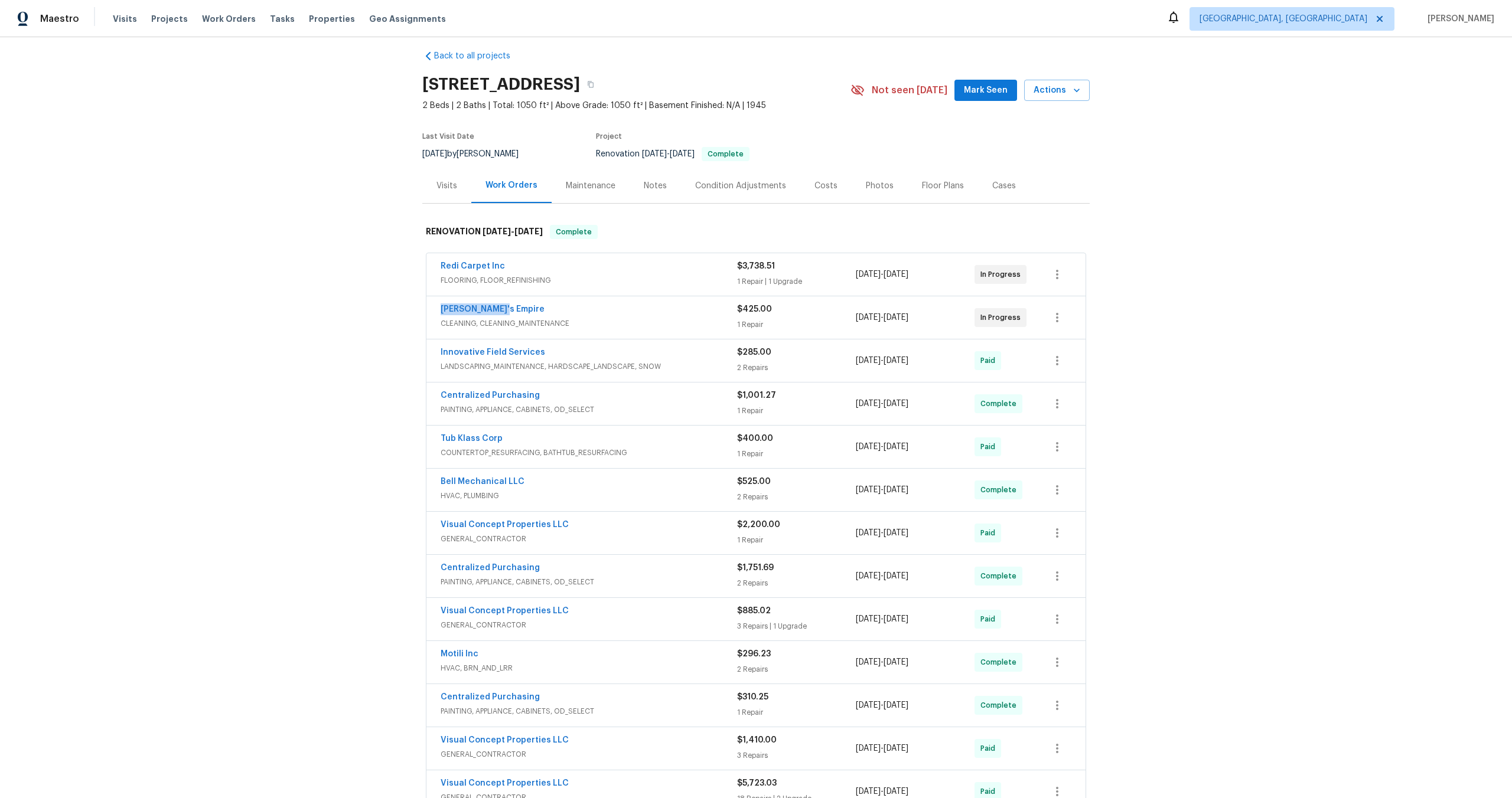
drag, startPoint x: 504, startPoint y: 310, endPoint x: 411, endPoint y: 310, distance: 93.0
click at [411, 310] on div "Back to all projects 124 Lincoln Ave, Colonia, NJ 07067 2 Beds | 2 Baths | Tota…" at bounding box center [756, 418] width 1512 height 761
copy link "Lylah's Empire"
click at [602, 82] on button "button" at bounding box center [590, 84] width 21 height 21
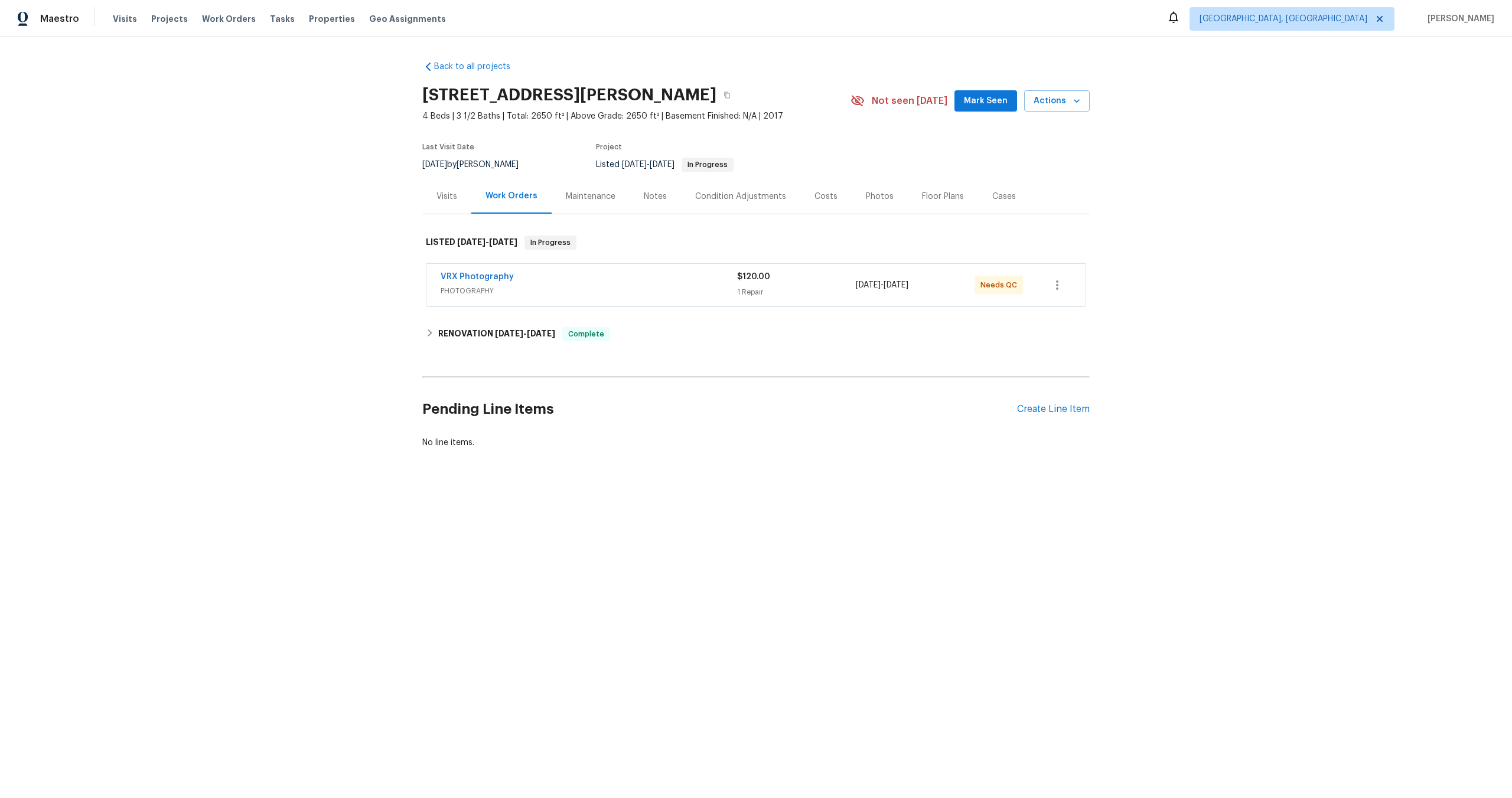
click at [662, 268] on div "VRX Photography PHOTOGRAPHY $120.00 1 Repair [DATE] - [DATE] Needs QC" at bounding box center [756, 285] width 659 height 43
click at [694, 285] on span "PHOTOGRAPHY" at bounding box center [588, 291] width 296 height 12
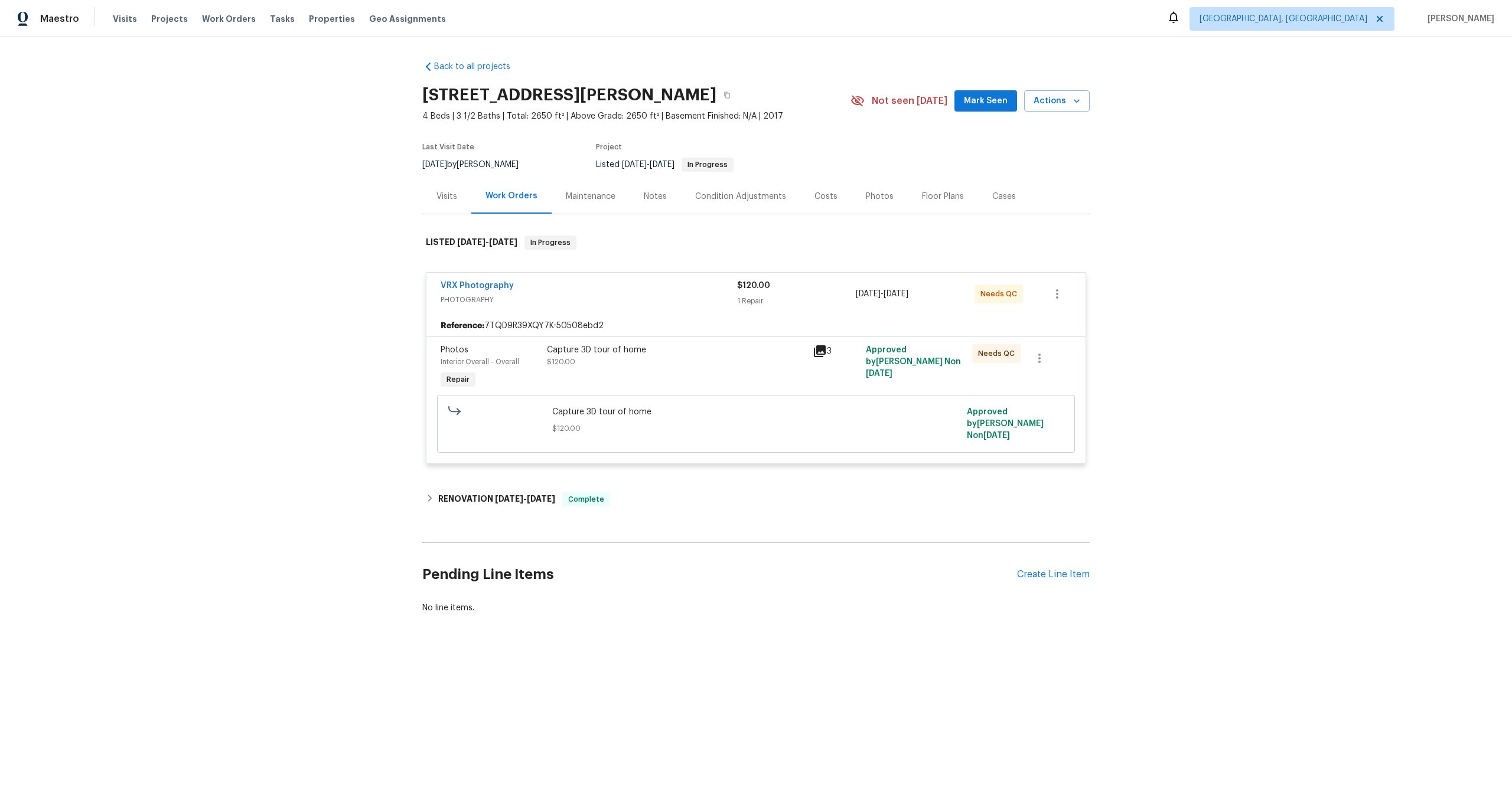
click at [700, 349] on div "Capture 3D tour of home" at bounding box center [676, 350] width 259 height 12
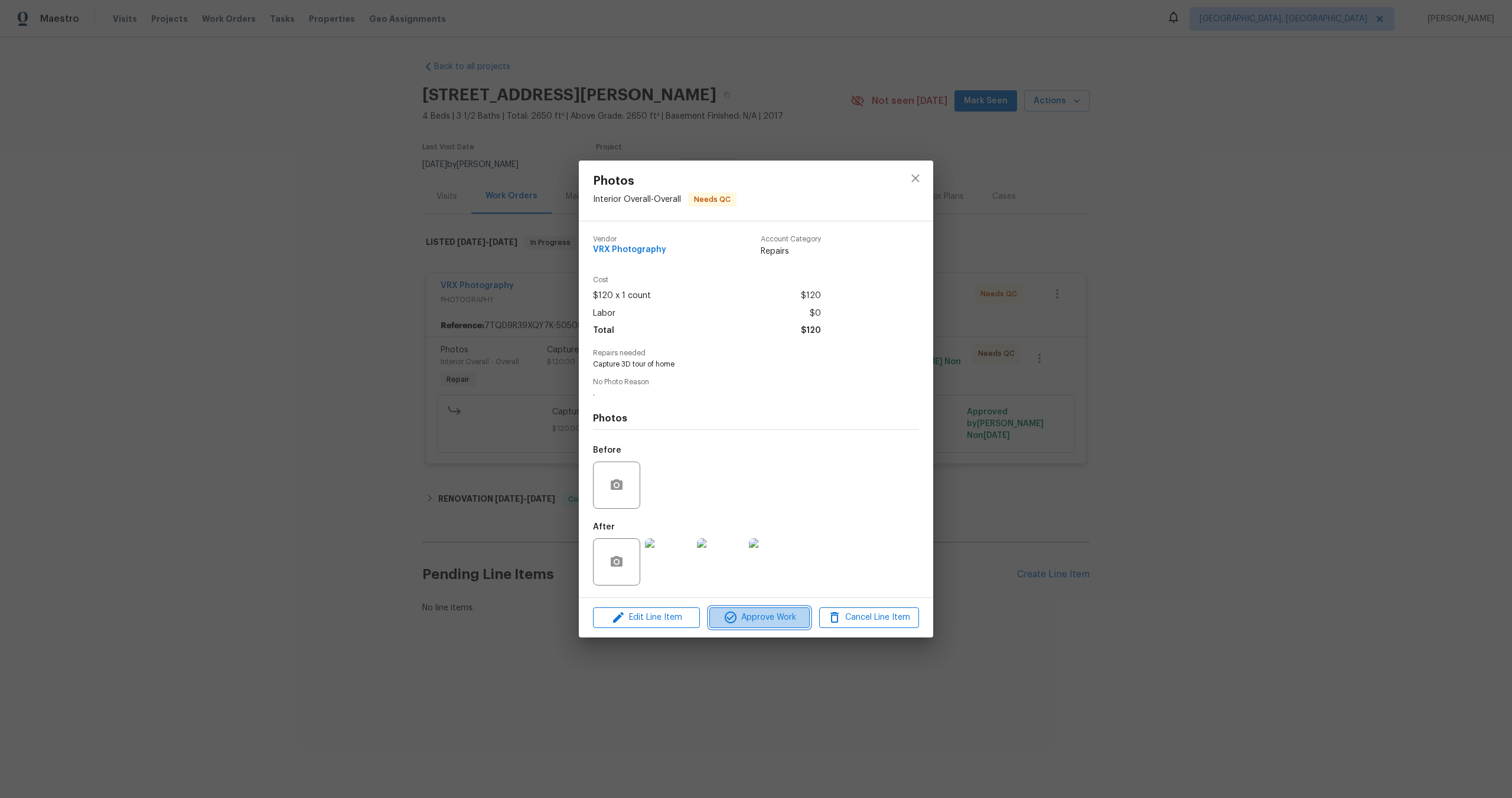
click at [774, 609] on button "Approve Work" at bounding box center [760, 618] width 100 height 21
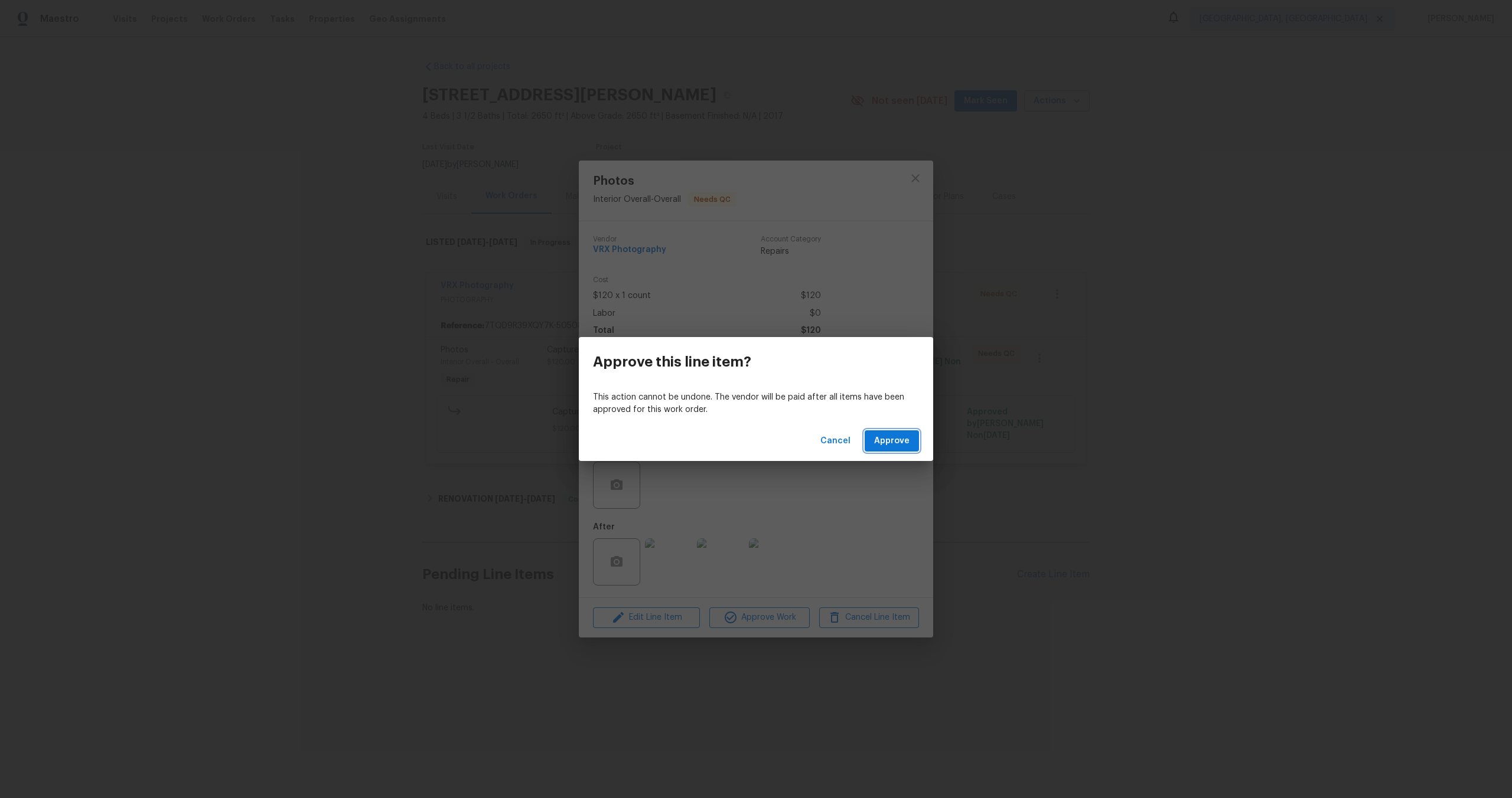
click at [903, 432] on button "Approve" at bounding box center [892, 441] width 54 height 22
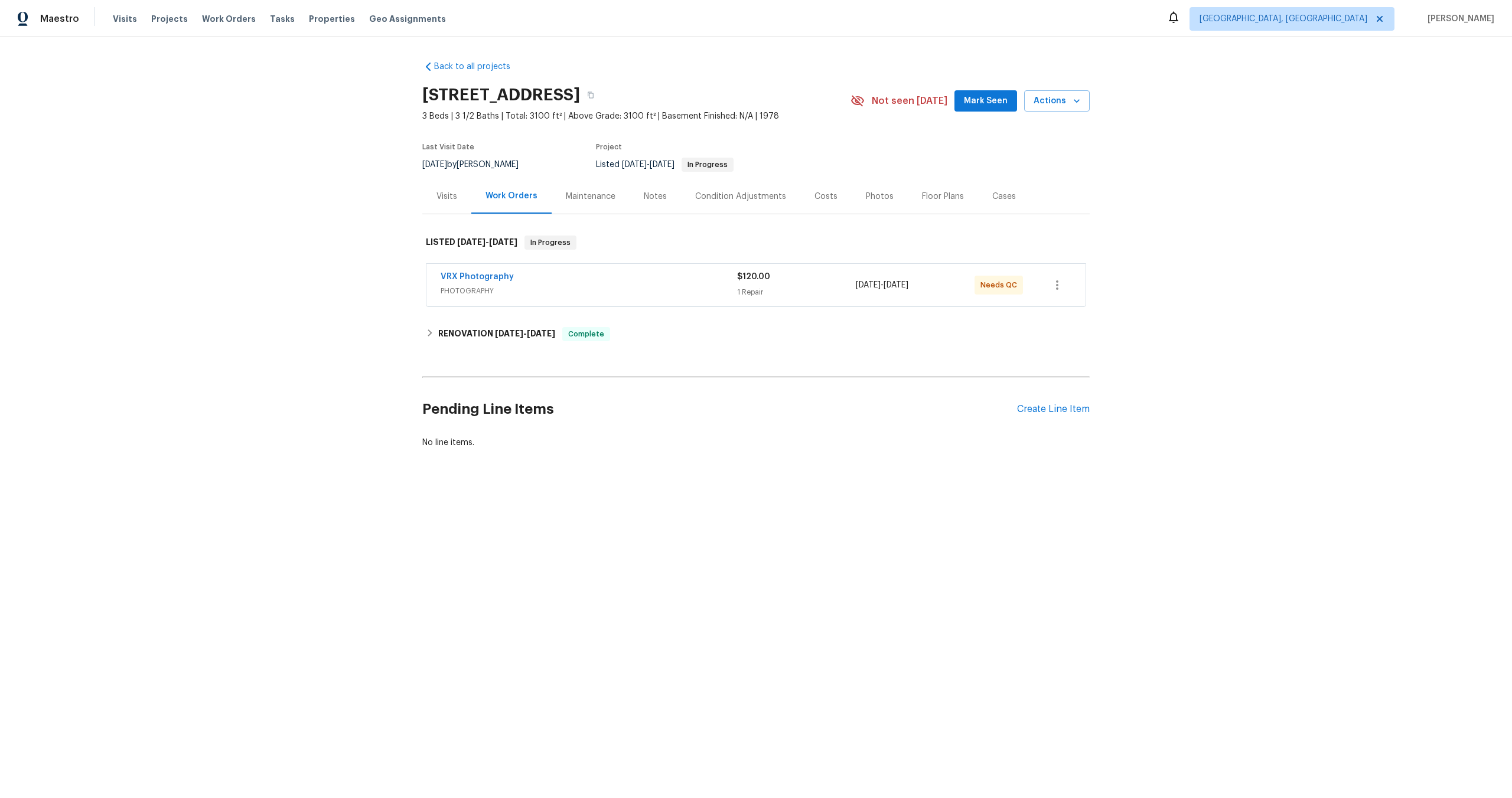
click at [794, 289] on div "1 Repair" at bounding box center [796, 292] width 119 height 12
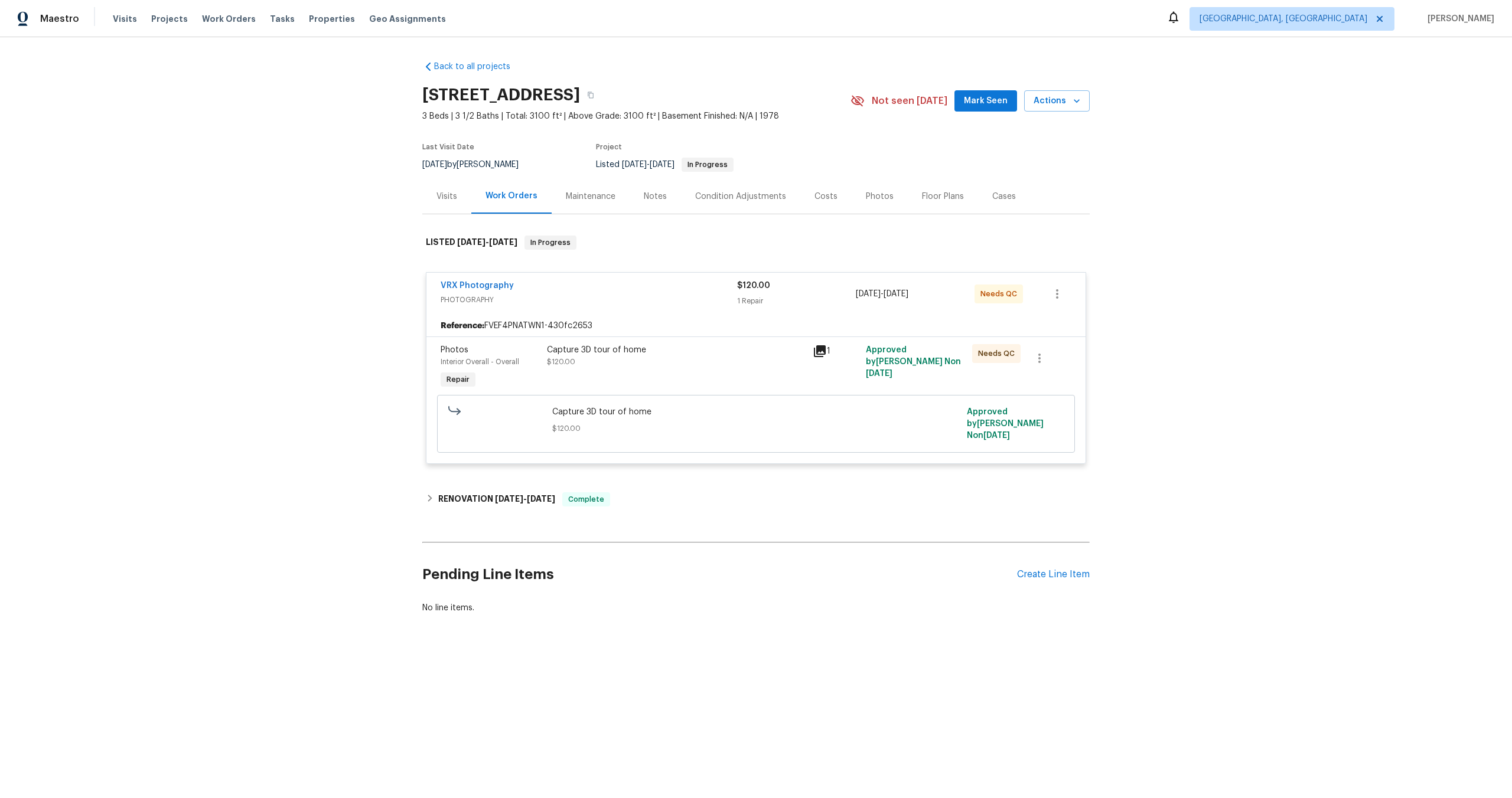
click at [727, 349] on div "Capture 3D tour of home" at bounding box center [676, 350] width 259 height 12
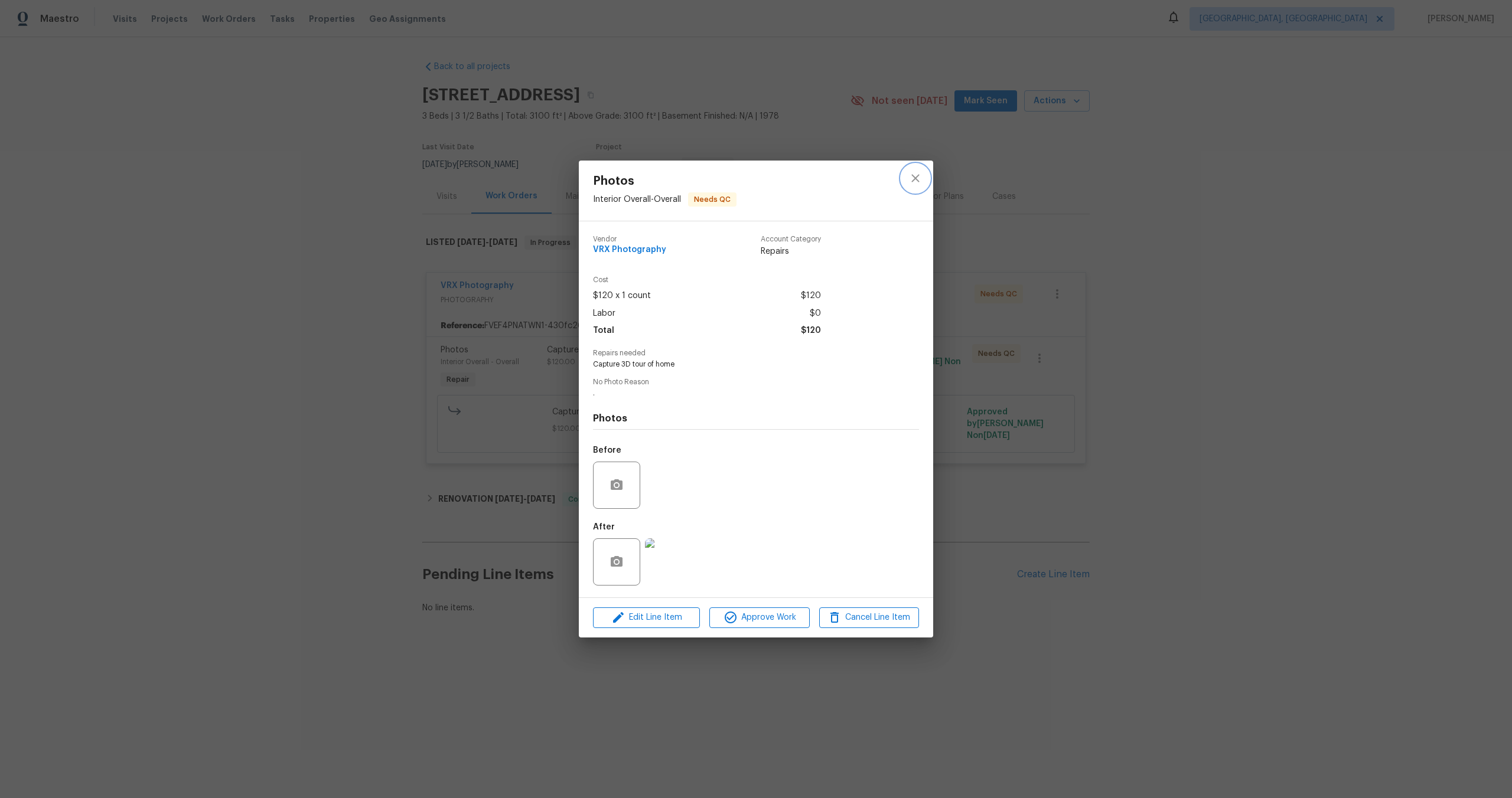
click at [914, 179] on icon "close" at bounding box center [916, 178] width 14 height 14
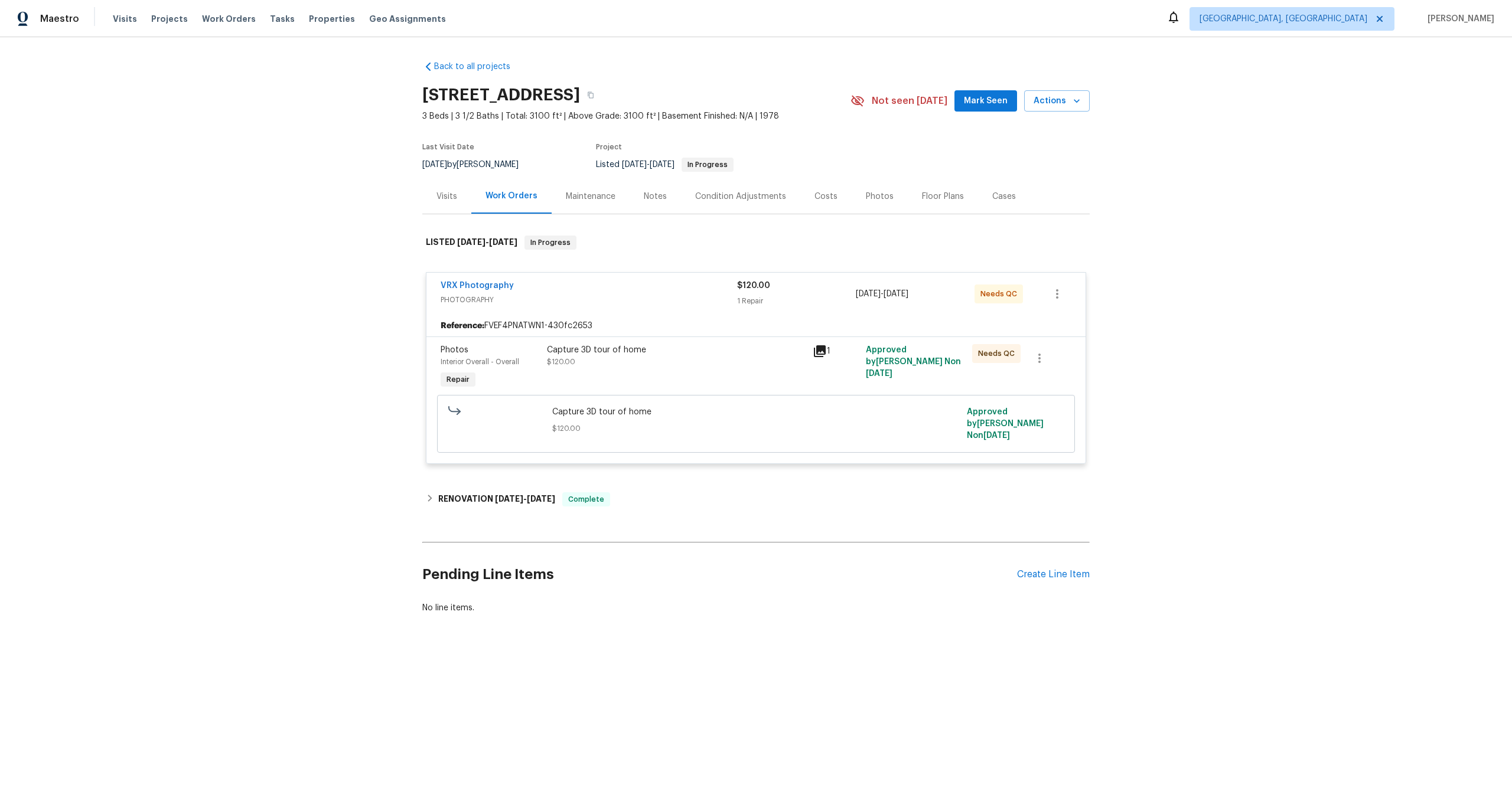
click at [717, 351] on div "Capture 3D tour of home" at bounding box center [676, 350] width 259 height 12
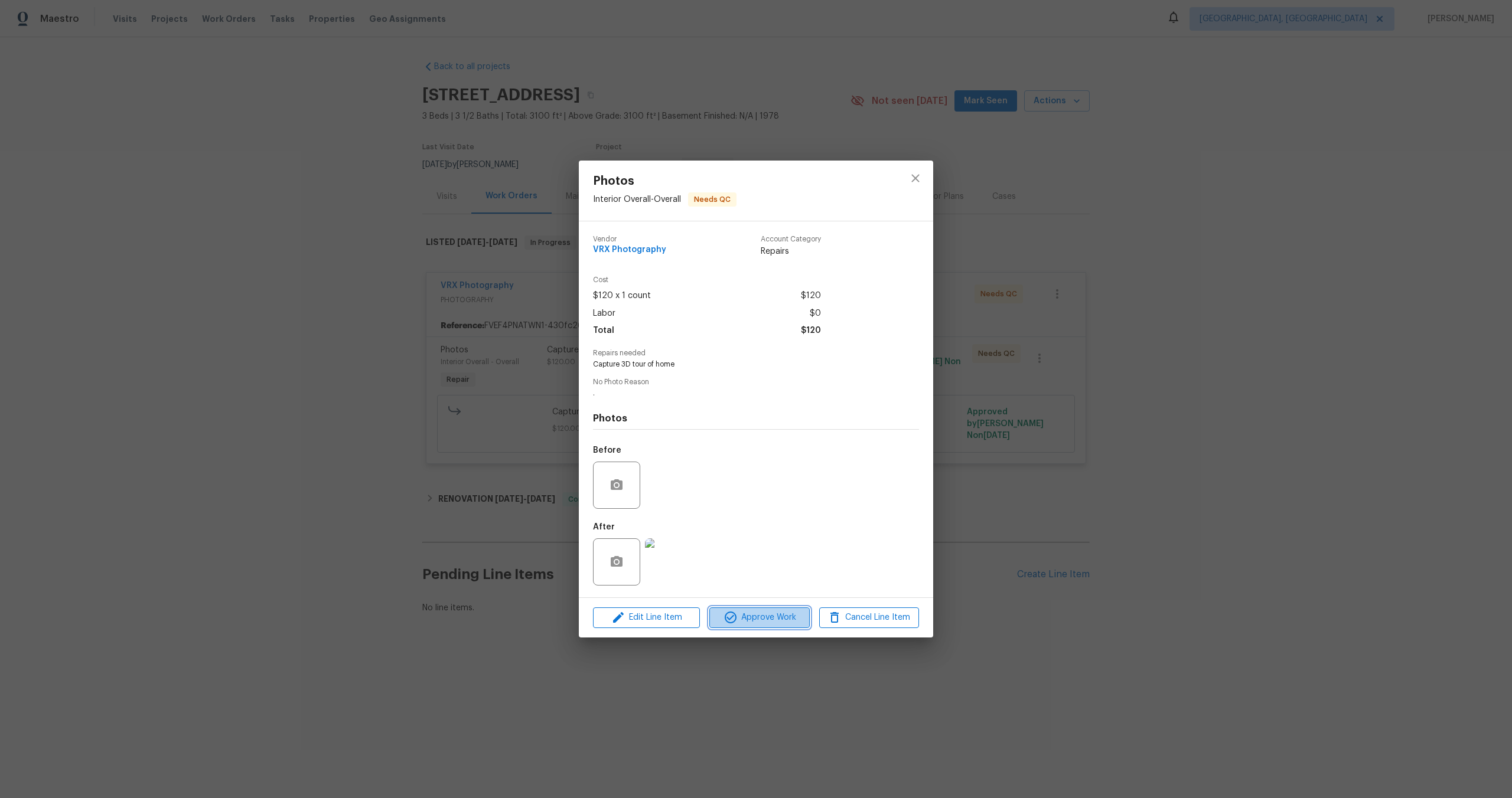
click at [749, 616] on span "Approve Work" at bounding box center [759, 618] width 93 height 15
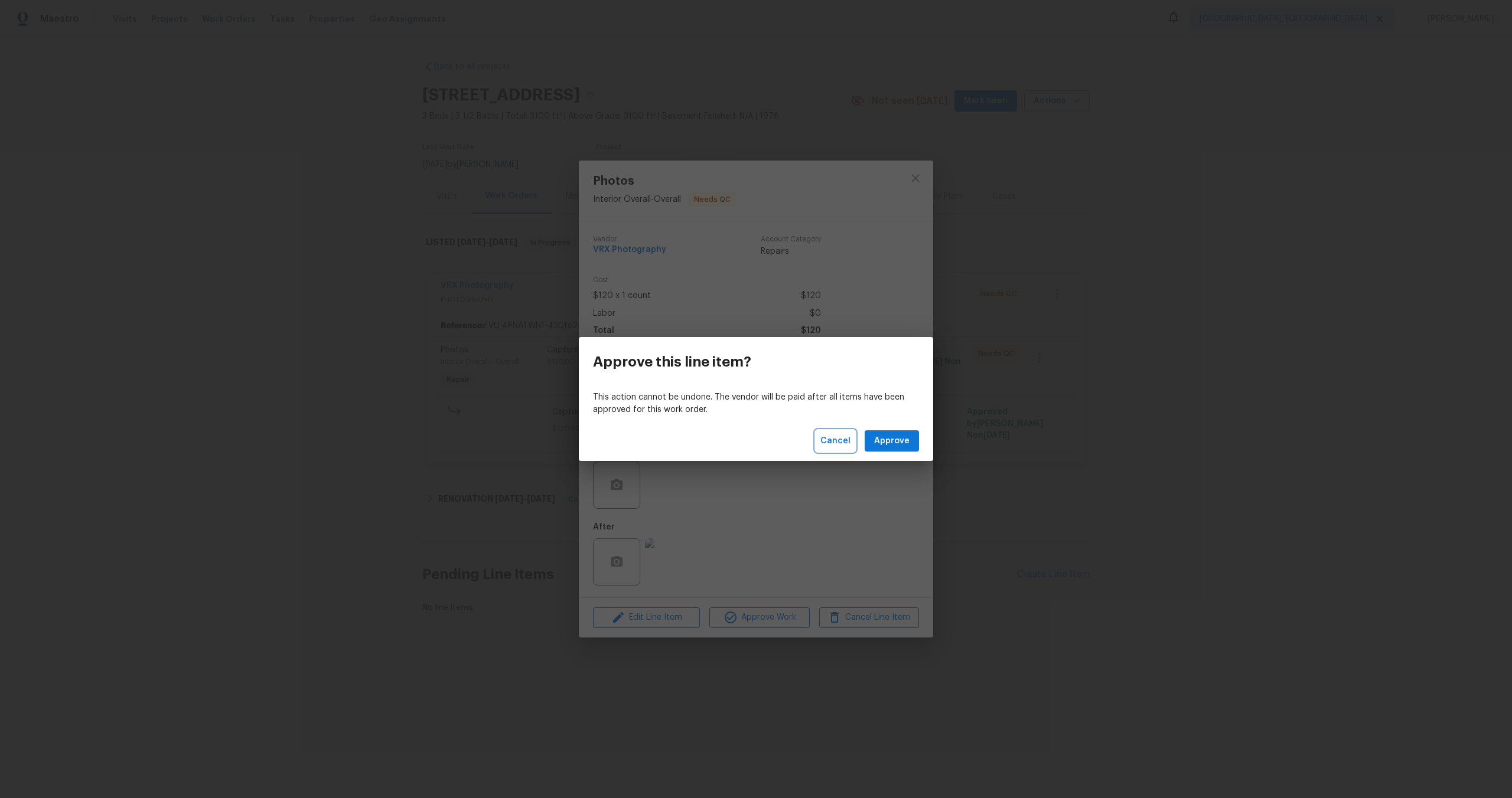
click at [839, 436] on span "Cancel" at bounding box center [835, 441] width 30 height 15
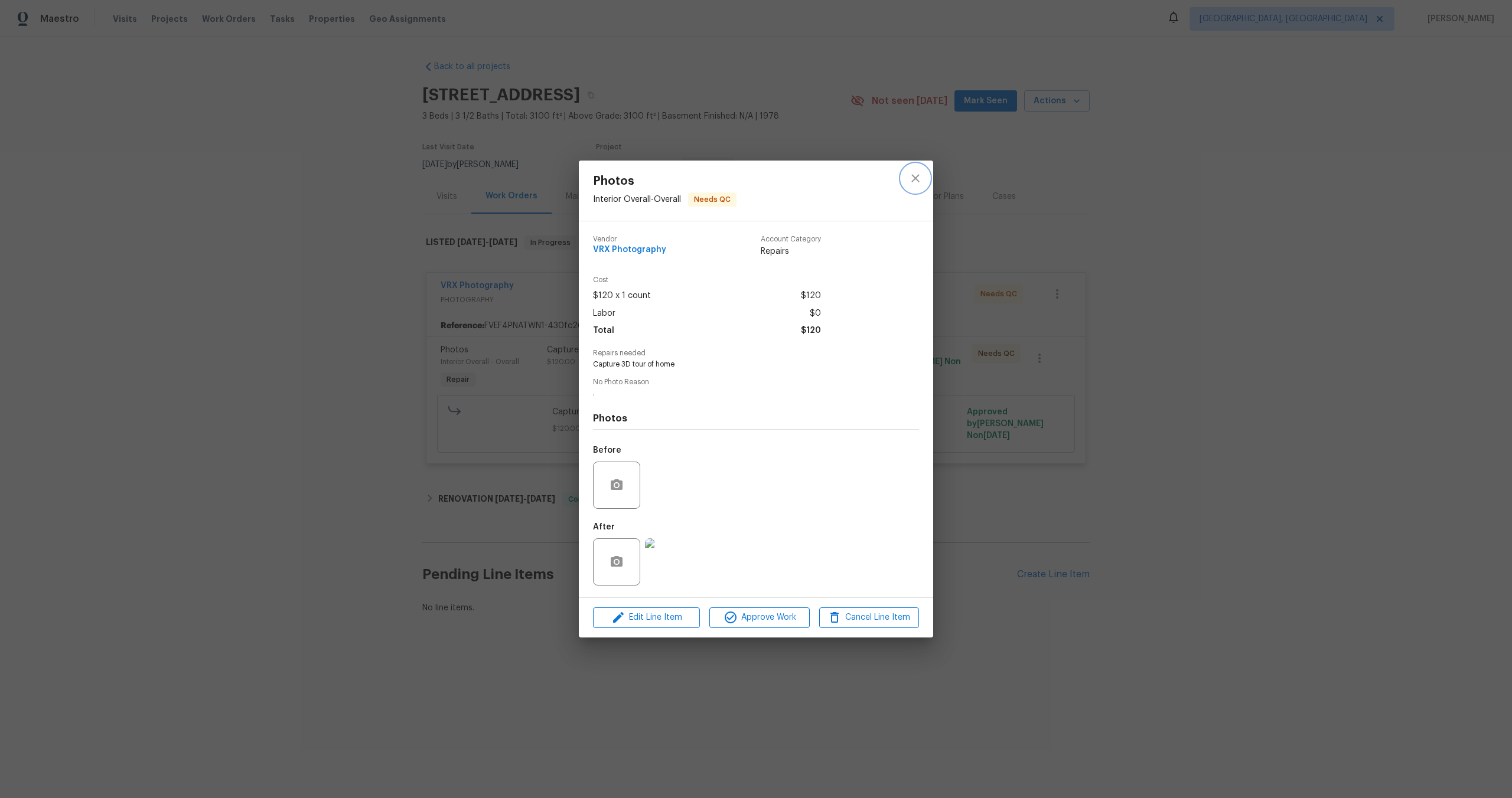
click at [914, 178] on icon "close" at bounding box center [915, 179] width 8 height 8
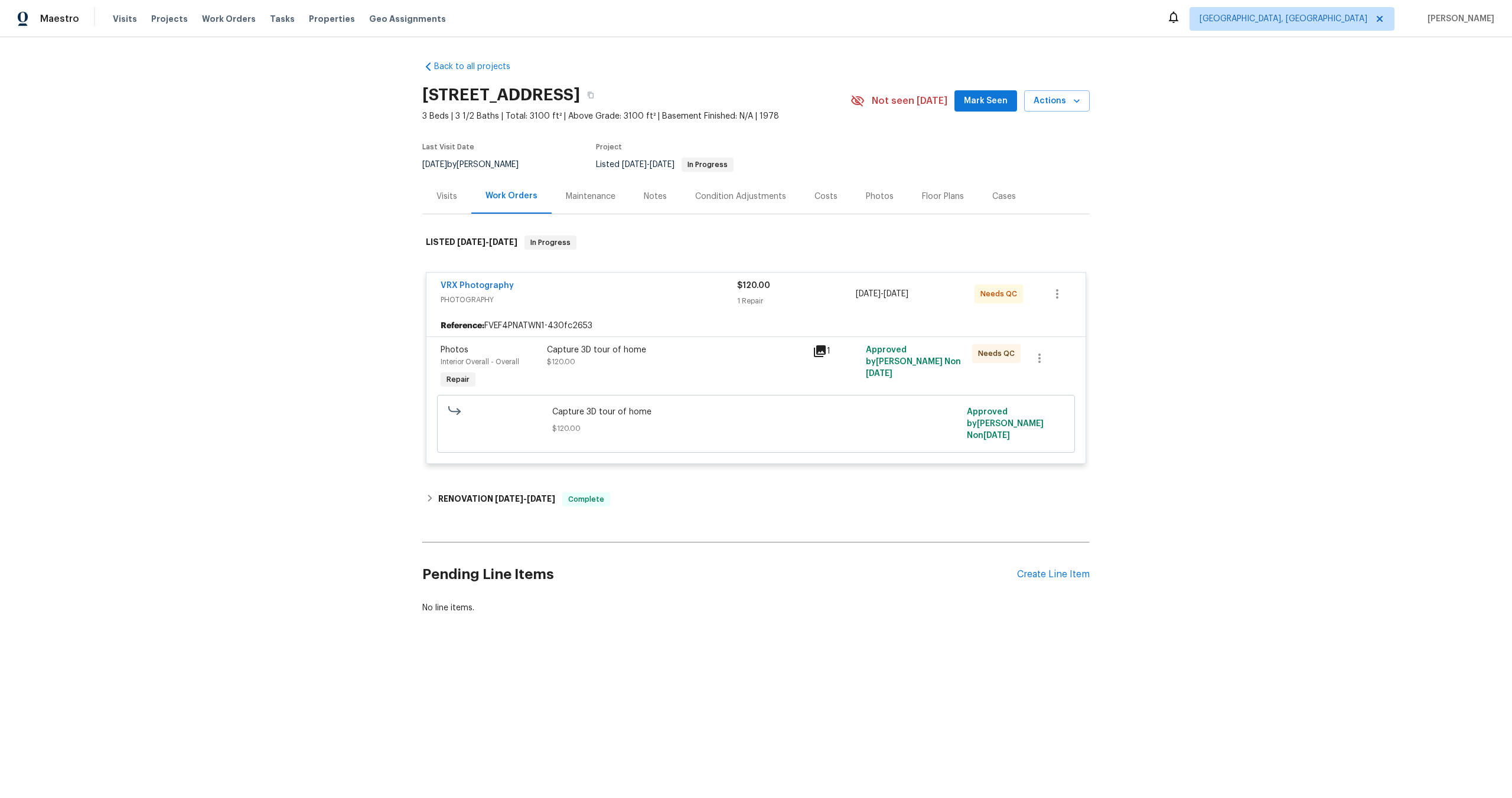
click at [573, 90] on h2 "4309 Elmwood Ct, Granbury, TX 76049" at bounding box center [501, 95] width 158 height 12
drag, startPoint x: 564, startPoint y: 96, endPoint x: 421, endPoint y: 93, distance: 143.0
click at [423, 94] on h2 "4309 Elmwood Ct, Granbury, TX 76049" at bounding box center [501, 95] width 158 height 12
copy h2 "4309 Elmwood Ct"
click at [738, 355] on div "Capture 3D tour of home $120.00" at bounding box center [676, 356] width 259 height 23
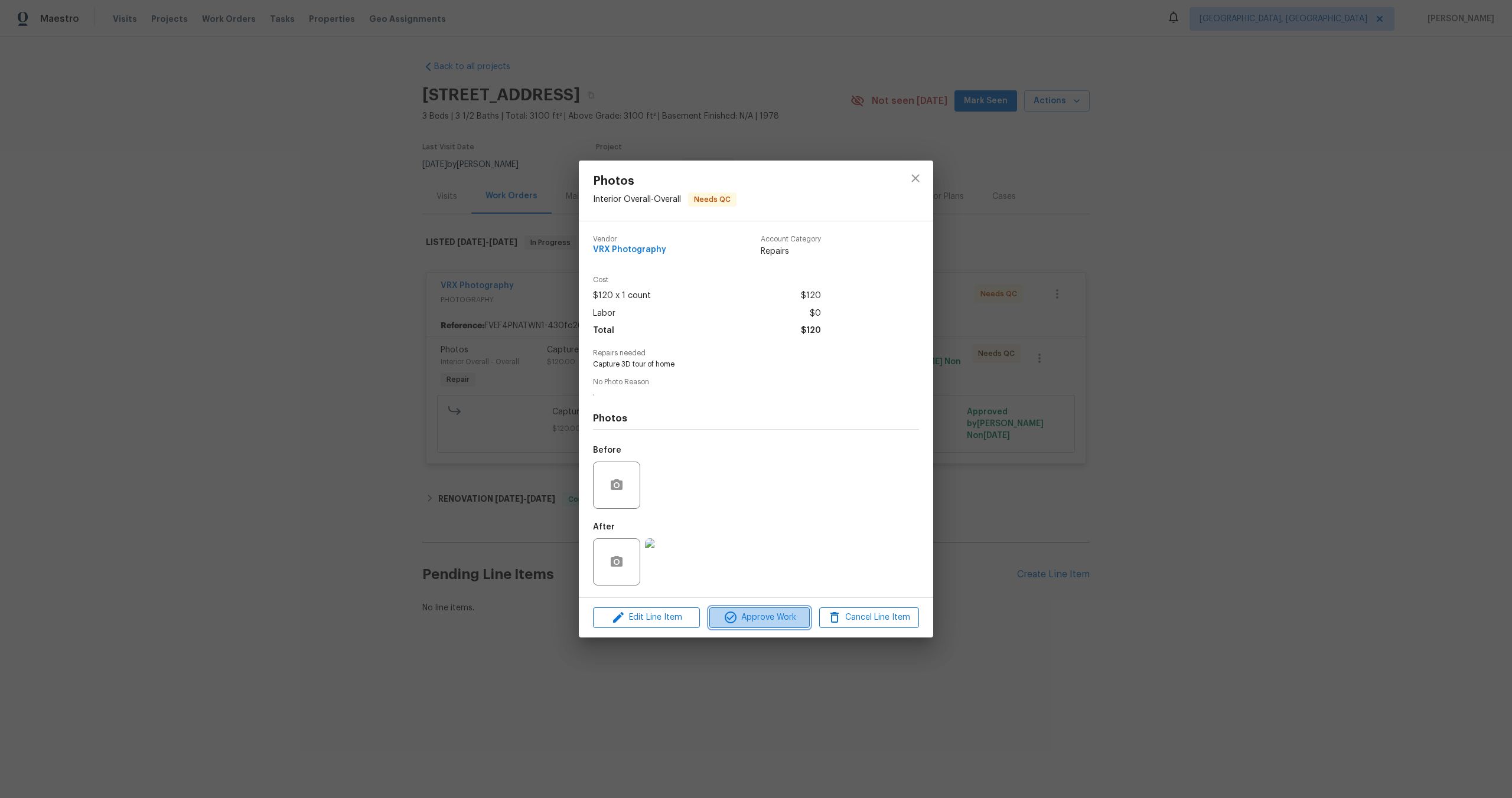
click at [761, 612] on span "Approve Work" at bounding box center [759, 618] width 93 height 15
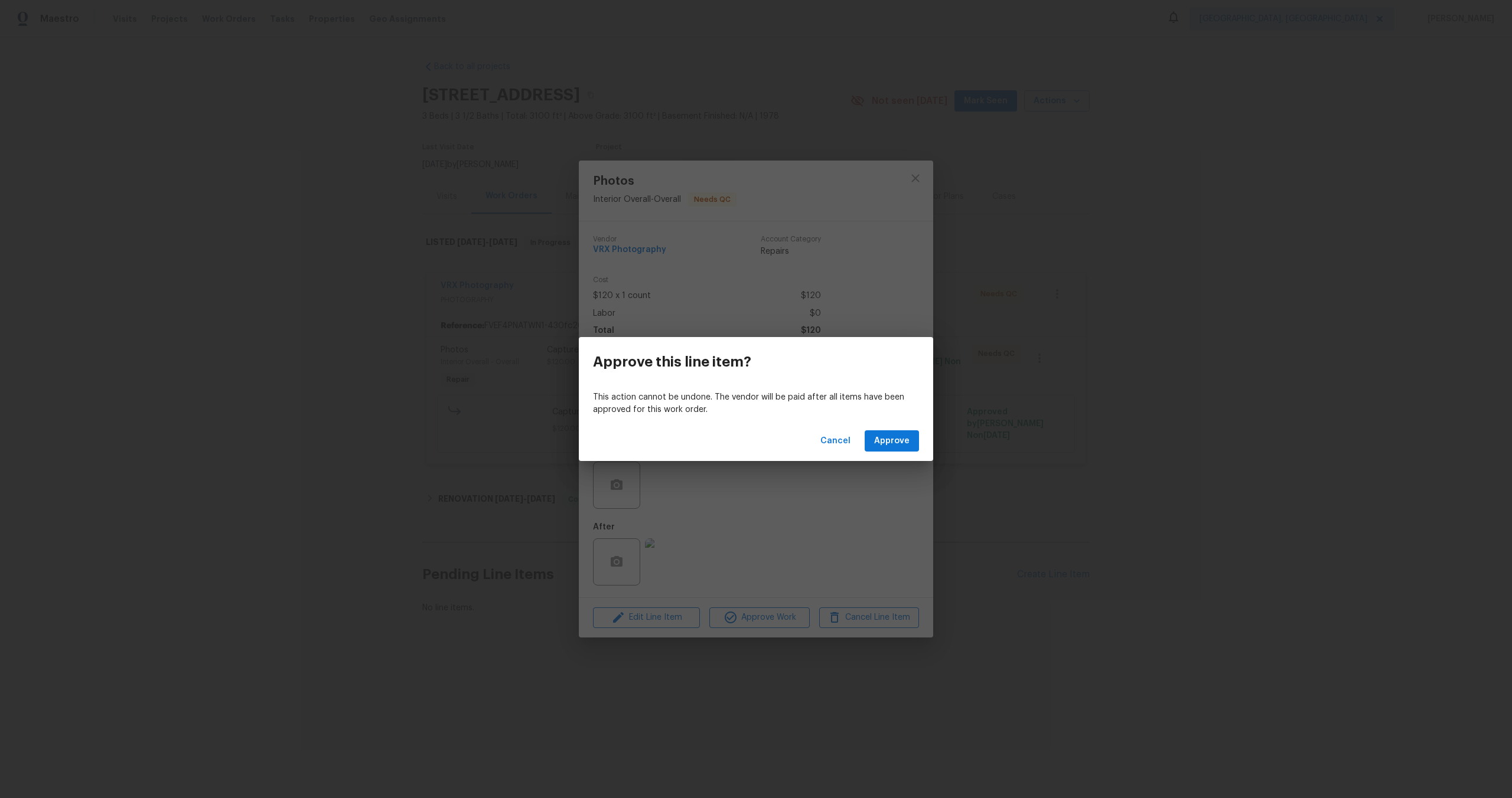
click at [907, 429] on div "Cancel Approve" at bounding box center [756, 441] width 354 height 40
click at [903, 447] on span "Approve" at bounding box center [893, 441] width 36 height 15
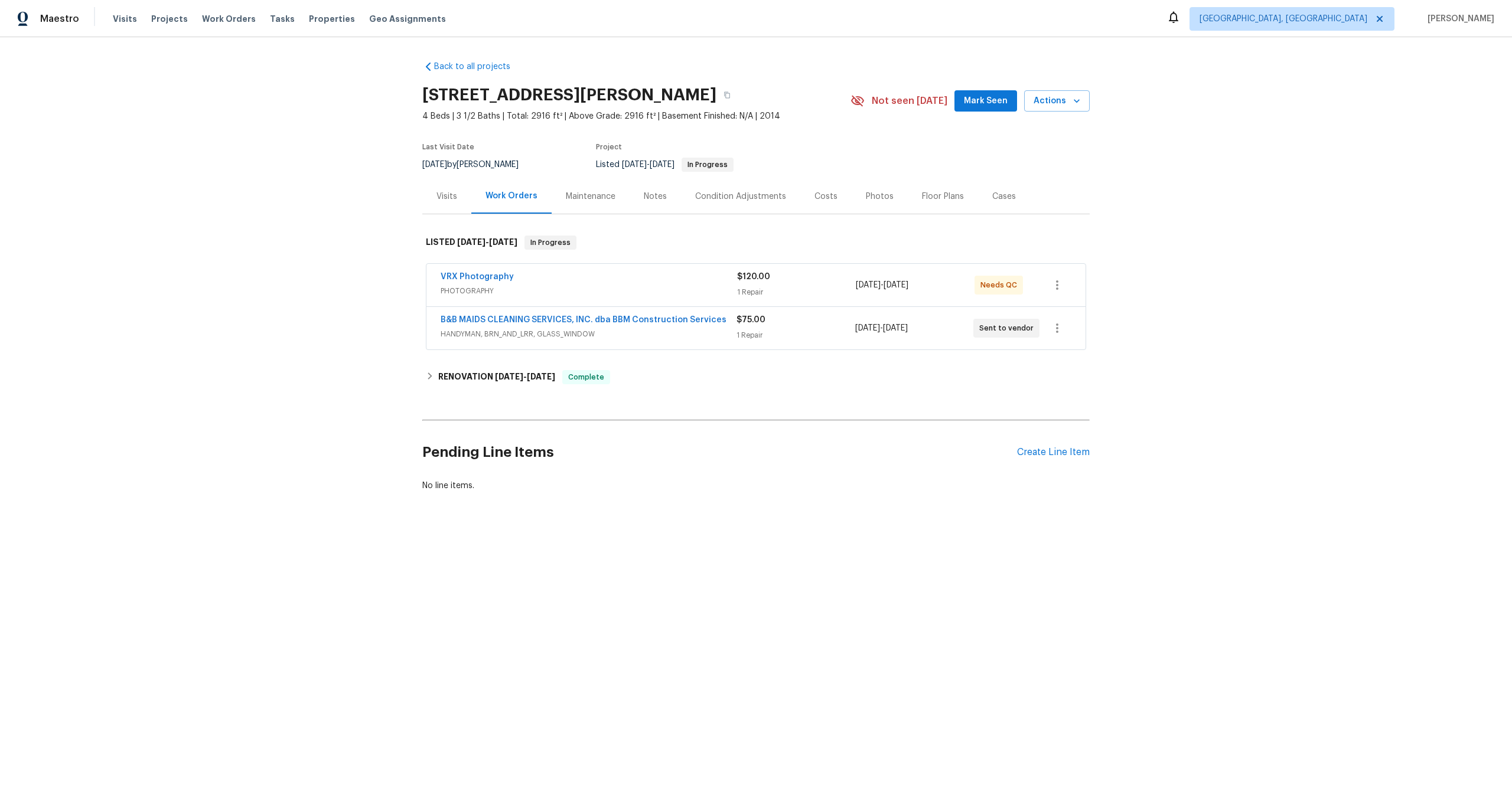
click at [597, 281] on div "VRX Photography" at bounding box center [588, 278] width 296 height 14
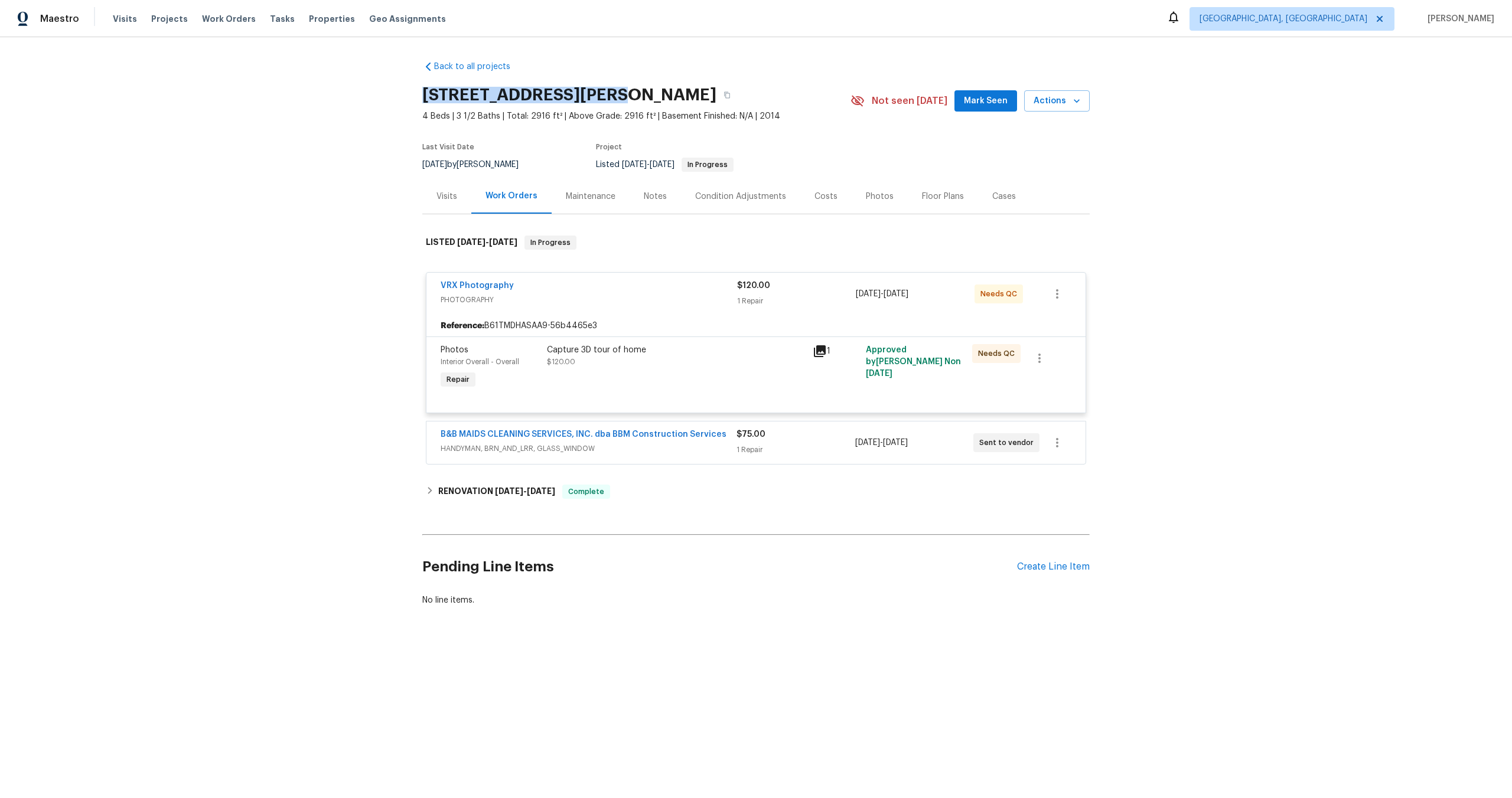
drag, startPoint x: 596, startPoint y: 95, endPoint x: 420, endPoint y: 89, distance: 176.1
click at [421, 89] on div "Back to all projects 7323 Collins Manor Dr, Spring, TX 77389 4 Beds | 3 1/2 Bat…" at bounding box center [756, 362] width 1512 height 649
copy h2 "7323 Collins Manor Dr"
click at [738, 365] on div "Capture 3D tour of home $120.00" at bounding box center [676, 356] width 259 height 23
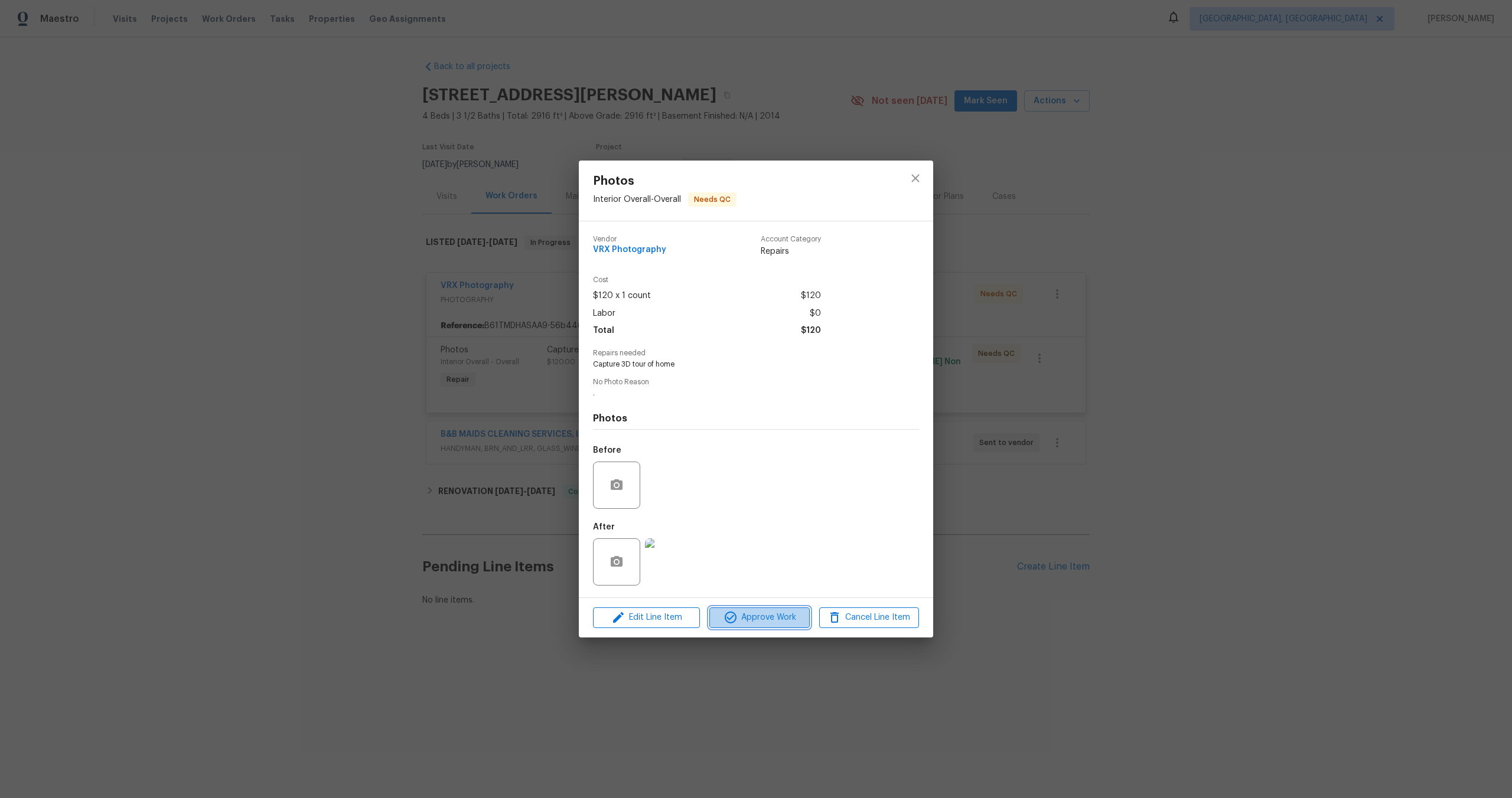
click at [776, 613] on span "Approve Work" at bounding box center [759, 618] width 93 height 15
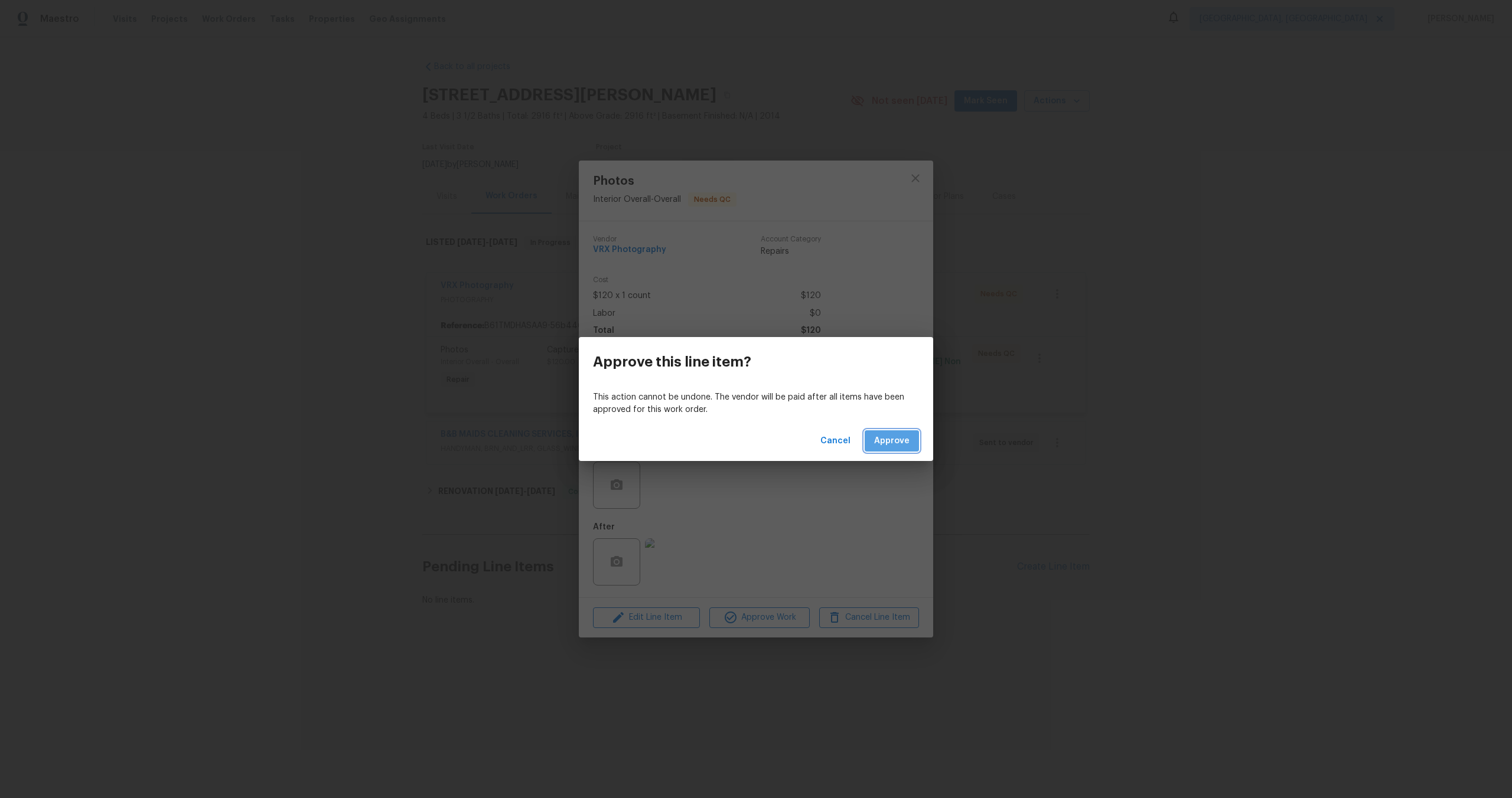
click at [901, 443] on span "Approve" at bounding box center [893, 441] width 36 height 15
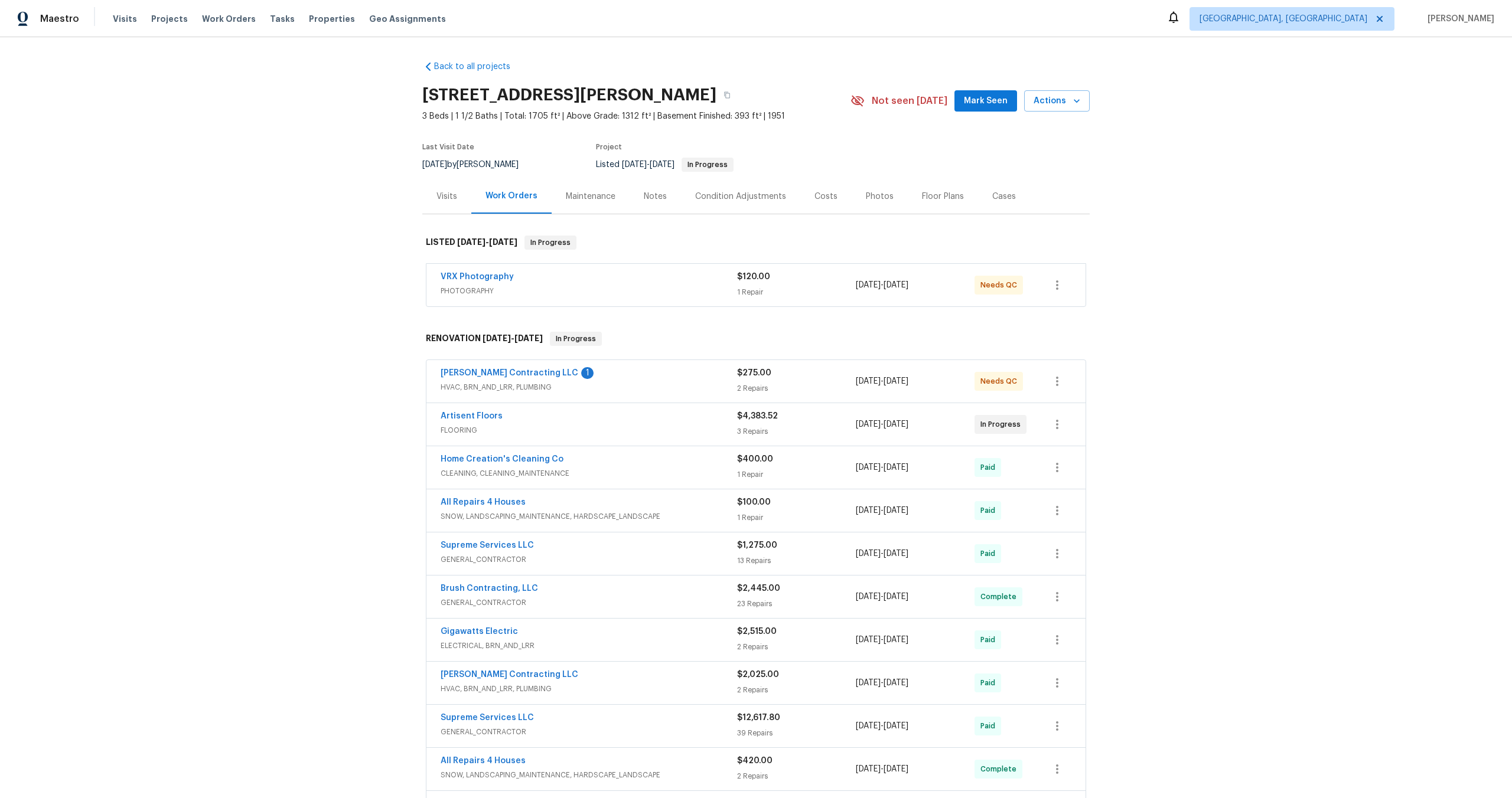
click at [589, 282] on div "VRX Photography" at bounding box center [588, 278] width 296 height 14
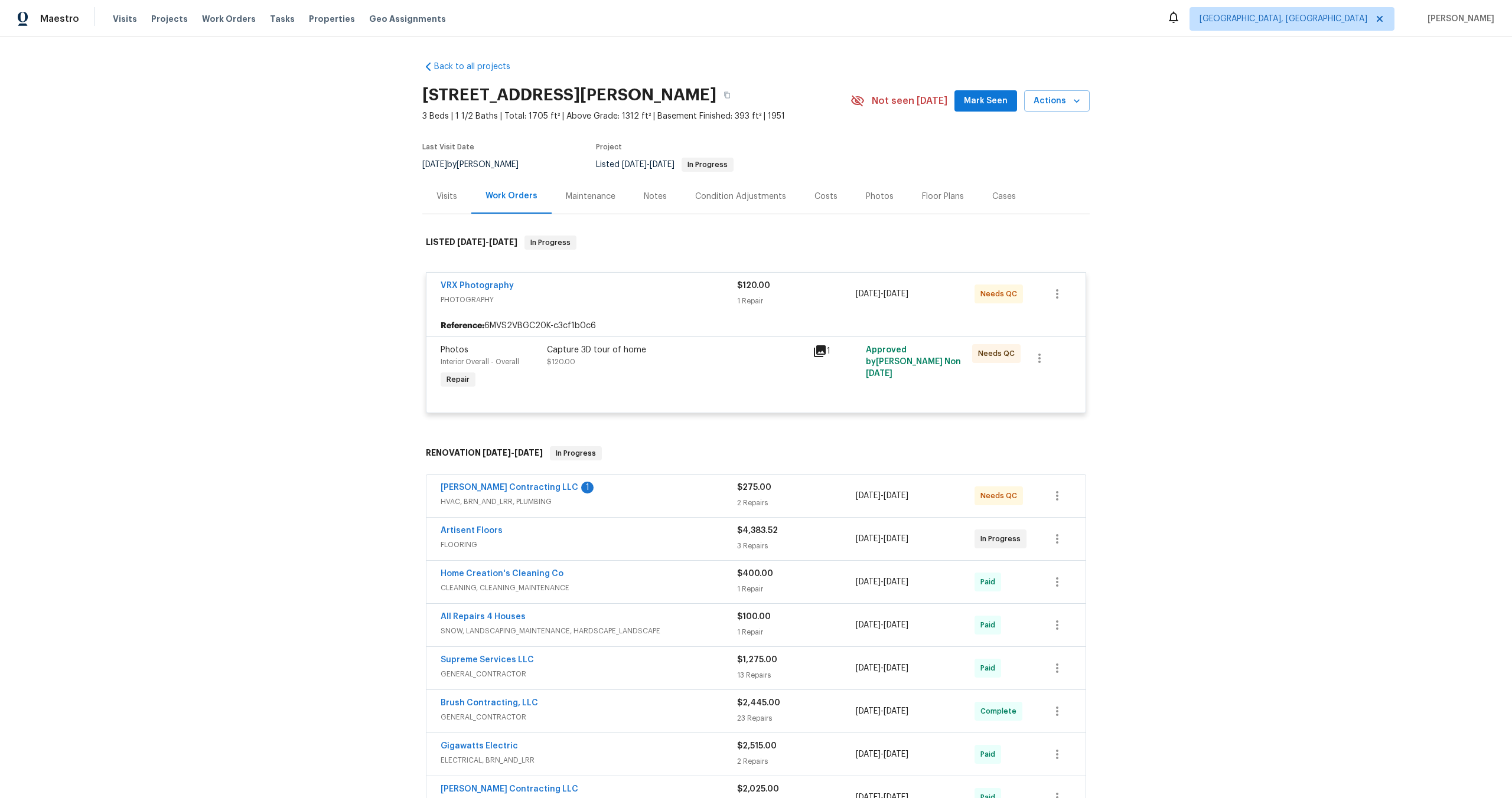
click at [670, 354] on div "Capture 3D tour of home" at bounding box center [676, 350] width 259 height 12
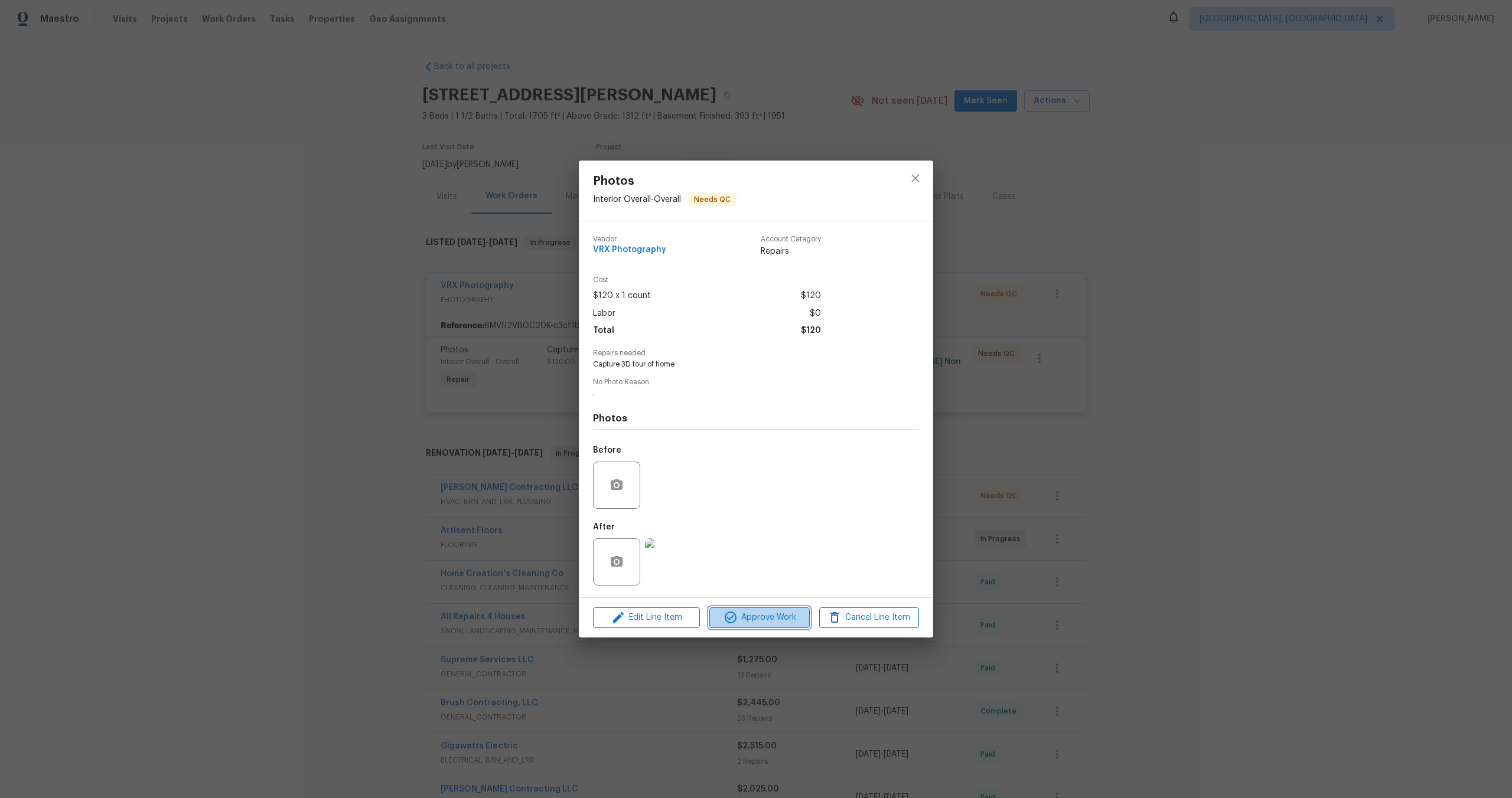
click at [781, 621] on span "Approve Work" at bounding box center [759, 618] width 93 height 15
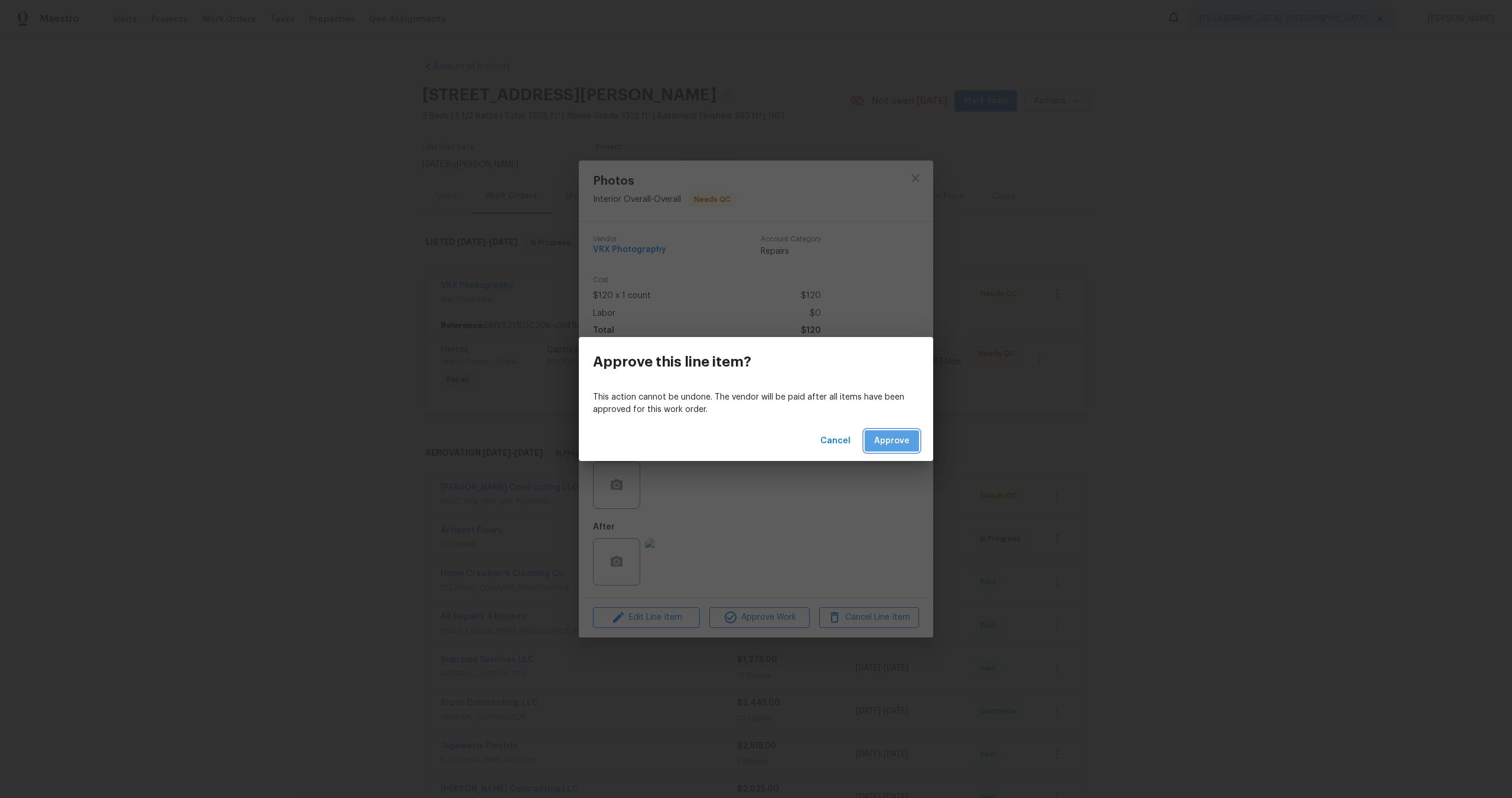
click at [887, 440] on span "Approve" at bounding box center [893, 441] width 36 height 15
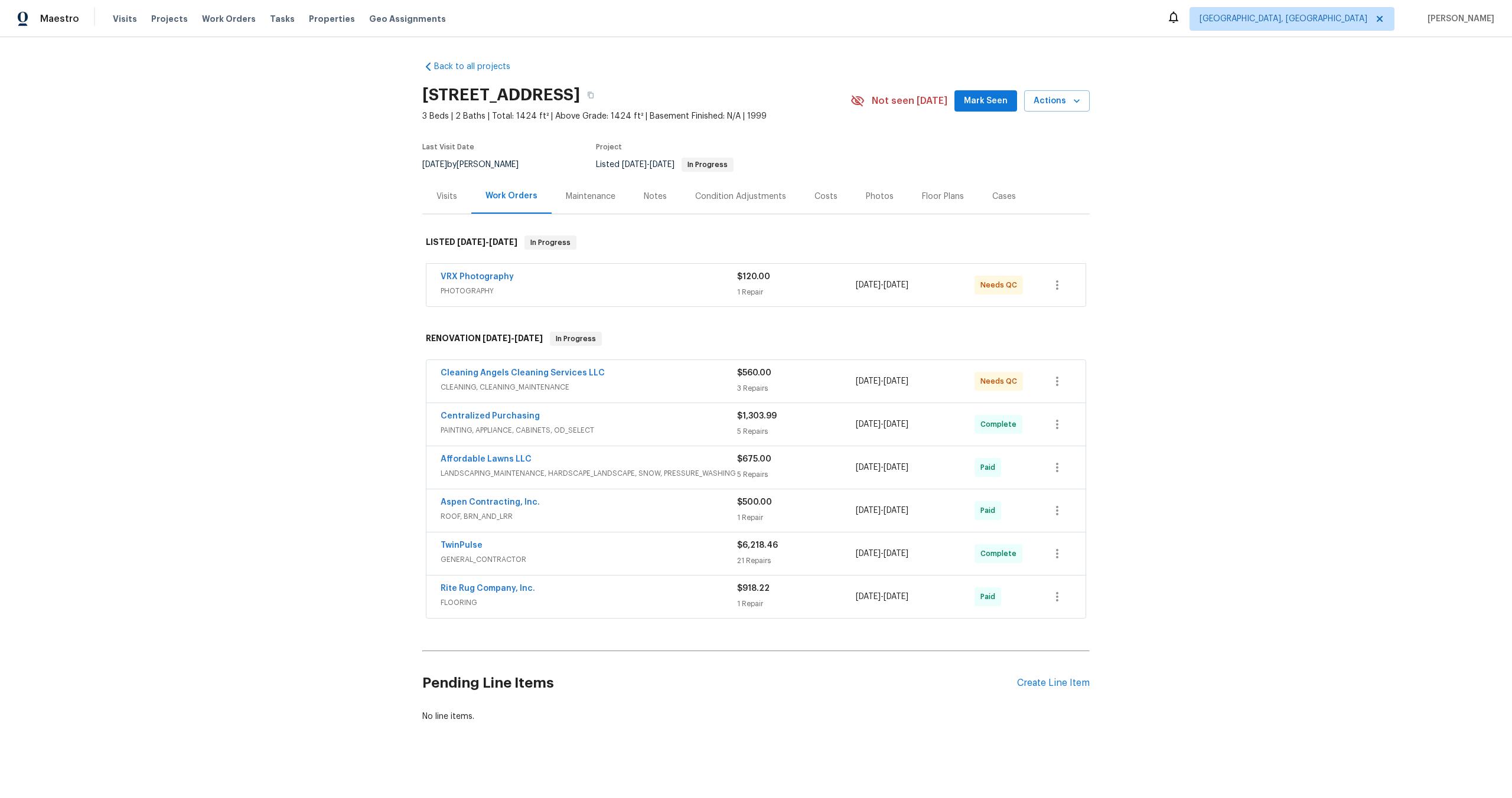
click at [613, 279] on div "VRX Photography" at bounding box center [588, 278] width 296 height 14
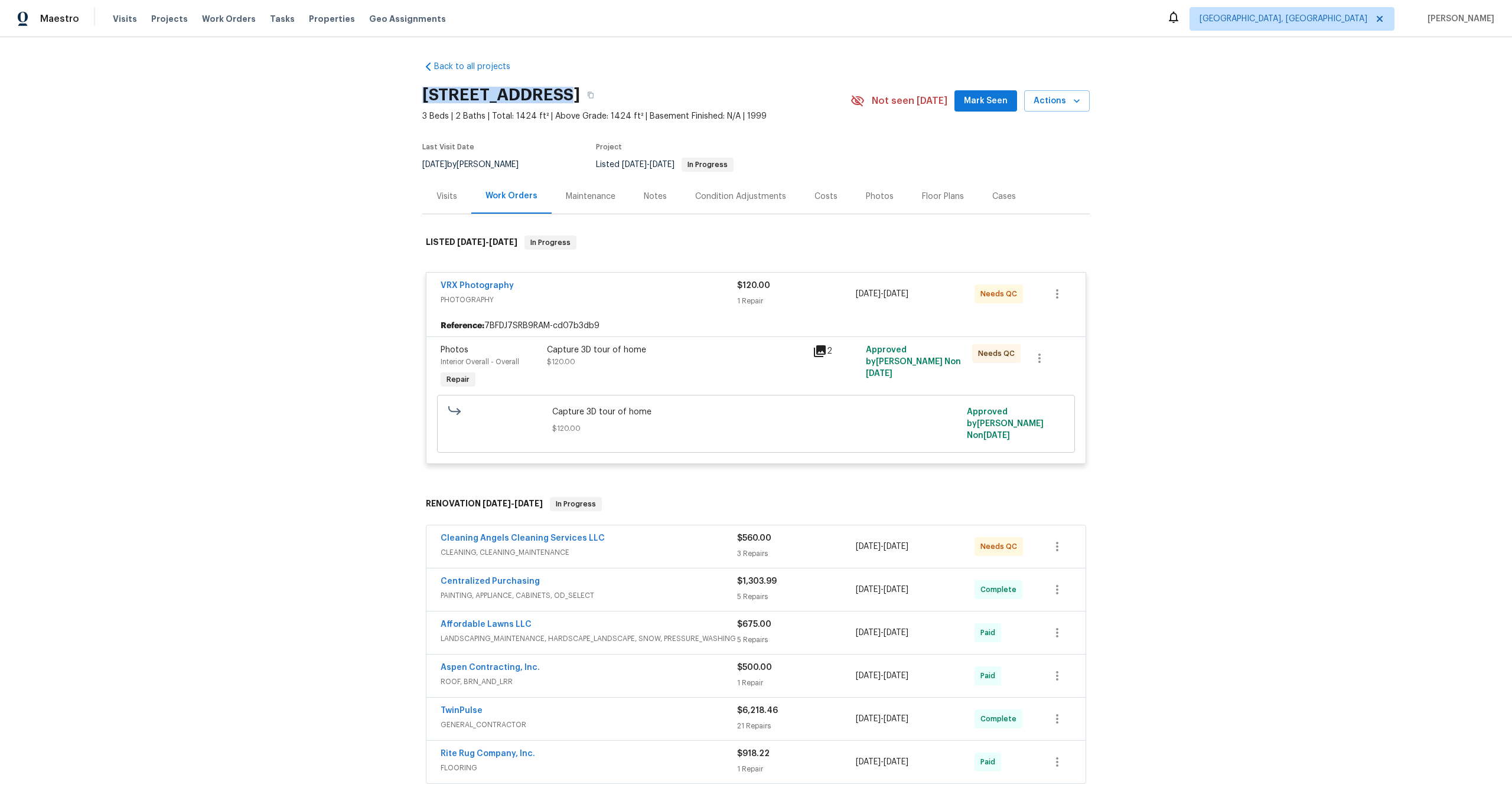
drag, startPoint x: 549, startPoint y: 93, endPoint x: 416, endPoint y: 97, distance: 133.1
click at [416, 97] on div "Back to all projects [STREET_ADDRESS] 3 Beds | 2 Baths | Total: 1424 ft² | Abov…" at bounding box center [756, 418] width 1512 height 761
copy h2 "[STREET_ADDRESS],"
click at [675, 359] on div "Capture 3D tour of home $120.00" at bounding box center [676, 356] width 259 height 23
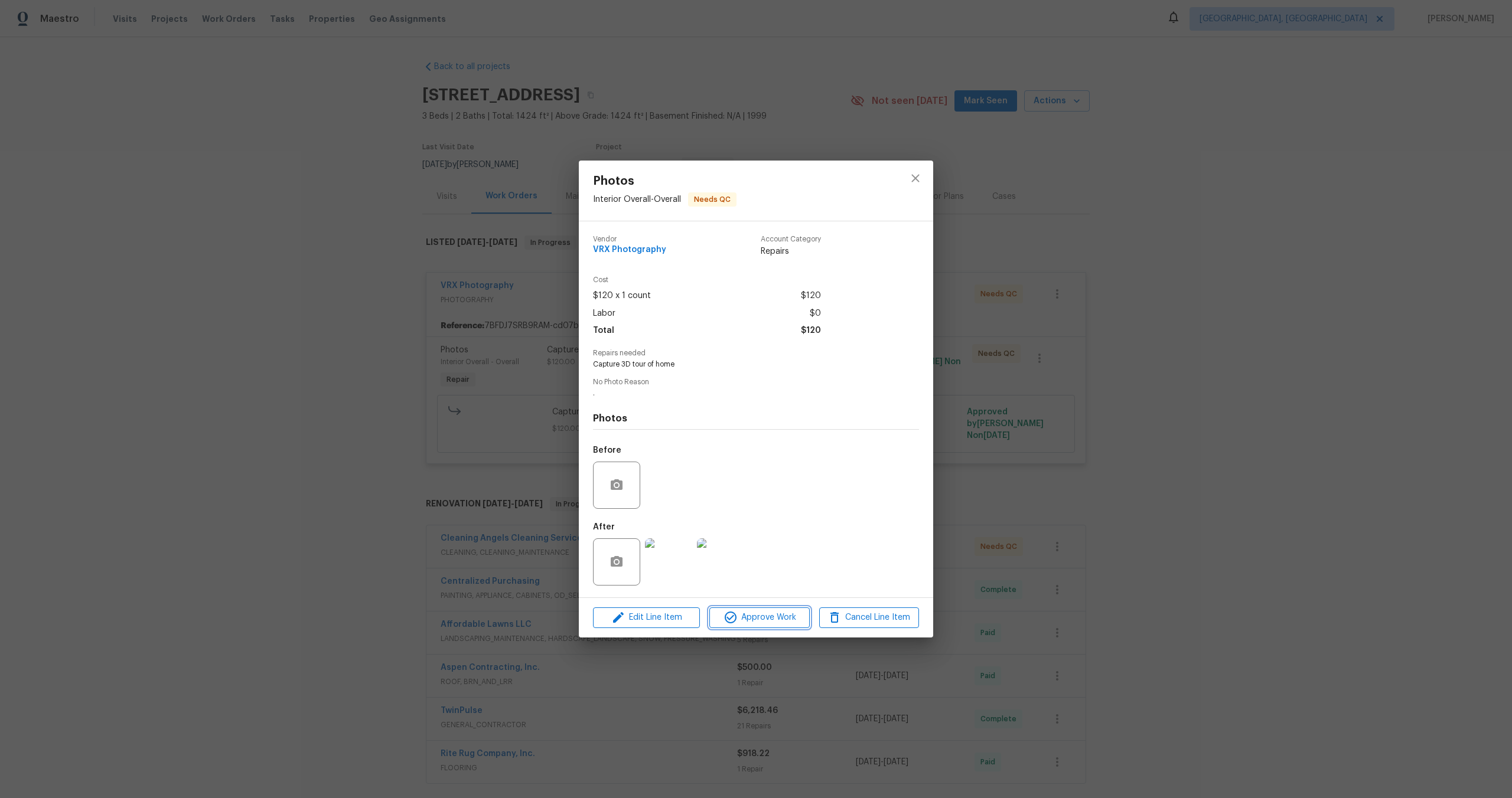
click at [770, 614] on span "Approve Work" at bounding box center [759, 618] width 93 height 15
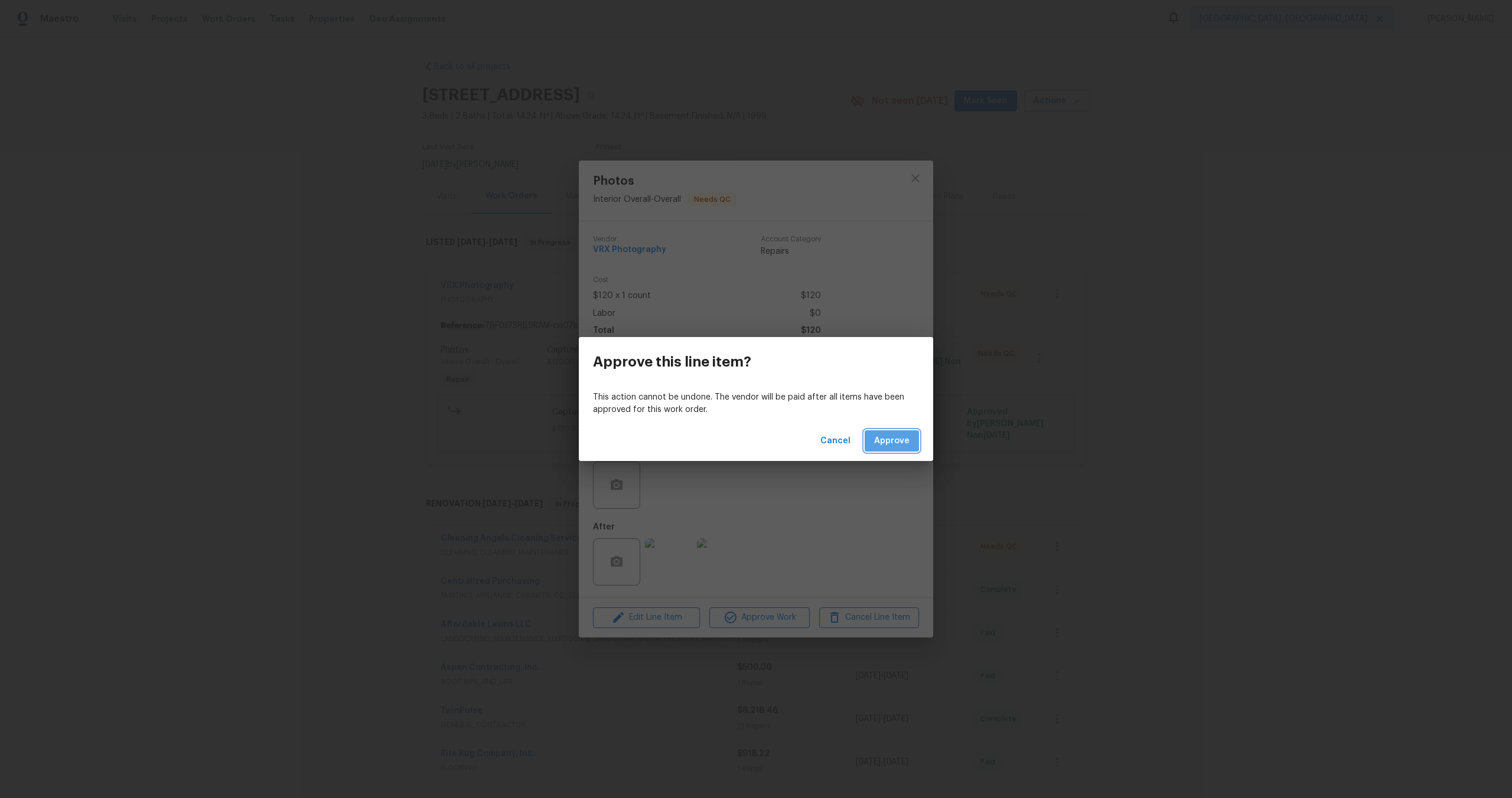
click at [901, 442] on span "Approve" at bounding box center [893, 441] width 36 height 15
